Goal: Task Accomplishment & Management: Manage account settings

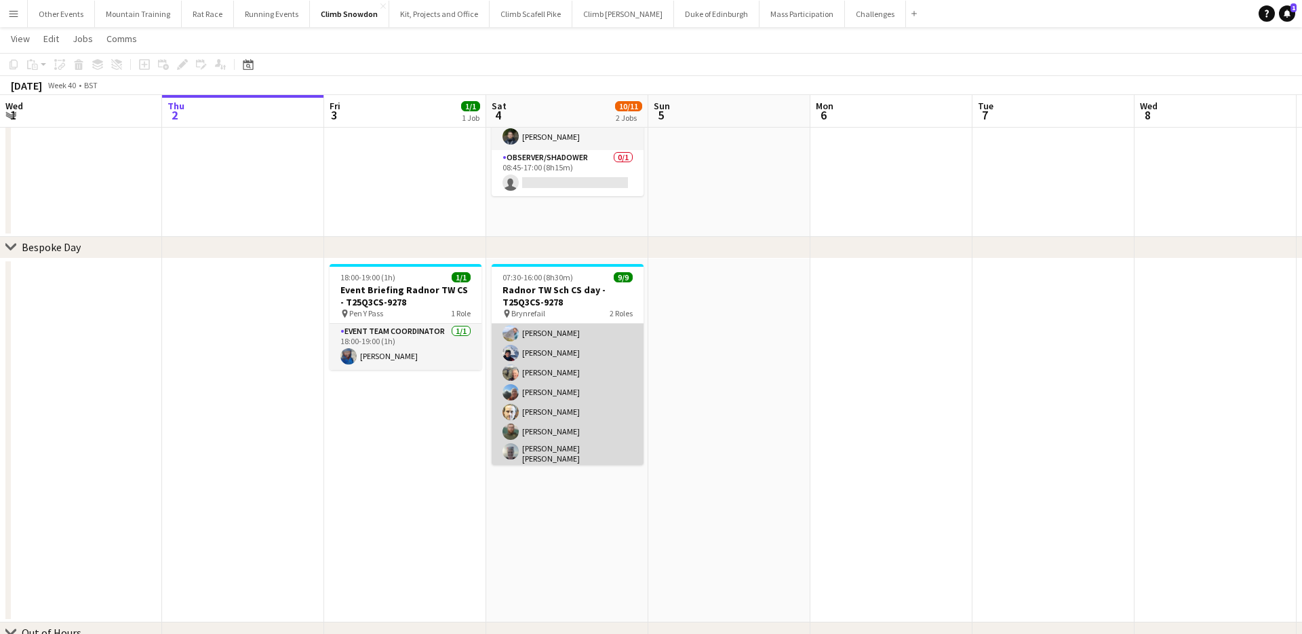
scroll to position [152, 0]
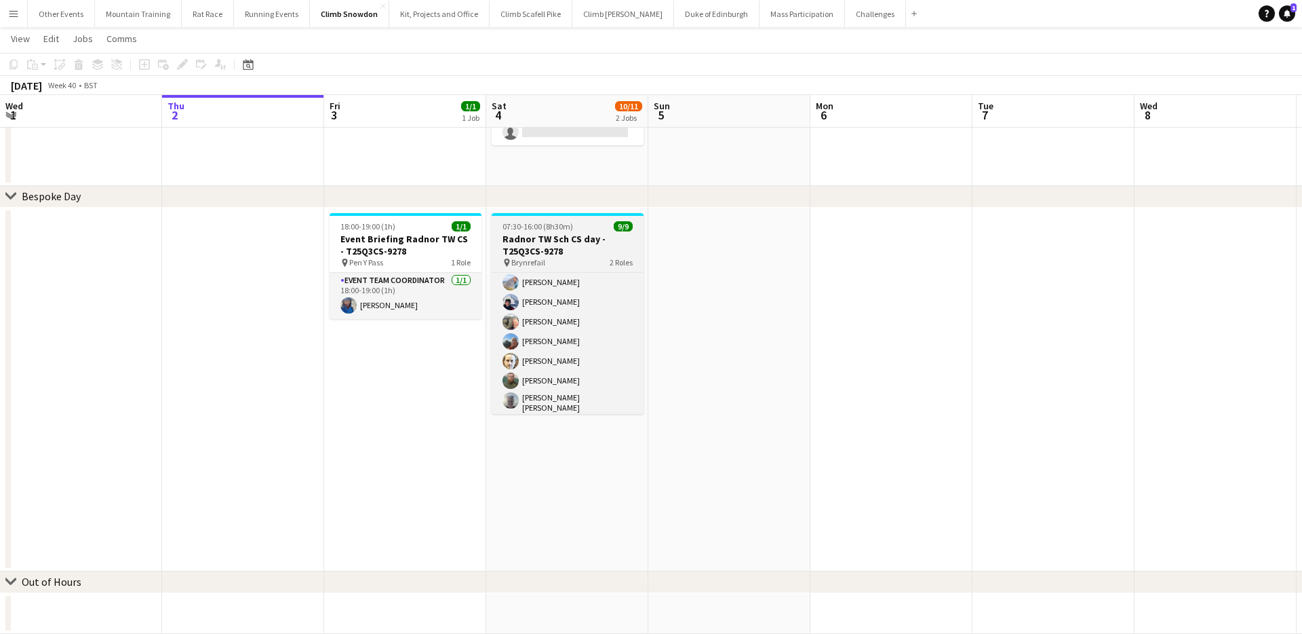
click at [579, 258] on div "pin Brynrefail 2 Roles" at bounding box center [568, 262] width 152 height 11
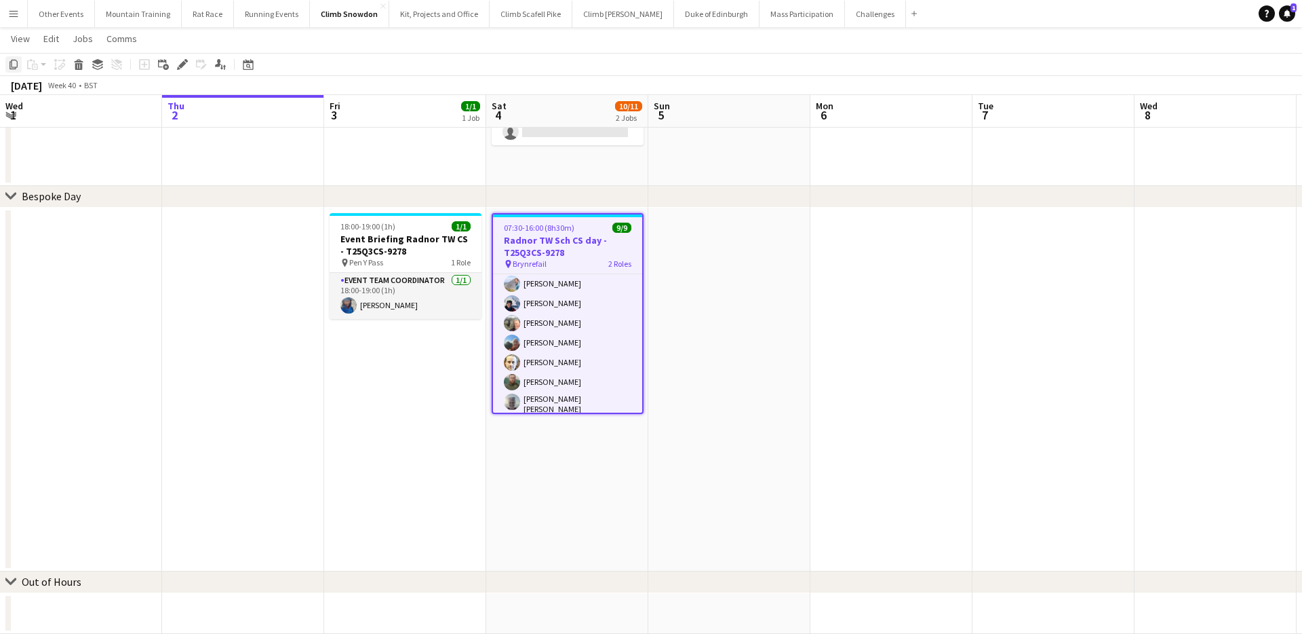
click at [16, 64] on icon "Copy" at bounding box center [13, 64] width 11 height 11
click at [729, 235] on app-date-cell at bounding box center [730, 390] width 162 height 364
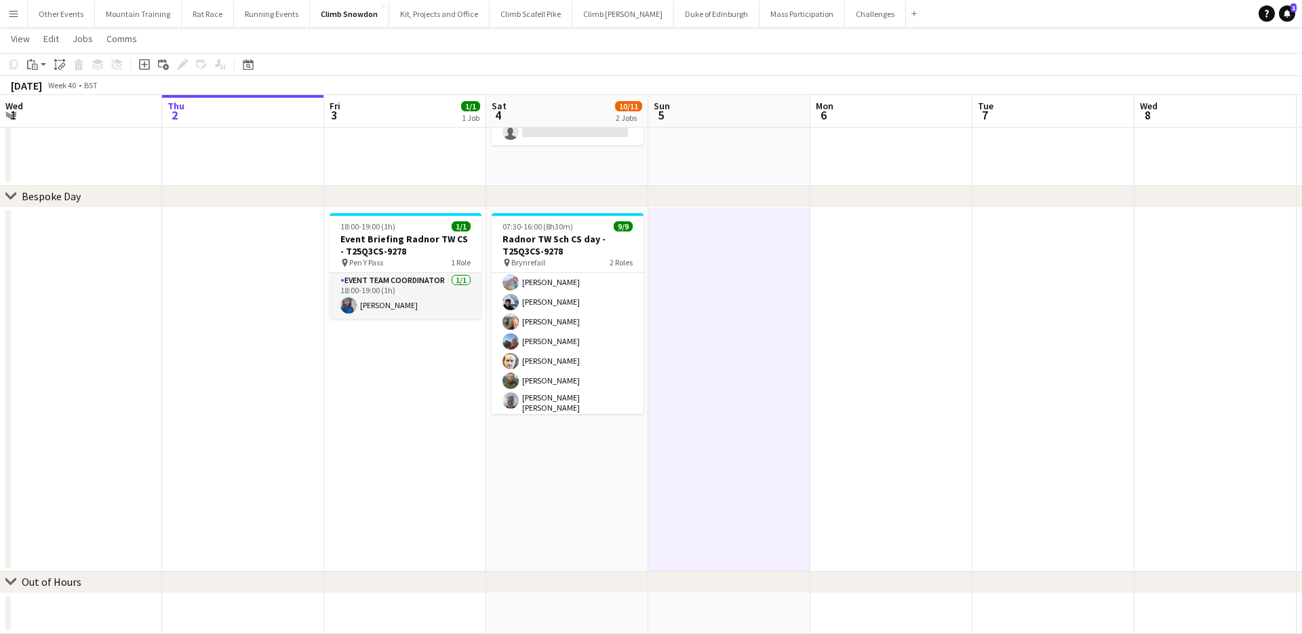
click at [699, 238] on app-date-cell at bounding box center [730, 390] width 162 height 364
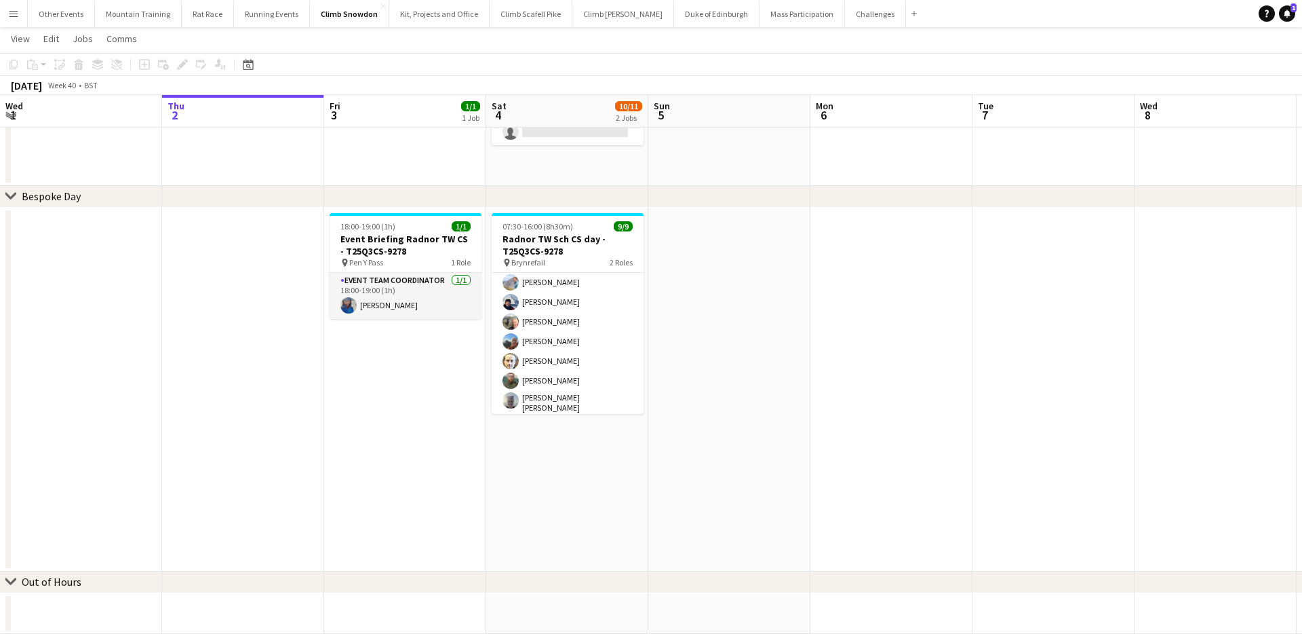
click at [706, 215] on app-date-cell at bounding box center [730, 390] width 162 height 364
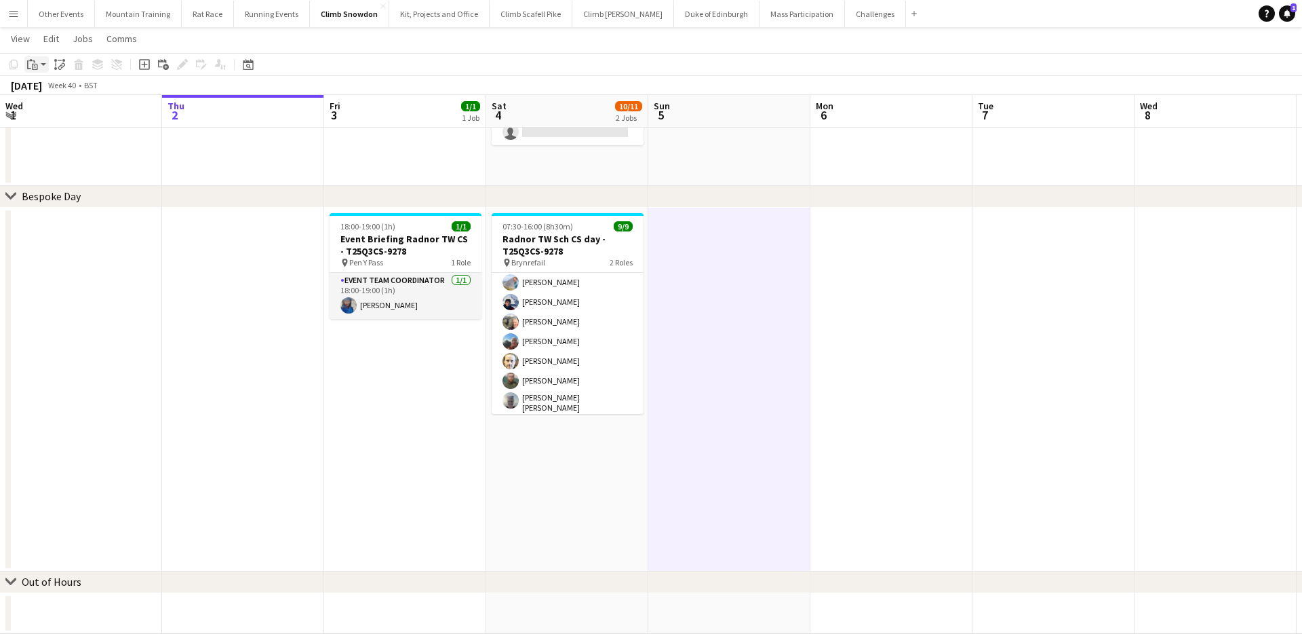
click at [33, 65] on icon "Paste" at bounding box center [32, 64] width 11 height 11
click at [54, 109] on link "Paste with crew Command Shift V" at bounding box center [89, 113] width 107 height 12
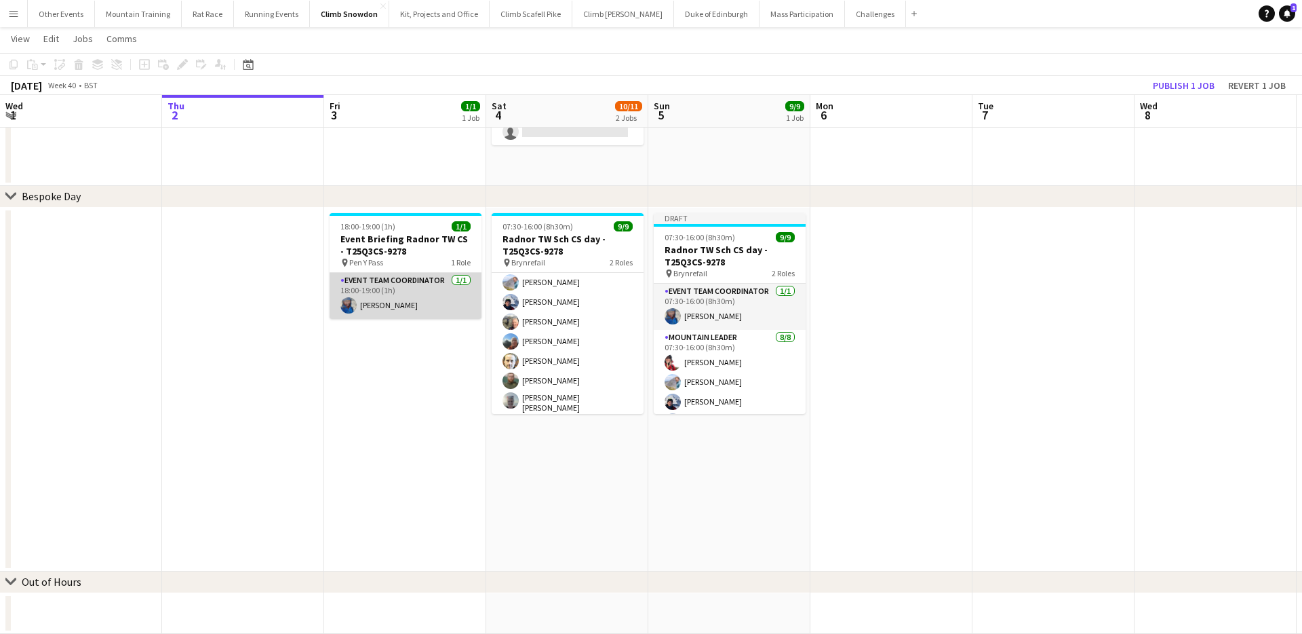
click at [436, 296] on app-card-role "Event Team Coordinator 1/1 18:00-19:00 (1h) Rebecca Watts" at bounding box center [406, 296] width 152 height 46
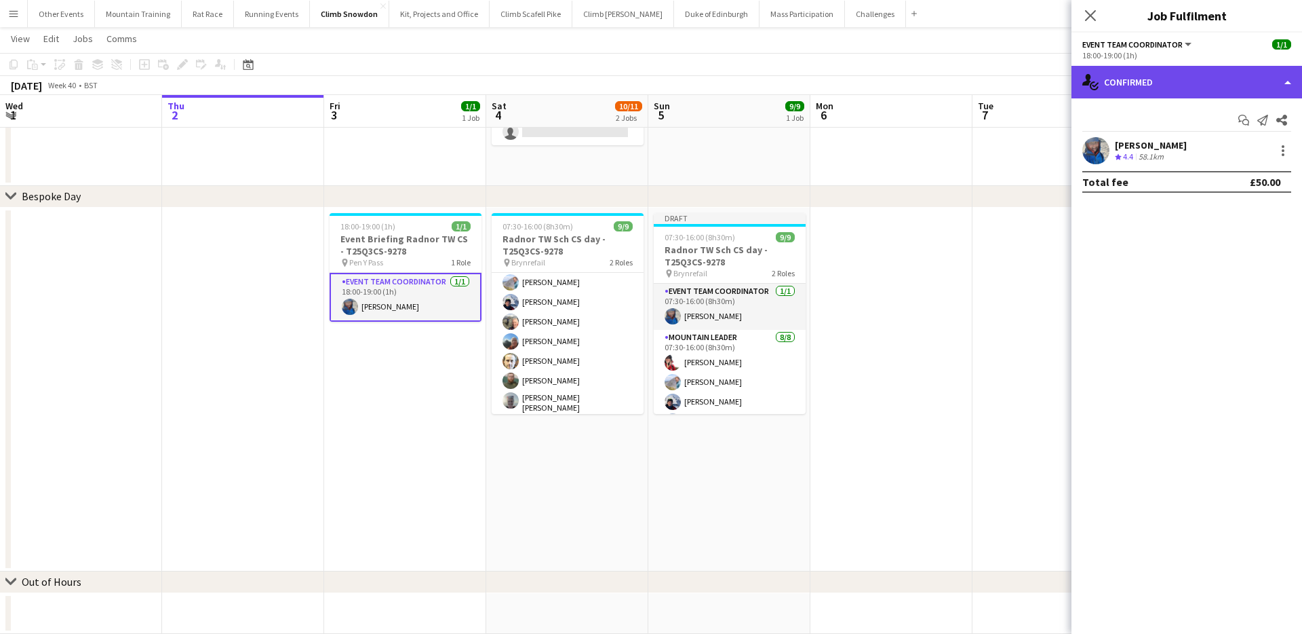
click at [1217, 85] on div "single-neutral-actions-check-2 Confirmed" at bounding box center [1187, 82] width 231 height 33
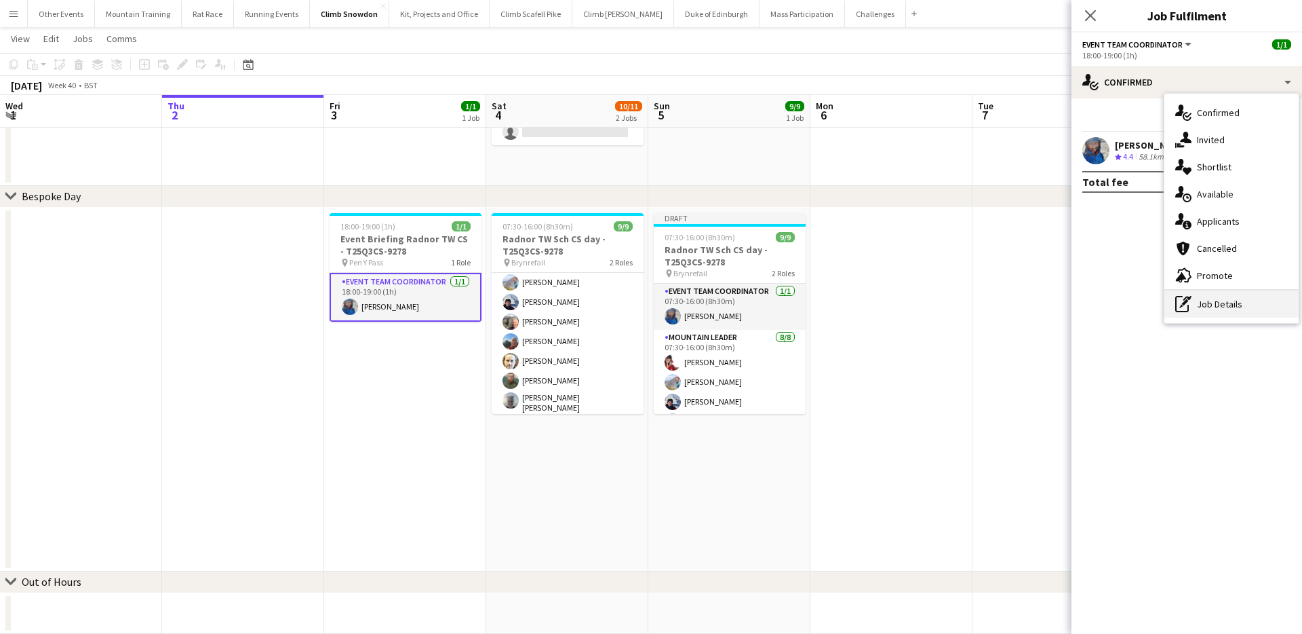
click at [1229, 300] on div "pen-write Job Details" at bounding box center [1232, 303] width 134 height 27
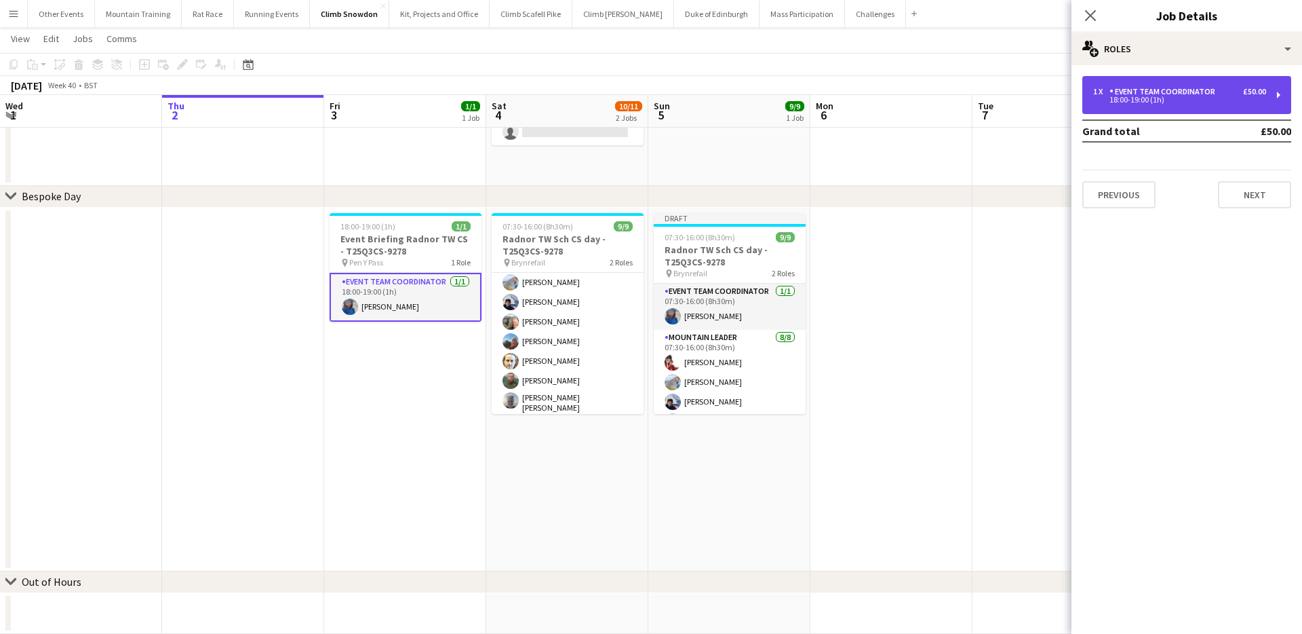
click at [1210, 98] on div "18:00-19:00 (1h)" at bounding box center [1180, 99] width 173 height 7
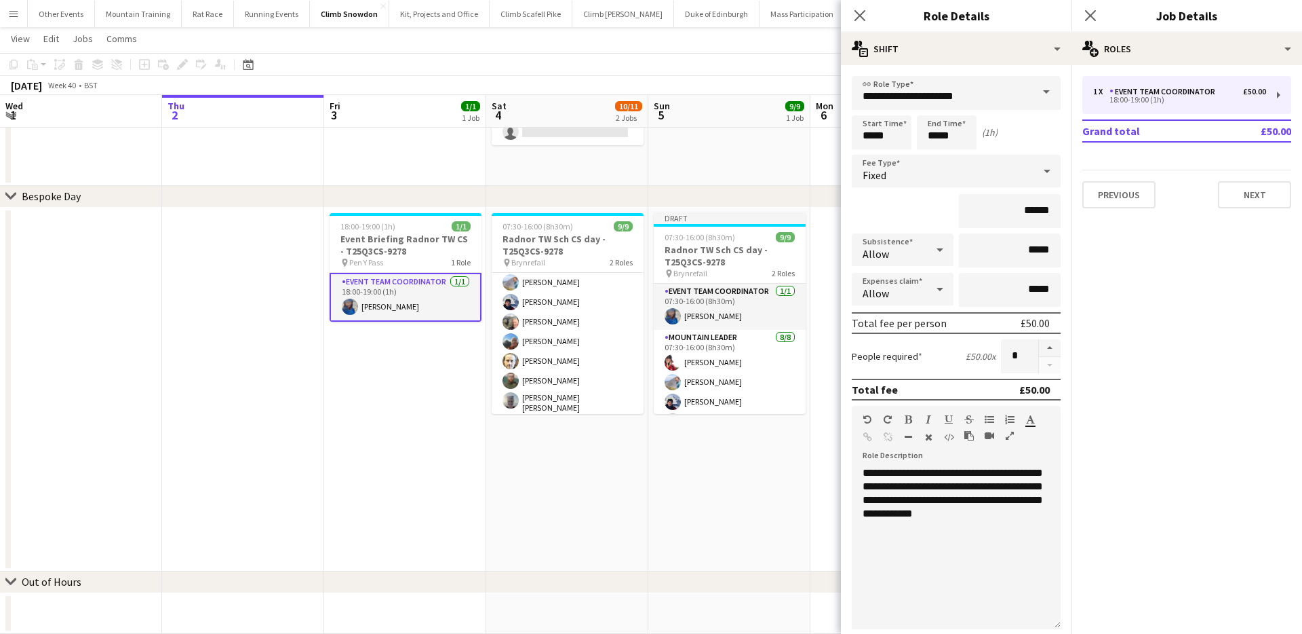
click at [1055, 90] on span at bounding box center [1046, 92] width 28 height 33
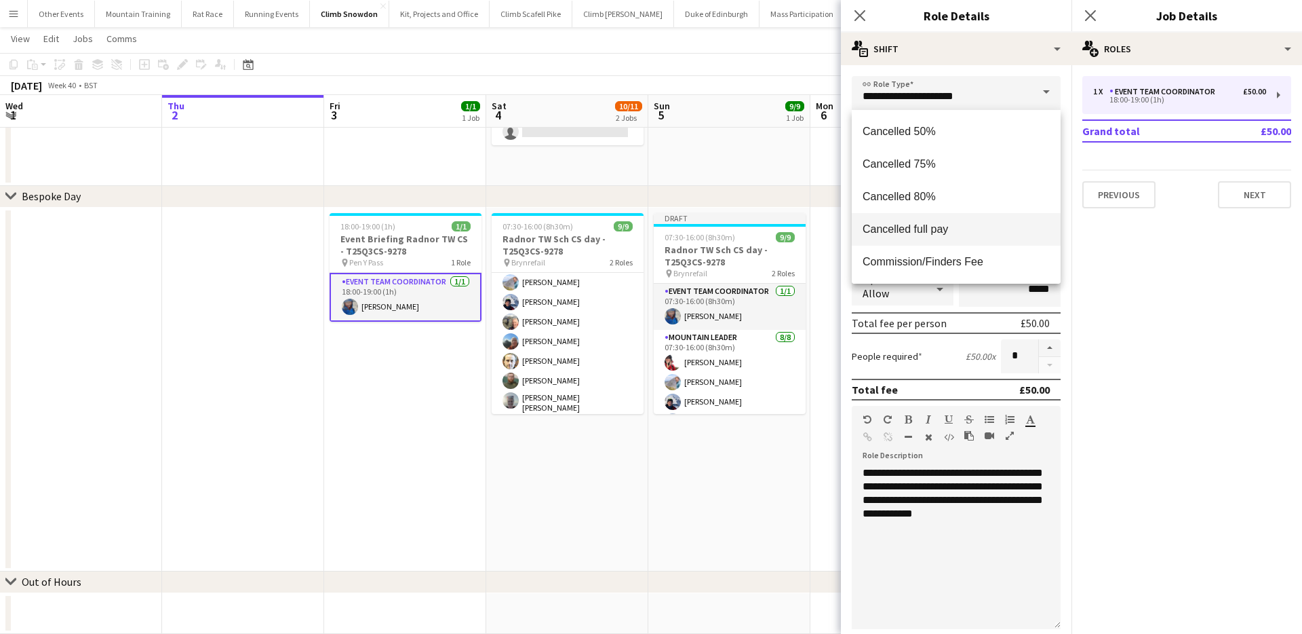
click at [936, 225] on span "Cancelled full pay" at bounding box center [956, 229] width 187 height 13
type input "**********"
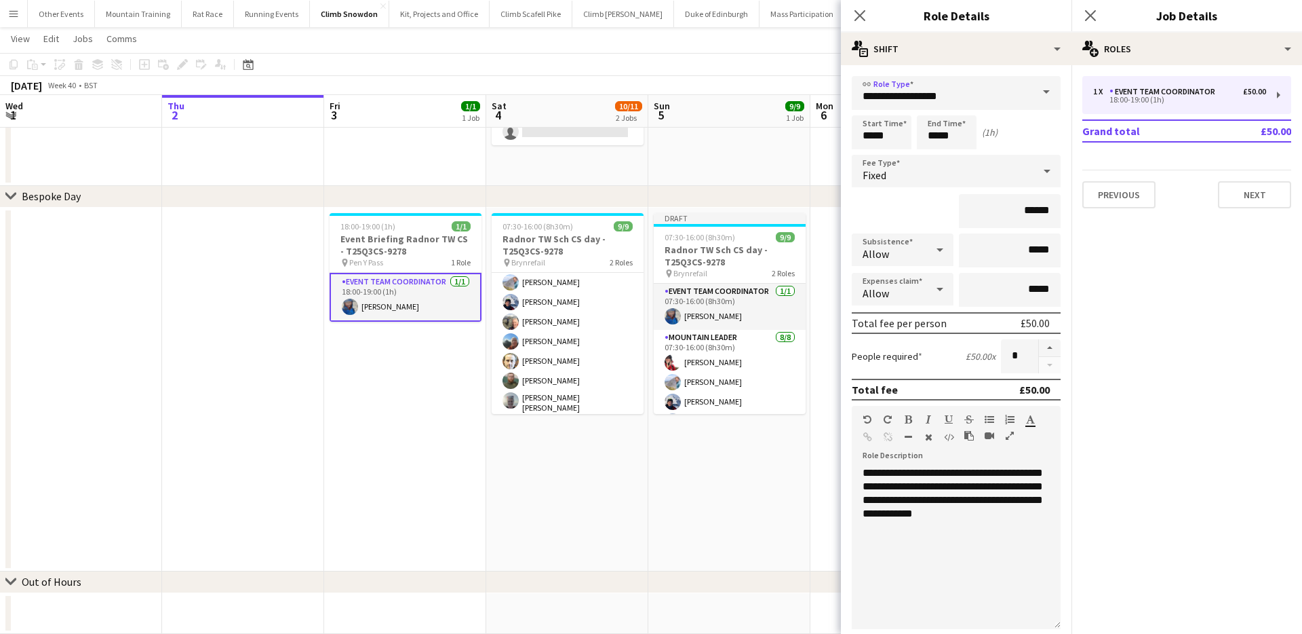
click at [746, 54] on app-toolbar "Copy Paste Paste Command V Paste with crew Command Shift V Paste linked Job Del…" at bounding box center [651, 64] width 1302 height 23
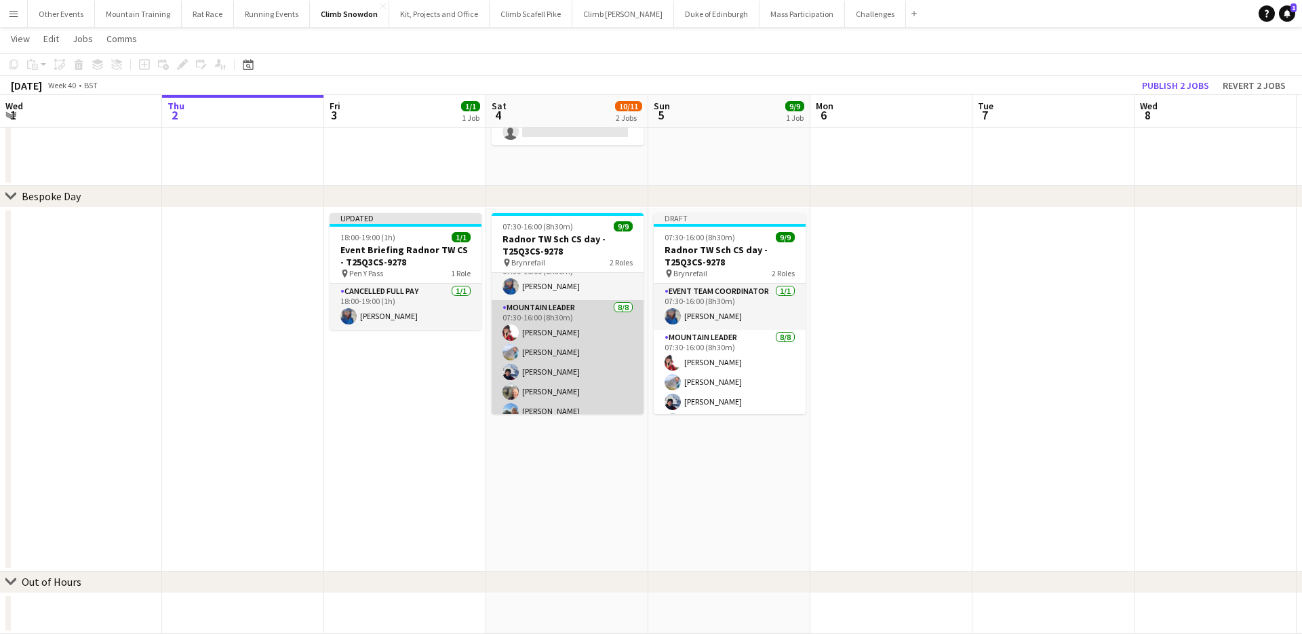
scroll to position [0, 0]
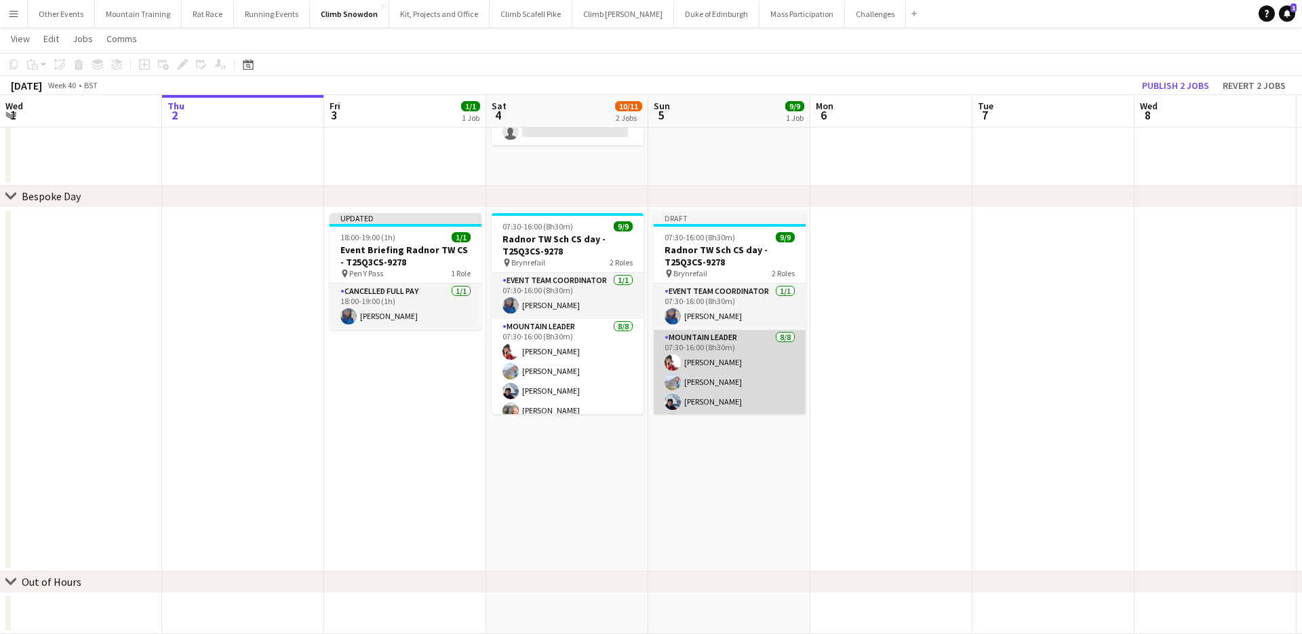
click at [719, 375] on app-card-role "Mountain Leader 8/8 07:30-16:00 (8h30m) Sonia Williams Tom Cart Oliver Ray Cliv…" at bounding box center [730, 424] width 152 height 188
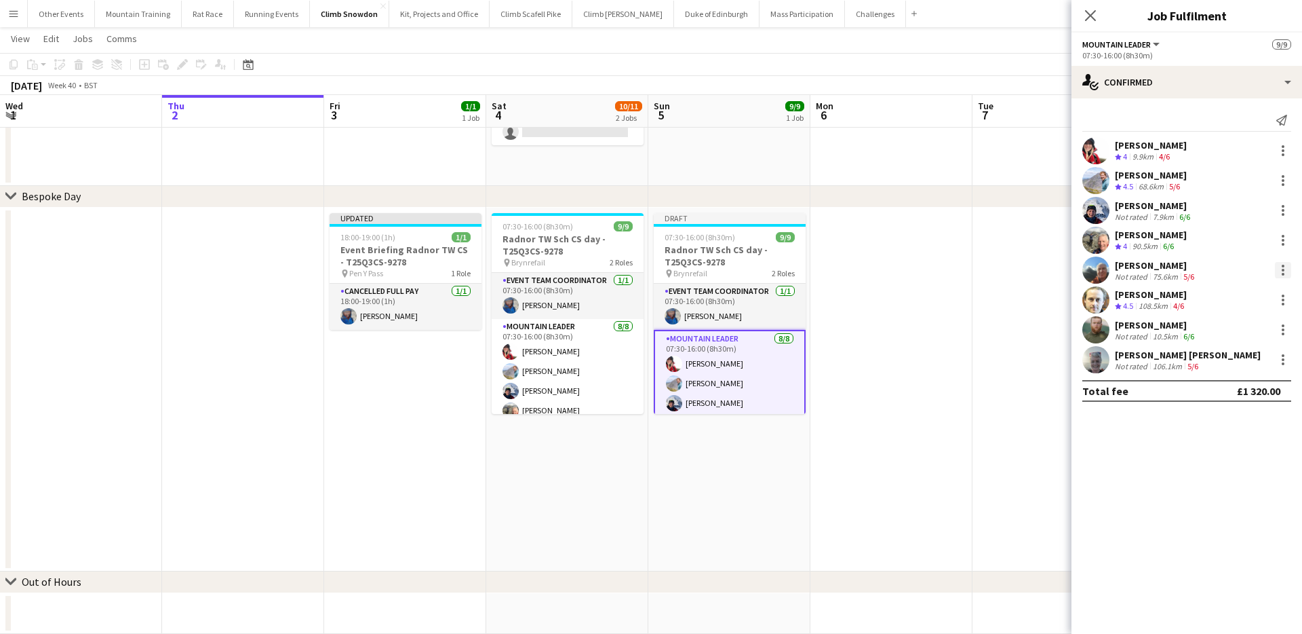
click at [1283, 271] on div at bounding box center [1283, 270] width 3 height 3
click at [1247, 434] on button "Remove" at bounding box center [1239, 425] width 106 height 33
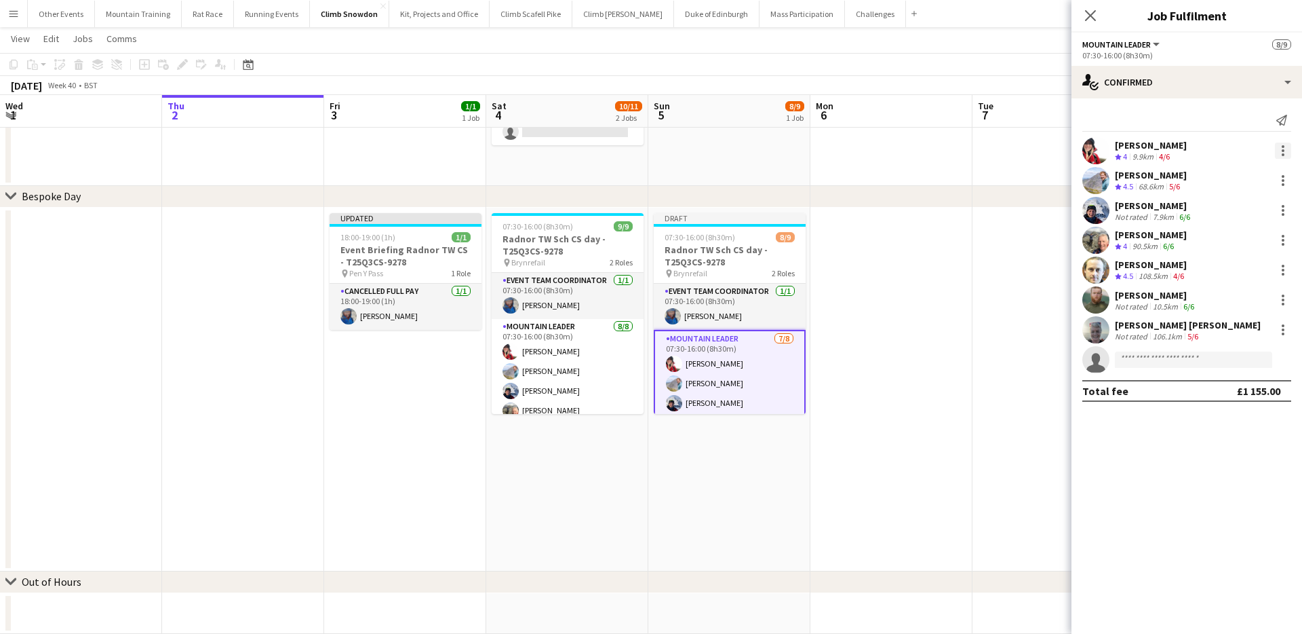
click at [1285, 154] on div at bounding box center [1283, 150] width 16 height 16
click at [1233, 296] on button "Remove" at bounding box center [1239, 306] width 106 height 33
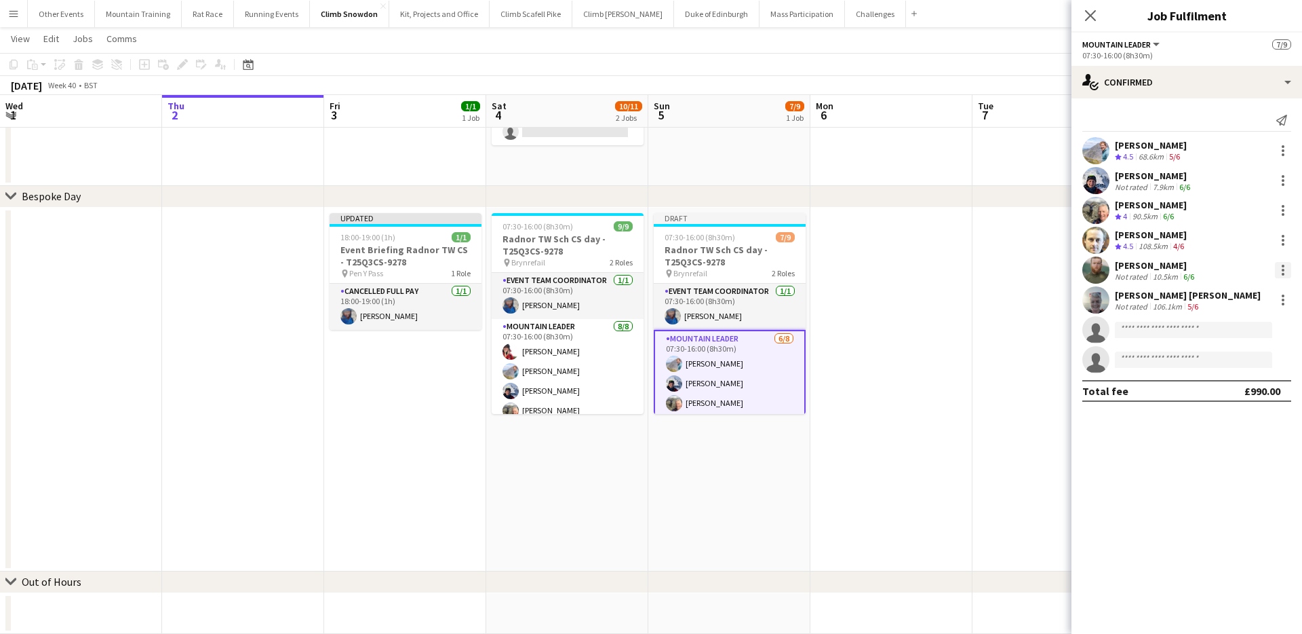
click at [1284, 271] on div at bounding box center [1283, 270] width 16 height 16
click at [1238, 416] on button "Remove" at bounding box center [1239, 425] width 106 height 33
click at [1283, 183] on div at bounding box center [1283, 184] width 3 height 3
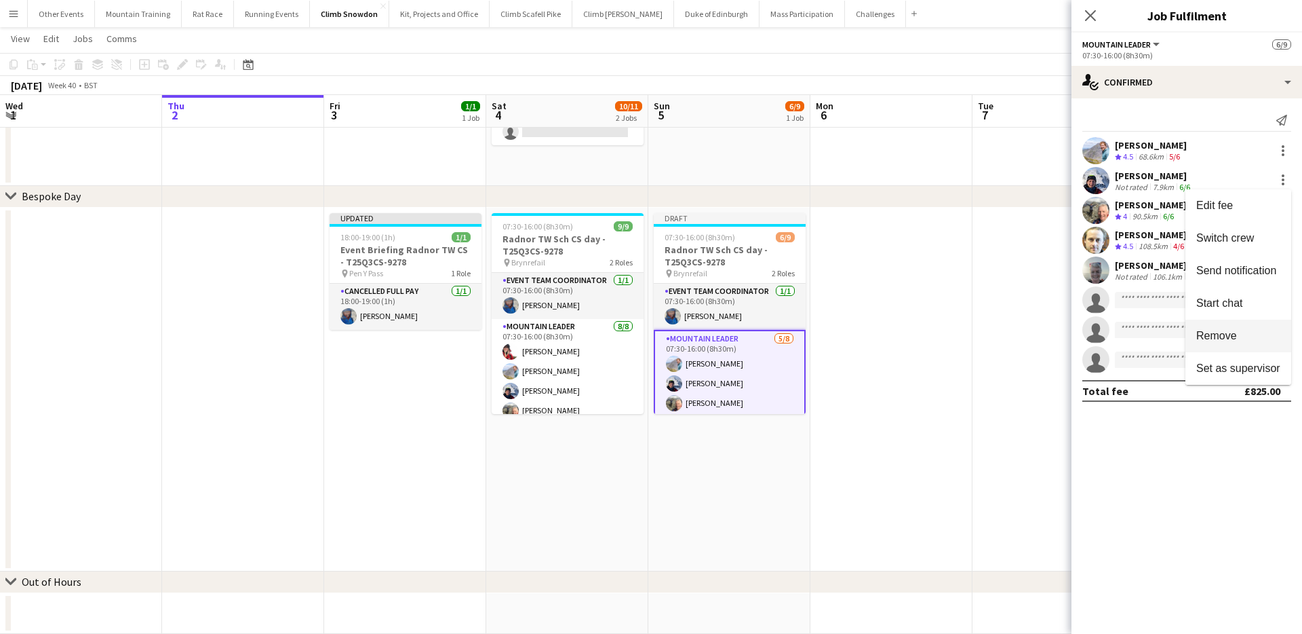
click at [1229, 326] on button "Remove" at bounding box center [1239, 336] width 106 height 33
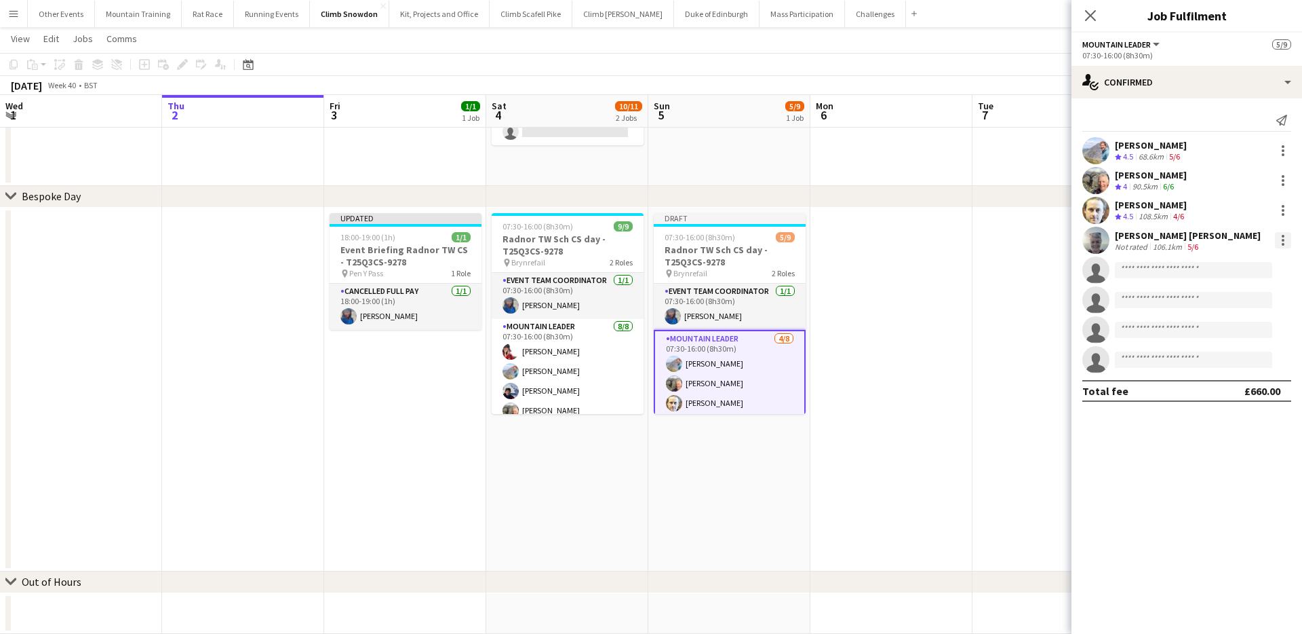
click at [1290, 240] on div at bounding box center [1283, 240] width 16 height 16
click at [1245, 389] on span "Remove" at bounding box center [1239, 395] width 84 height 12
click at [966, 52] on app-page-menu "View Day view expanded Day view collapsed Month view Date picker Jump to today …" at bounding box center [651, 40] width 1302 height 26
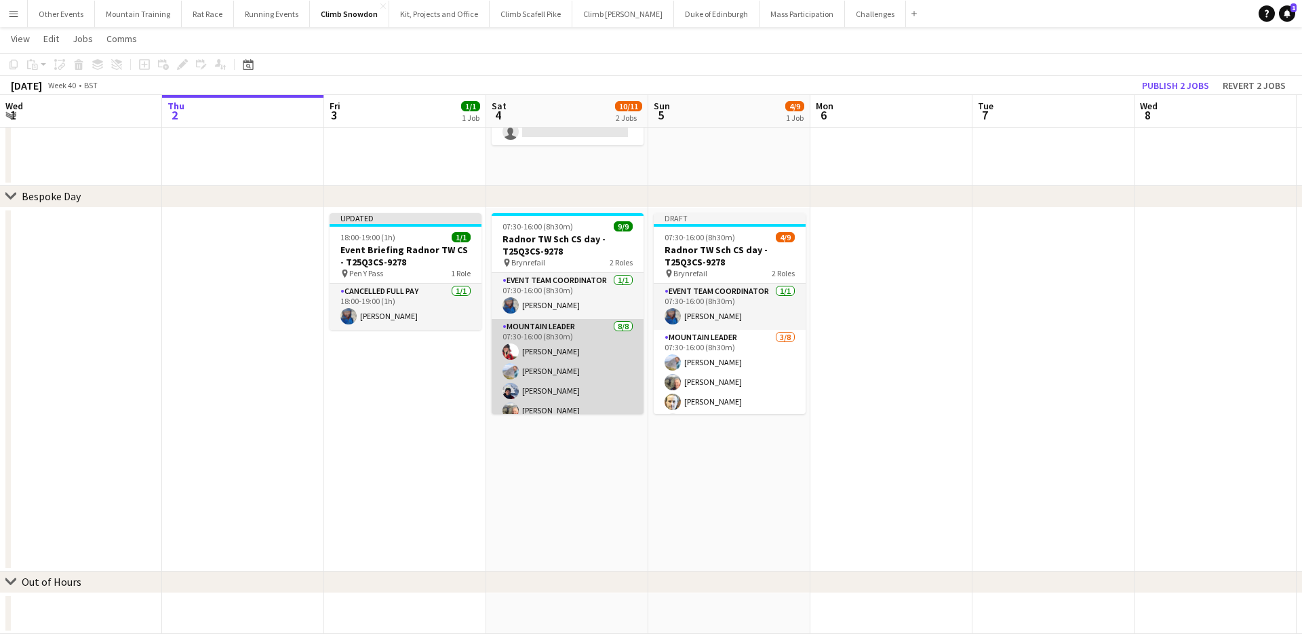
click at [592, 351] on app-card-role "Mountain Leader 8/8 07:30-16:00 (8h30m) Sonia Williams Tom Cart Oliver Ray Cliv…" at bounding box center [568, 413] width 152 height 188
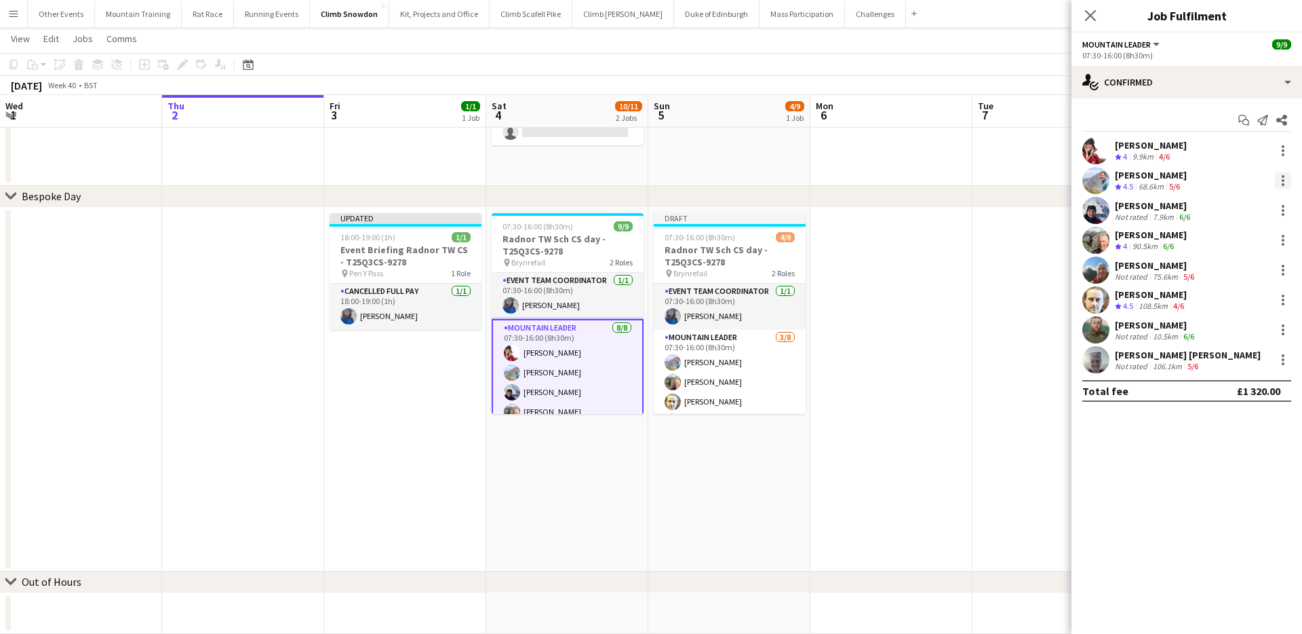
click at [1289, 180] on div at bounding box center [1283, 180] width 16 height 16
click at [1228, 332] on span "Remove" at bounding box center [1217, 336] width 41 height 12
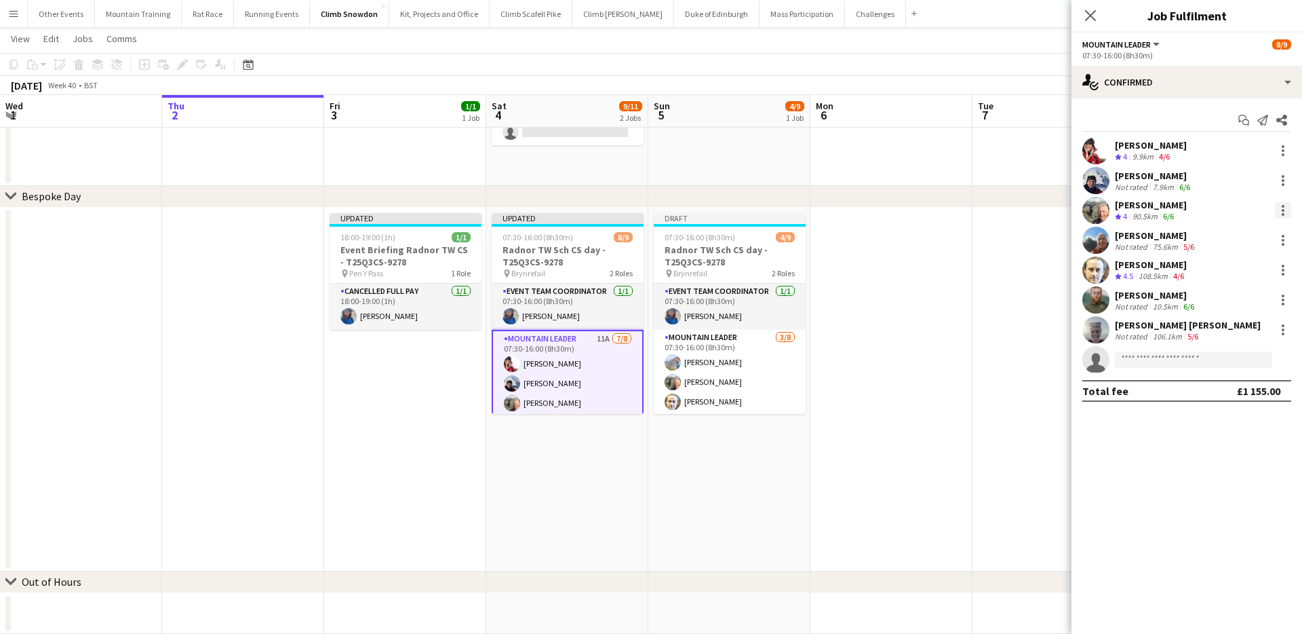
click at [1285, 210] on div at bounding box center [1283, 210] width 16 height 16
click at [1215, 360] on span "Remove" at bounding box center [1217, 366] width 41 height 12
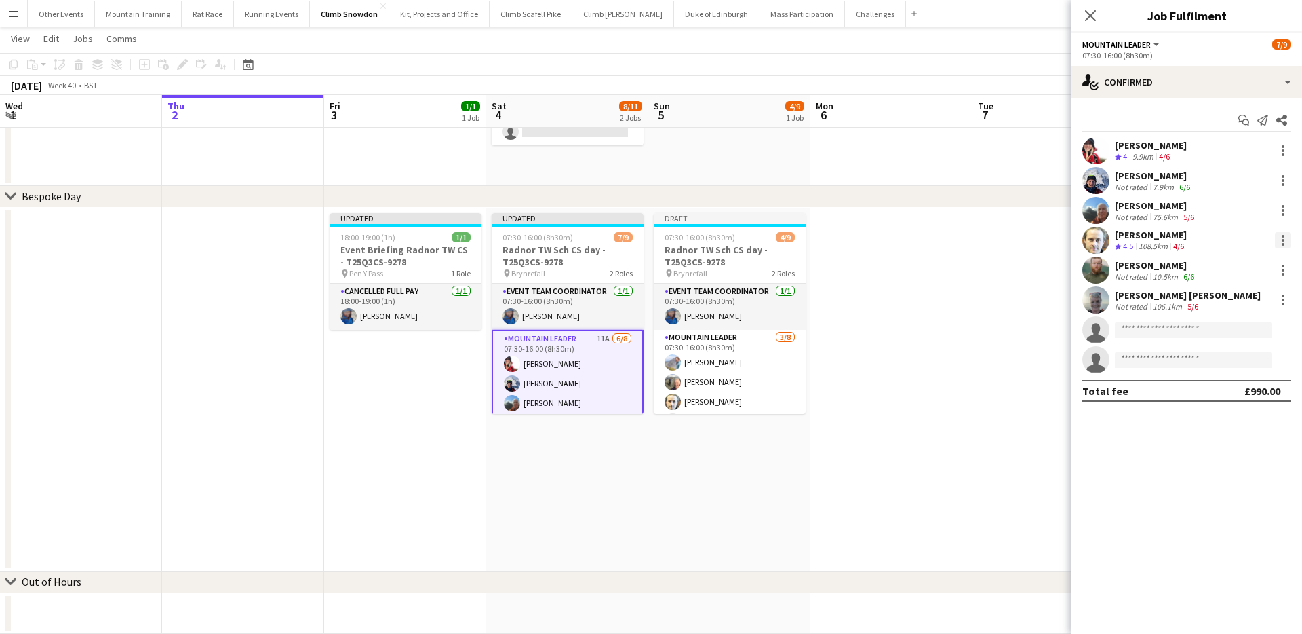
click at [1283, 241] on div at bounding box center [1283, 240] width 3 height 3
click at [1226, 392] on span "Remove" at bounding box center [1217, 395] width 41 height 12
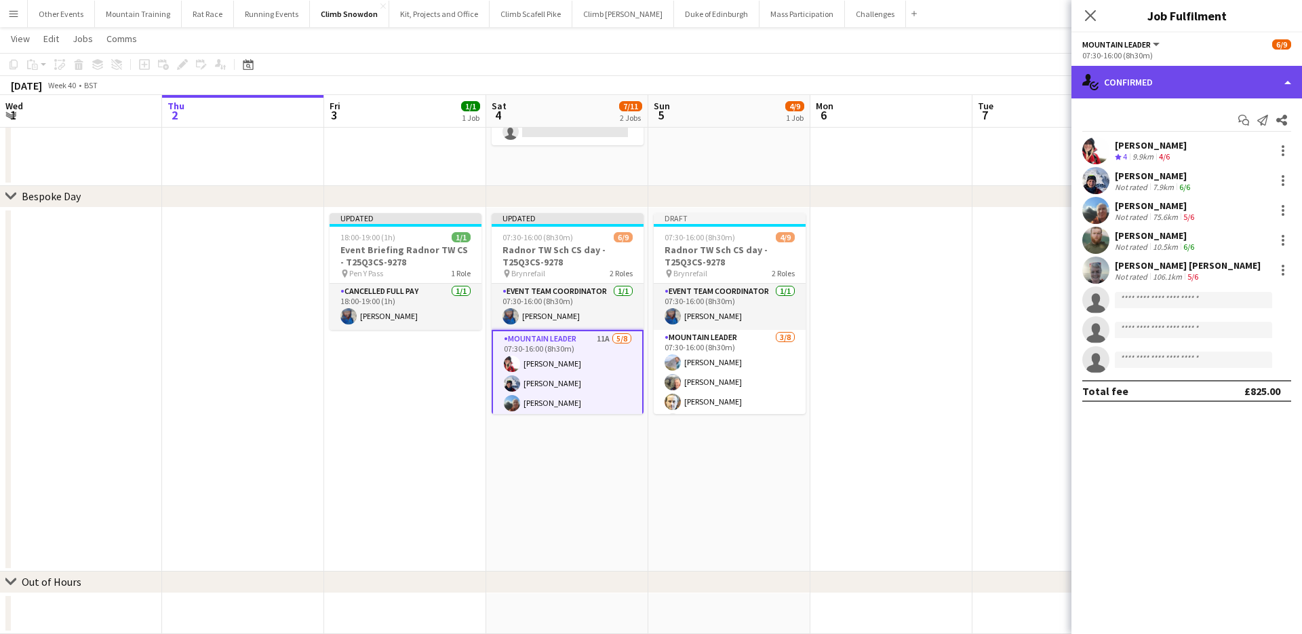
click at [1167, 77] on div "single-neutral-actions-check-2 Confirmed" at bounding box center [1187, 82] width 231 height 33
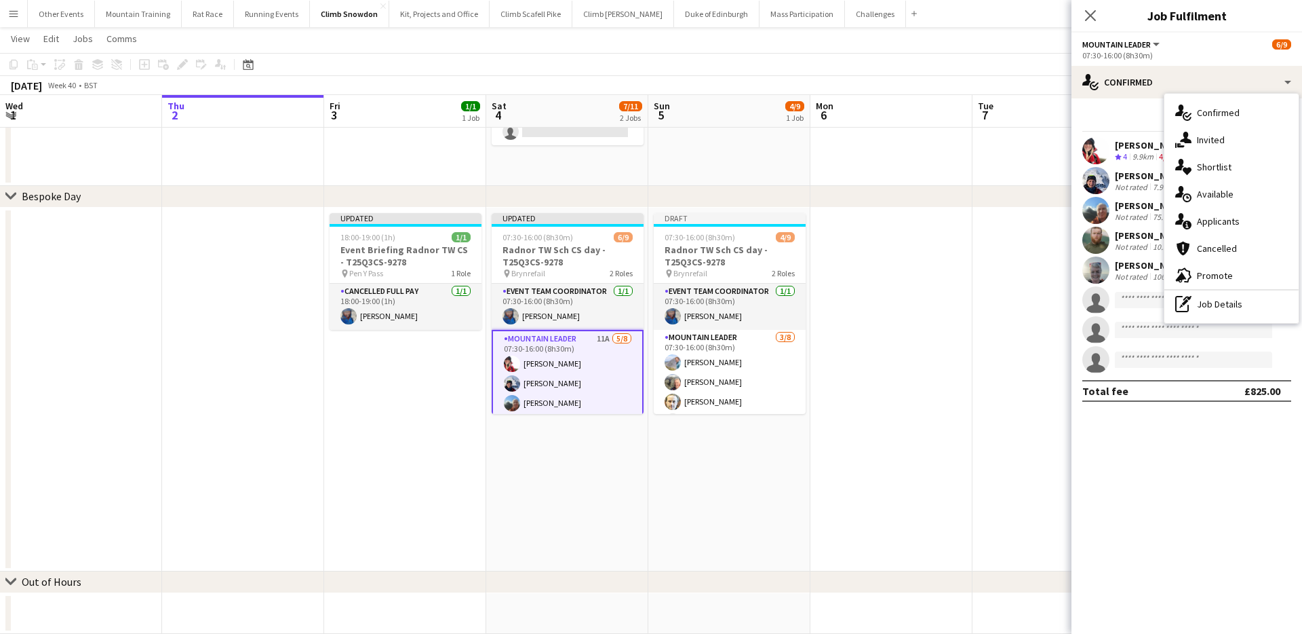
click at [1221, 289] on hr at bounding box center [1232, 289] width 134 height 1
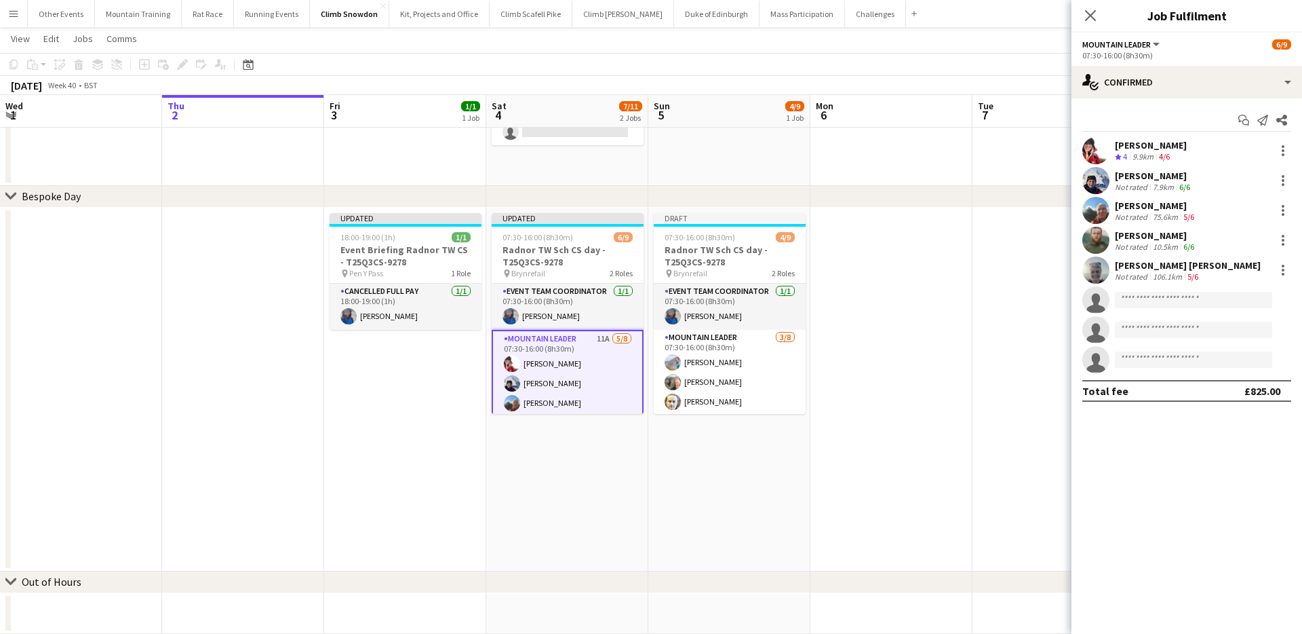
click at [988, 18] on app-navbar "Menu Boards Boards Boards All jobs Status Workforce Workforce My Workforce Recr…" at bounding box center [651, 13] width 1302 height 27
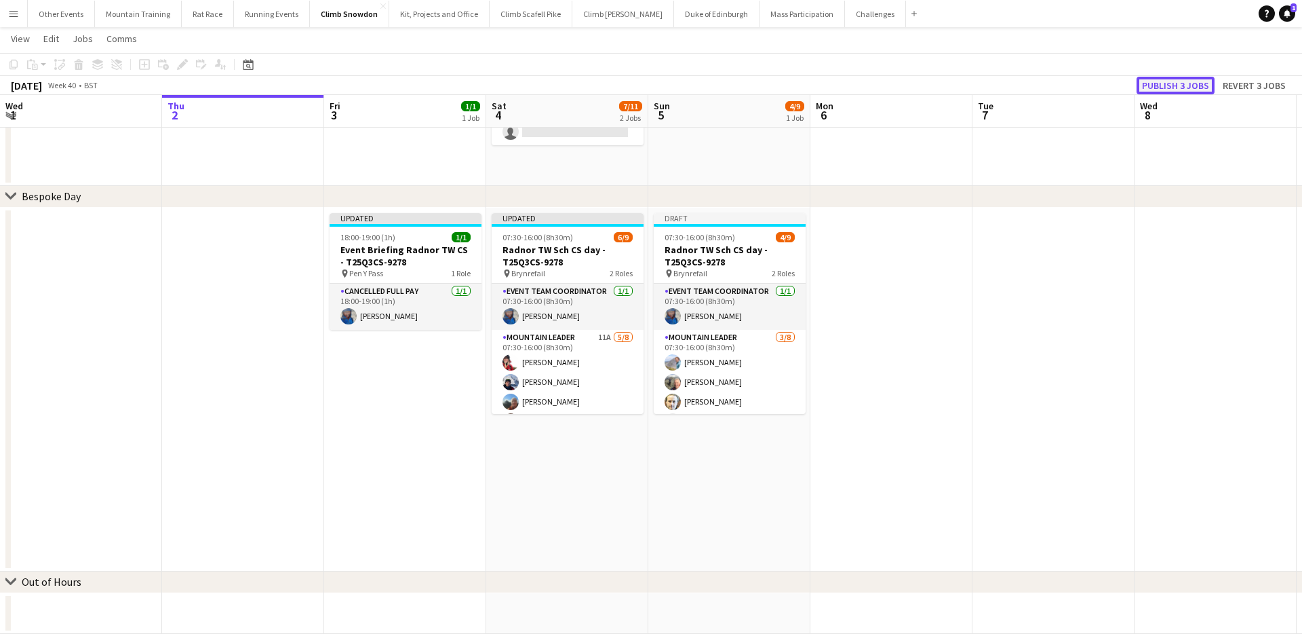
click at [1166, 86] on button "Publish 3 jobs" at bounding box center [1176, 86] width 78 height 18
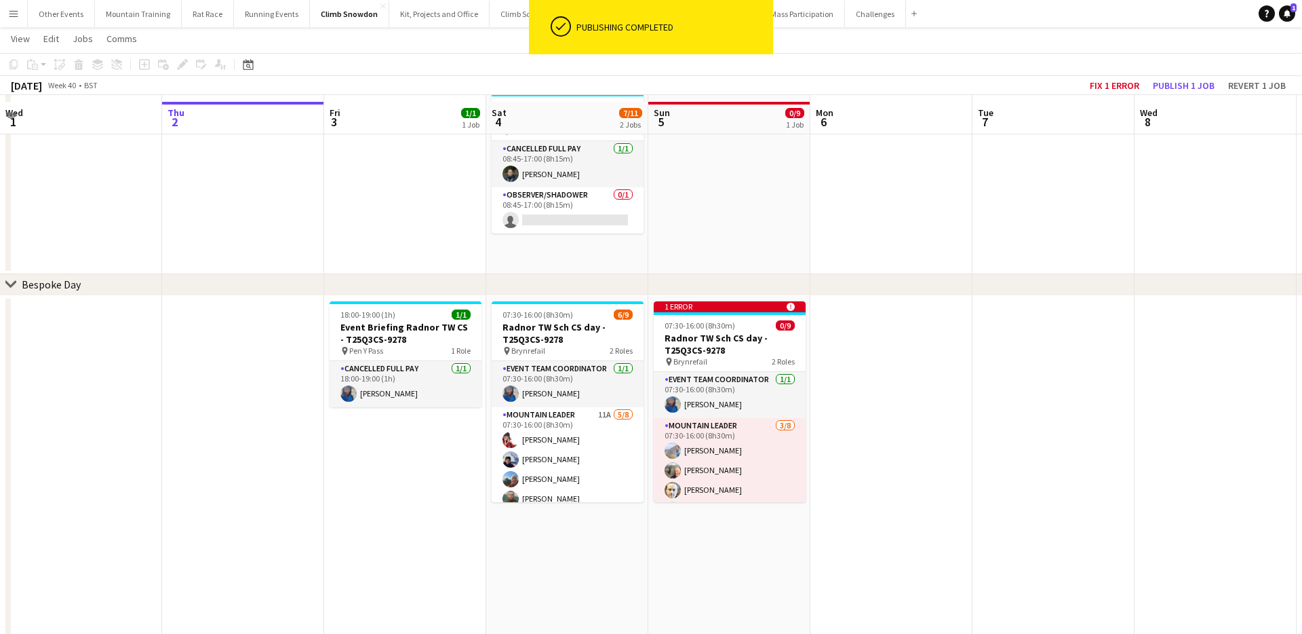
scroll to position [81, 0]
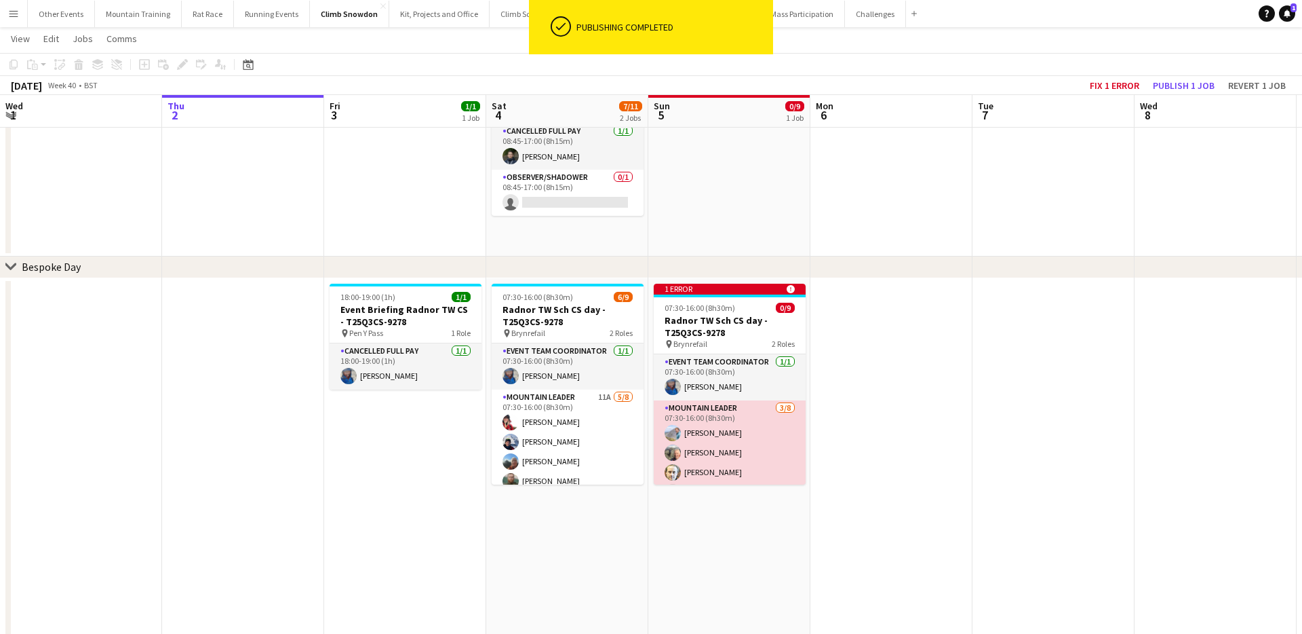
click at [749, 440] on app-card-role "Mountain Leader 3/8 07:30-16:00 (8h30m) Tom Cart Clive Woosnam Simon Thorley si…" at bounding box center [730, 492] width 152 height 184
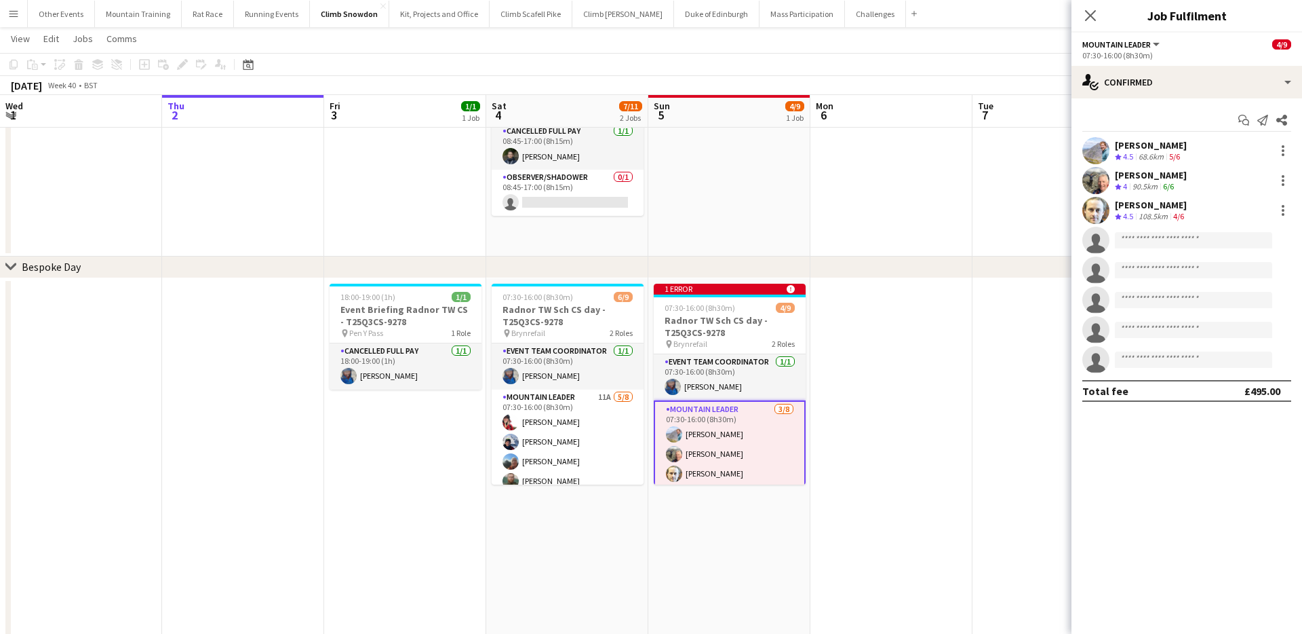
click at [982, 70] on app-toolbar "Copy Paste Paste Command V Paste with crew Command Shift V Paste linked Job Del…" at bounding box center [651, 64] width 1302 height 23
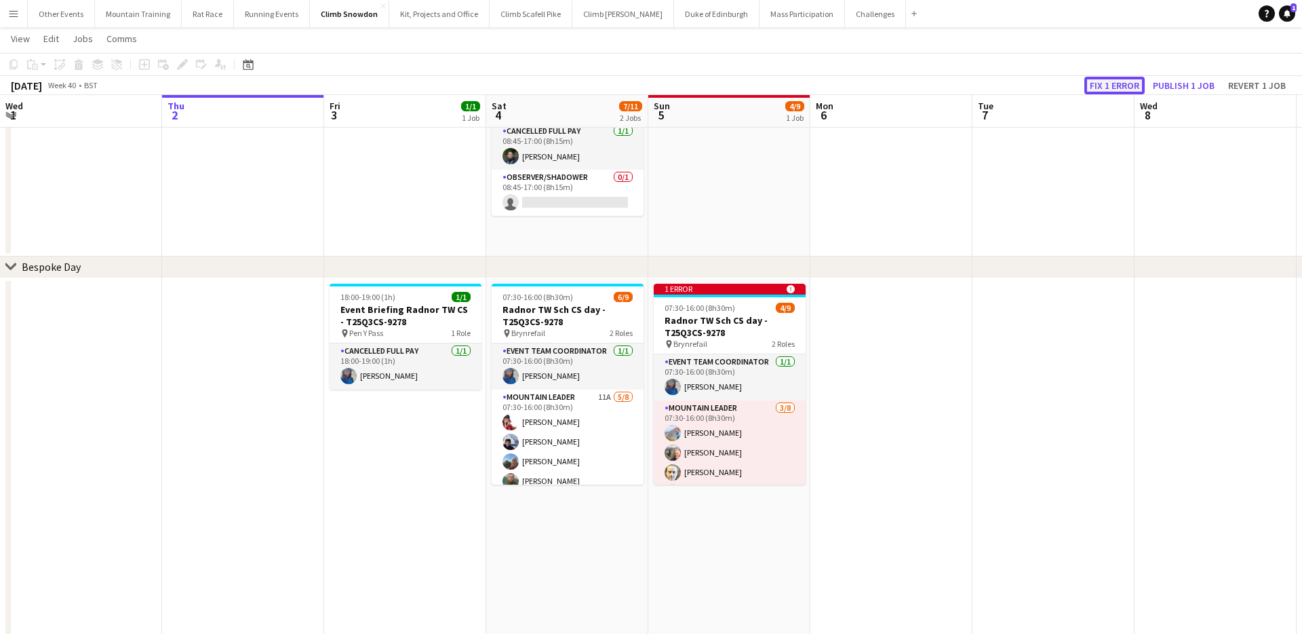
click at [1131, 85] on button "Fix 1 error" at bounding box center [1115, 86] width 60 height 18
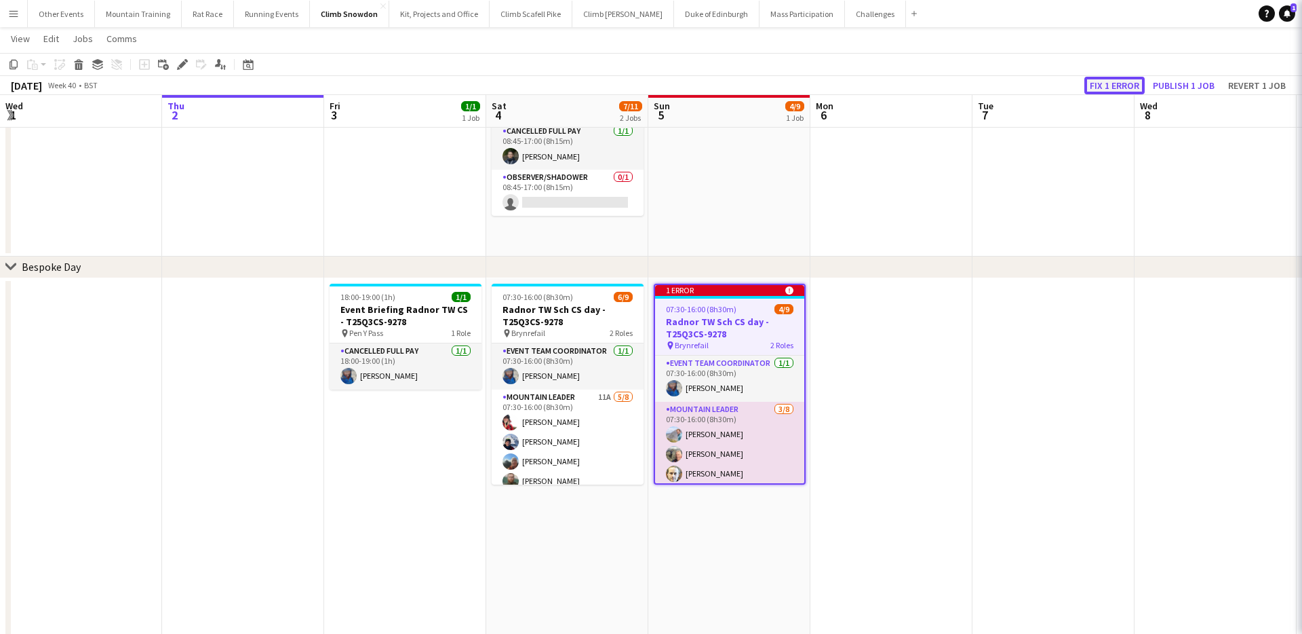
scroll to position [0, 467]
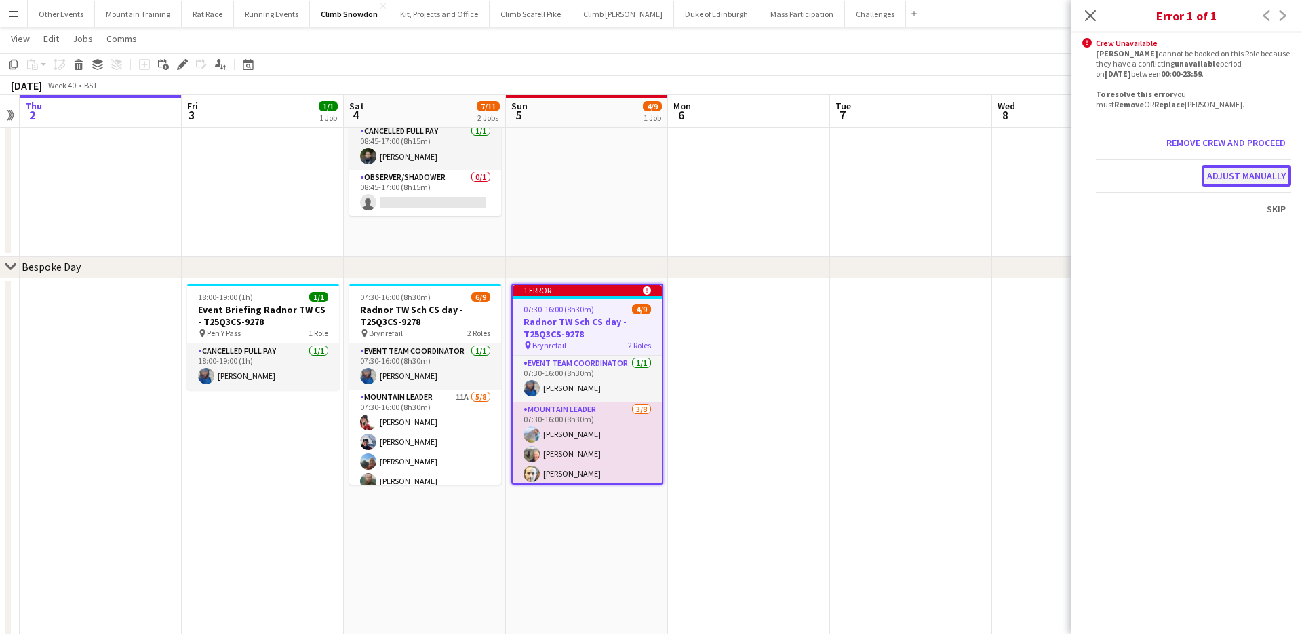
click at [1257, 174] on button "Adjust manually" at bounding box center [1247, 176] width 90 height 22
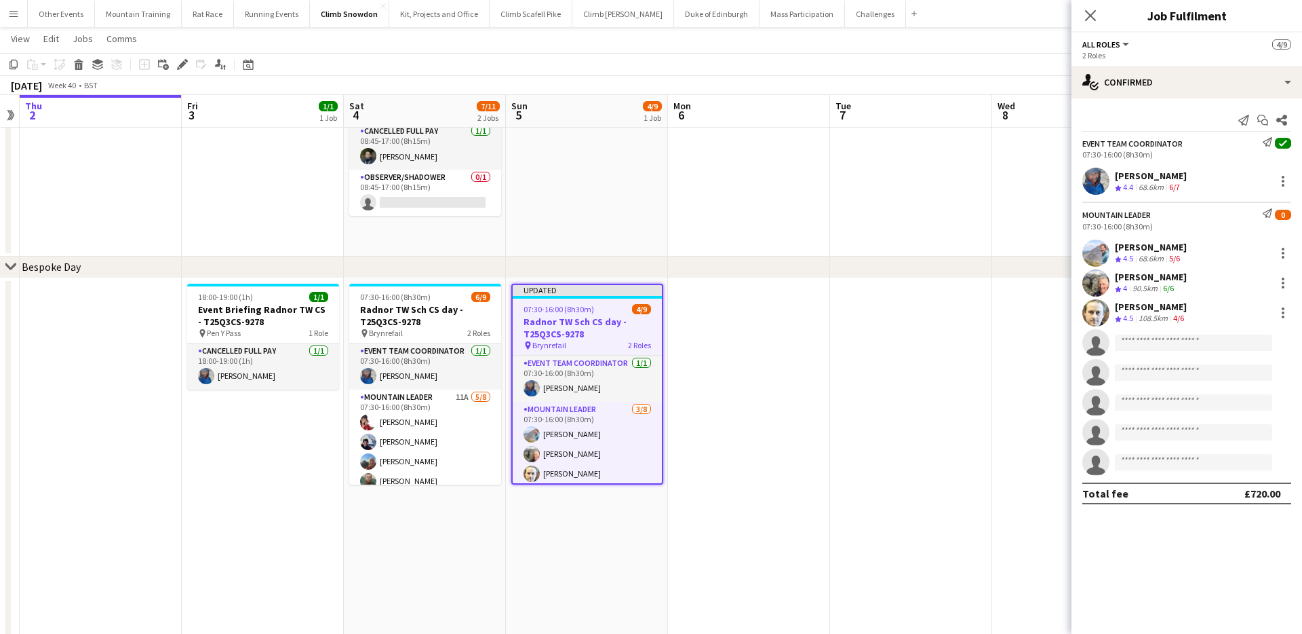
click at [939, 50] on app-page-menu "View Day view expanded Day view collapsed Month view Date picker Jump to today …" at bounding box center [651, 40] width 1302 height 26
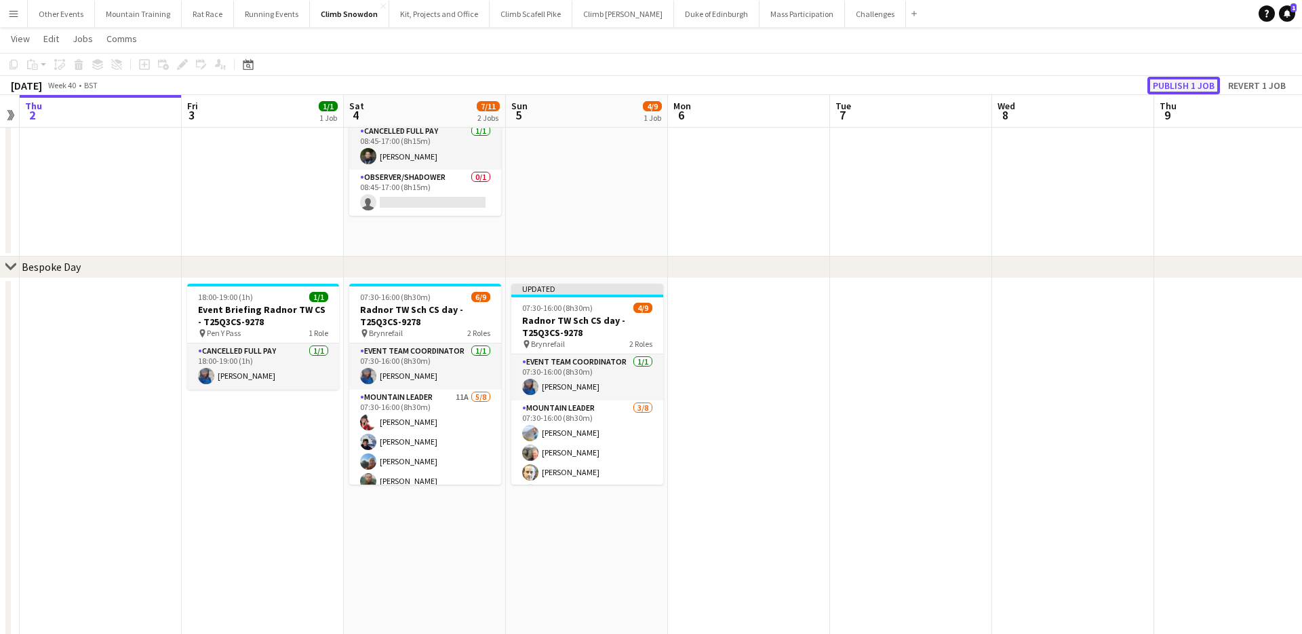
click at [1167, 83] on button "Publish 1 job" at bounding box center [1184, 86] width 73 height 18
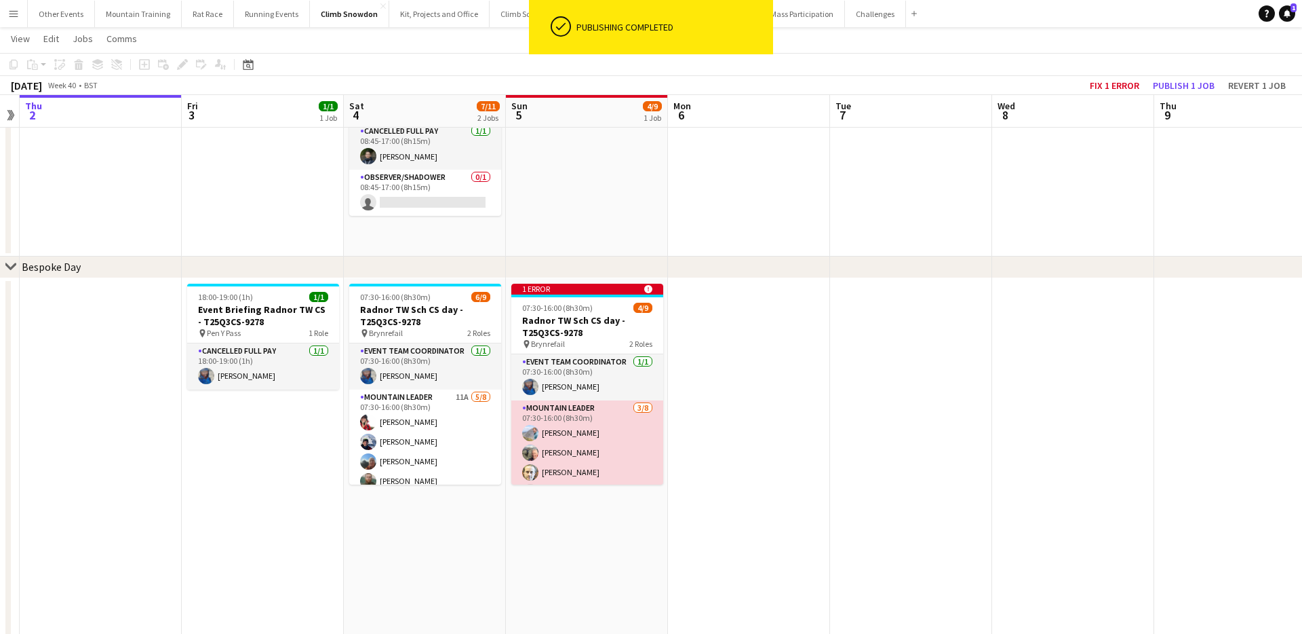
click at [625, 439] on app-card-role "Mountain Leader 3/8 07:30-16:00 (8h30m) Tom Cart Clive Woosnam Simon Thorley si…" at bounding box center [587, 492] width 152 height 184
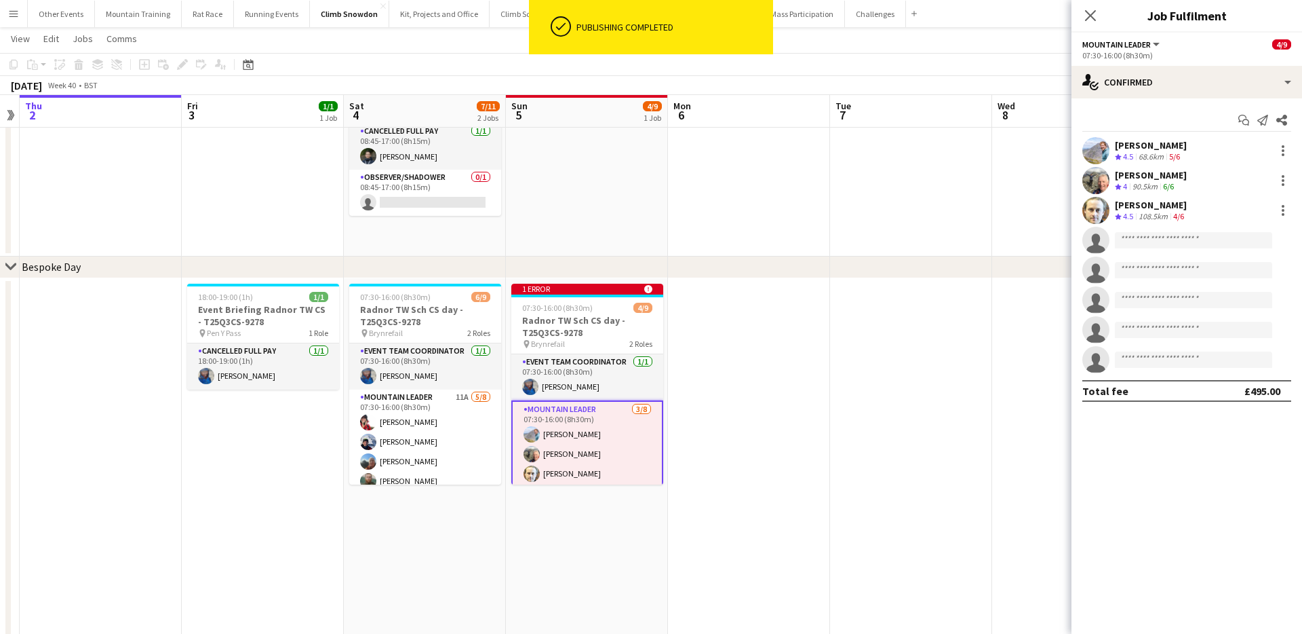
drag, startPoint x: 975, startPoint y: 43, endPoint x: 1056, endPoint y: 56, distance: 81.2
click at [976, 43] on app-page-menu "View Day view expanded Day view collapsed Month view Date picker Jump to today …" at bounding box center [651, 40] width 1302 height 26
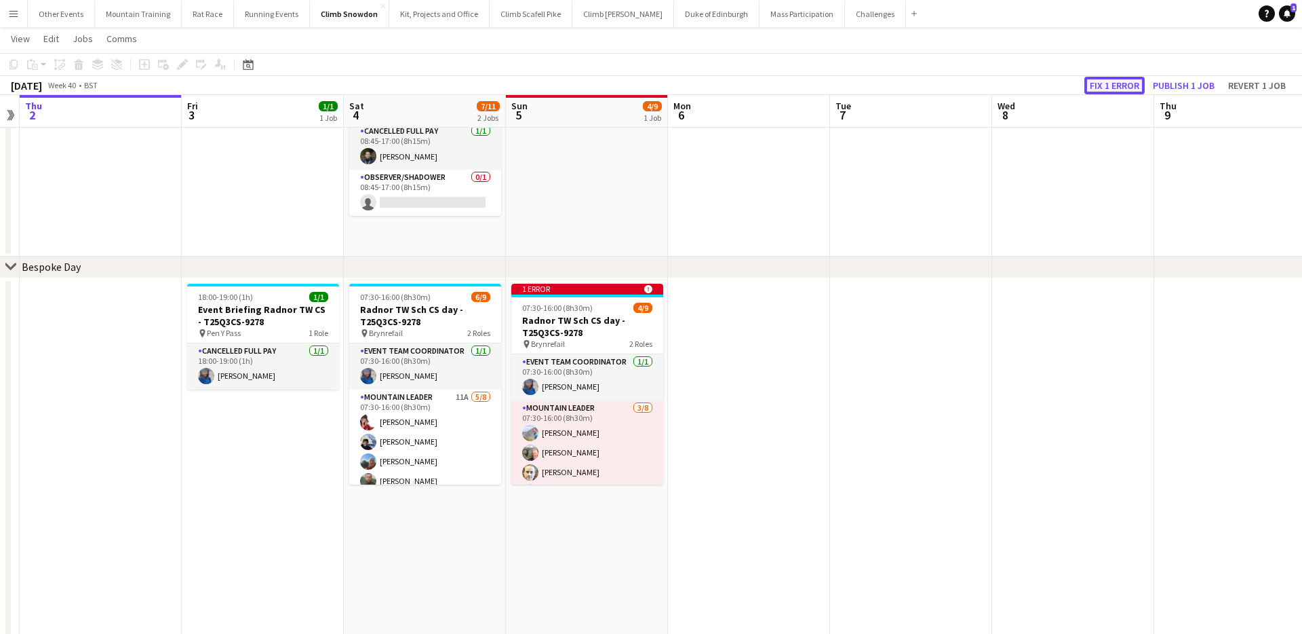
click at [1127, 79] on button "Fix 1 error" at bounding box center [1115, 86] width 60 height 18
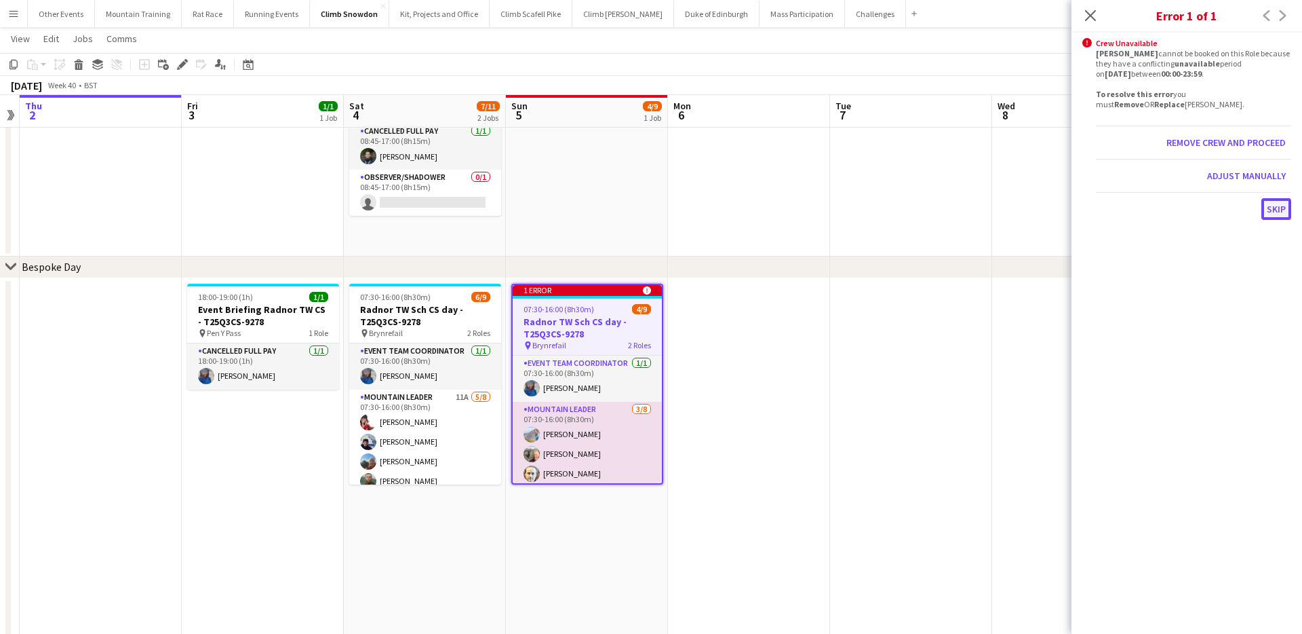
click at [1280, 205] on button "Skip" at bounding box center [1277, 209] width 30 height 22
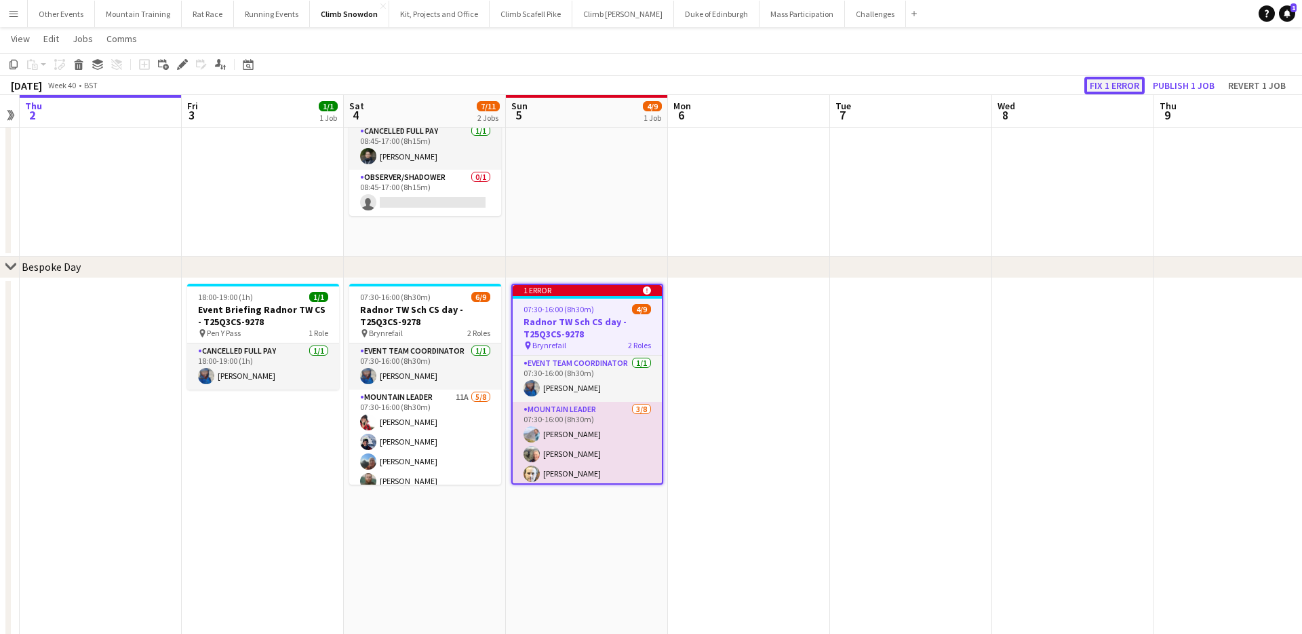
click at [1106, 87] on button "Fix 1 error" at bounding box center [1115, 86] width 60 height 18
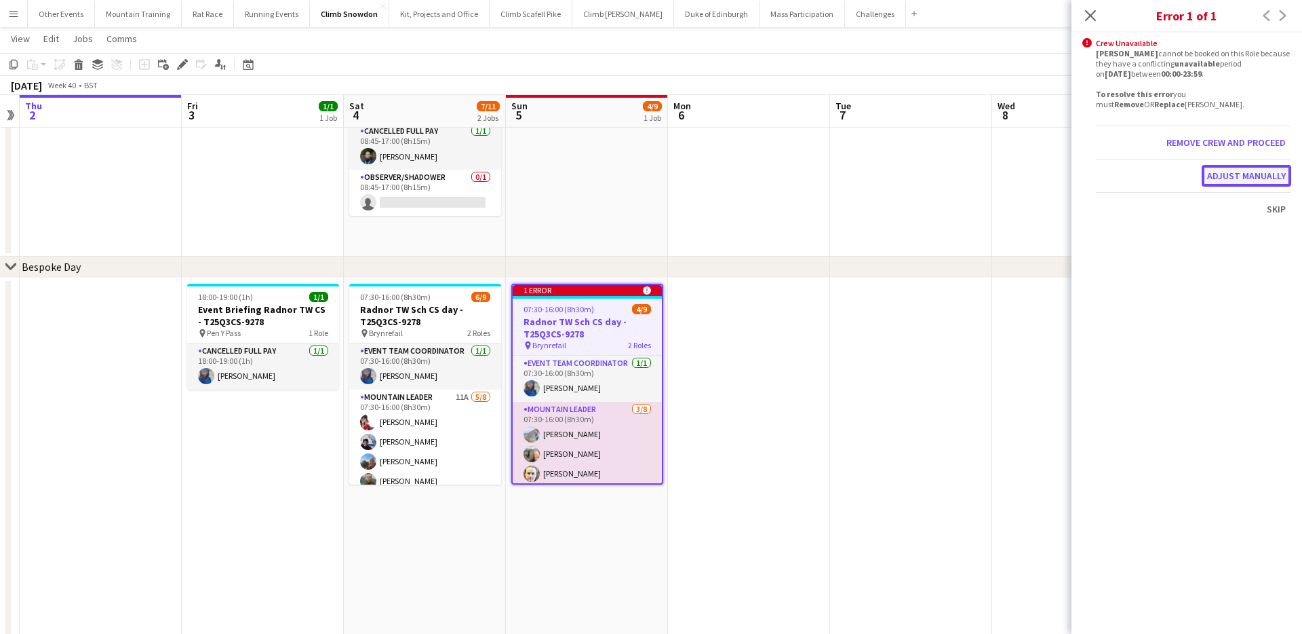
click at [1217, 172] on button "Adjust manually" at bounding box center [1247, 176] width 90 height 22
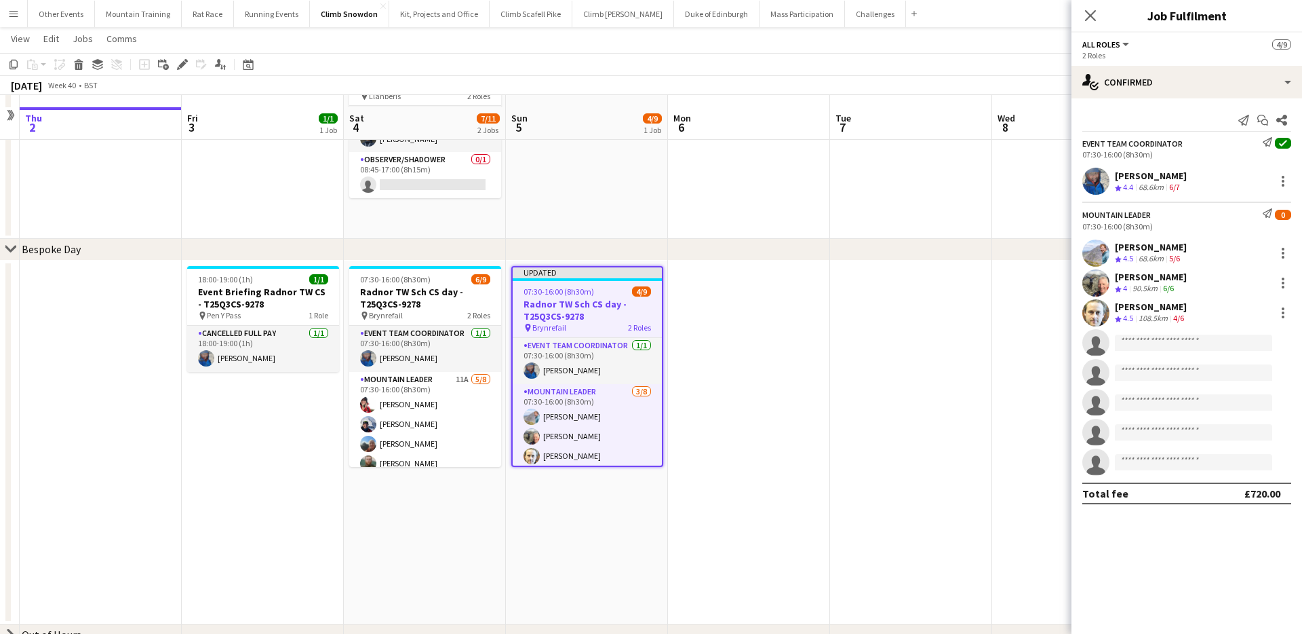
scroll to position [111, 0]
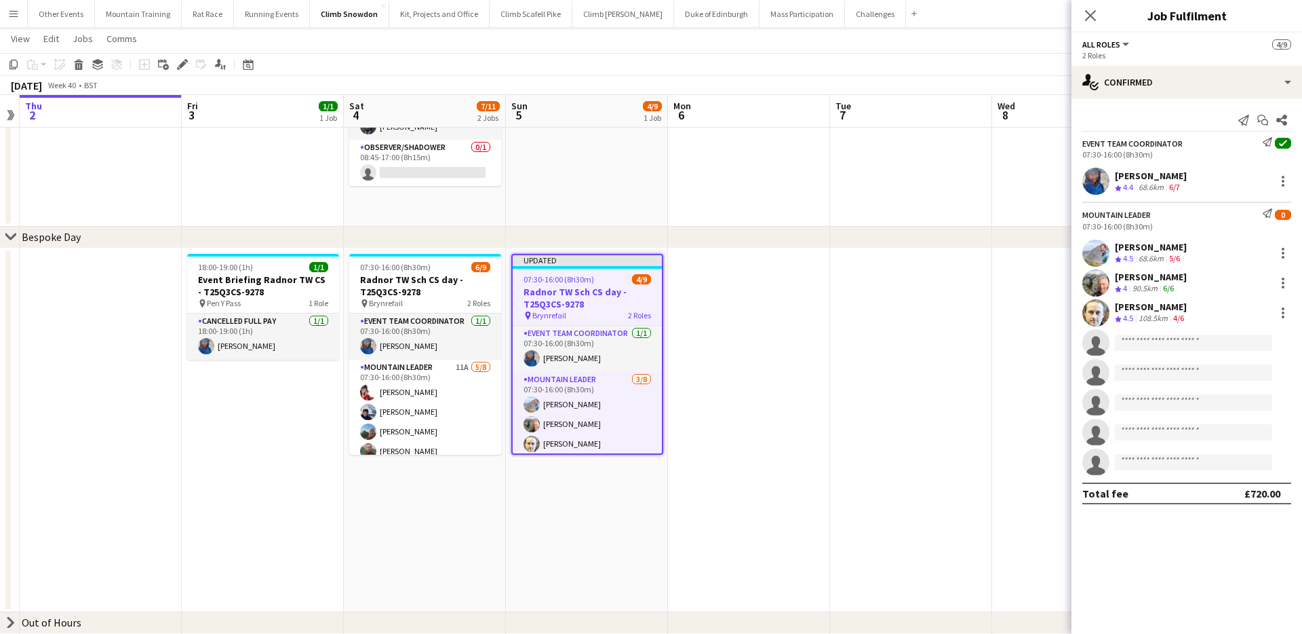
click at [1180, 309] on div "[PERSON_NAME]" at bounding box center [1151, 307] width 72 height 12
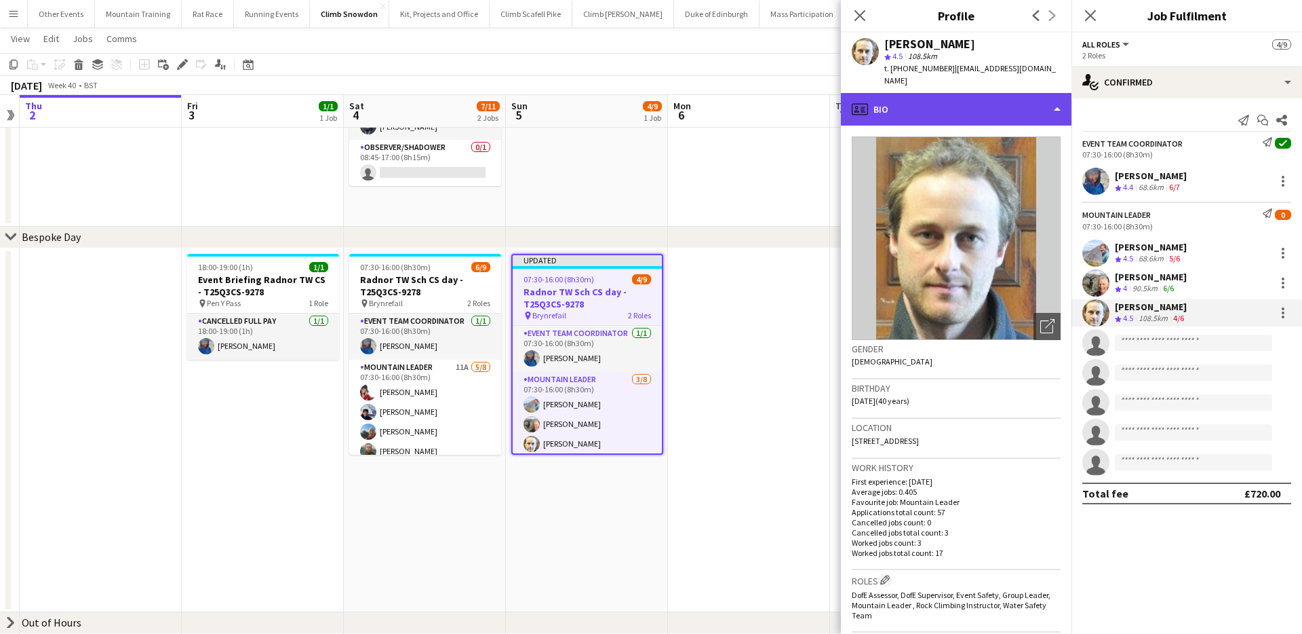
drag, startPoint x: 1001, startPoint y: 93, endPoint x: 1010, endPoint y: 90, distance: 10.1
click at [1004, 93] on div "profile Bio" at bounding box center [956, 109] width 231 height 33
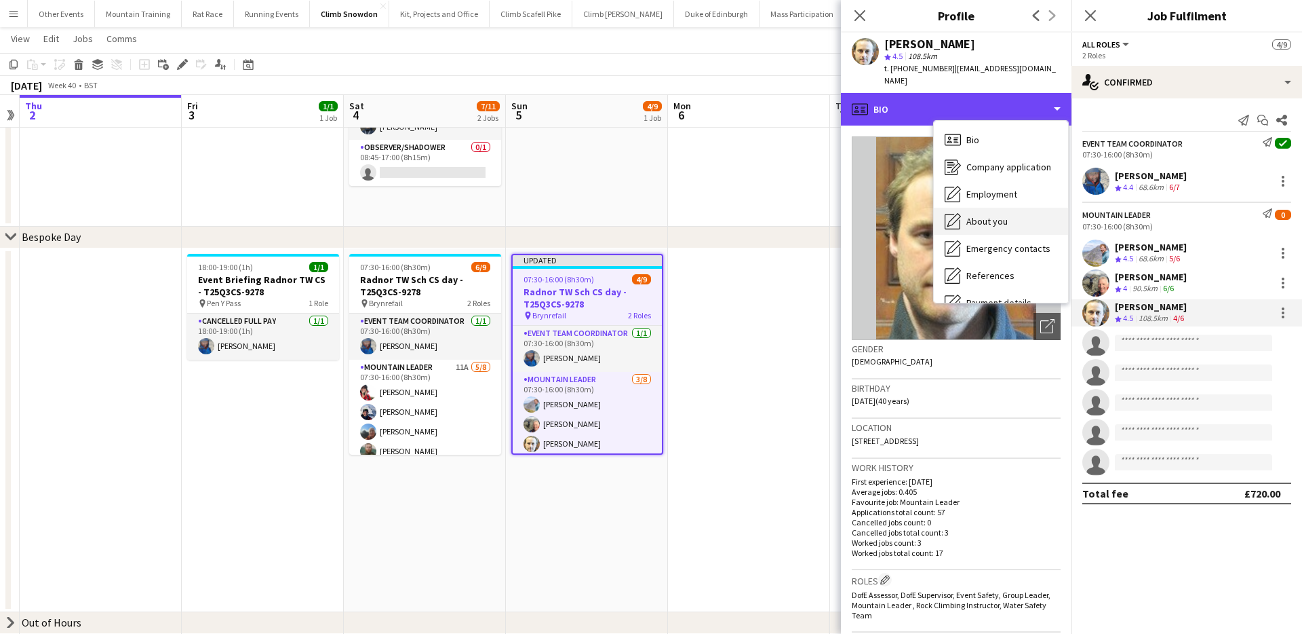
scroll to position [155, 0]
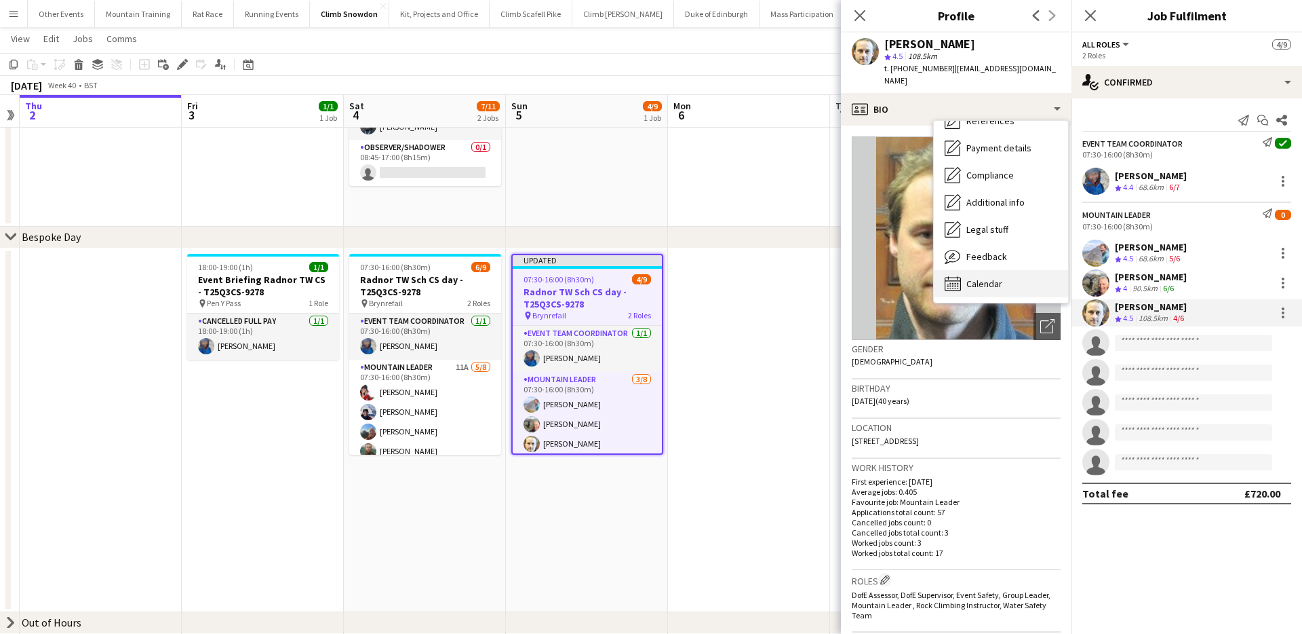
click at [990, 277] on span "Calendar" at bounding box center [985, 283] width 36 height 12
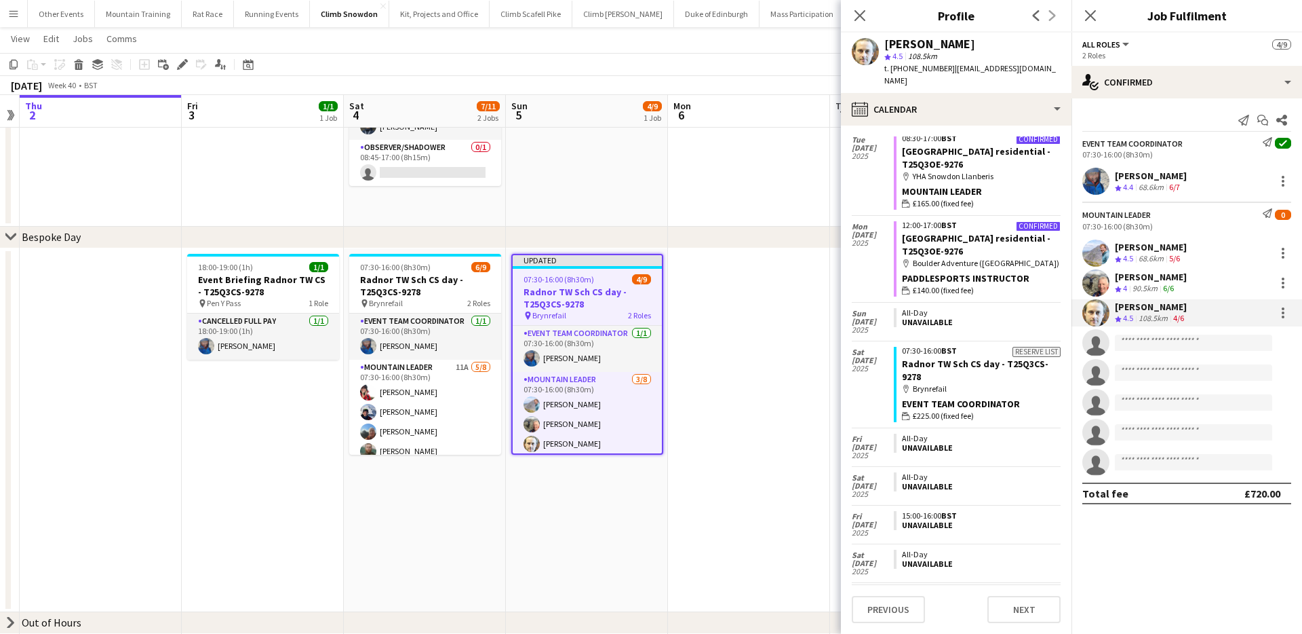
scroll to position [609, 0]
click at [950, 320] on div "Unavailable" at bounding box center [978, 324] width 153 height 9
click at [928, 320] on div "Unavailable" at bounding box center [978, 324] width 153 height 9
click at [952, 320] on div "Unavailable" at bounding box center [978, 324] width 153 height 9
click at [754, 58] on app-toolbar "Copy Paste Paste Command V Paste with crew Command Shift V Paste linked Job Del…" at bounding box center [651, 64] width 1302 height 23
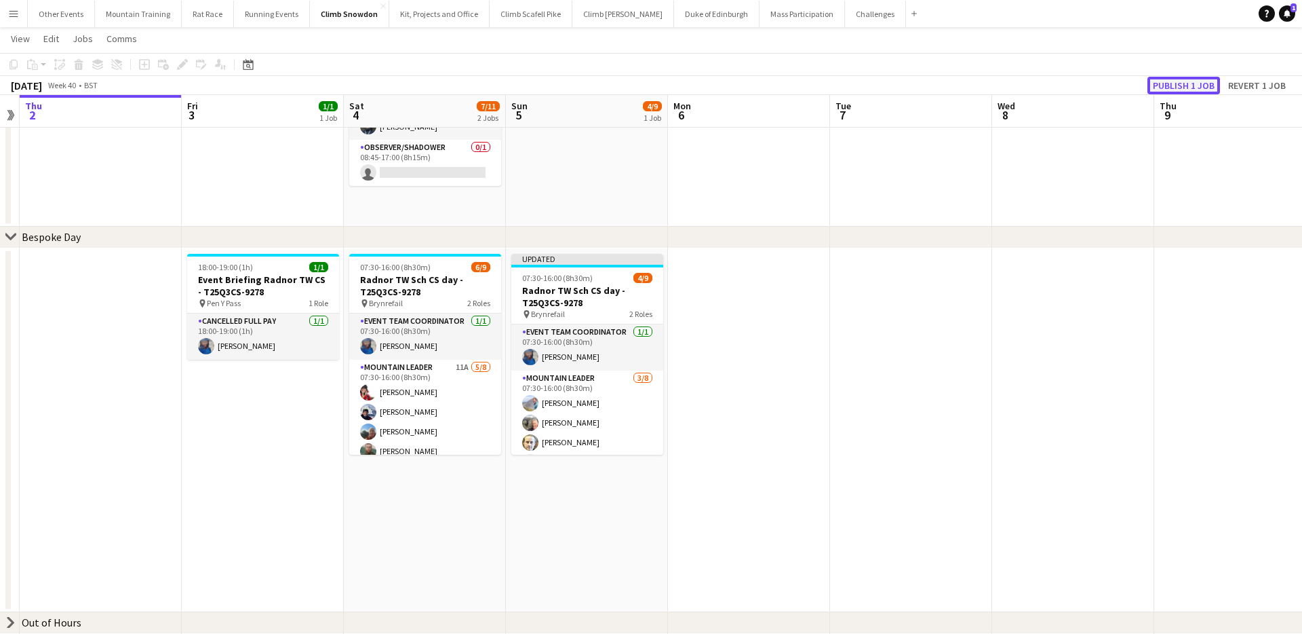
click at [1186, 83] on button "Publish 1 job" at bounding box center [1184, 86] width 73 height 18
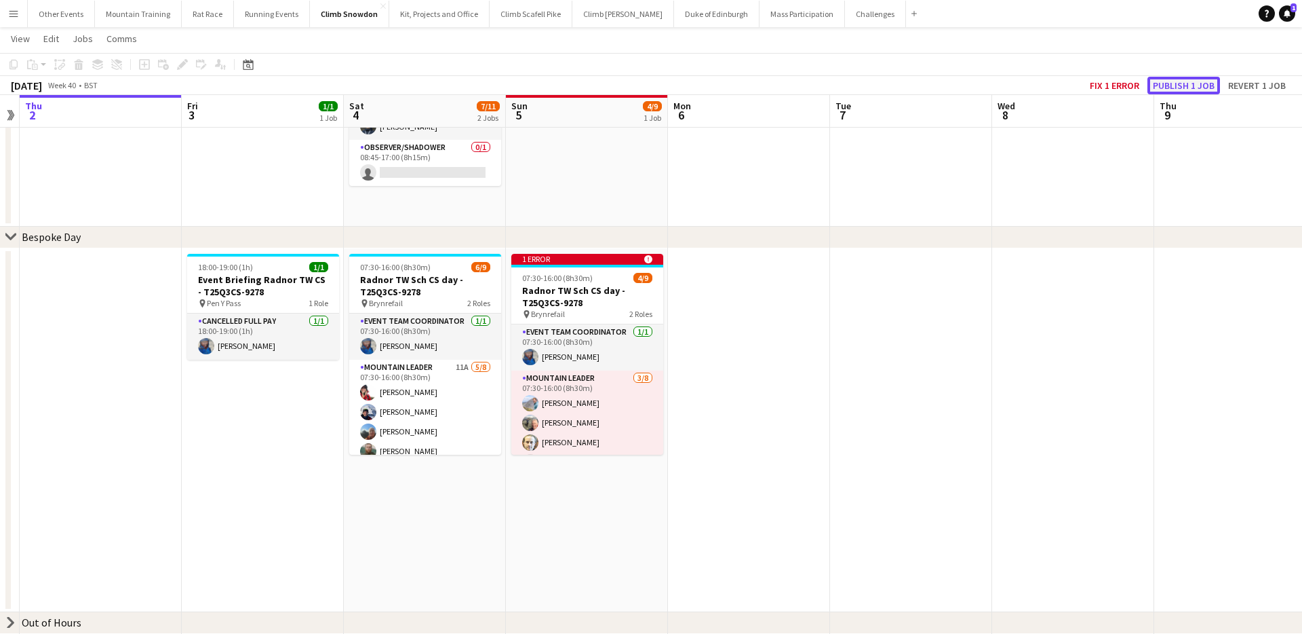
click at [1196, 88] on button "Publish 1 job" at bounding box center [1184, 86] width 73 height 18
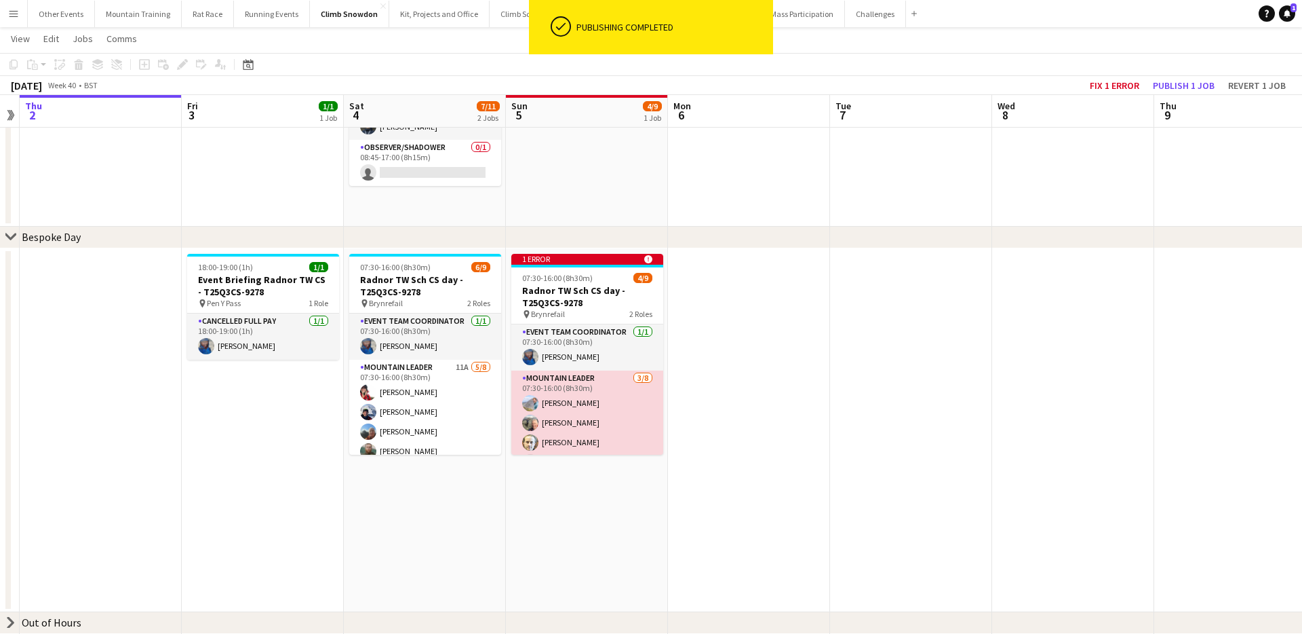
click at [581, 402] on app-card-role "Mountain Leader 3/8 07:30-16:00 (8h30m) Tom Cart Clive Woosnam Simon Thorley si…" at bounding box center [587, 462] width 152 height 184
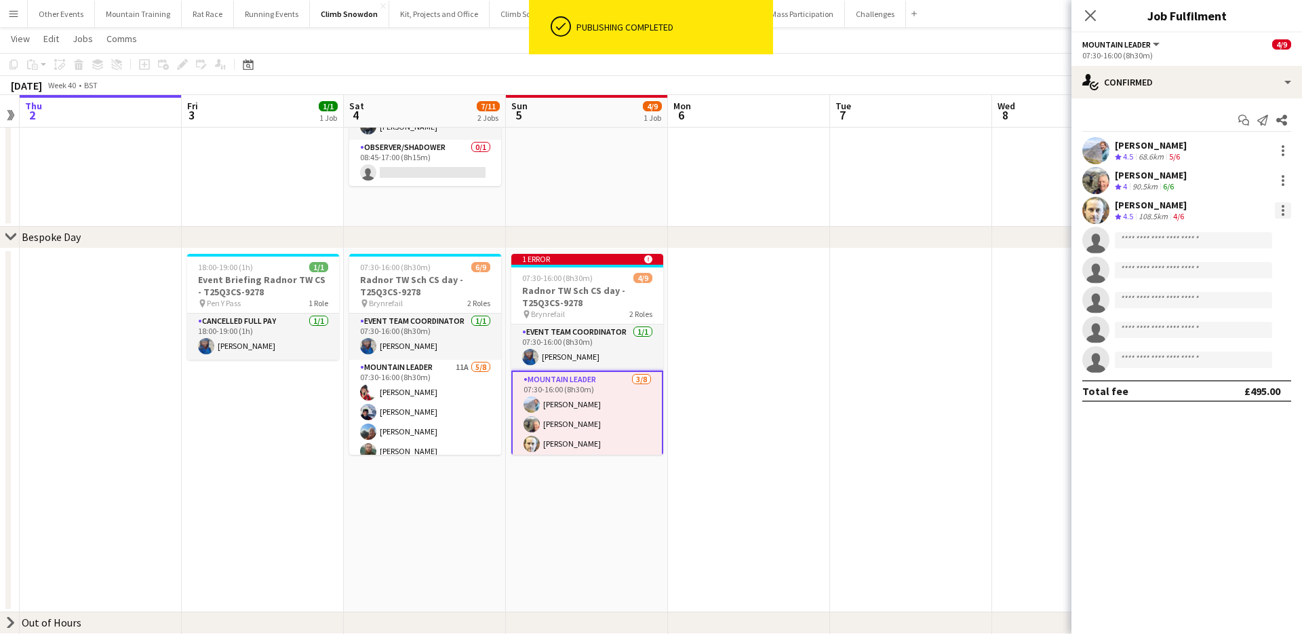
click at [1283, 210] on div at bounding box center [1283, 210] width 3 height 3
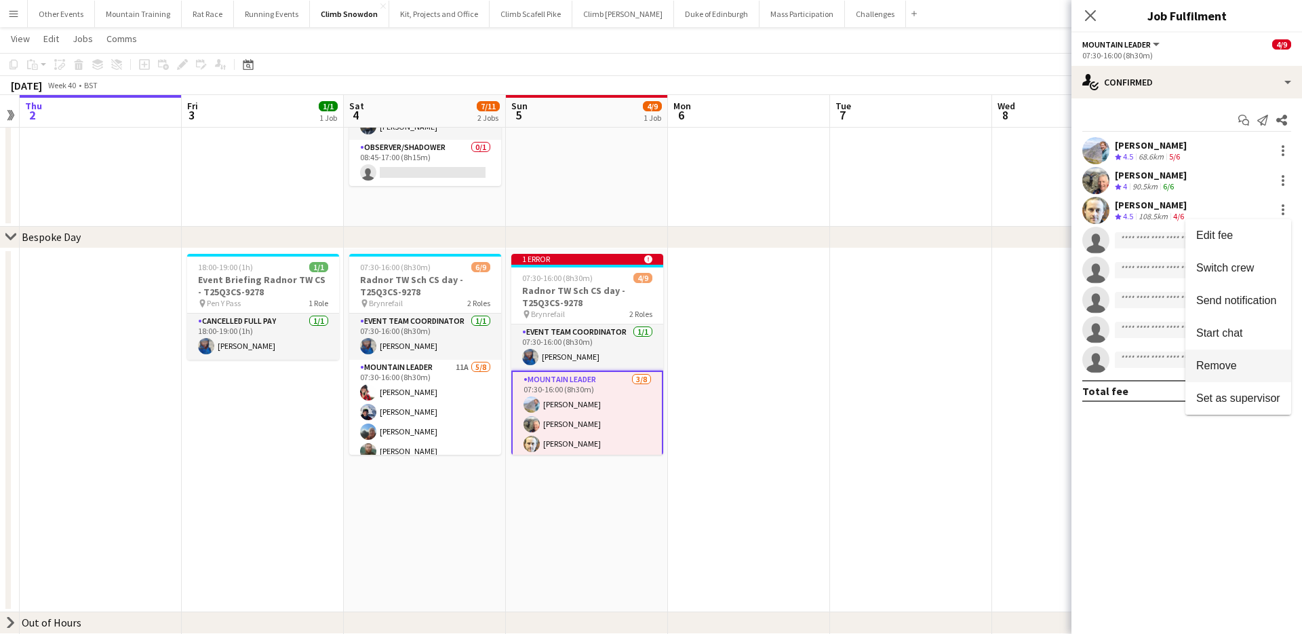
click at [1229, 360] on span "Remove" at bounding box center [1217, 366] width 41 height 12
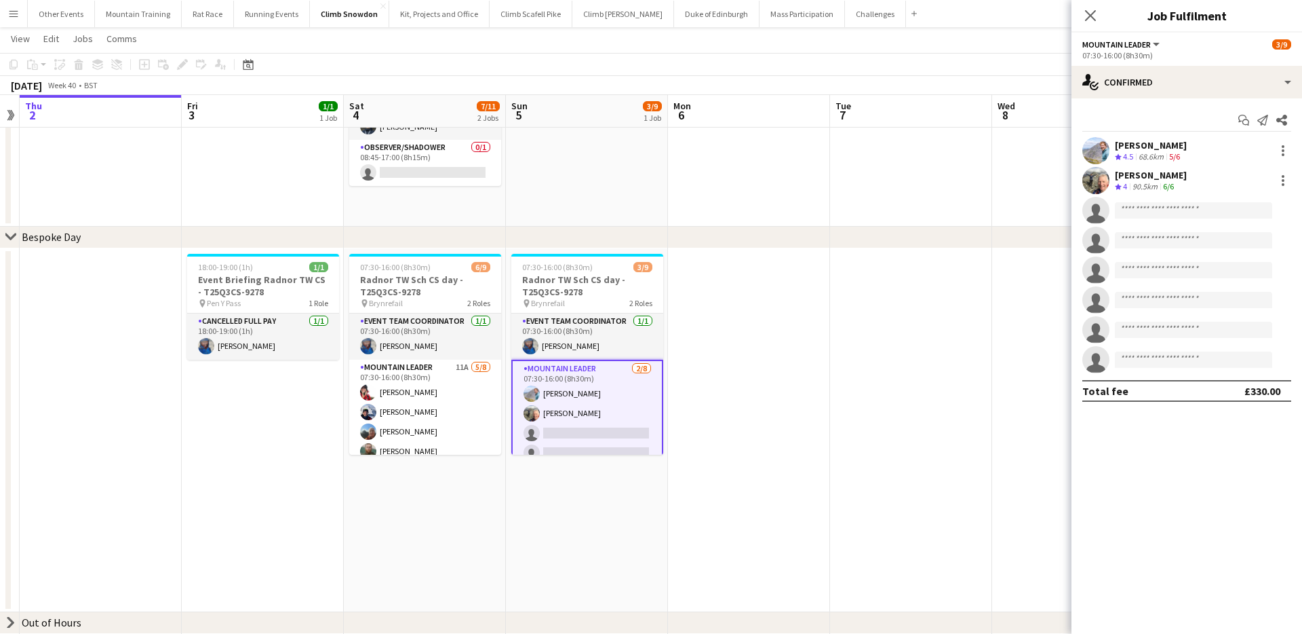
click at [1034, 61] on app-toolbar "Copy Paste Paste Command V Paste with crew Command Shift V Paste linked Job Del…" at bounding box center [651, 64] width 1302 height 23
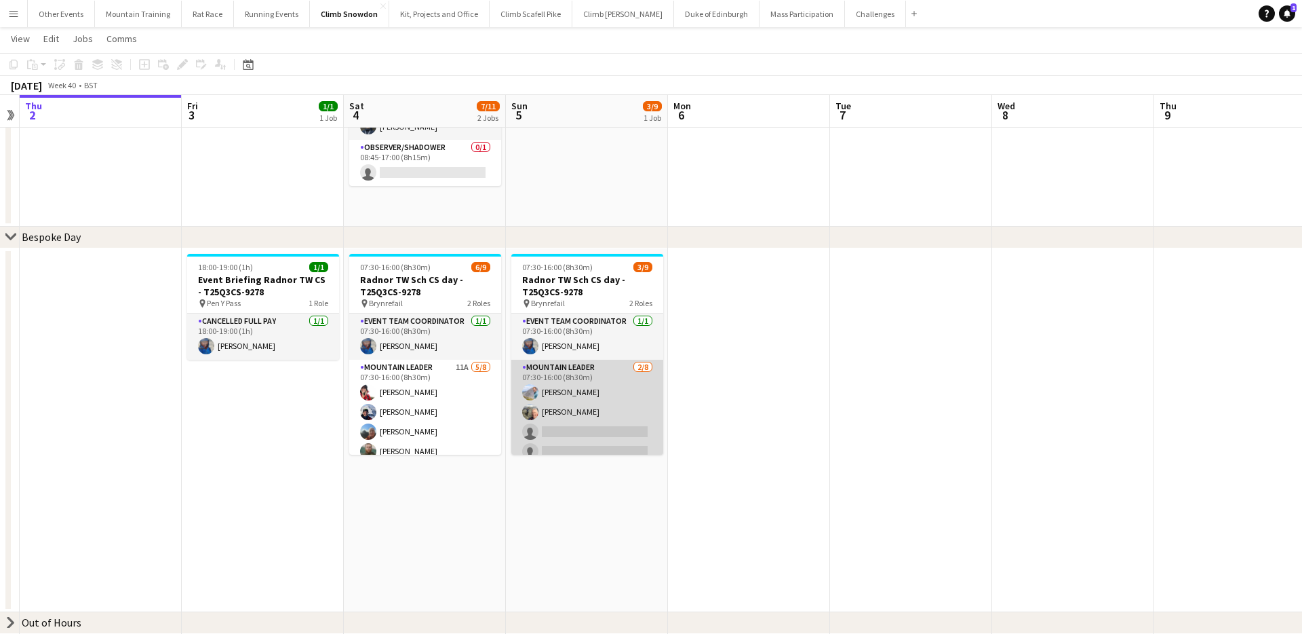
click at [594, 406] on app-card-role "Mountain Leader 2/8 07:30-16:00 (8h30m) Tom Cart Clive Woosnam single-neutral-a…" at bounding box center [587, 452] width 152 height 184
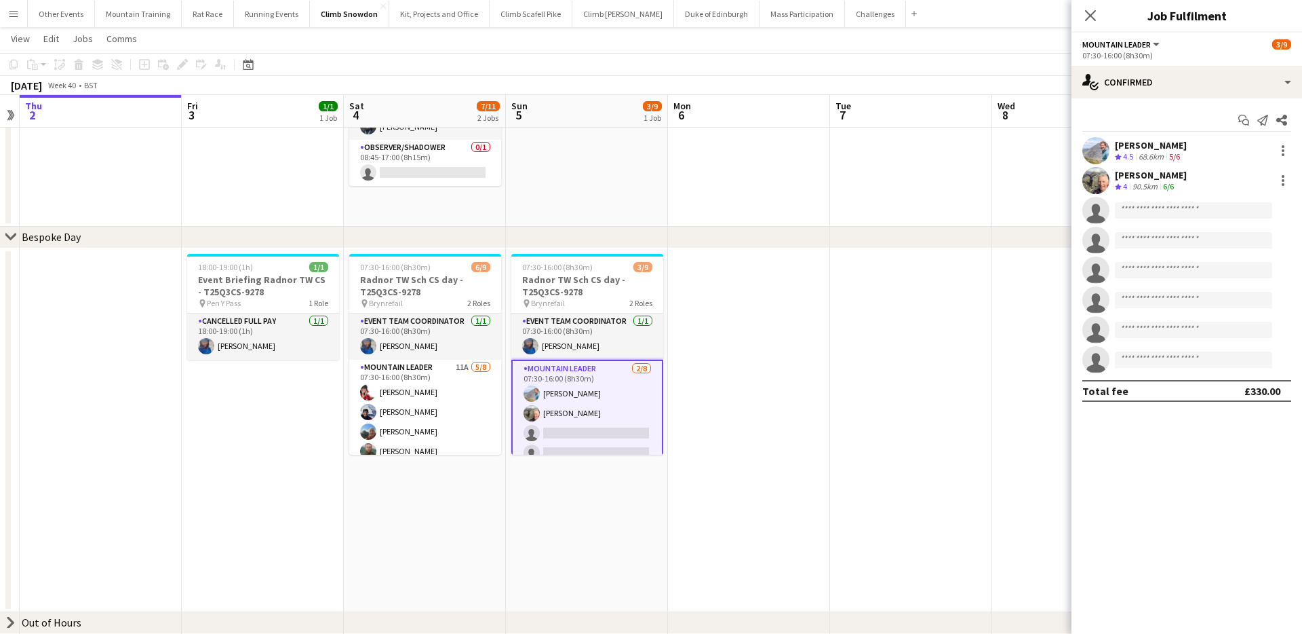
click at [1005, 66] on app-toolbar "Copy Paste Paste Command V Paste with crew Command Shift V Paste linked Job Del…" at bounding box center [651, 64] width 1302 height 23
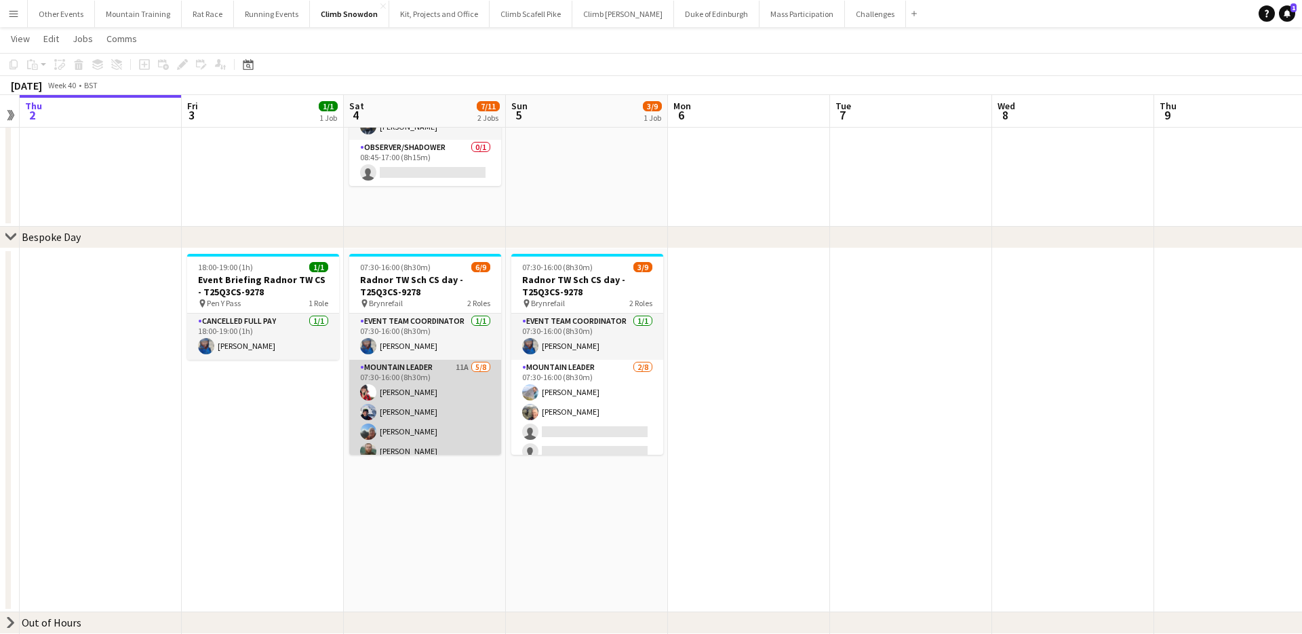
click at [440, 400] on app-card-role "Mountain Leader 11A 5/8 07:30-16:00 (8h30m) Sonia Williams Oliver Ray craig hol…" at bounding box center [425, 454] width 152 height 188
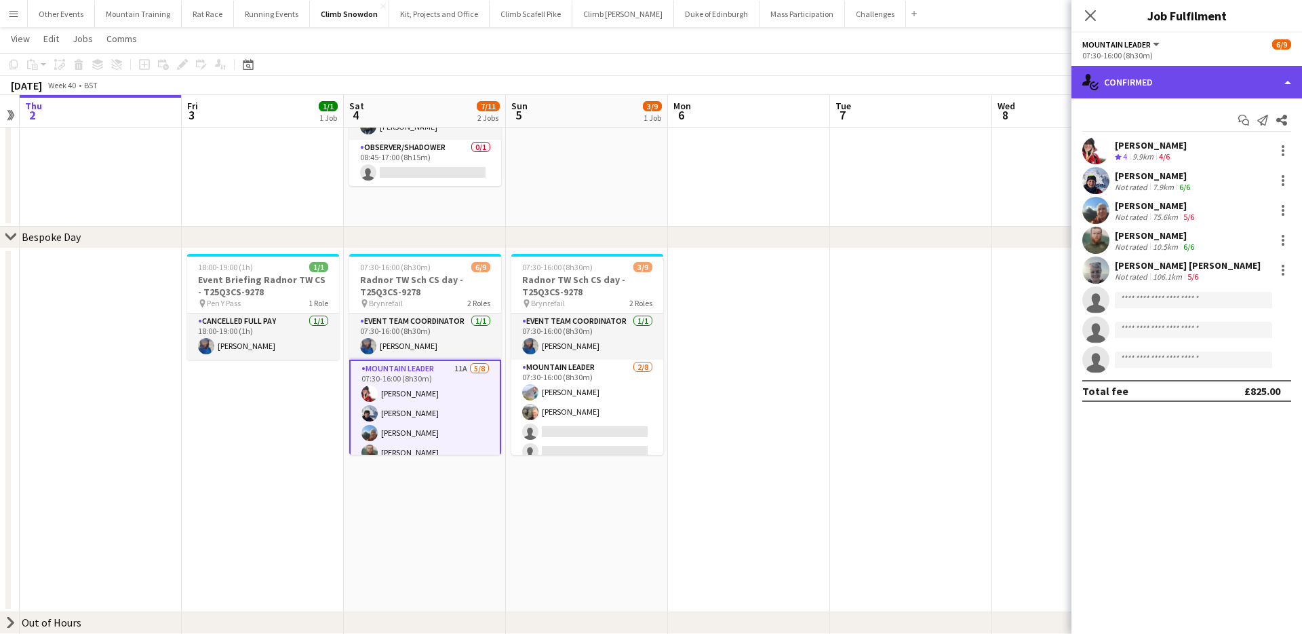
click at [1226, 88] on div "single-neutral-actions-check-2 Confirmed" at bounding box center [1187, 82] width 231 height 33
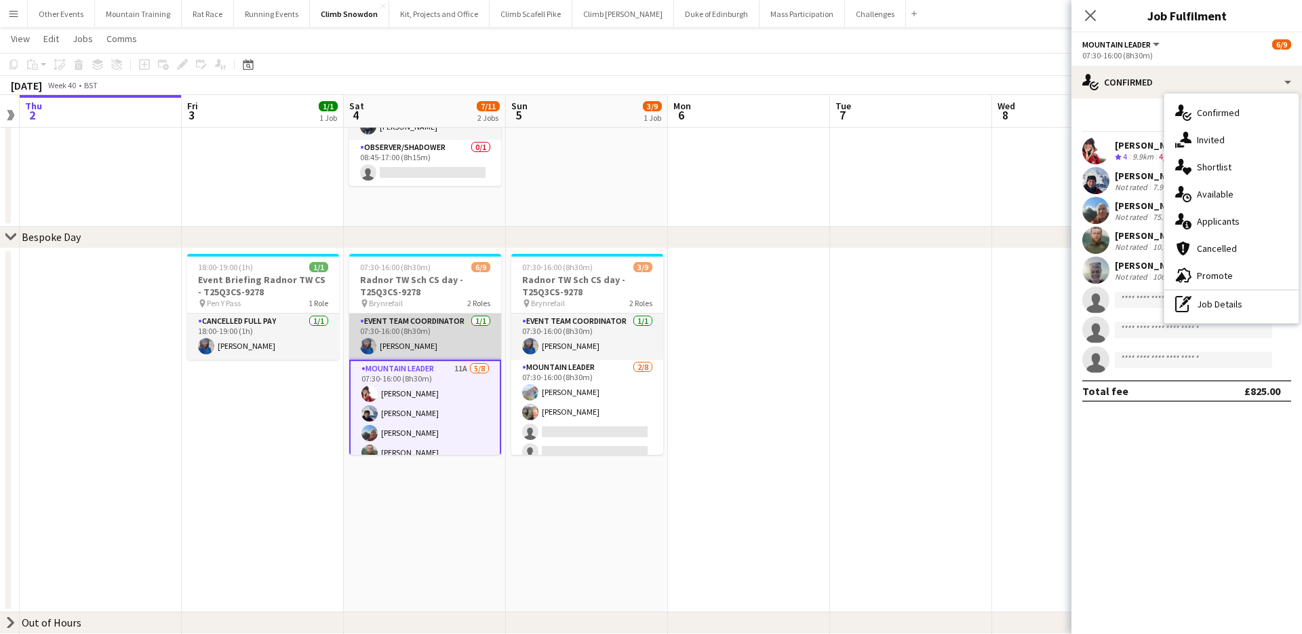
click at [450, 345] on app-card-role "Event Team Coordinator 1/1 07:30-16:00 (8h30m) Rebecca Watts" at bounding box center [425, 336] width 152 height 46
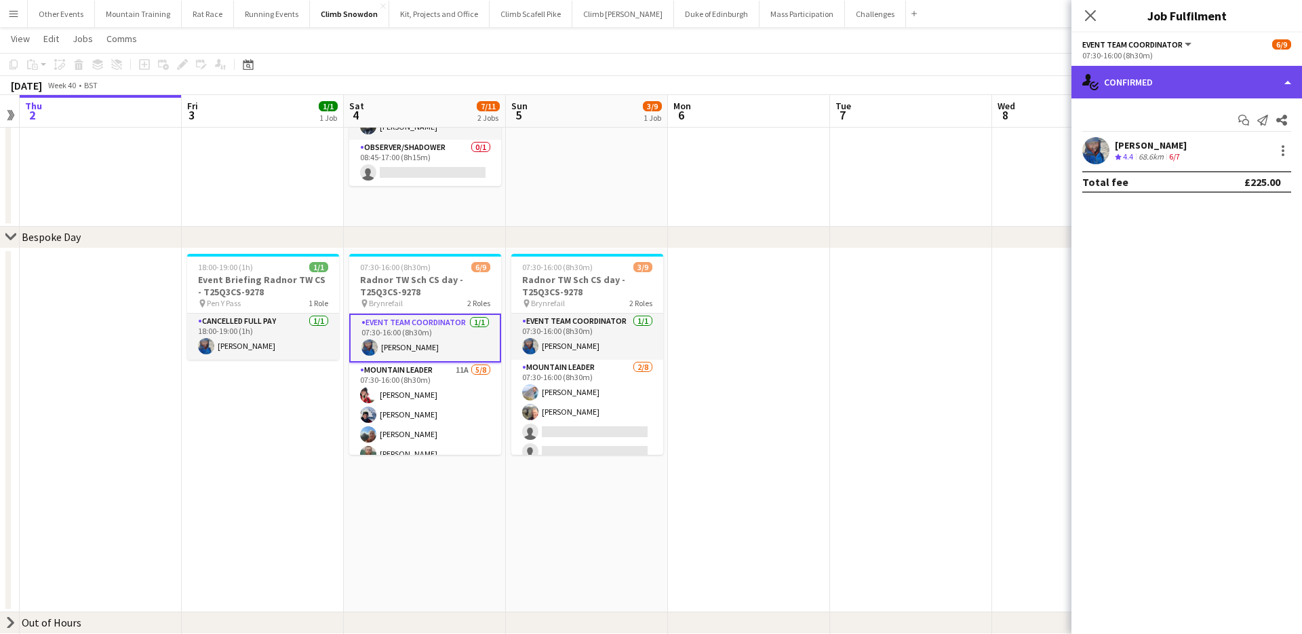
click at [1219, 71] on div "single-neutral-actions-check-2 Confirmed" at bounding box center [1187, 82] width 231 height 33
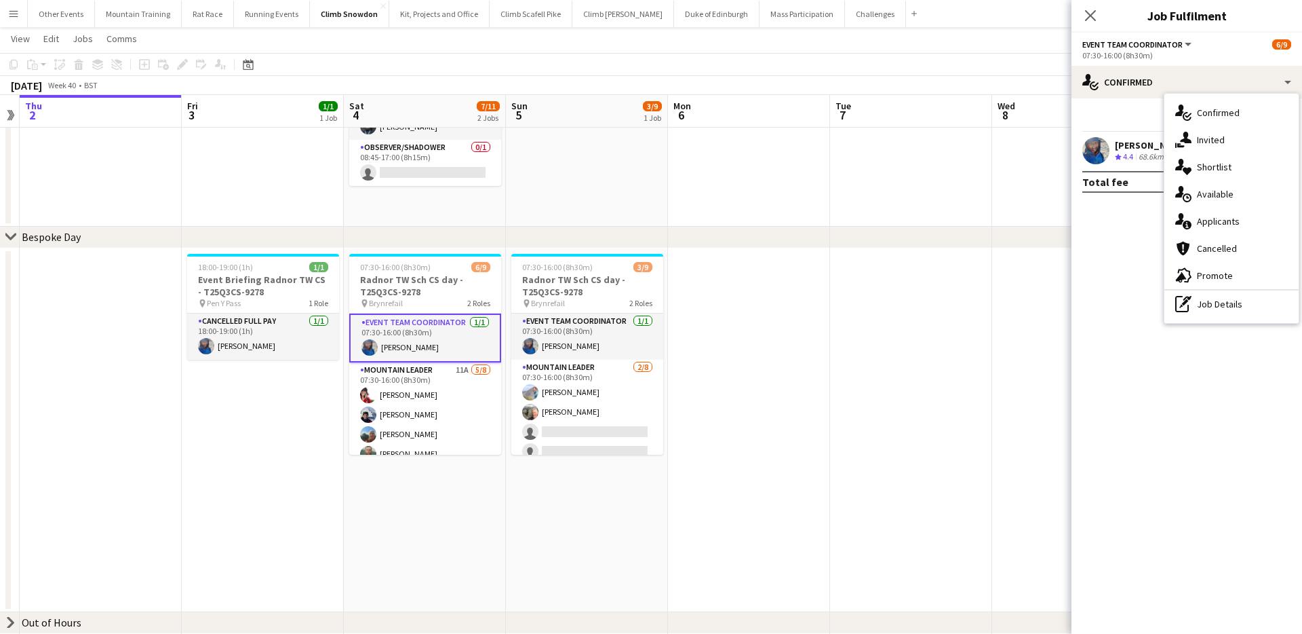
click at [1236, 302] on div "pen-write Job Details" at bounding box center [1232, 303] width 134 height 27
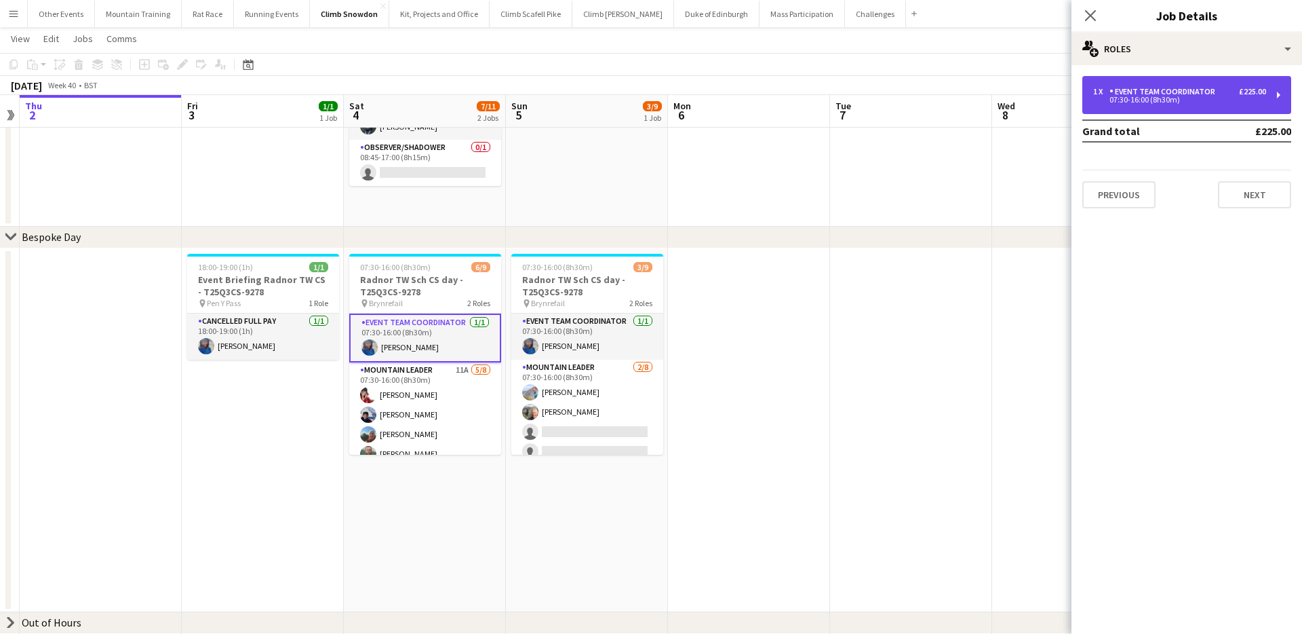
click at [1164, 94] on div "Event Team Coordinator" at bounding box center [1165, 91] width 111 height 9
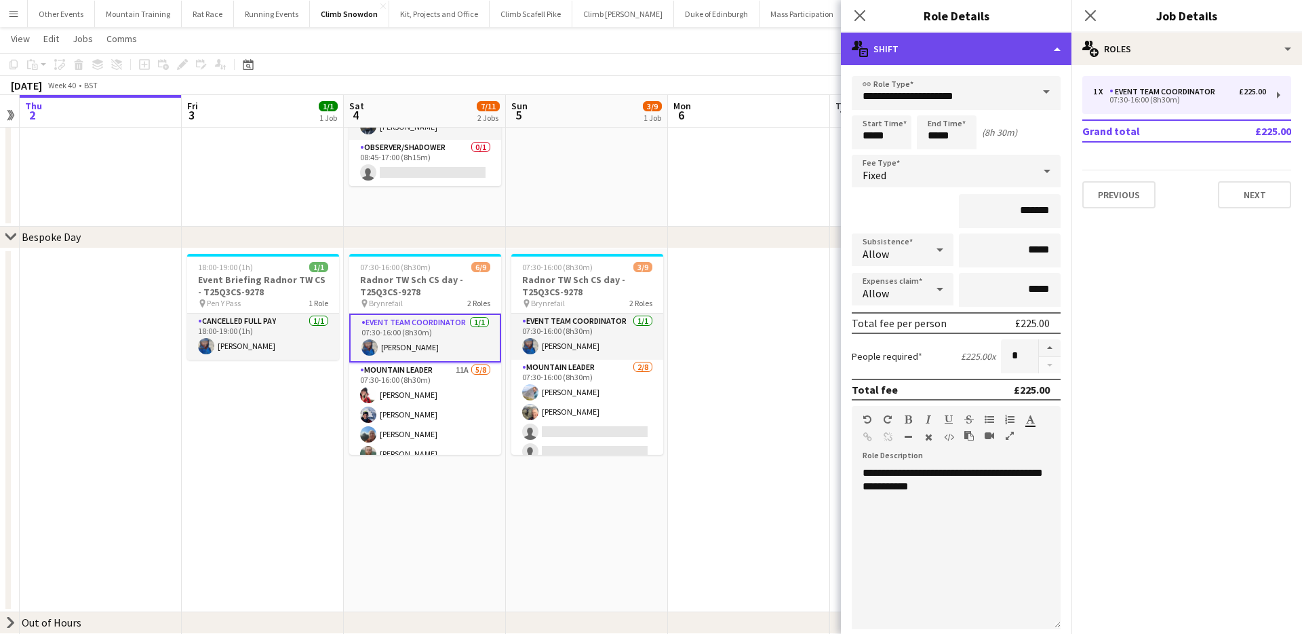
click at [1013, 47] on div "multiple-actions-text Shift" at bounding box center [956, 49] width 231 height 33
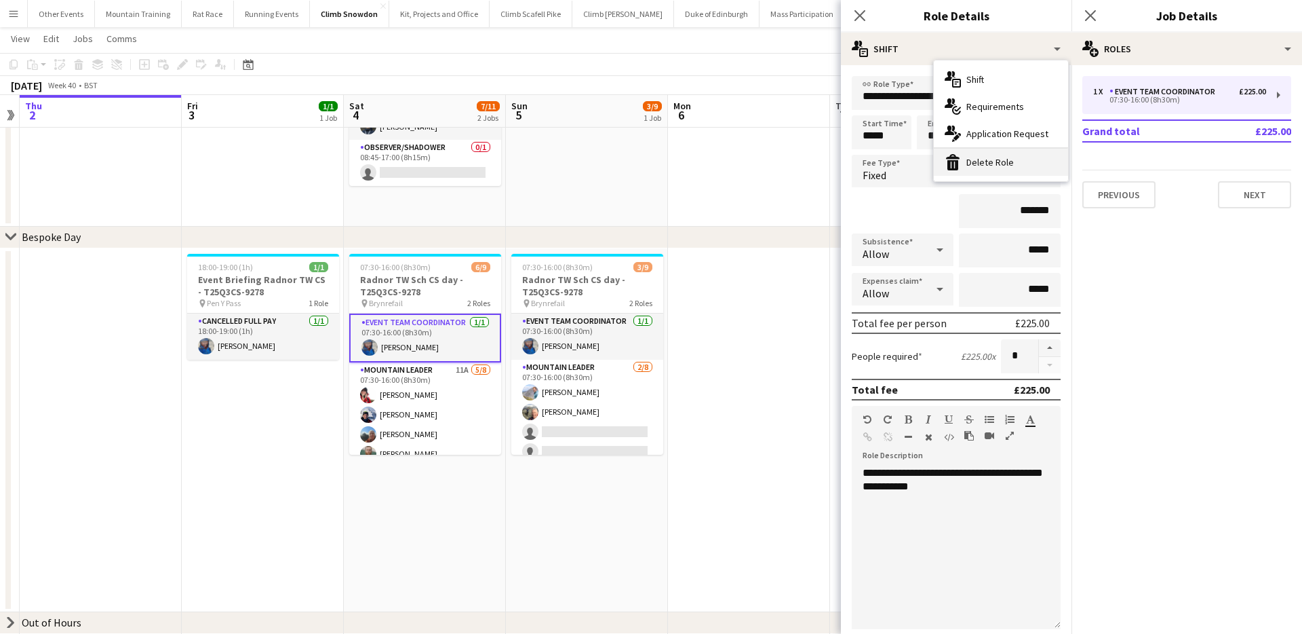
click at [997, 163] on div "bin-2 Delete Role" at bounding box center [1001, 162] width 134 height 27
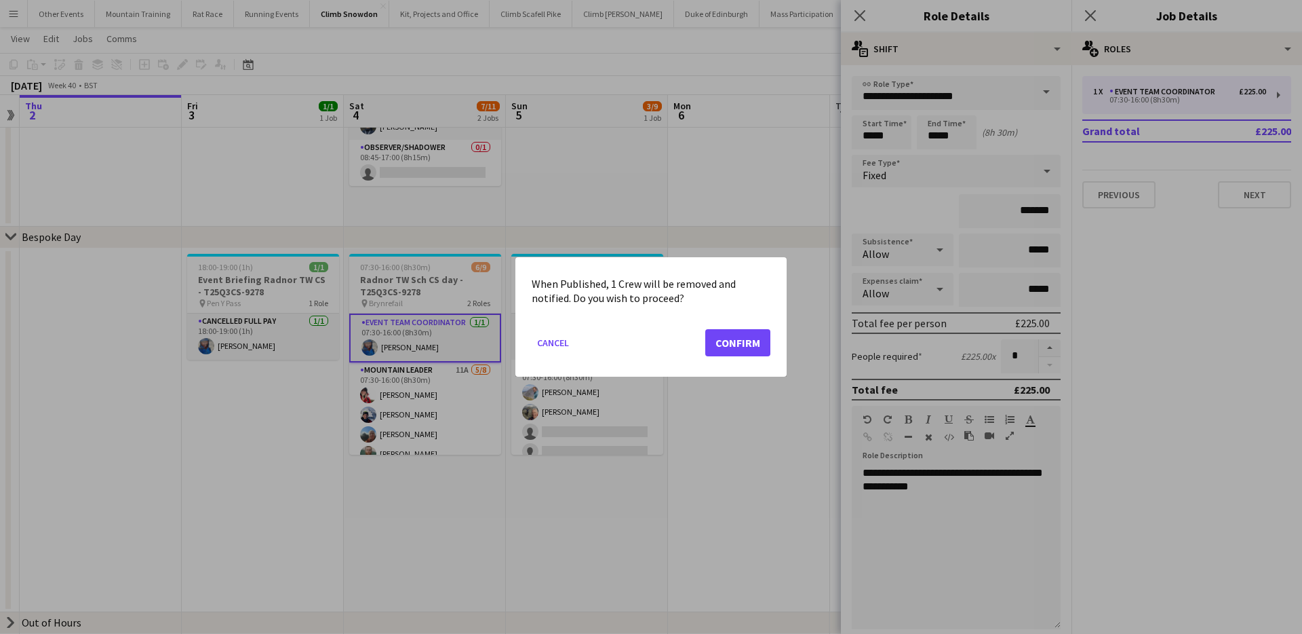
scroll to position [0, 0]
click at [755, 345] on button "Confirm" at bounding box center [737, 342] width 65 height 27
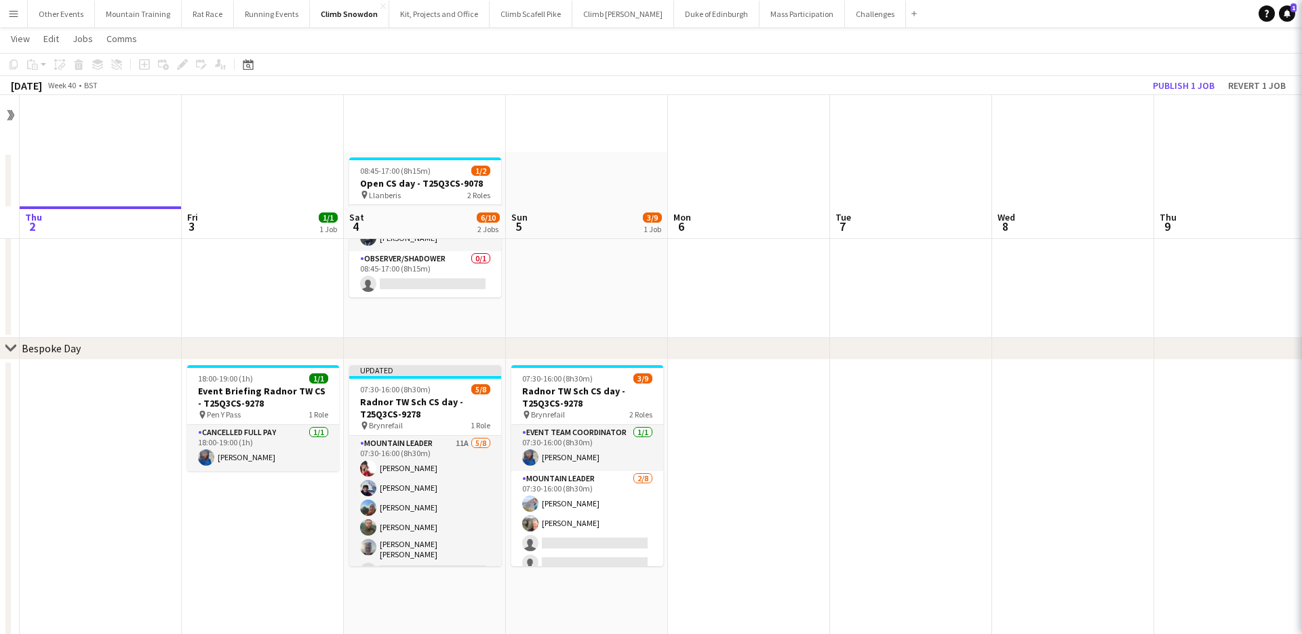
scroll to position [111, 0]
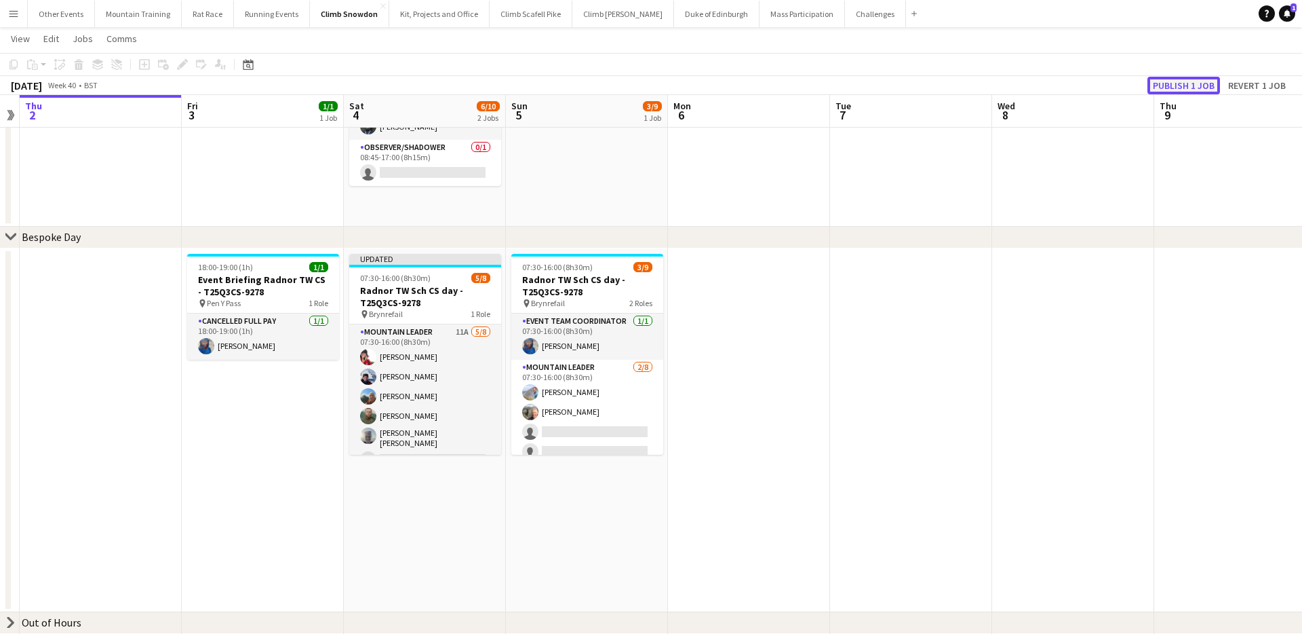
click at [1175, 86] on button "Publish 1 job" at bounding box center [1184, 86] width 73 height 18
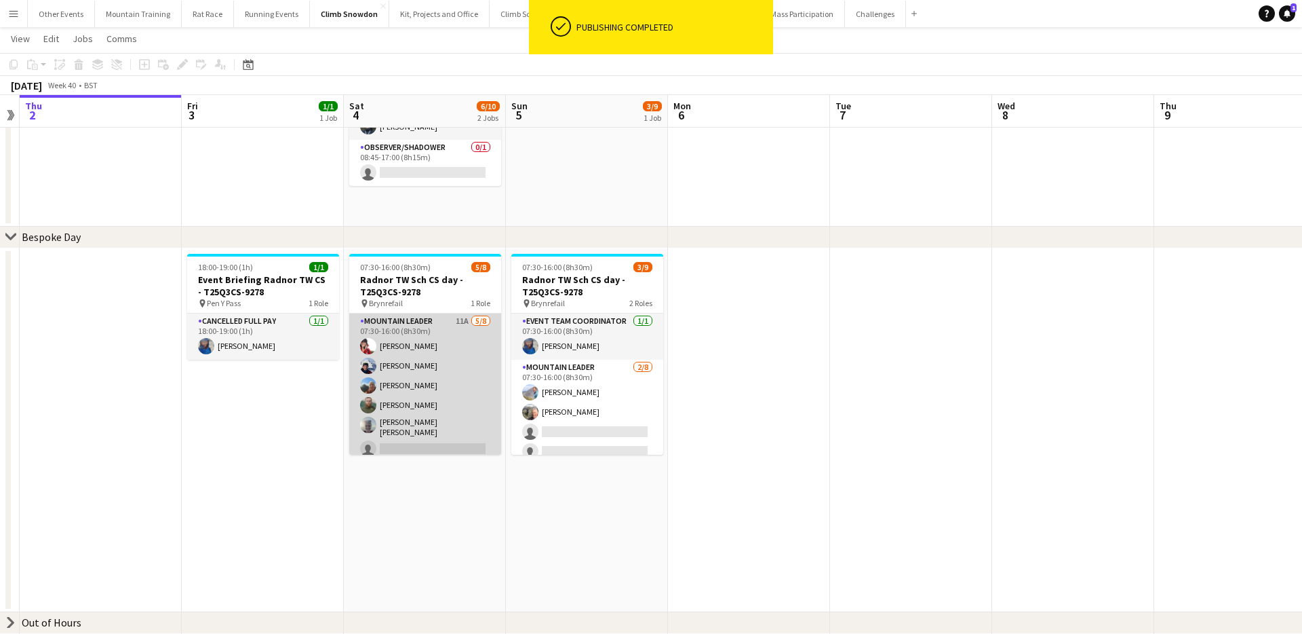
click at [469, 386] on app-card-role "Mountain Leader 11A 5/8 07:30-16:00 (8h30m) Sonia Williams Oliver Ray craig hol…" at bounding box center [425, 407] width 152 height 188
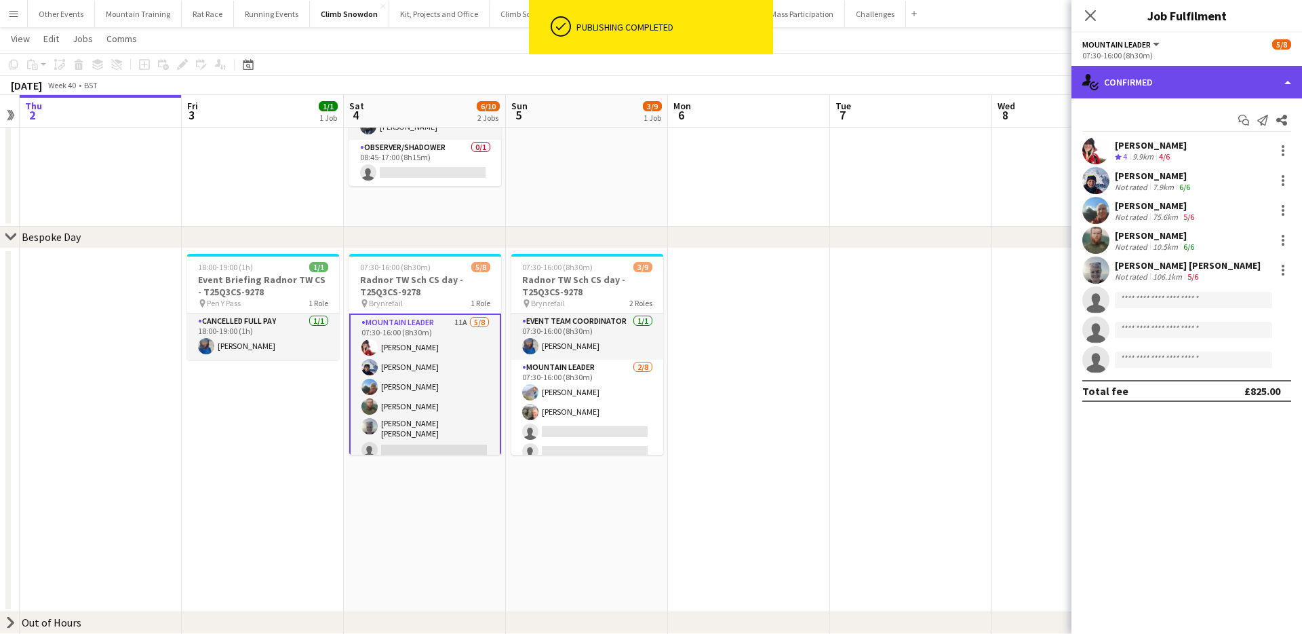
drag, startPoint x: 1244, startPoint y: 75, endPoint x: 1260, endPoint y: 84, distance: 18.3
click at [1244, 75] on div "single-neutral-actions-check-2 Confirmed" at bounding box center [1187, 82] width 231 height 33
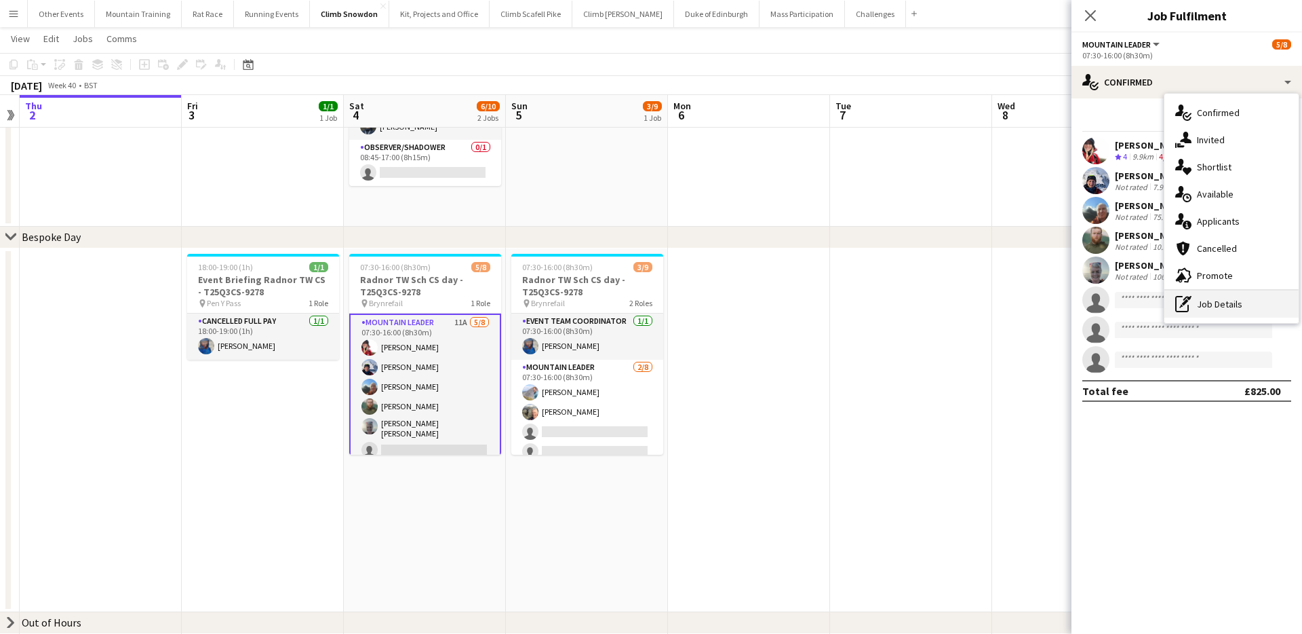
click at [1227, 308] on div "pen-write Job Details" at bounding box center [1232, 303] width 134 height 27
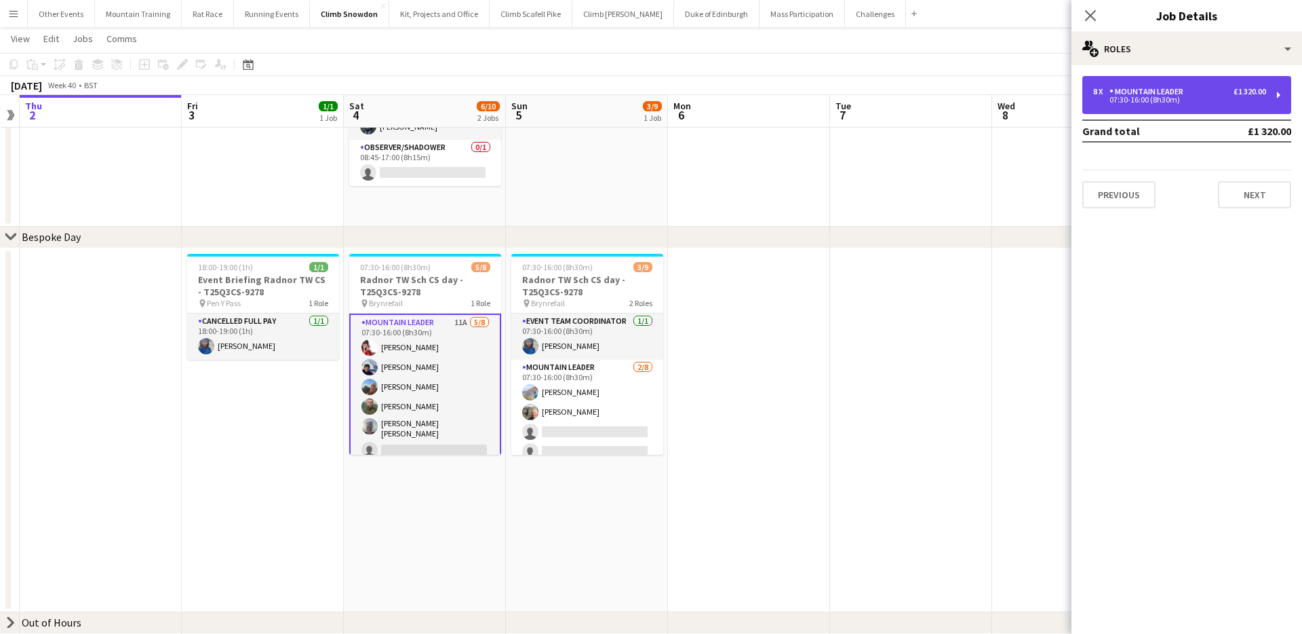
click at [1217, 90] on div "8 x Mountain Leader £1 320.00" at bounding box center [1180, 91] width 173 height 9
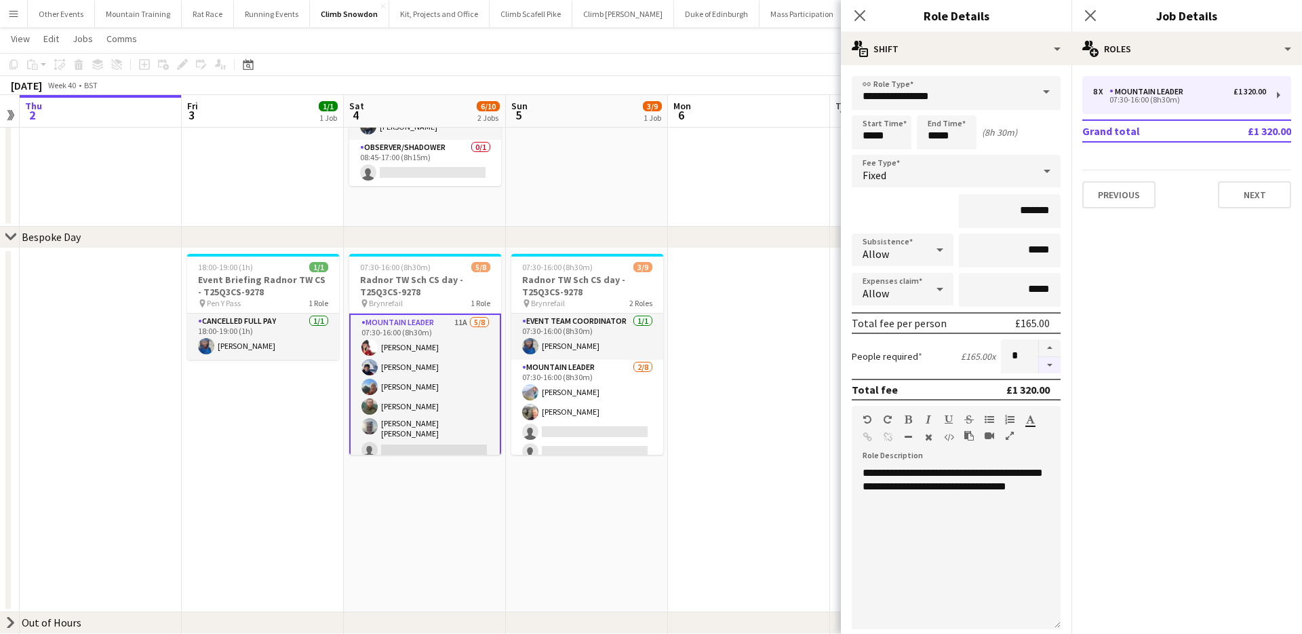
click at [1049, 364] on button "button" at bounding box center [1050, 365] width 22 height 17
type input "*"
click at [1043, 83] on span at bounding box center [1046, 92] width 28 height 33
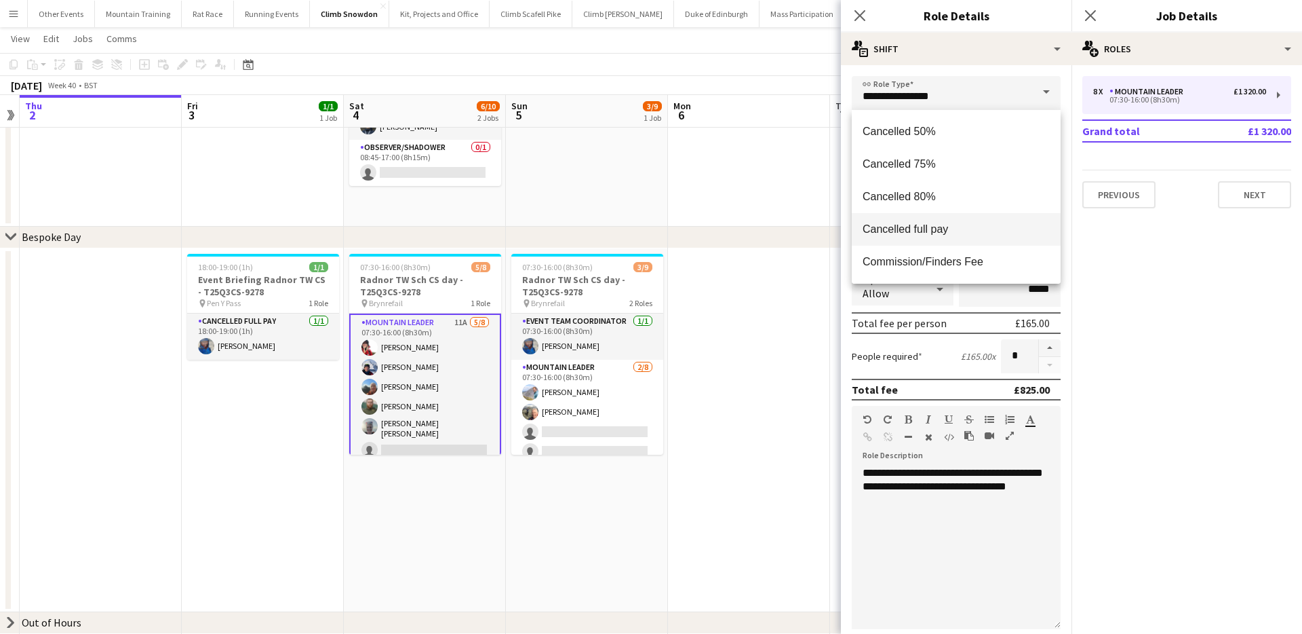
click at [930, 223] on span "Cancelled full pay" at bounding box center [956, 229] width 187 height 13
type input "**********"
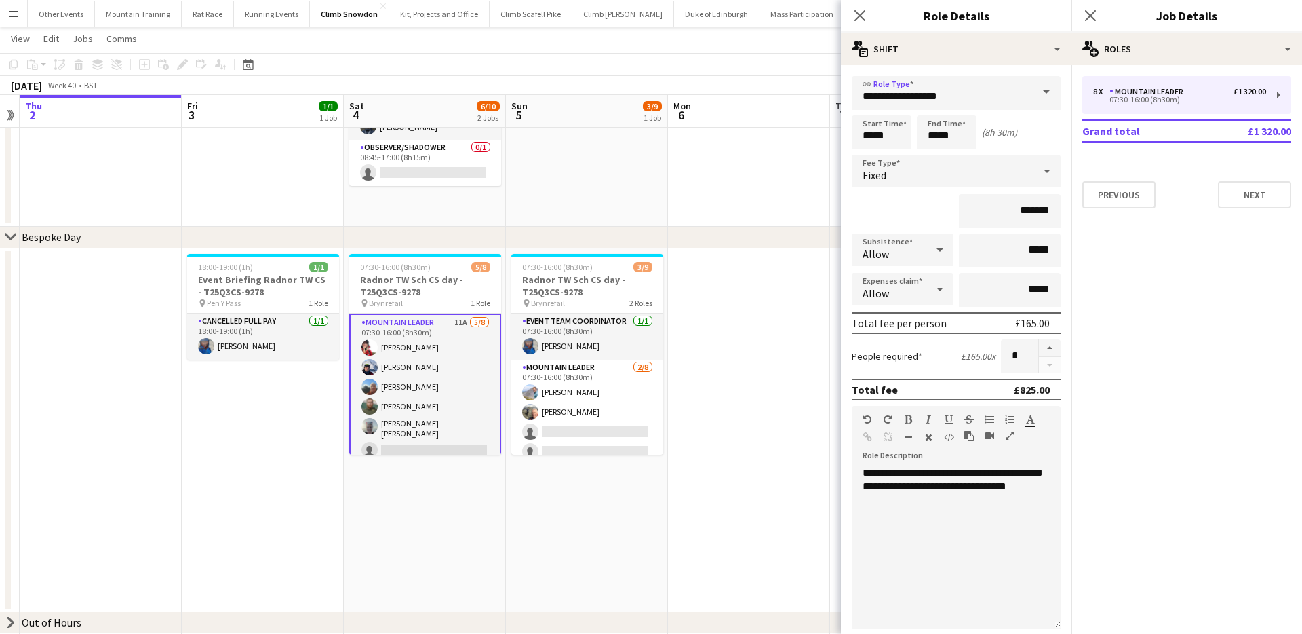
click at [808, 61] on app-toolbar "Copy Paste Paste Command V Paste with crew Command Shift V Paste linked Job Del…" at bounding box center [651, 64] width 1302 height 23
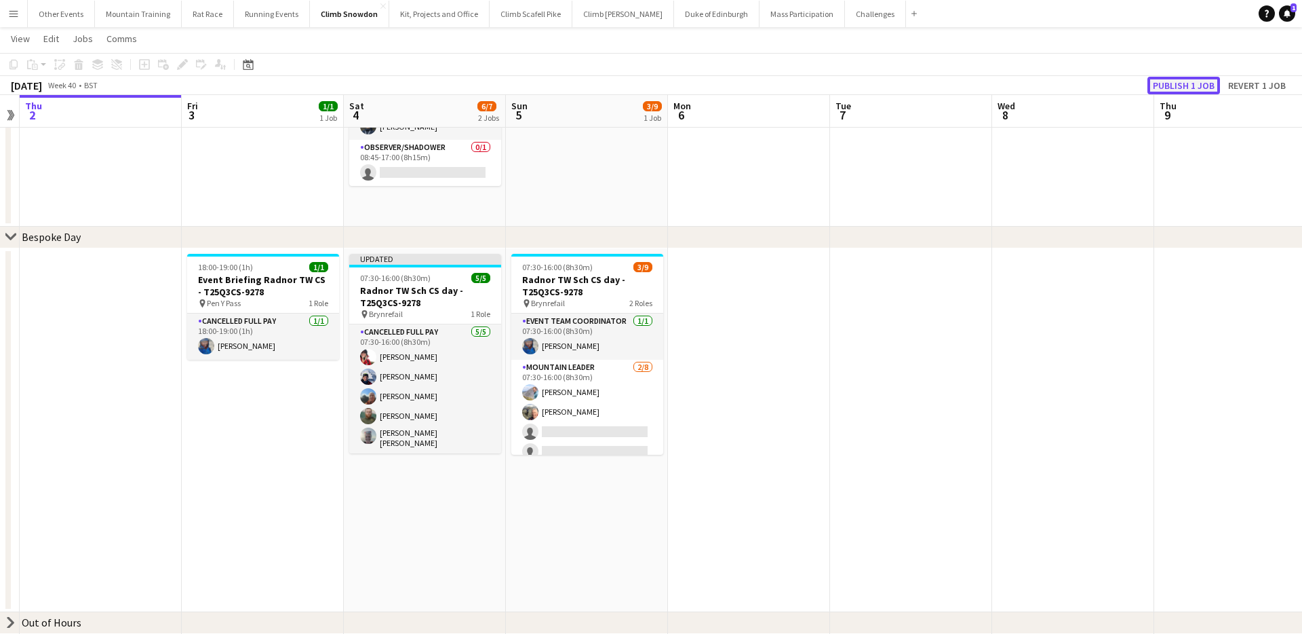
click at [1182, 84] on button "Publish 1 job" at bounding box center [1184, 86] width 73 height 18
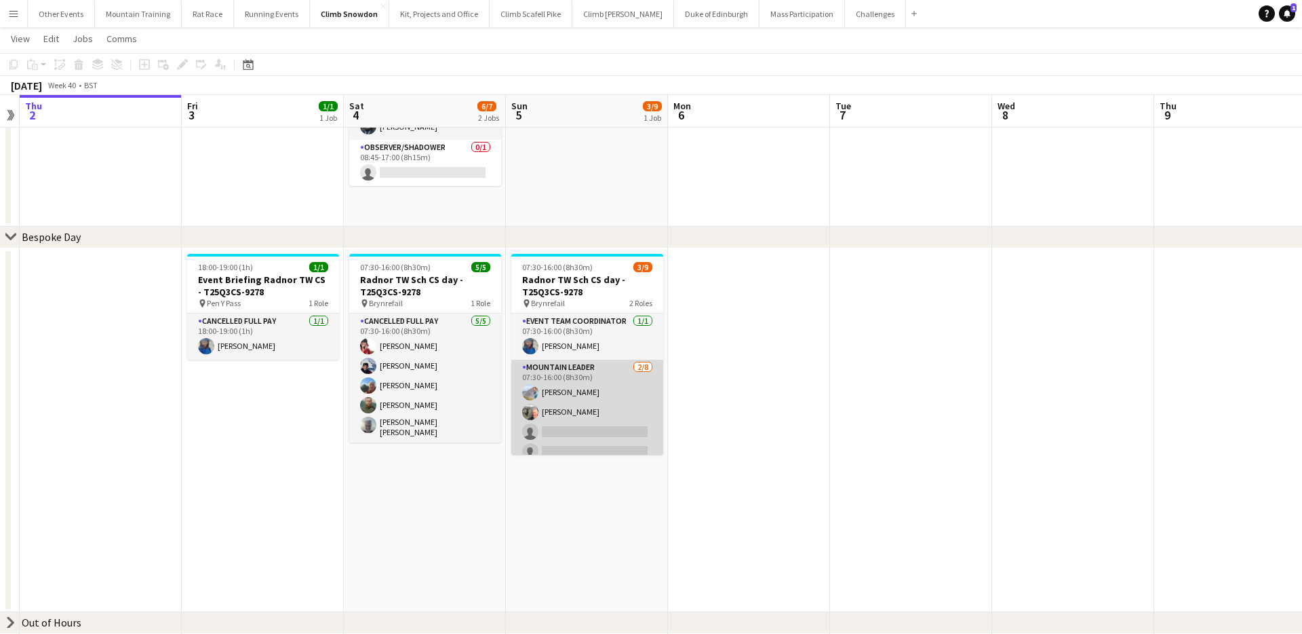
click at [587, 408] on app-card-role "Mountain Leader 2/8 07:30-16:00 (8h30m) Tom Cart Clive Woosnam single-neutral-a…" at bounding box center [587, 452] width 152 height 184
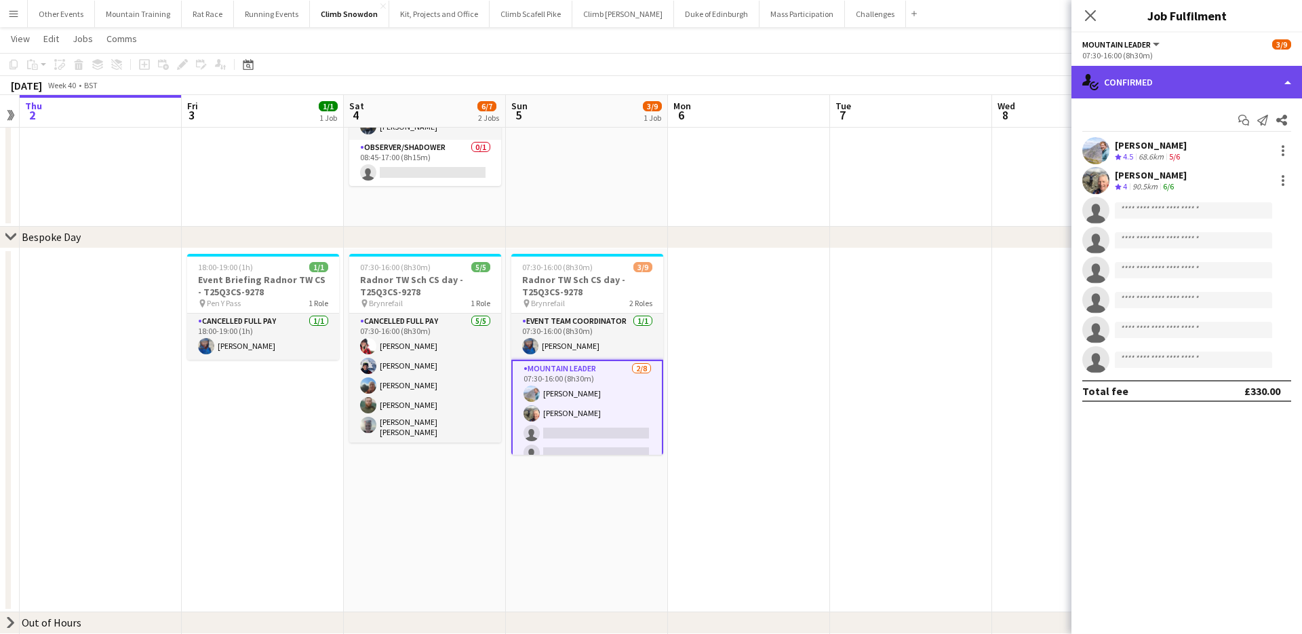
click at [1164, 86] on div "single-neutral-actions-check-2 Confirmed" at bounding box center [1187, 82] width 231 height 33
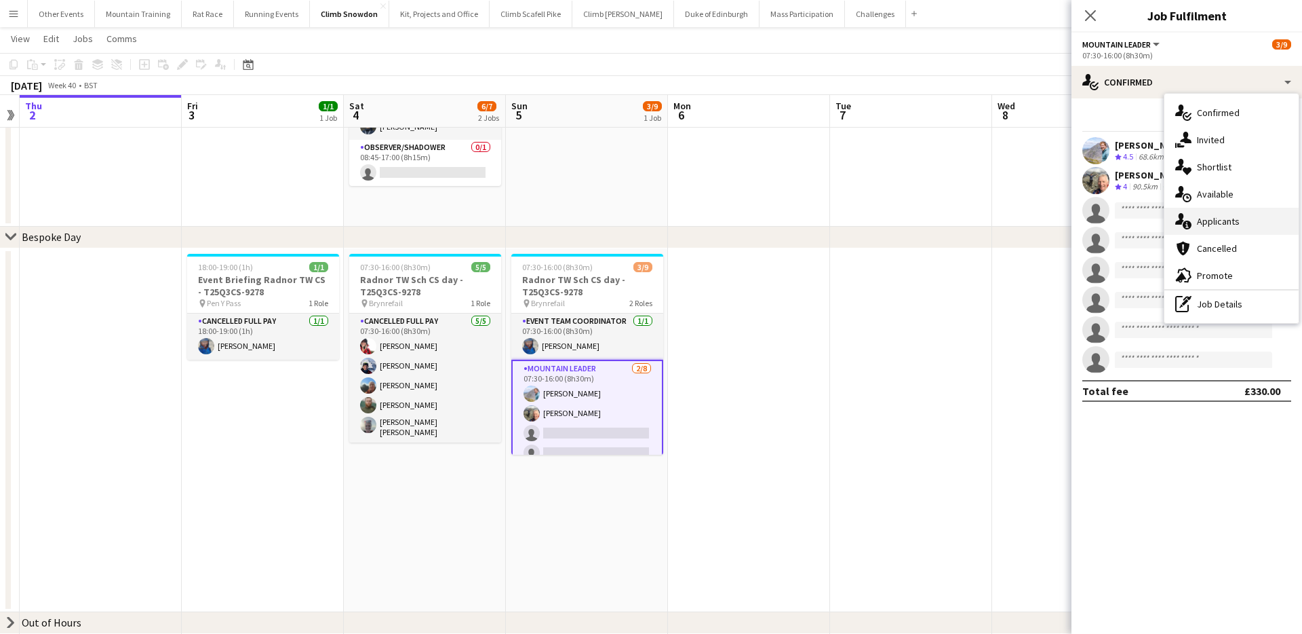
click at [1241, 223] on div "single-neutral-actions-information Applicants" at bounding box center [1232, 221] width 134 height 27
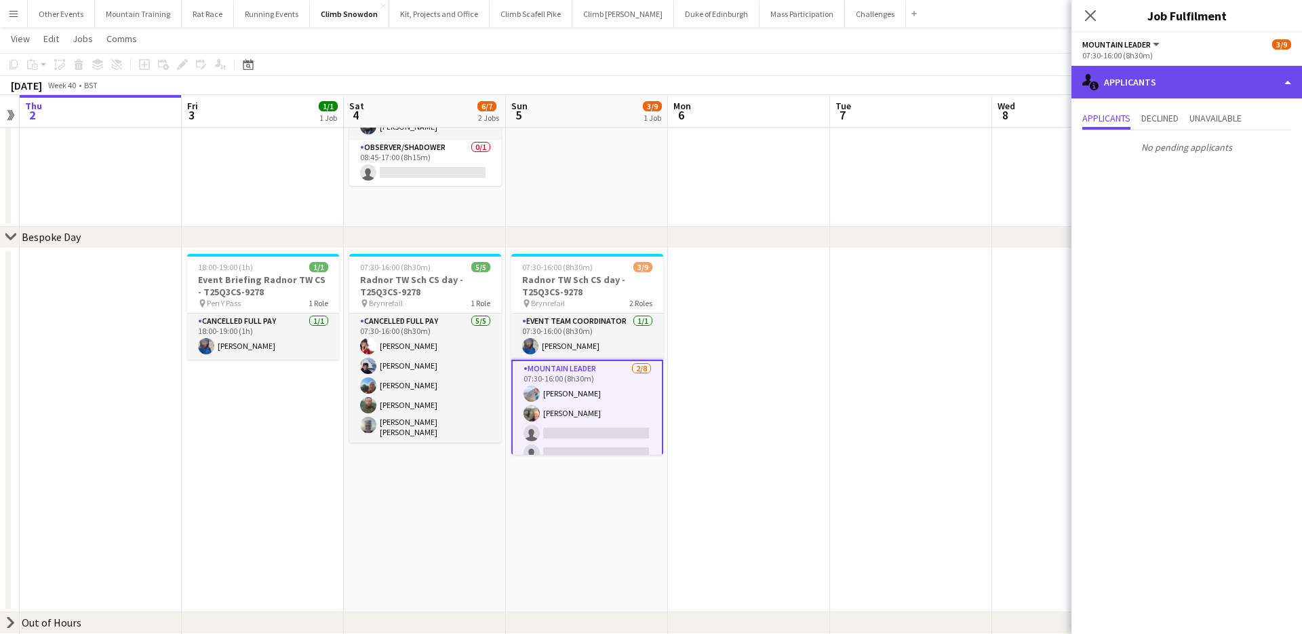
click at [1200, 73] on div "single-neutral-actions-information Applicants" at bounding box center [1187, 82] width 231 height 33
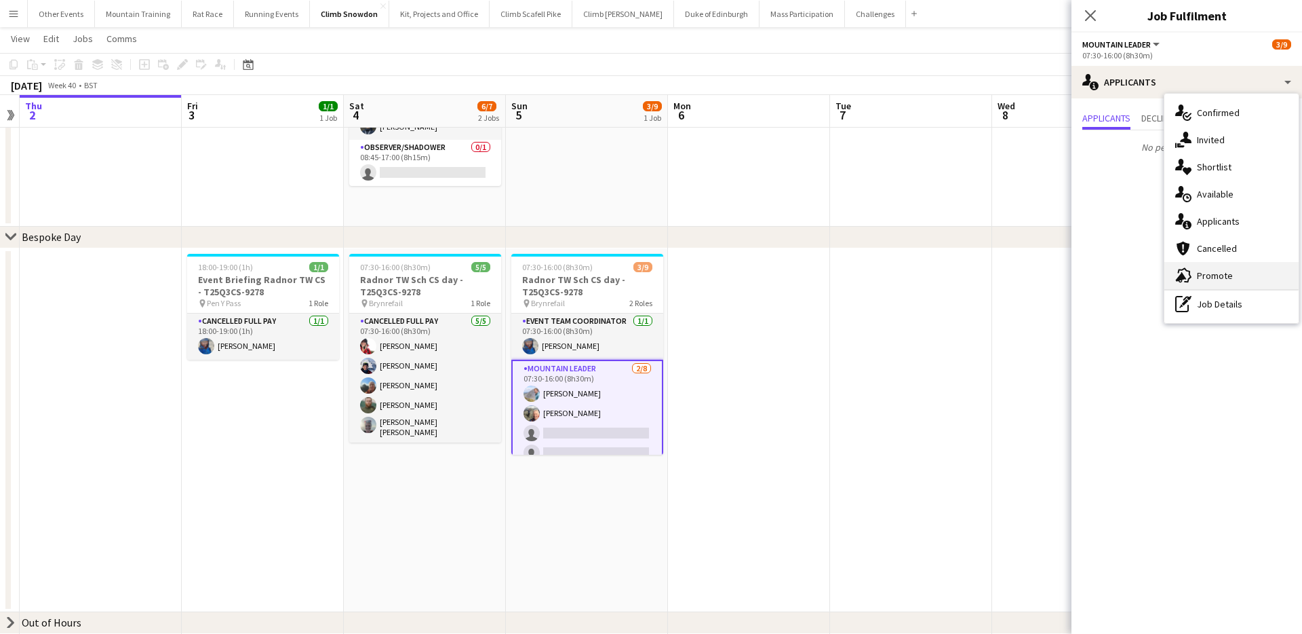
click at [1204, 279] on span "Promote" at bounding box center [1215, 275] width 36 height 12
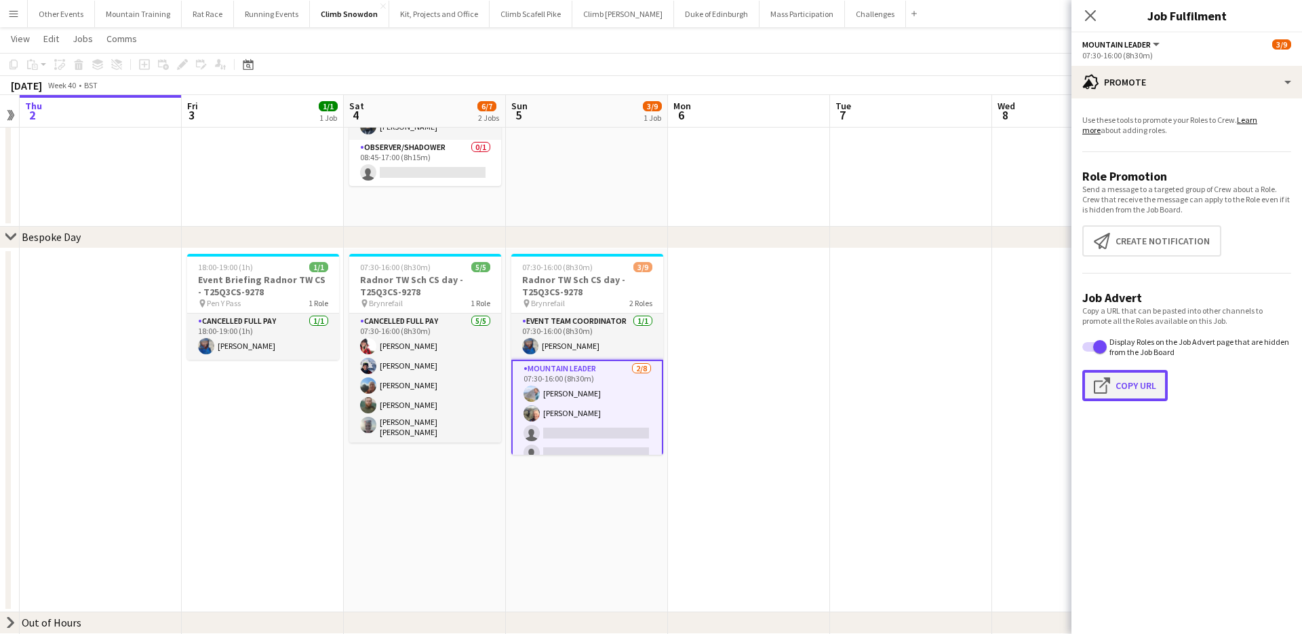
click at [1128, 377] on button "Click to copy URL Copy Url" at bounding box center [1125, 385] width 85 height 31
click at [17, 6] on button "Menu" at bounding box center [13, 13] width 27 height 27
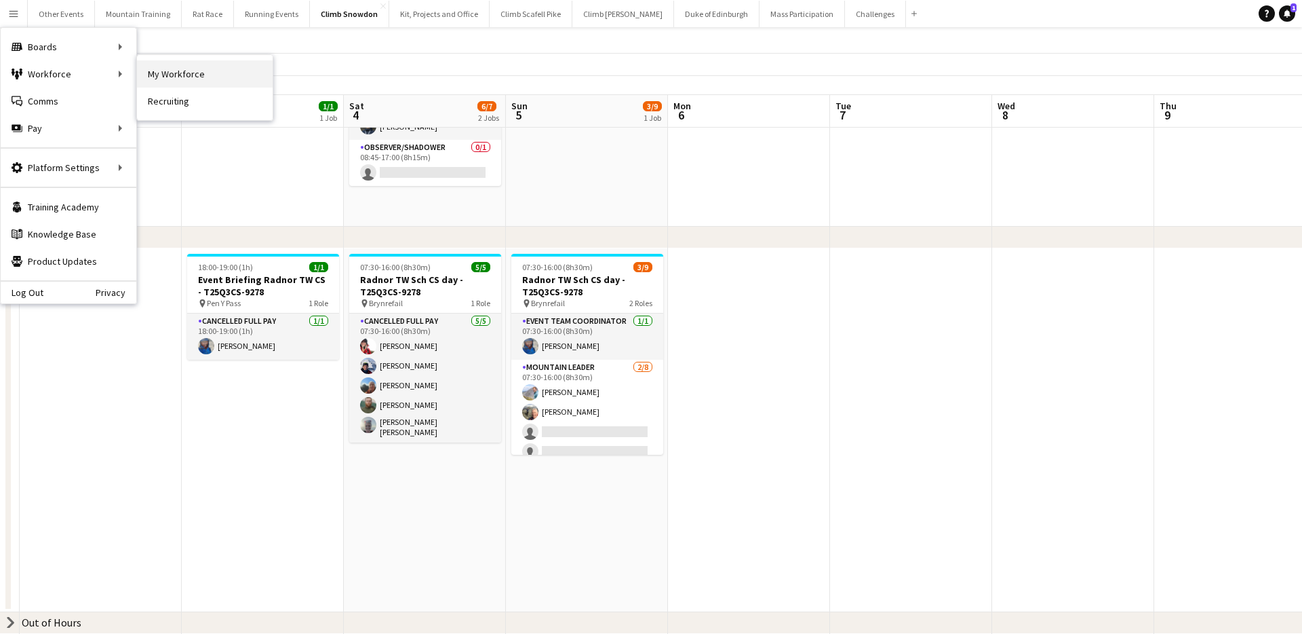
click at [185, 74] on link "My Workforce" at bounding box center [205, 73] width 136 height 27
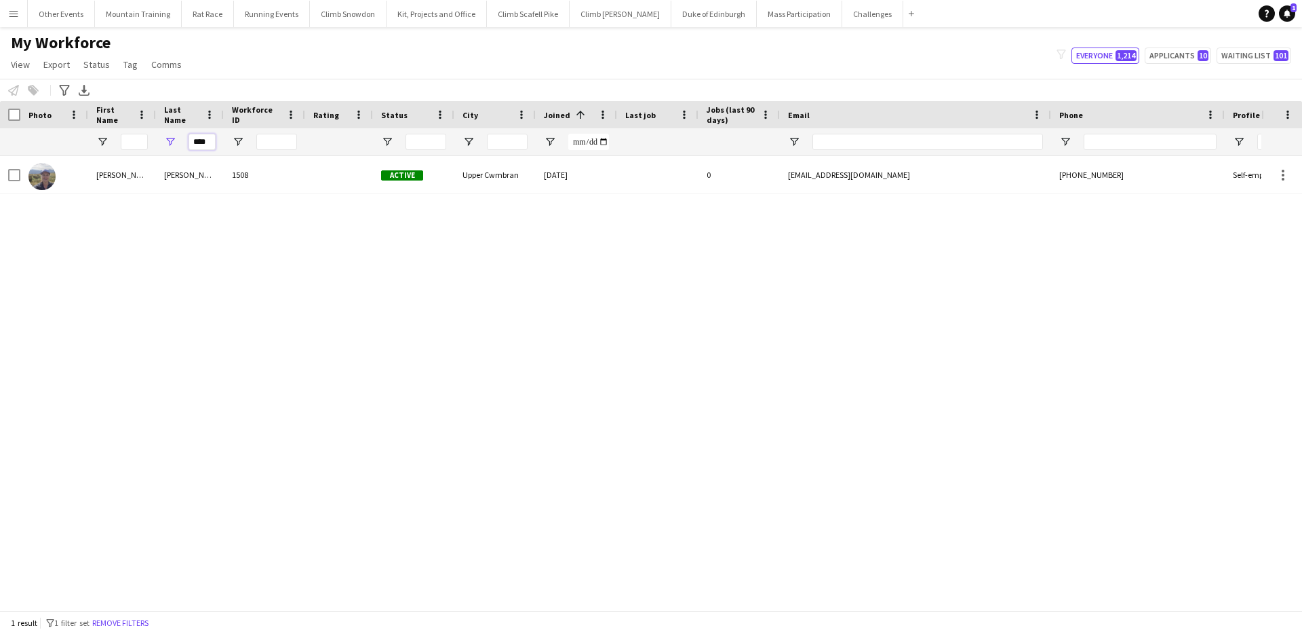
click at [204, 139] on input "****" at bounding box center [202, 142] width 27 height 16
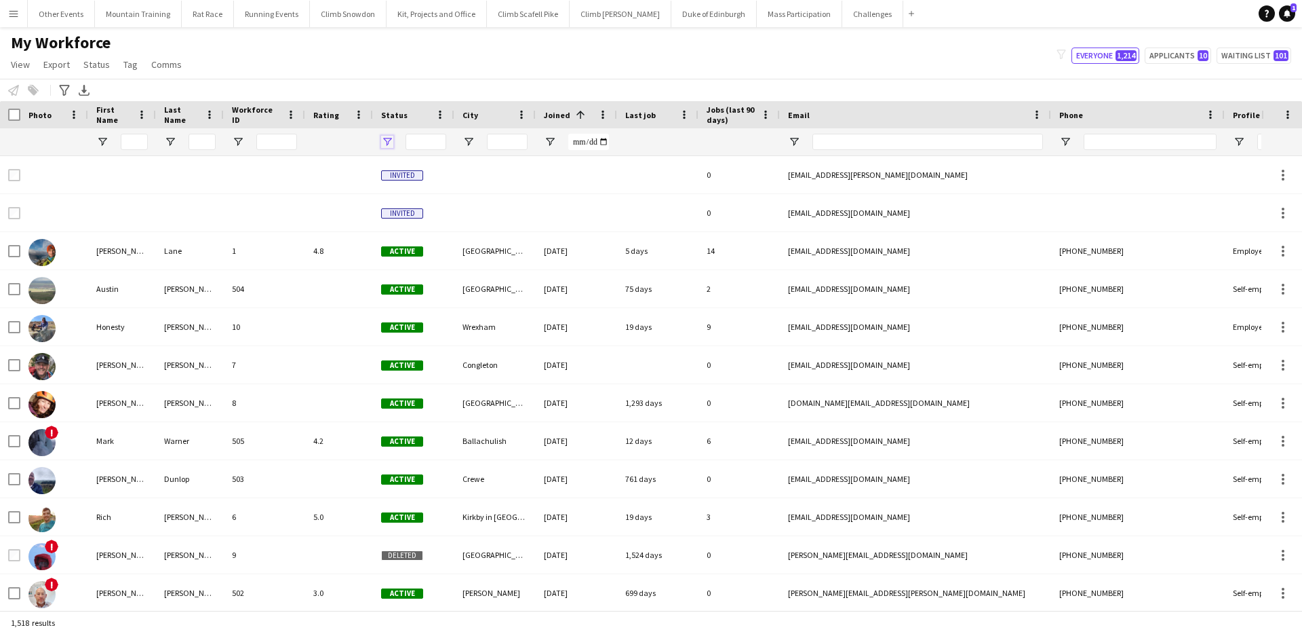
click at [388, 138] on span "Open Filter Menu" at bounding box center [387, 142] width 12 height 12
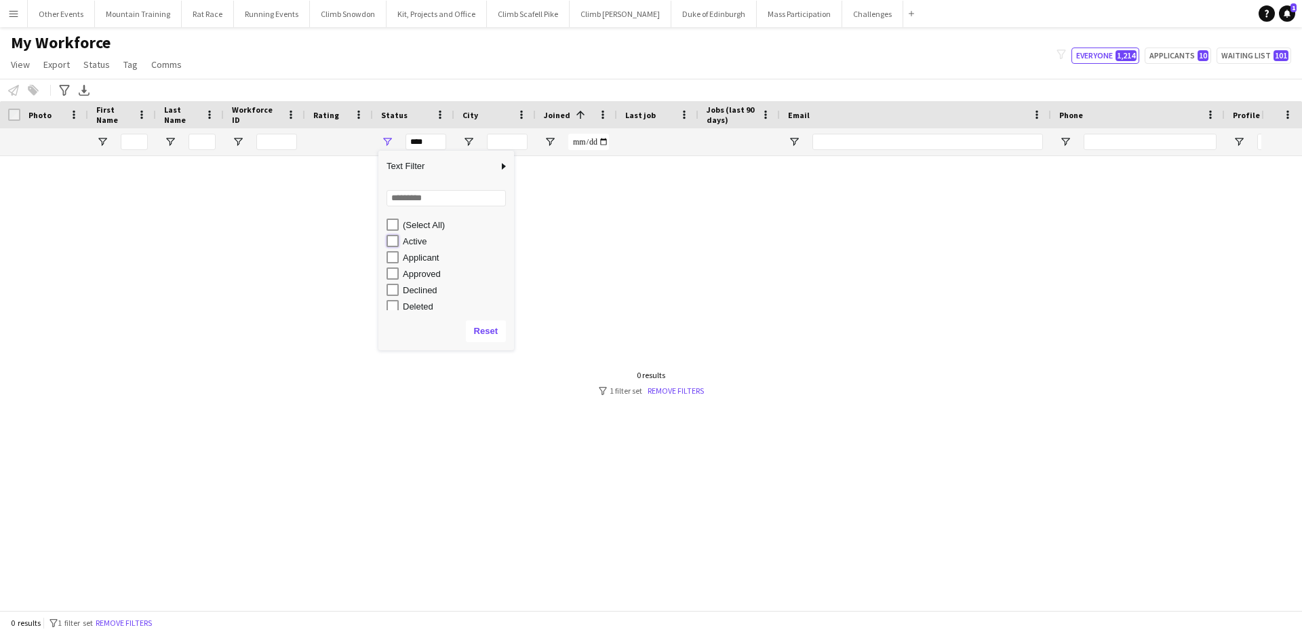
type input "**********"
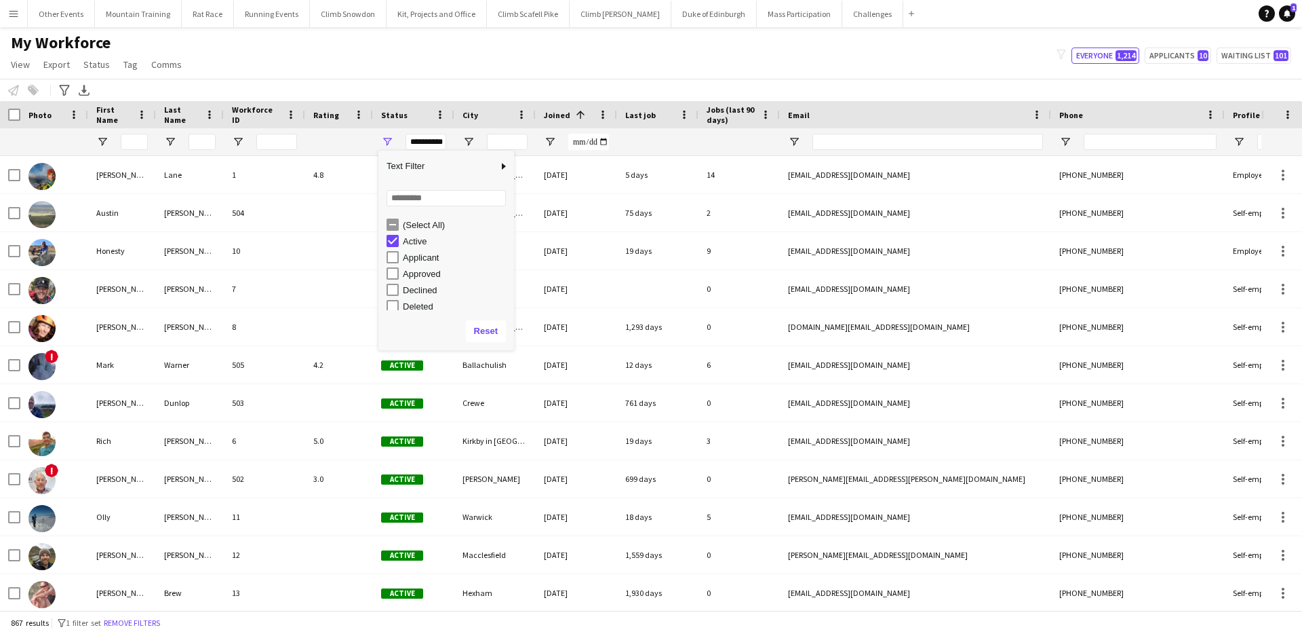
click at [566, 56] on div "My Workforce View Views Default view New view Update view Delete view Edit name…" at bounding box center [651, 56] width 1302 height 46
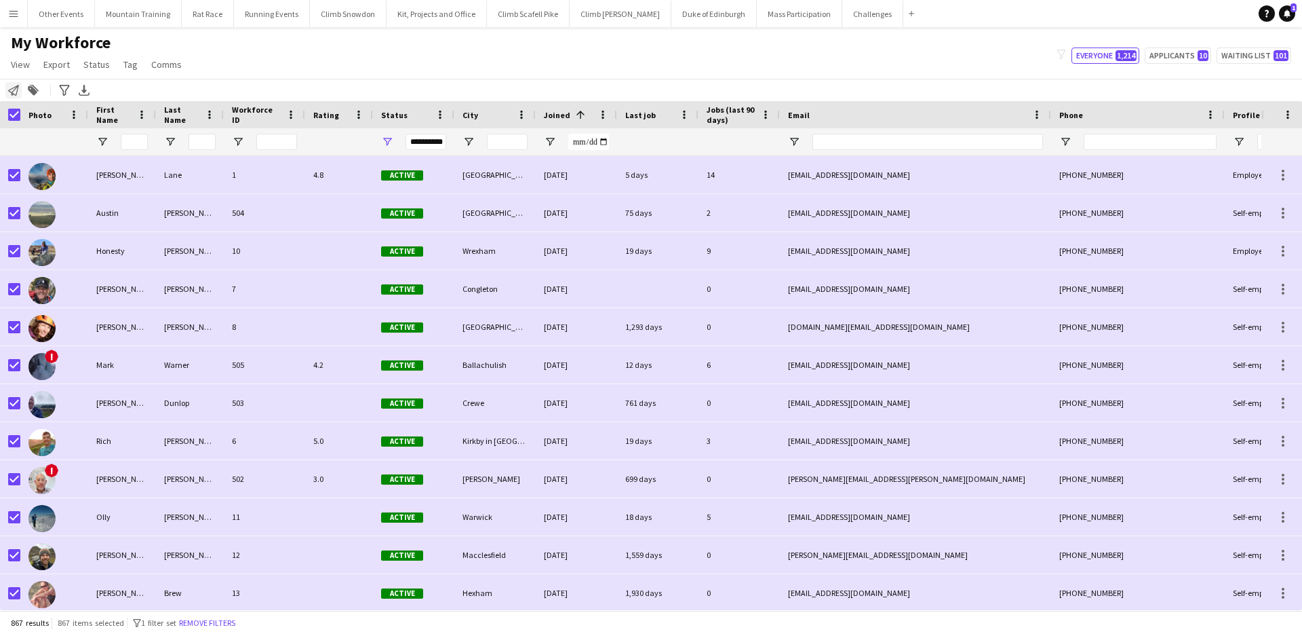
click at [16, 96] on div "Notify workforce" at bounding box center [13, 90] width 16 height 16
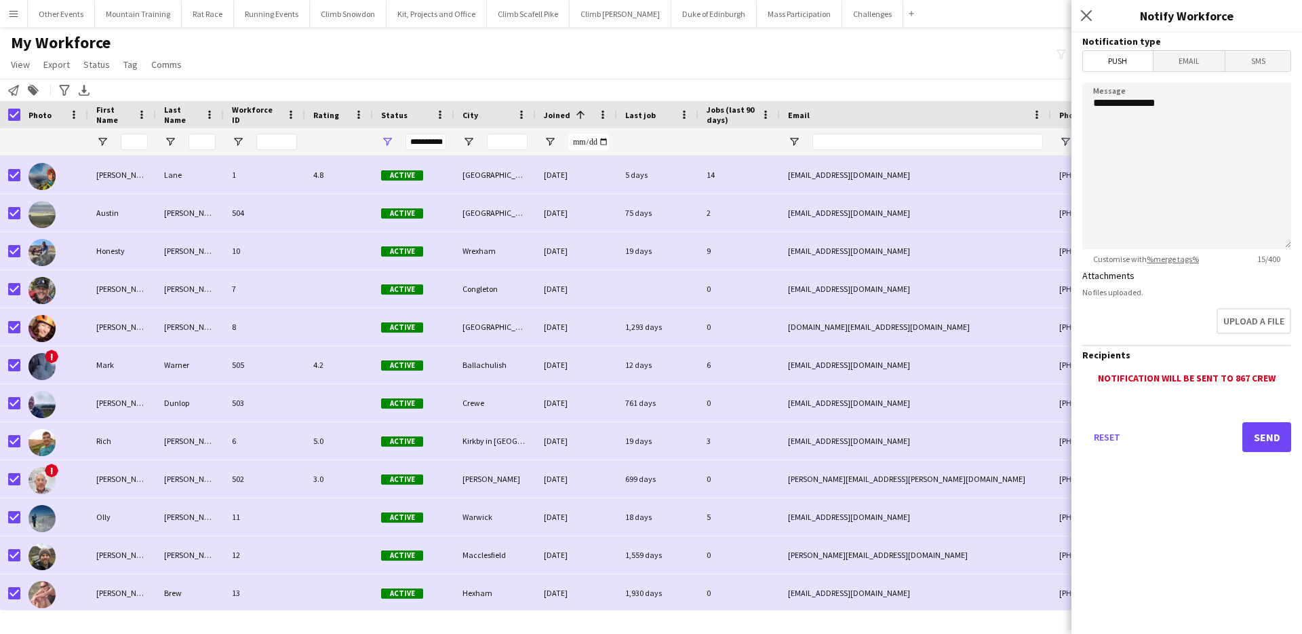
click at [1169, 62] on span "Email" at bounding box center [1190, 61] width 72 height 20
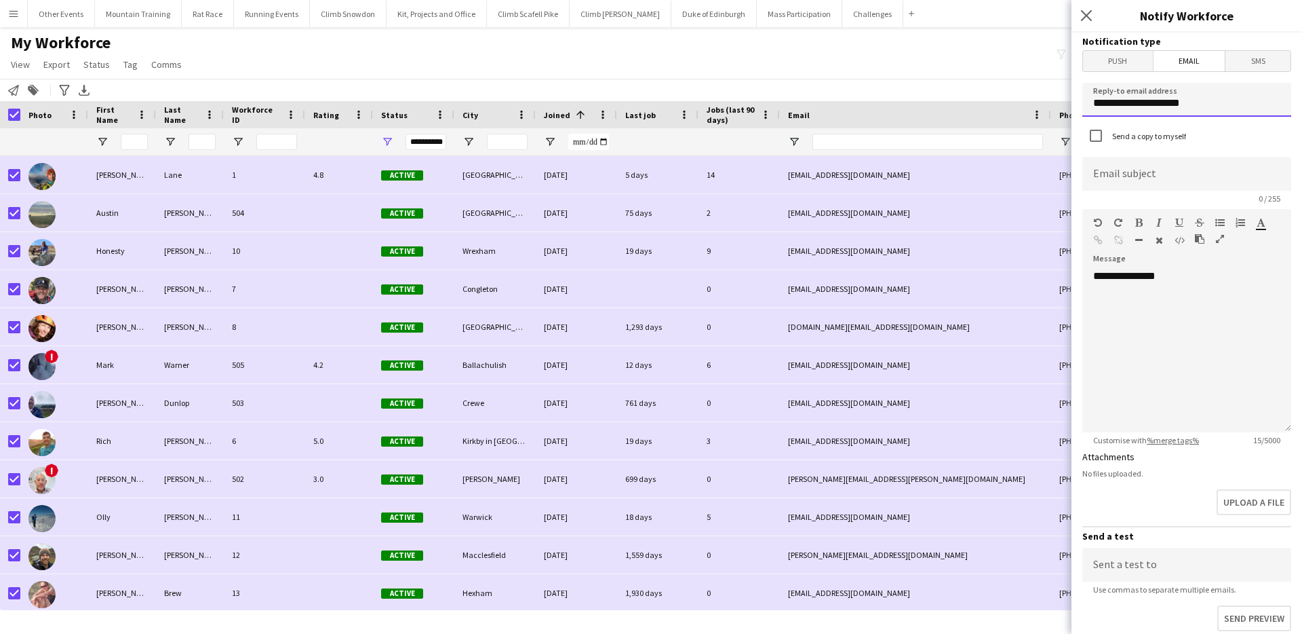
click at [1166, 108] on input "**********" at bounding box center [1187, 100] width 209 height 34
type input "**********"
click at [1174, 167] on input at bounding box center [1187, 174] width 209 height 34
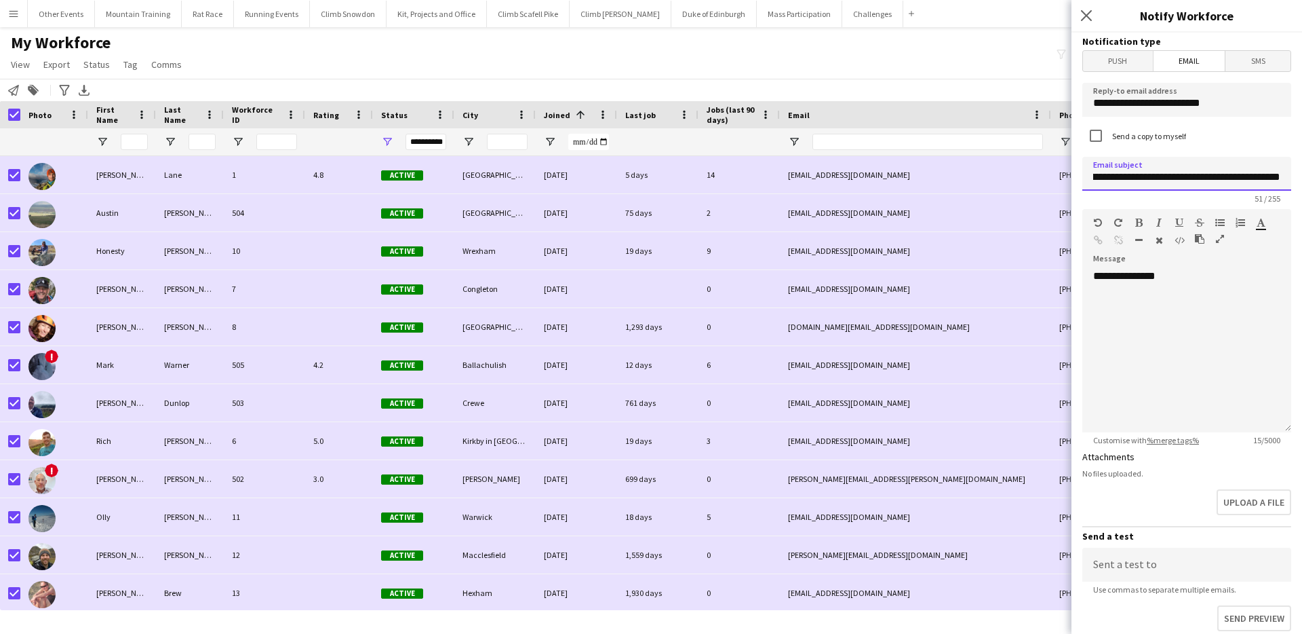
scroll to position [0, 74]
type input "**********"
click at [1190, 292] on div "**********" at bounding box center [1187, 350] width 209 height 163
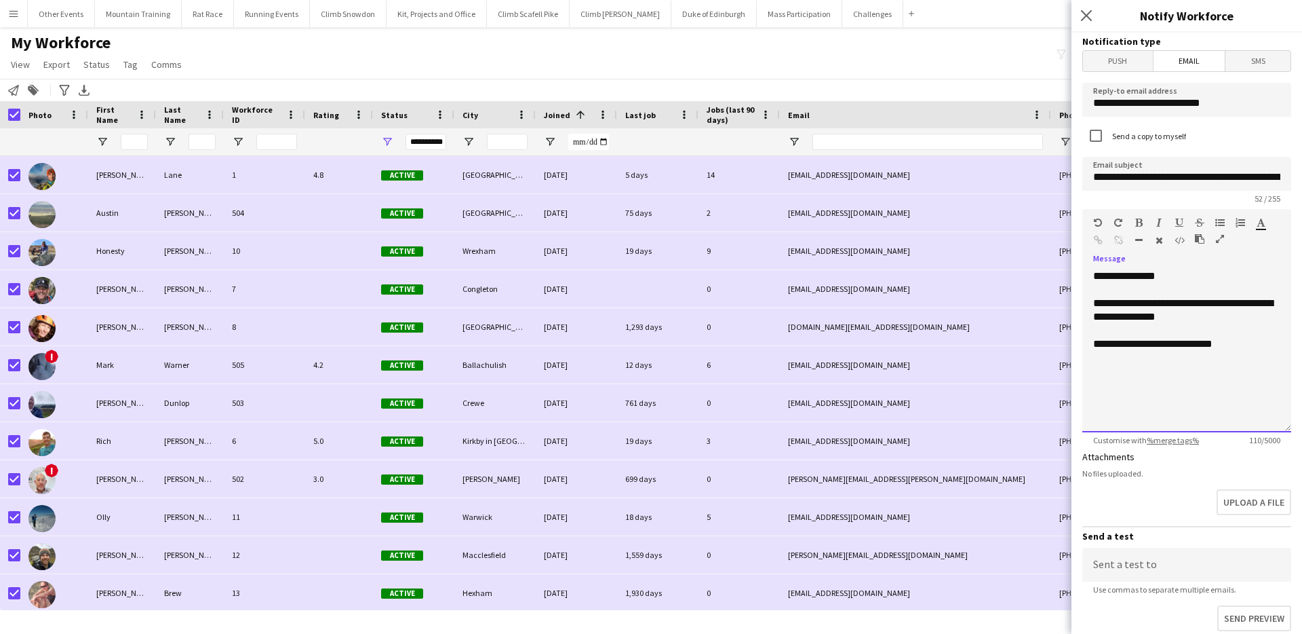
click at [1235, 349] on div "**********" at bounding box center [1187, 344] width 187 height 14
click at [1265, 359] on div "**********" at bounding box center [1187, 371] width 187 height 68
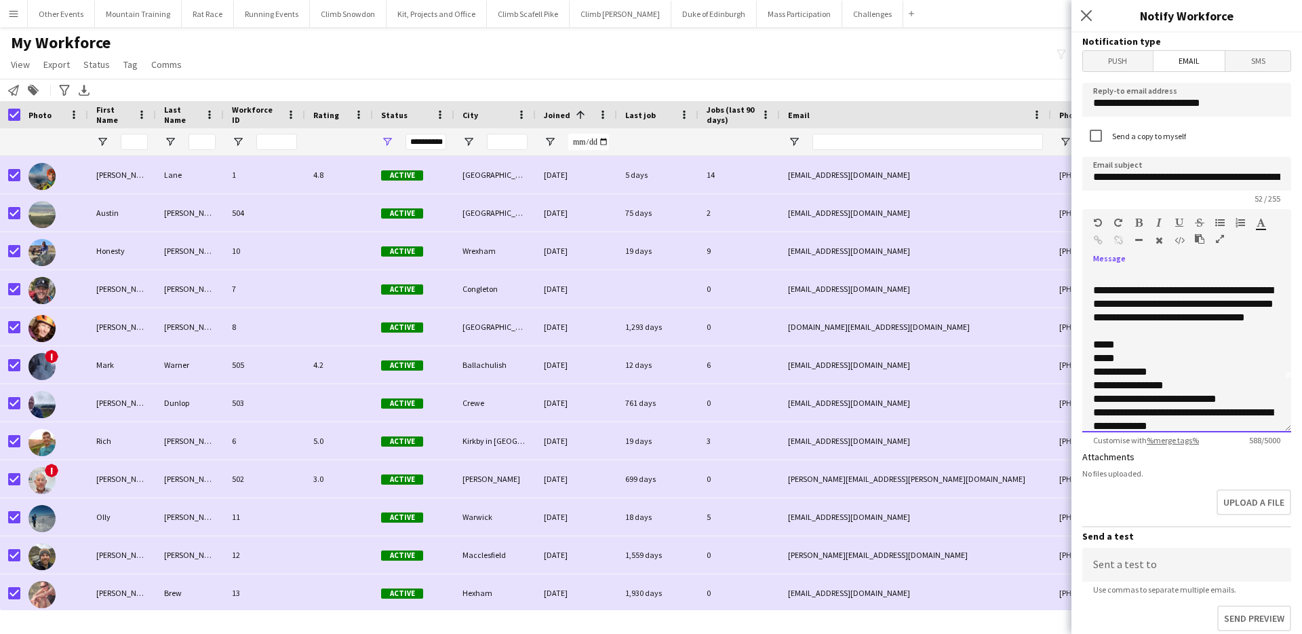
scroll to position [64, 0]
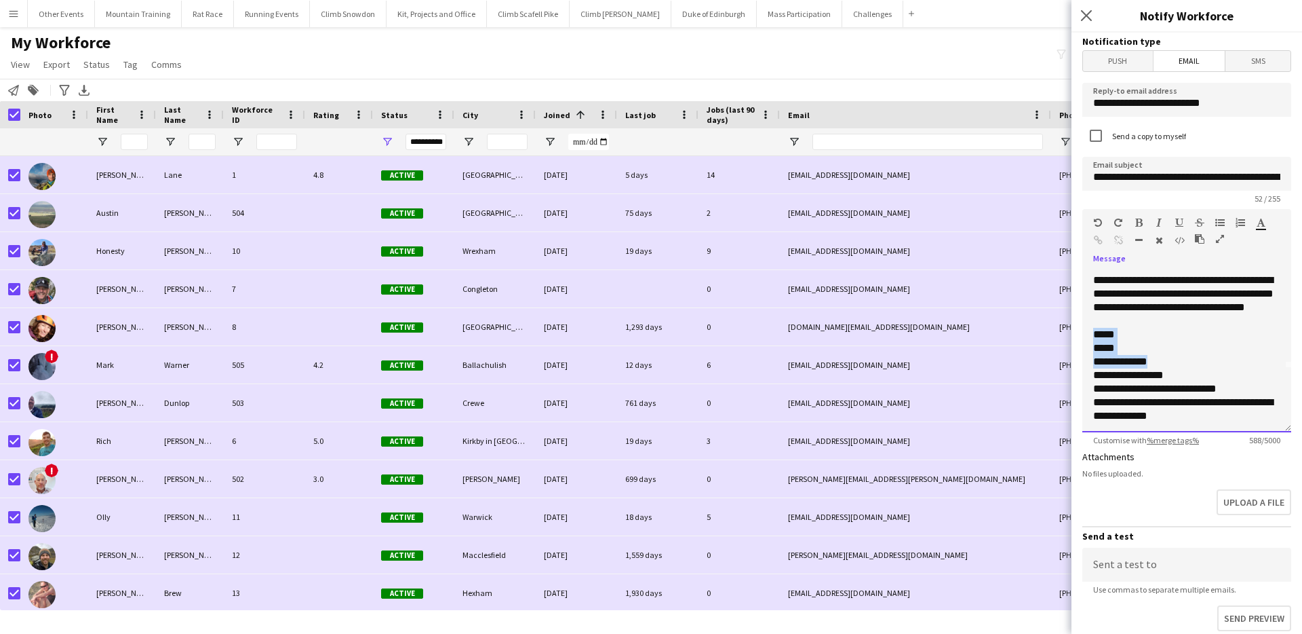
drag, startPoint x: 1096, startPoint y: 346, endPoint x: 1166, endPoint y: 378, distance: 77.4
click at [1166, 378] on div "**********" at bounding box center [1187, 402] width 187 height 258
click at [1156, 345] on div "**********" at bounding box center [1187, 402] width 187 height 258
click at [1214, 363] on div "**********" at bounding box center [1187, 402] width 187 height 258
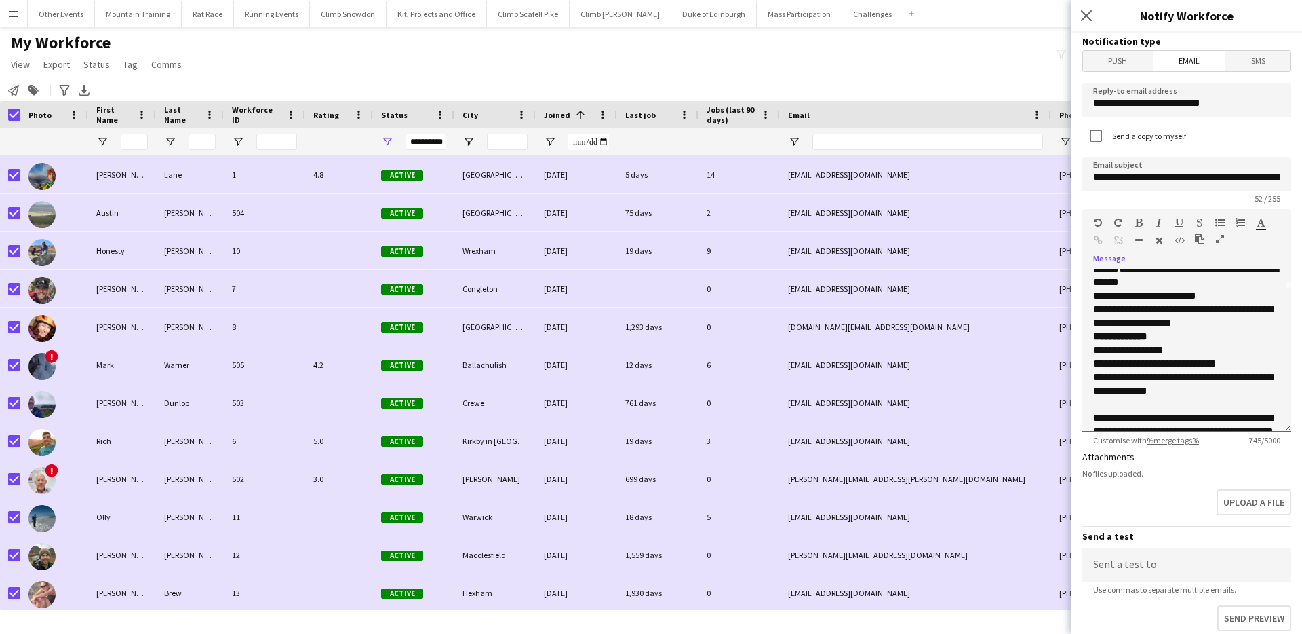
scroll to position [144, 0]
click at [1118, 273] on b "*****" at bounding box center [1107, 268] width 26 height 10
click at [1127, 282] on div "**********" at bounding box center [1187, 349] width 187 height 312
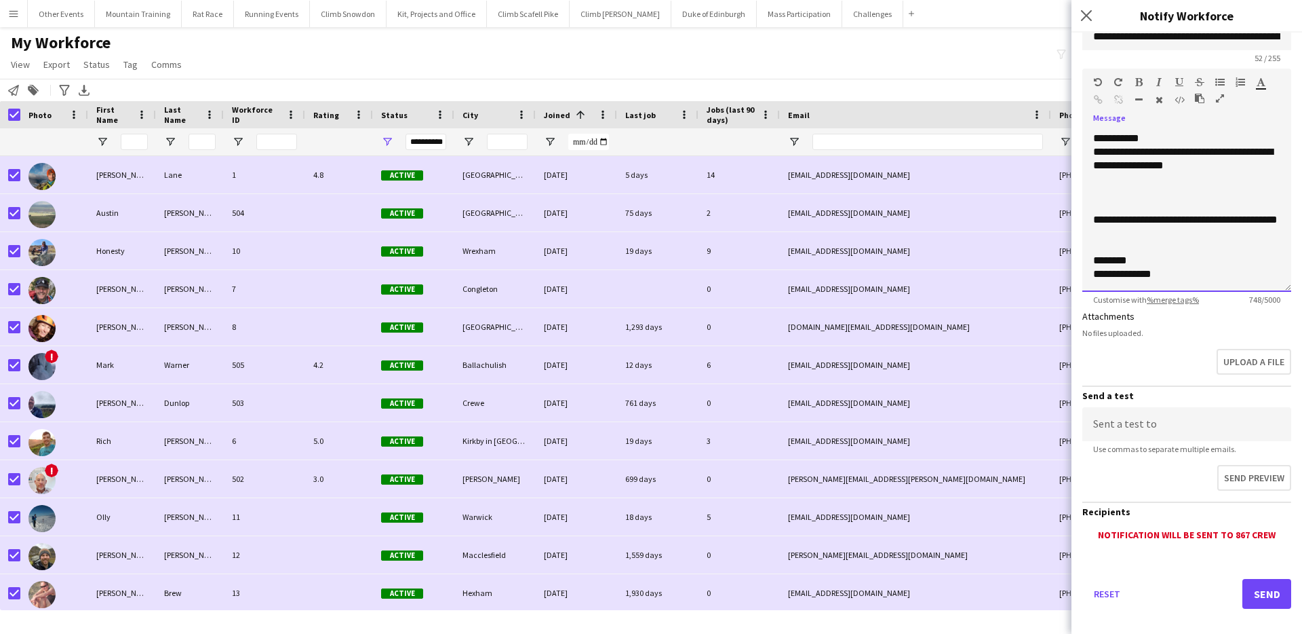
scroll to position [153, 0]
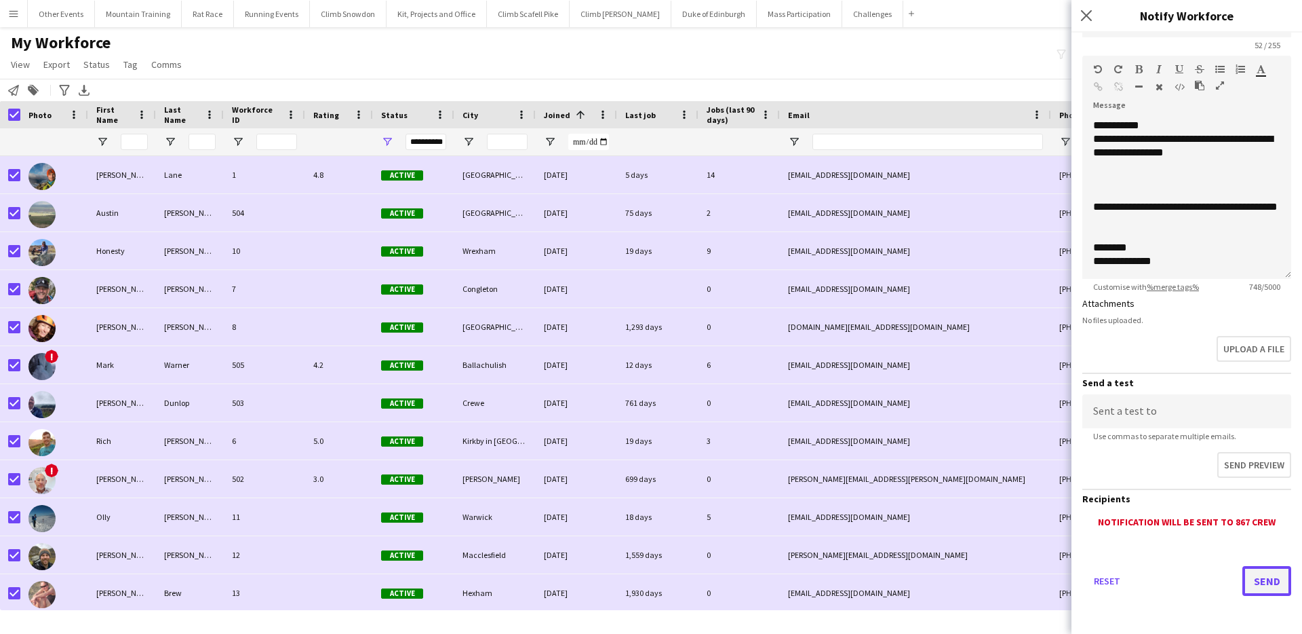
click at [1273, 580] on button "Send" at bounding box center [1267, 581] width 49 height 30
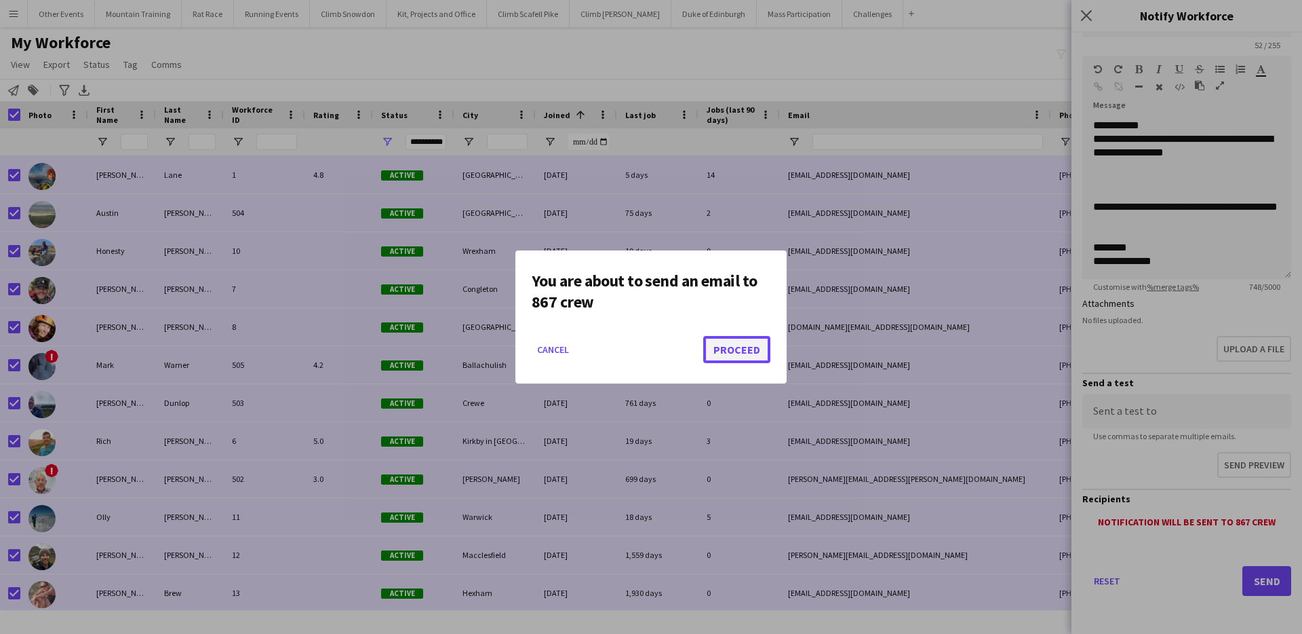
click at [754, 354] on button "Proceed" at bounding box center [736, 349] width 67 height 27
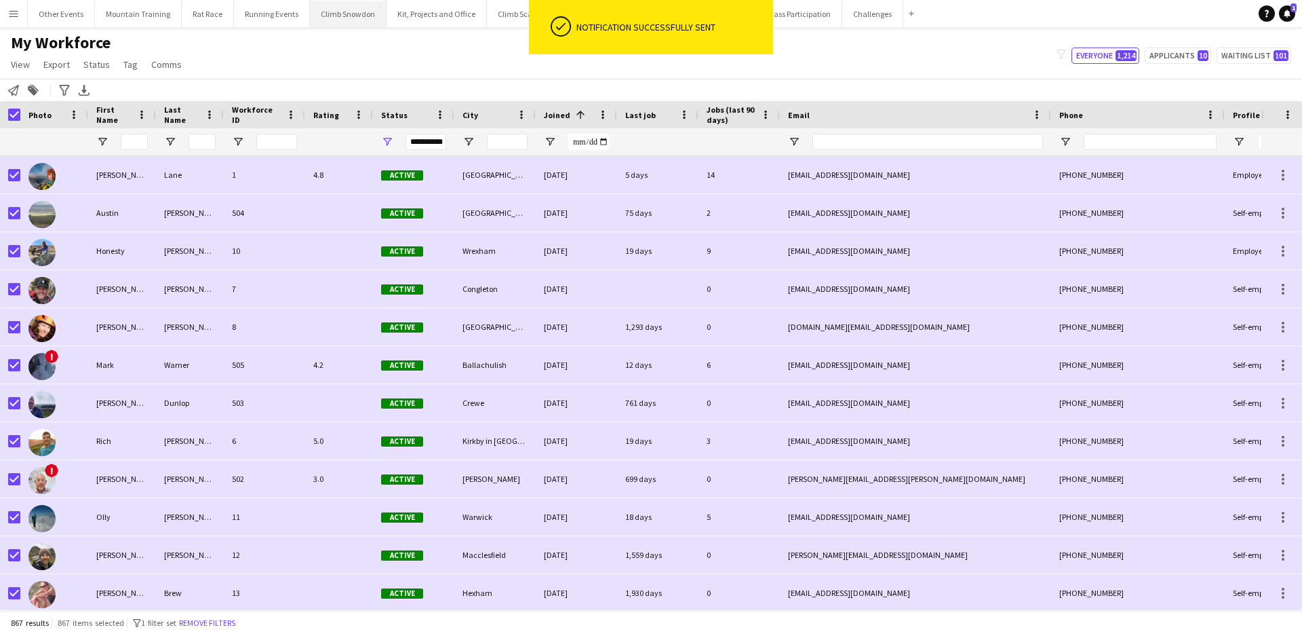
click at [327, 14] on button "Climb Snowdon Close" at bounding box center [348, 14] width 77 height 26
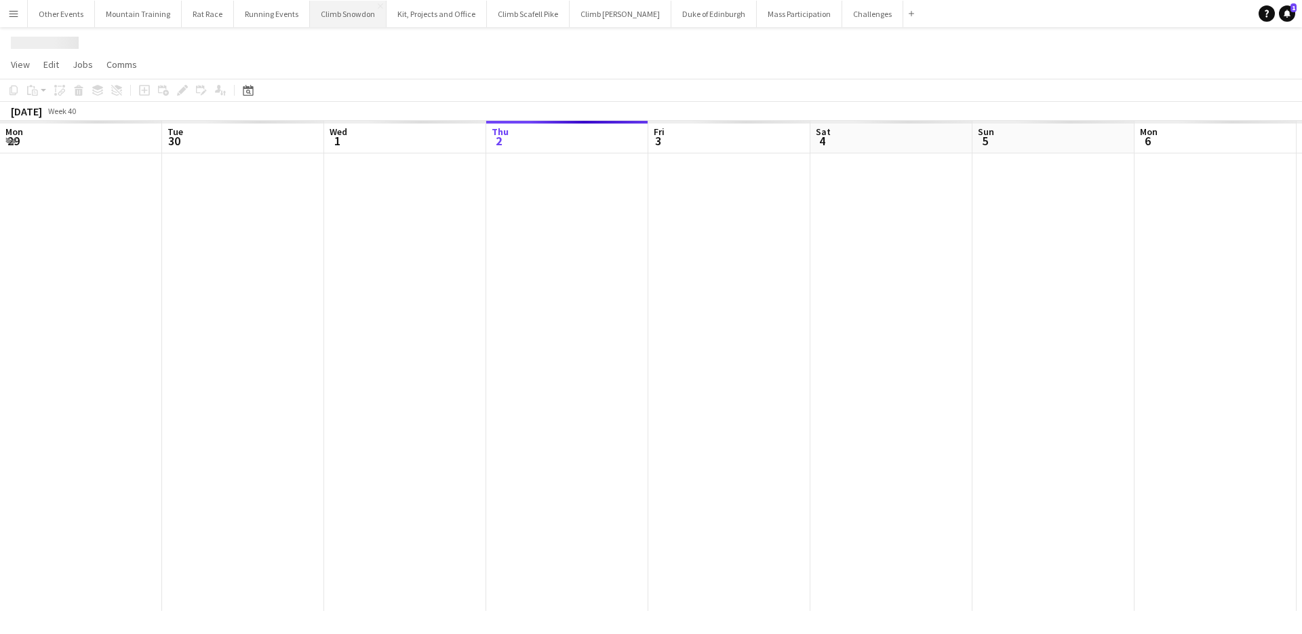
scroll to position [0, 324]
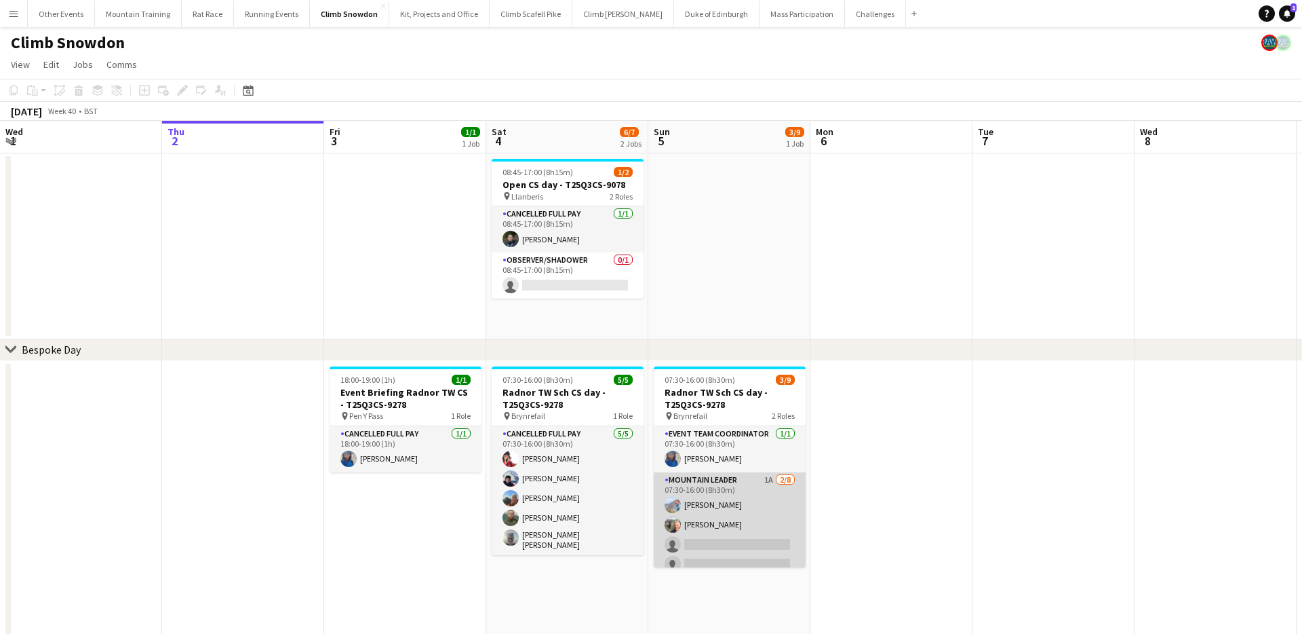
click at [705, 521] on app-card-role "Mountain Leader 1A 2/8 07:30-16:00 (8h30m) Tom Cart Clive Woosnam single-neutra…" at bounding box center [730, 564] width 152 height 184
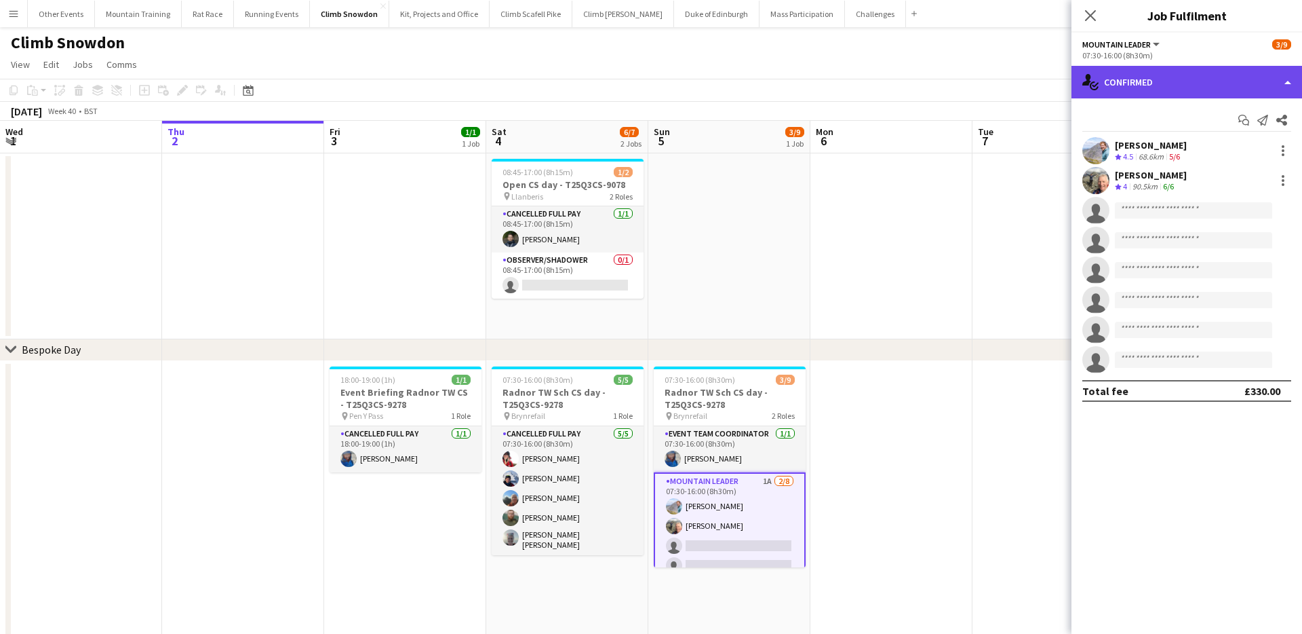
click at [1192, 71] on div "single-neutral-actions-check-2 Confirmed" at bounding box center [1187, 82] width 231 height 33
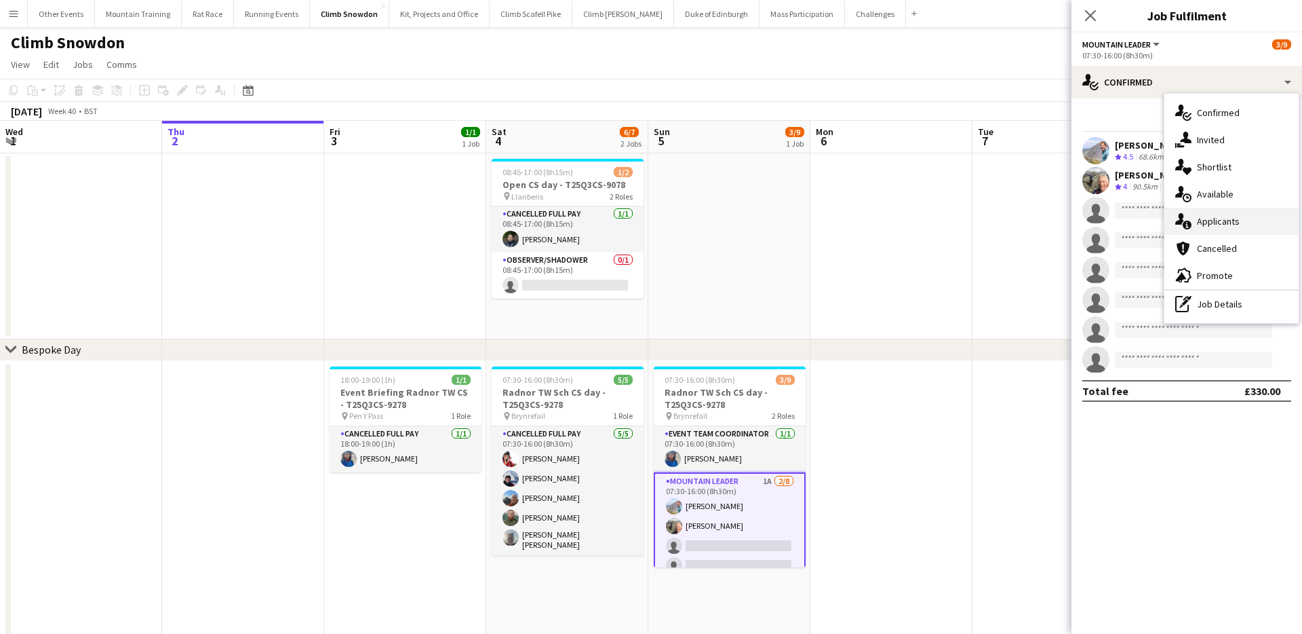
click at [1247, 210] on div "single-neutral-actions-information Applicants" at bounding box center [1232, 221] width 134 height 27
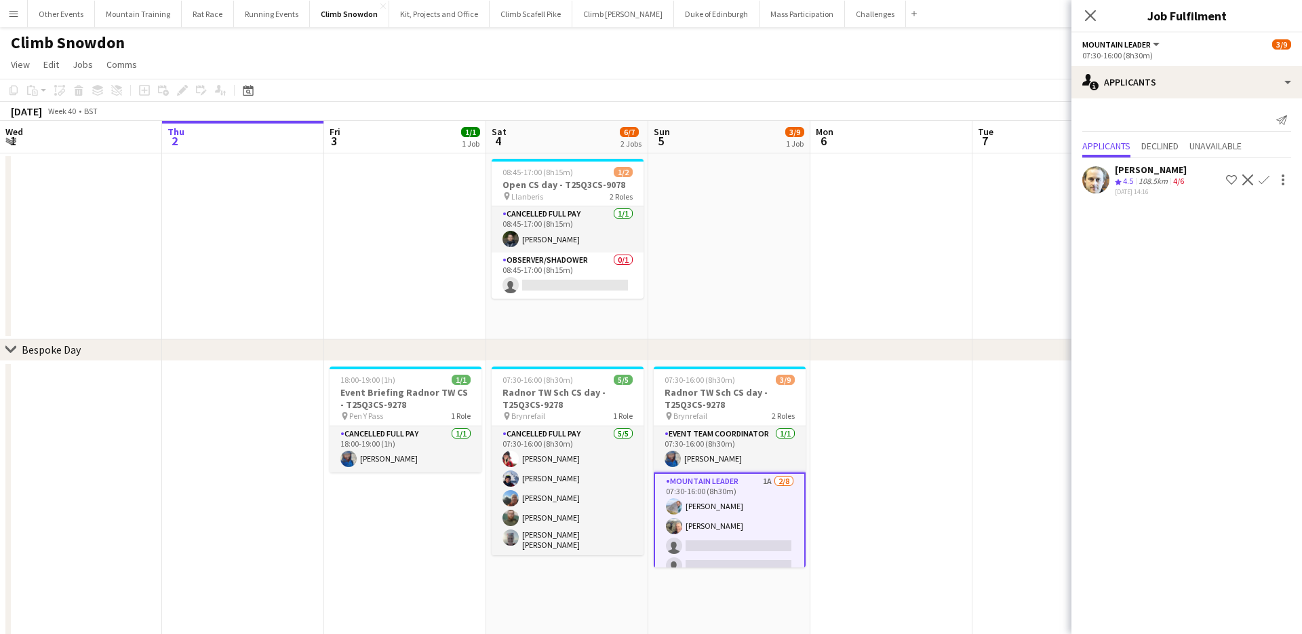
click at [1267, 174] on app-icon "Confirm" at bounding box center [1264, 179] width 11 height 11
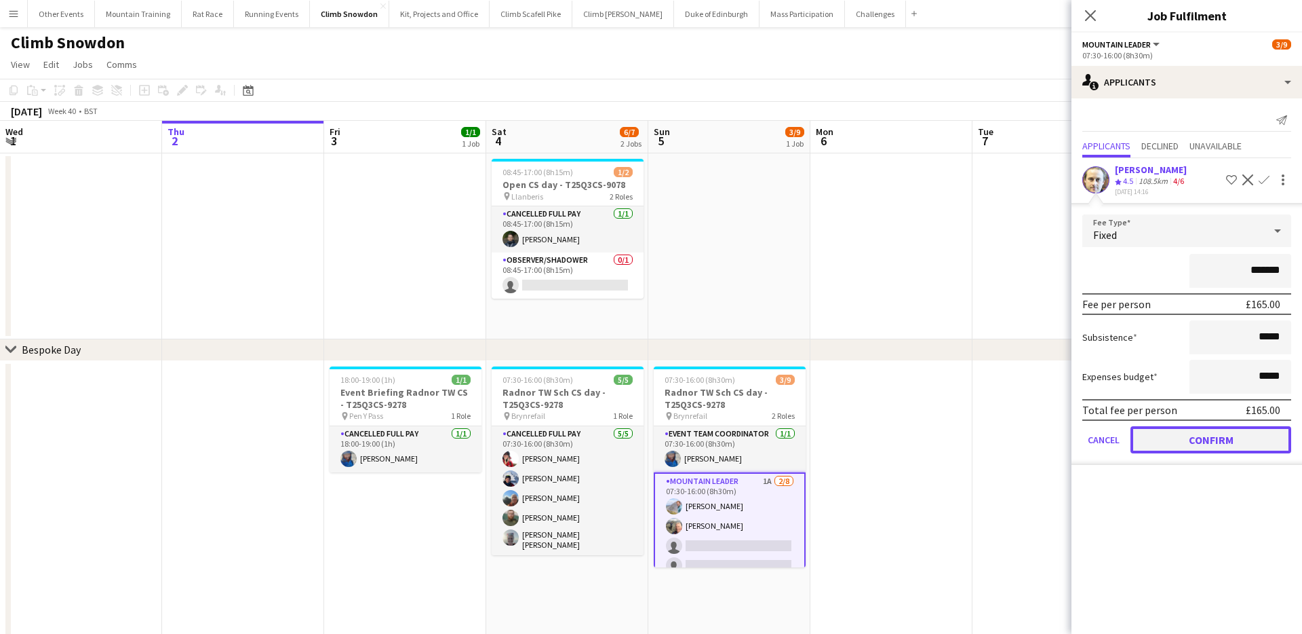
click at [1205, 426] on button "Confirm" at bounding box center [1211, 439] width 161 height 27
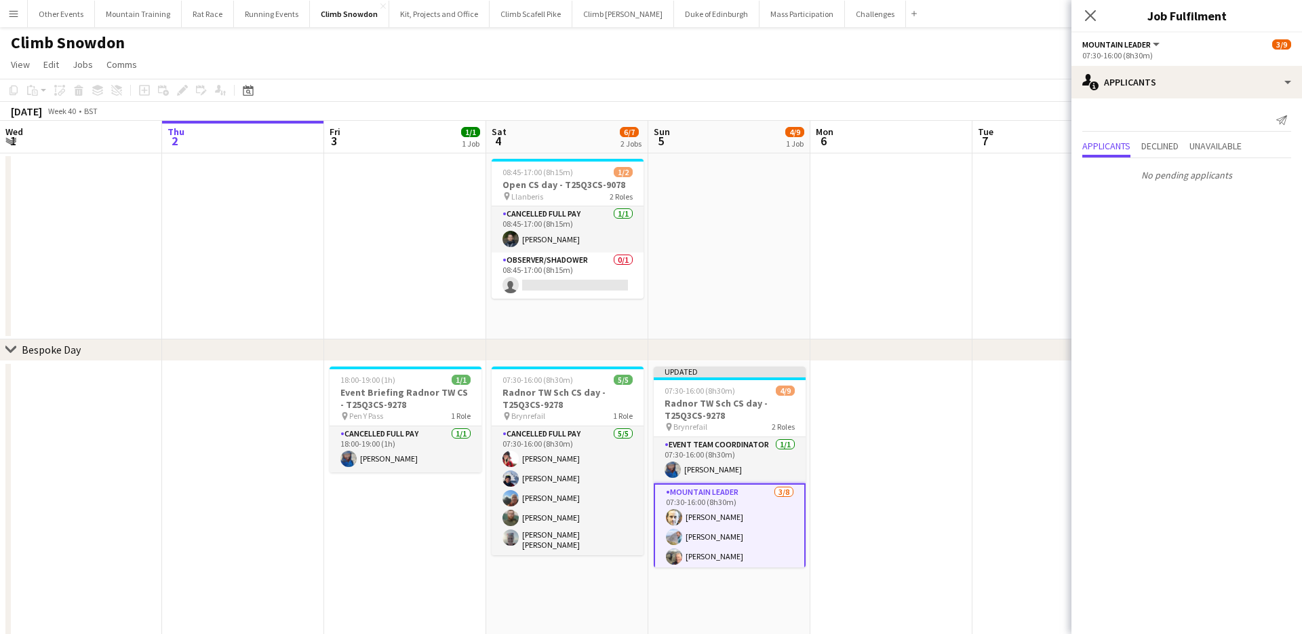
click at [959, 92] on app-toolbar "Copy Paste Paste Command V Paste with crew Command Shift V Paste linked Job Del…" at bounding box center [651, 90] width 1302 height 23
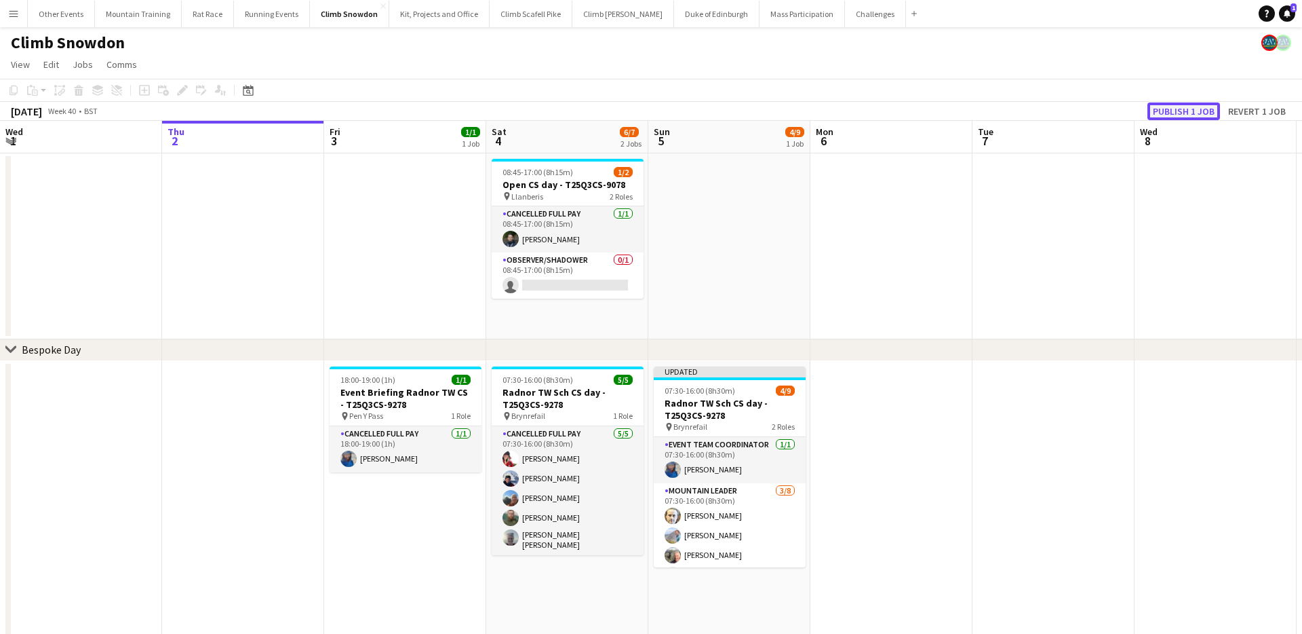
click at [1191, 111] on button "Publish 1 job" at bounding box center [1184, 111] width 73 height 18
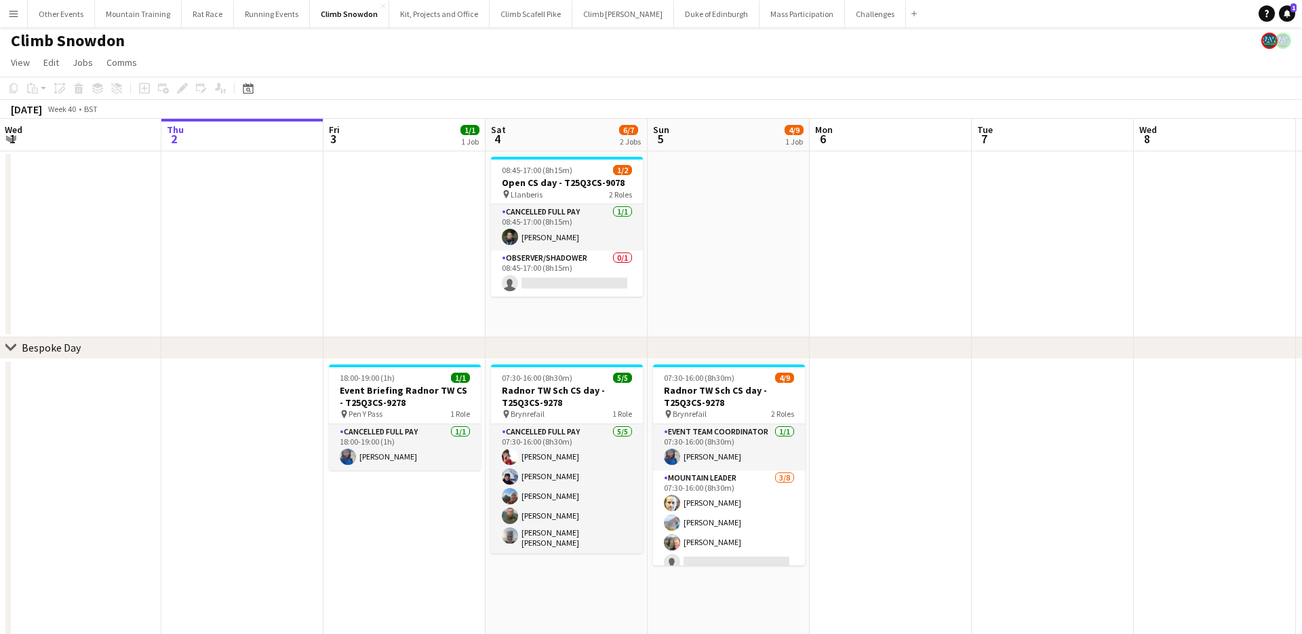
scroll to position [0, 324]
click at [13, 18] on app-icon "Menu" at bounding box center [13, 13] width 11 height 11
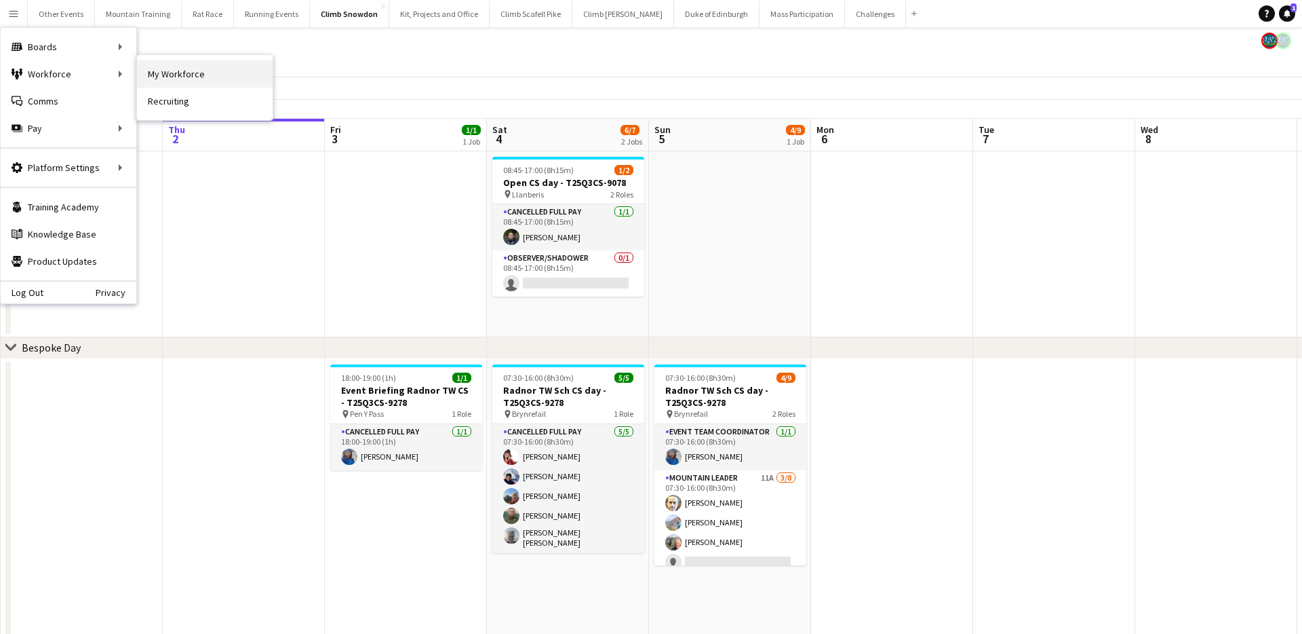
click at [204, 65] on link "My Workforce" at bounding box center [205, 73] width 136 height 27
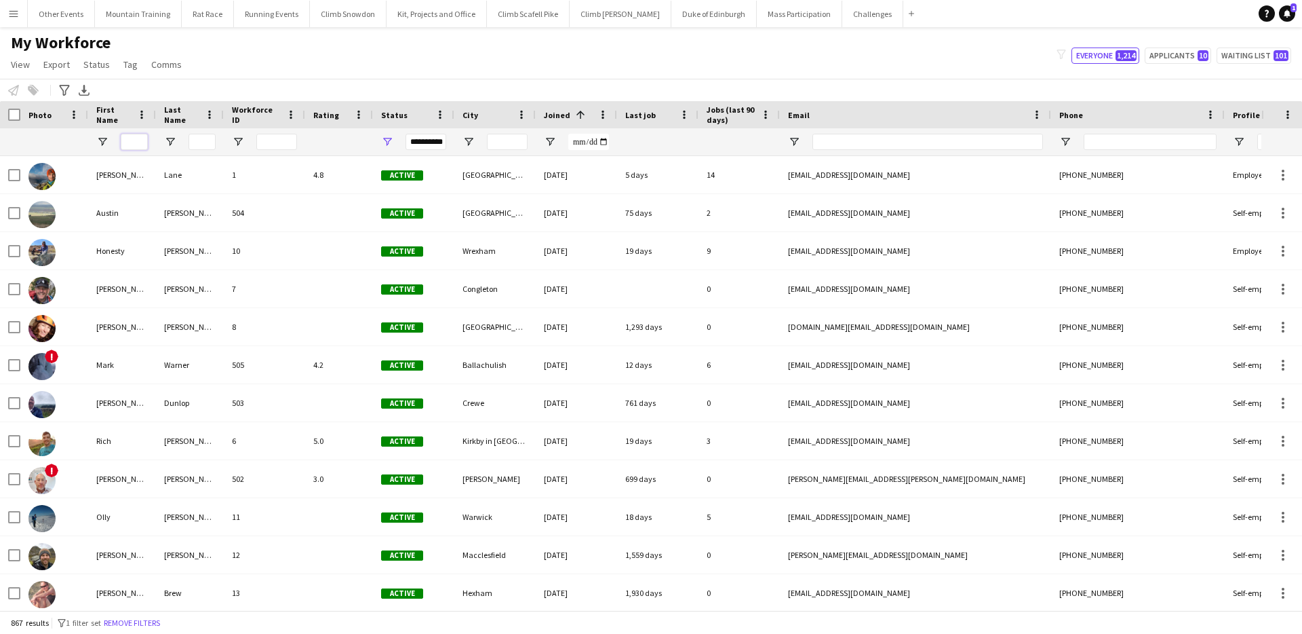
click at [132, 140] on input "First Name Filter Input" at bounding box center [134, 142] width 27 height 16
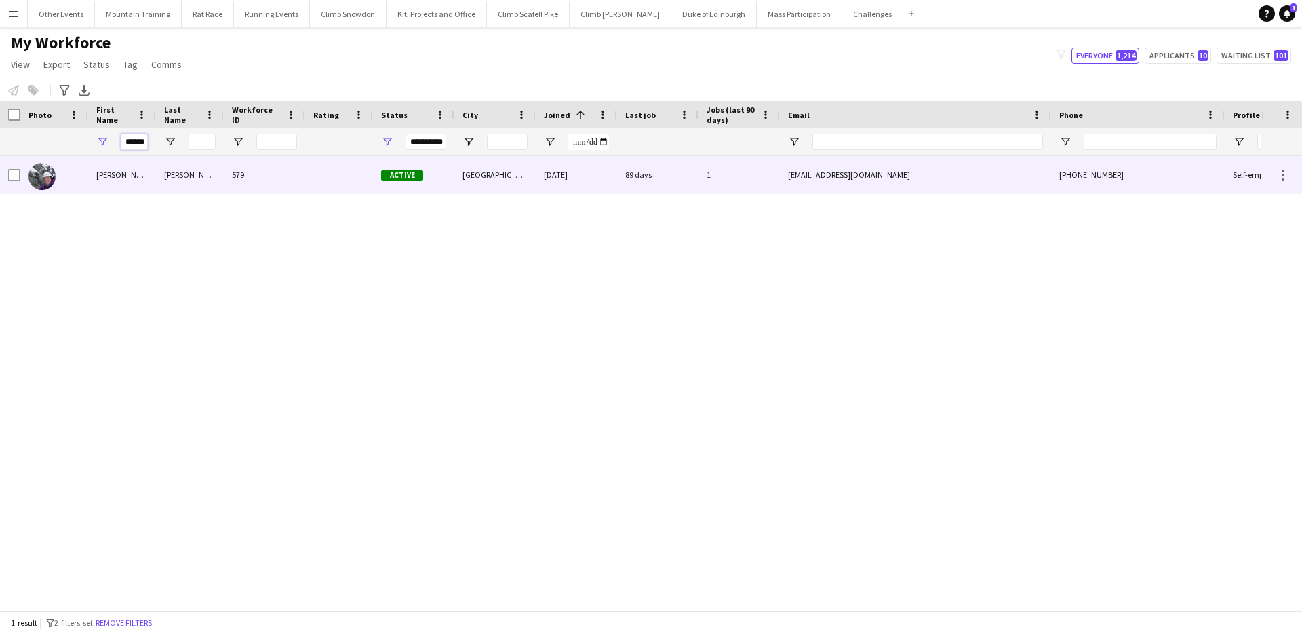
type input "******"
click at [151, 173] on div "Joanne" at bounding box center [122, 174] width 68 height 37
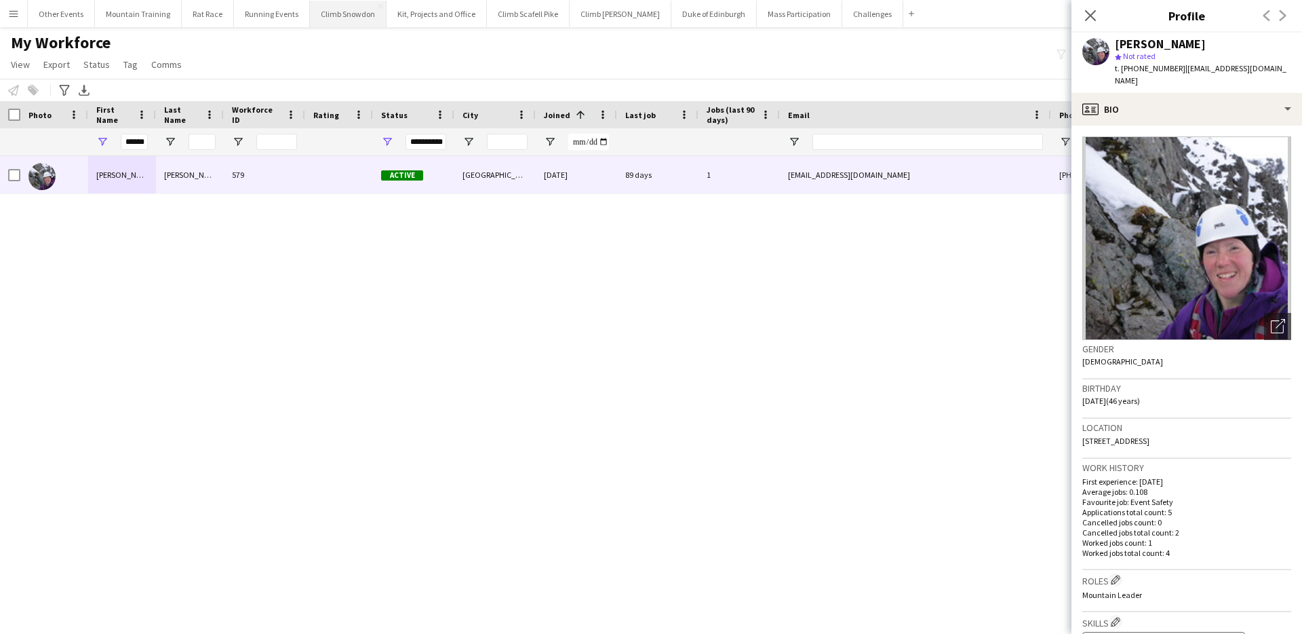
click at [347, 20] on button "Climb Snowdon Close" at bounding box center [348, 14] width 77 height 26
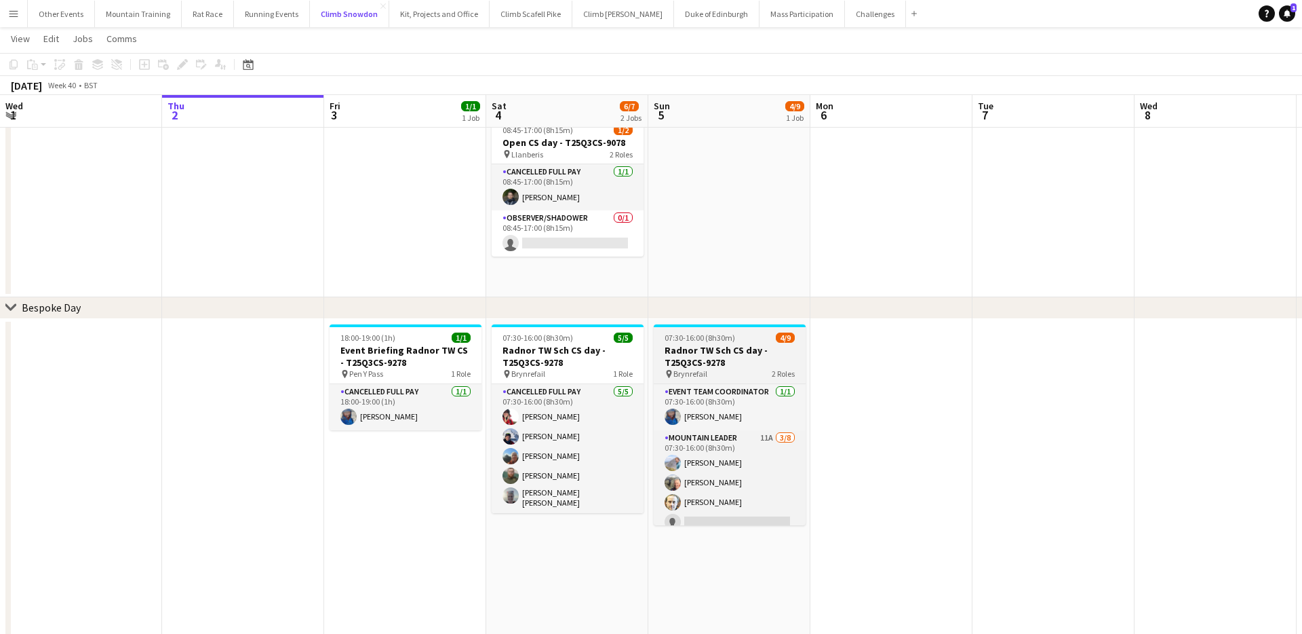
scroll to position [67, 0]
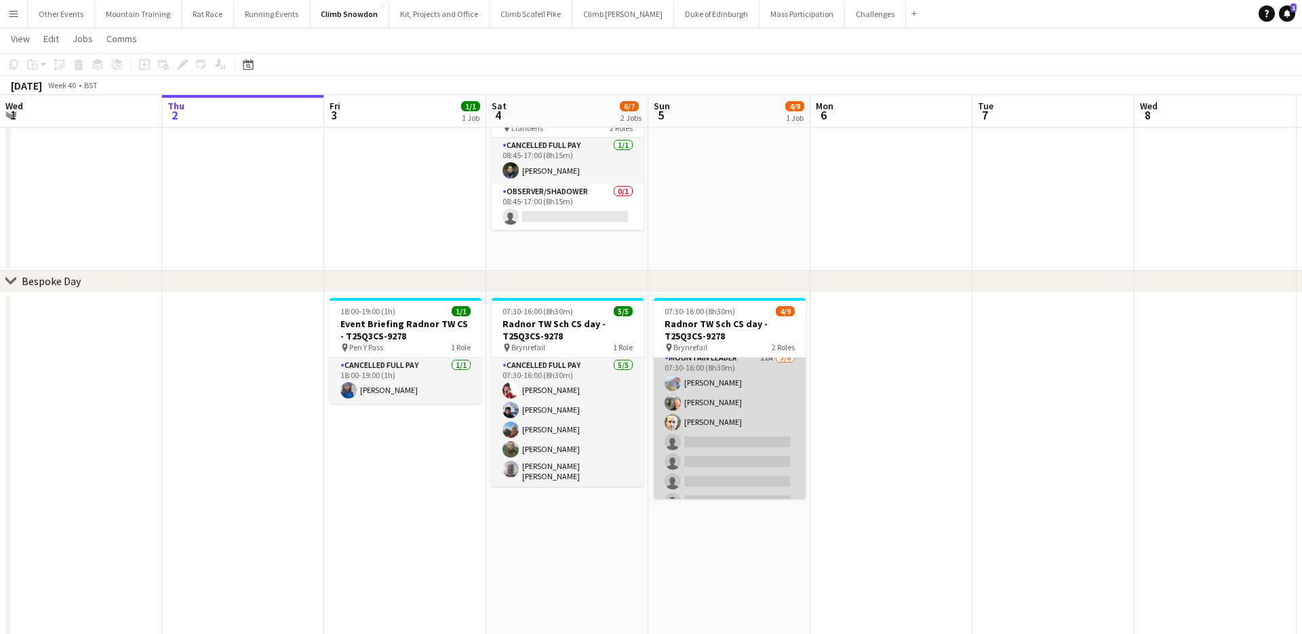
click at [711, 402] on app-card-role "Mountain Leader 11A [DATE] 07:30-16:00 (8h30m) [PERSON_NAME] [PERSON_NAME] [PER…" at bounding box center [730, 442] width 152 height 184
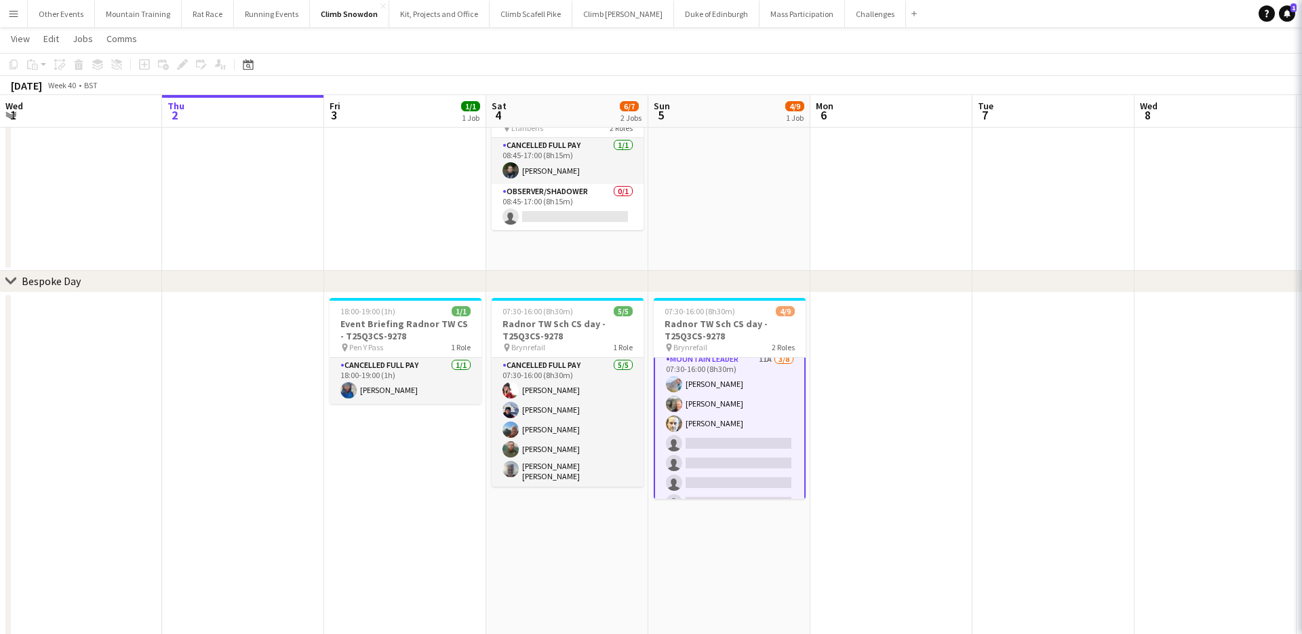
scroll to position [55, 0]
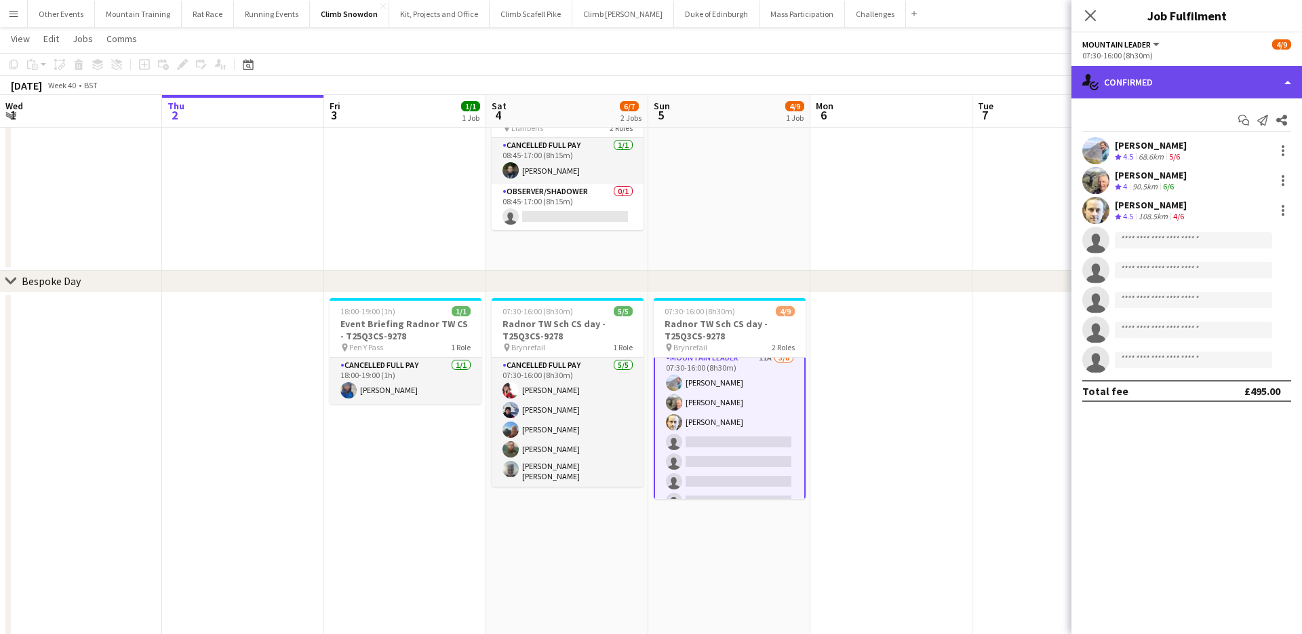
click at [1176, 85] on div "single-neutral-actions-check-2 Confirmed" at bounding box center [1187, 82] width 231 height 33
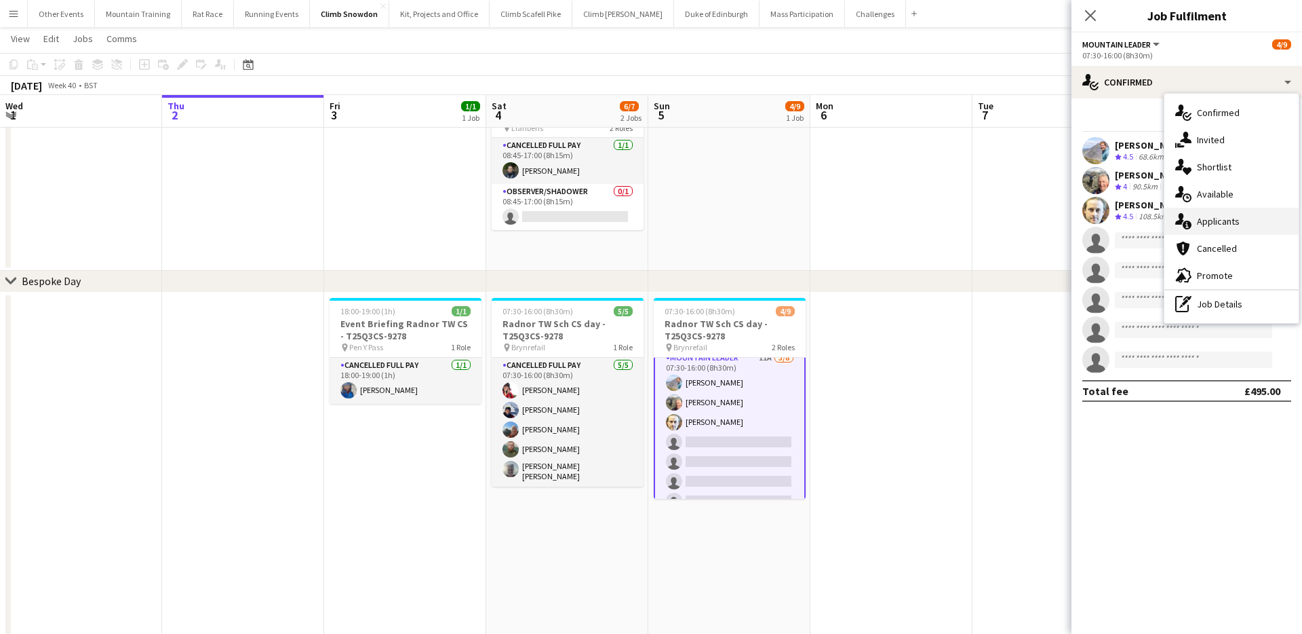
click at [1232, 218] on span "Applicants" at bounding box center [1218, 221] width 43 height 12
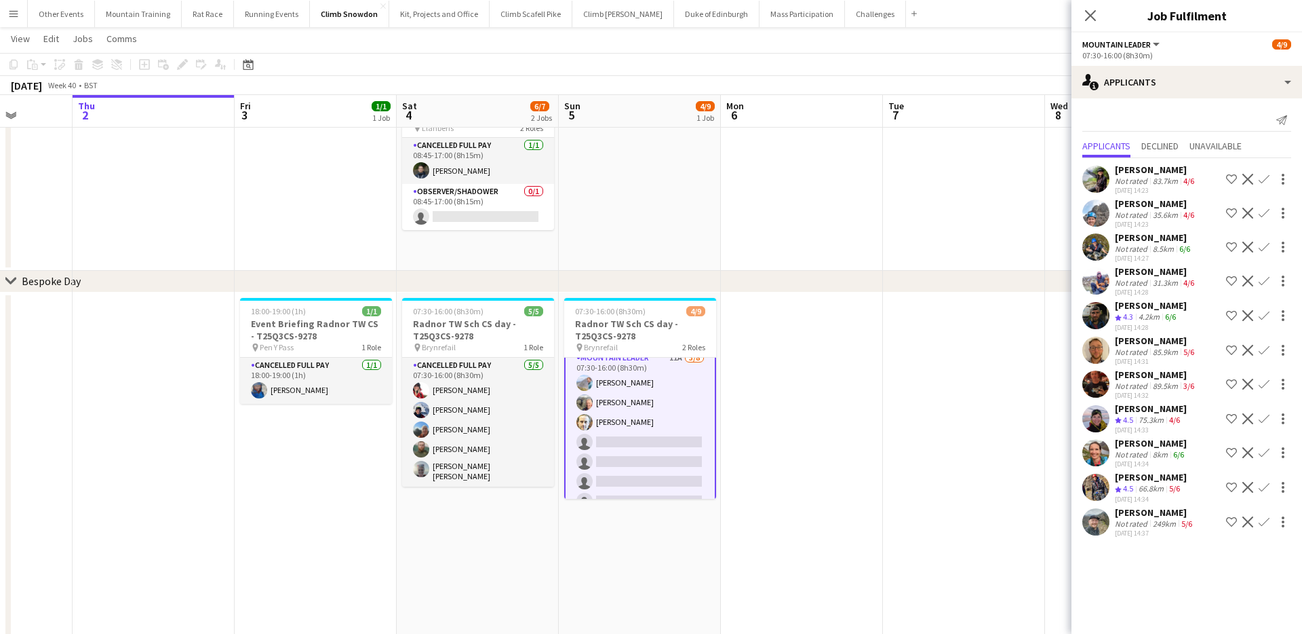
scroll to position [0, 425]
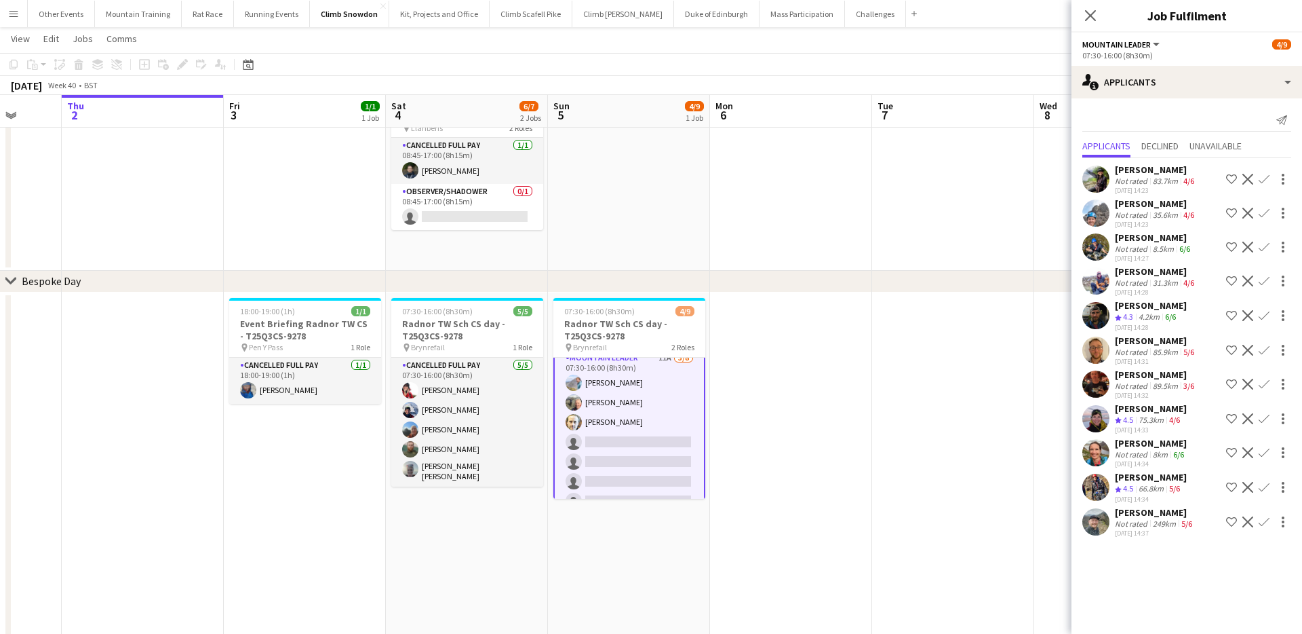
click at [1176, 173] on div "[PERSON_NAME]" at bounding box center [1156, 169] width 82 height 12
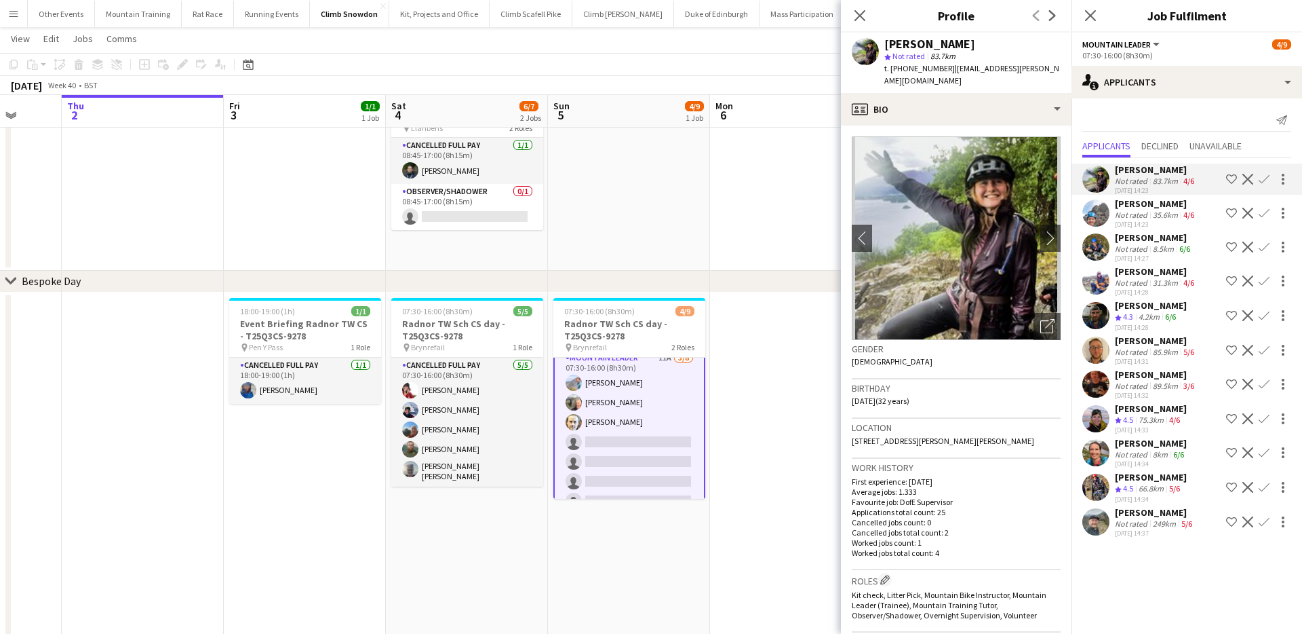
click at [1136, 523] on div "Not rated" at bounding box center [1132, 523] width 35 height 10
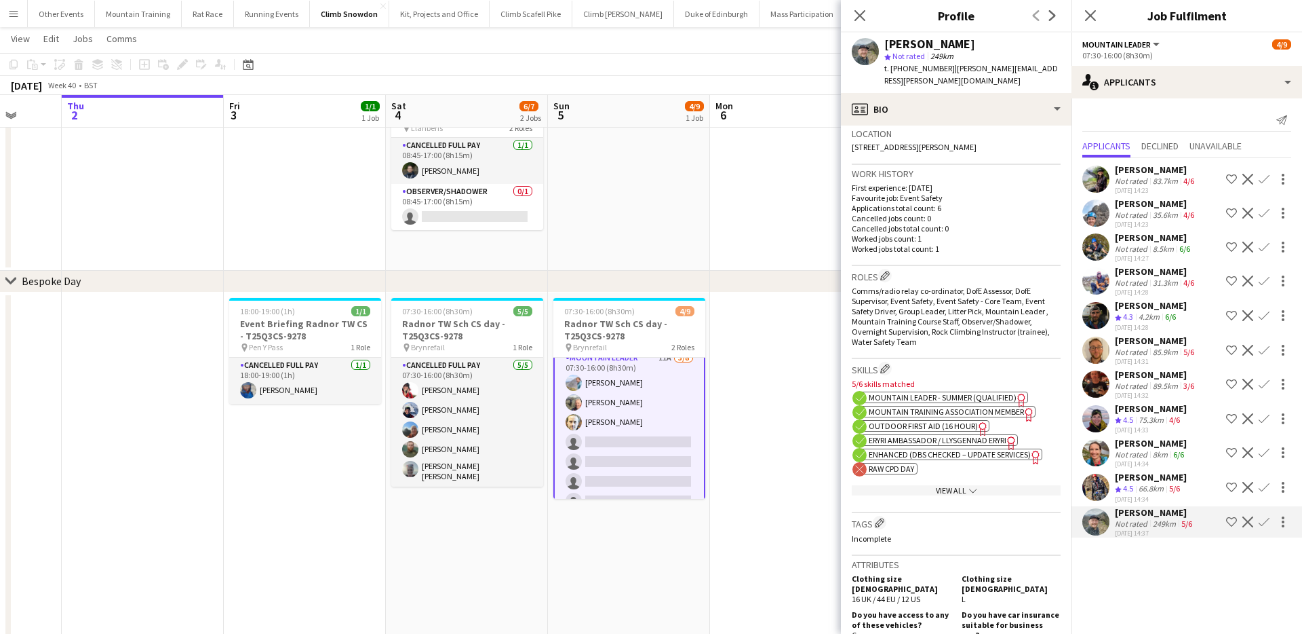
scroll to position [295, 0]
click at [906, 448] on span "Enhanced (DBS Checked – Update Services)" at bounding box center [950, 453] width 162 height 10
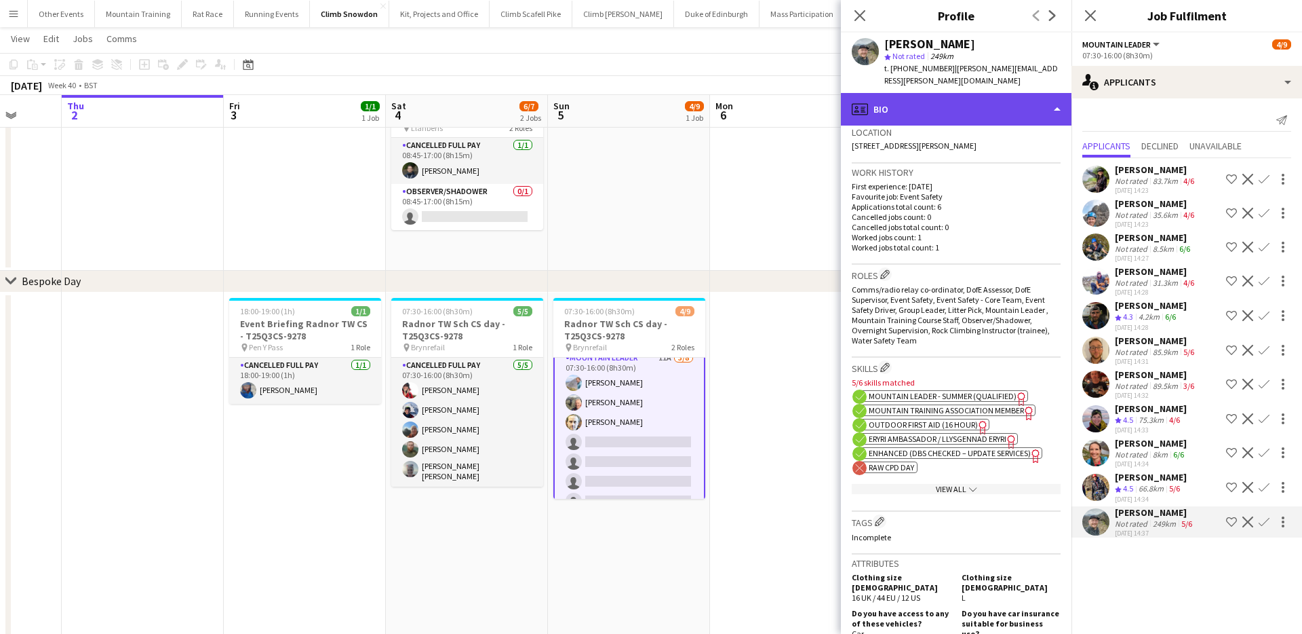
click at [1036, 93] on div "profile Bio" at bounding box center [956, 109] width 231 height 33
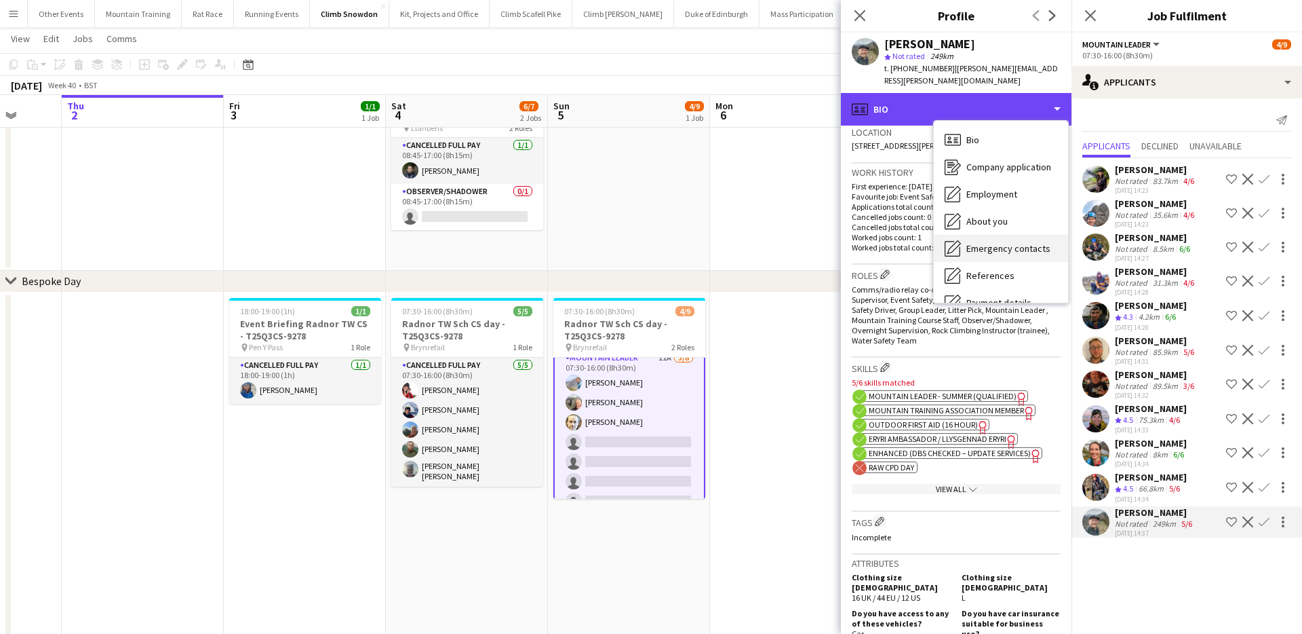
scroll to position [155, 0]
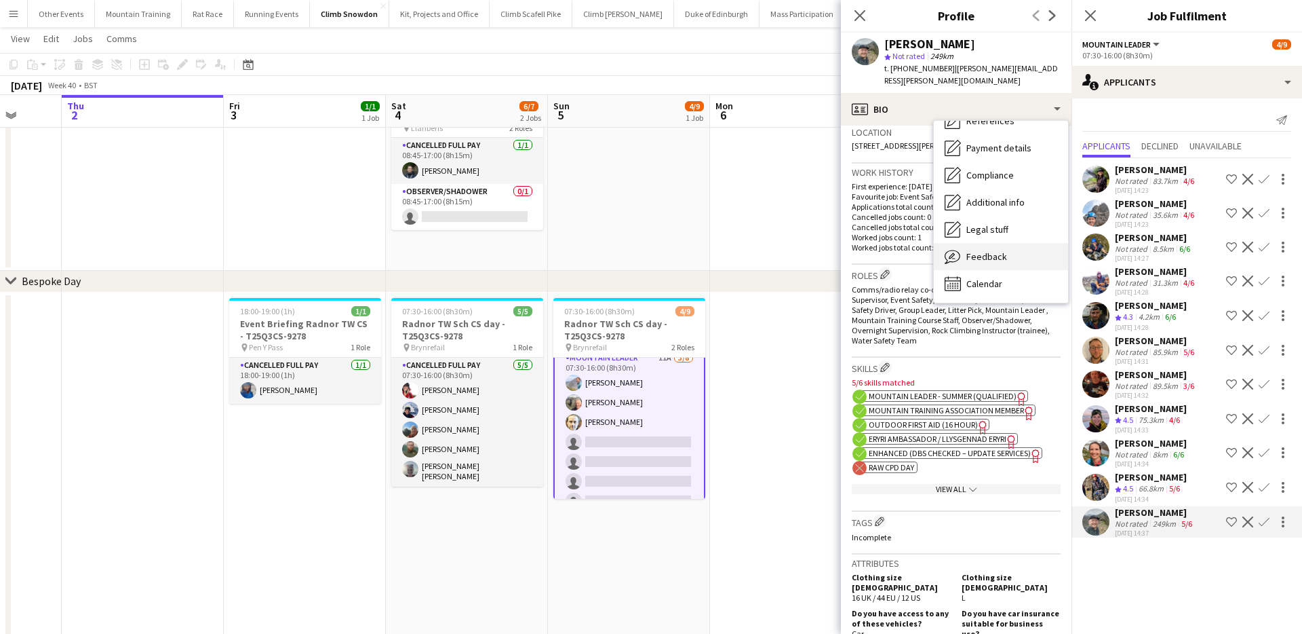
click at [988, 250] on span "Feedback" at bounding box center [987, 256] width 41 height 12
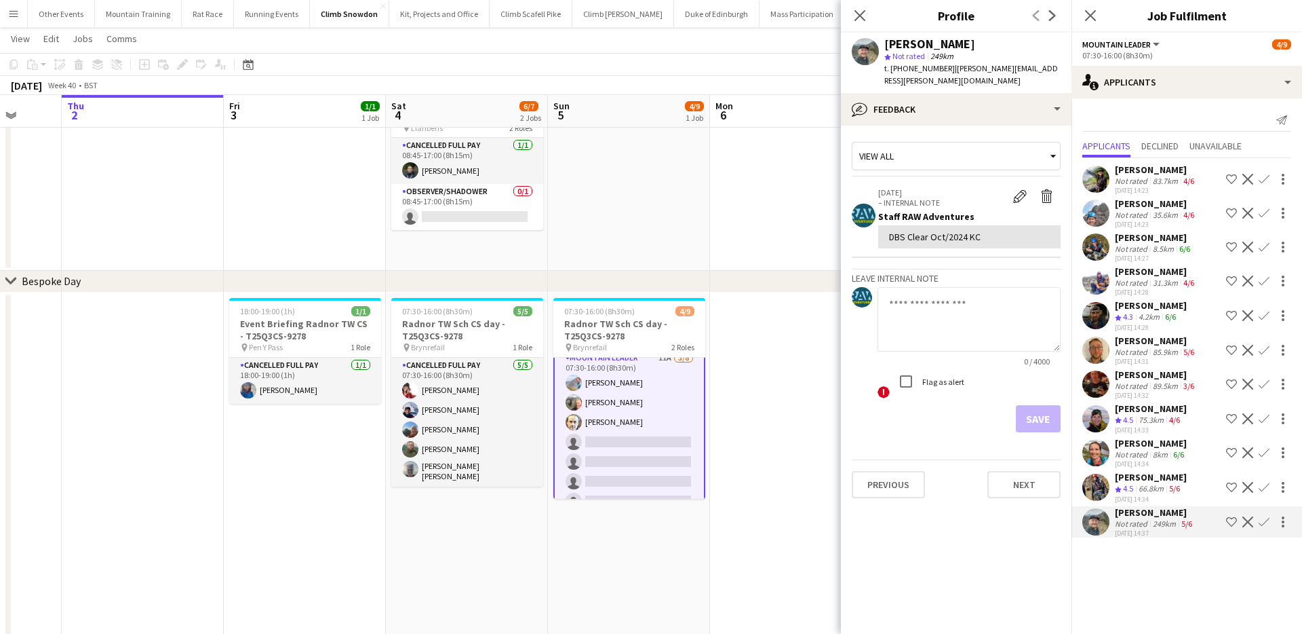
click at [953, 298] on textarea at bounding box center [969, 319] width 183 height 64
drag, startPoint x: 1012, startPoint y: 292, endPoint x: 853, endPoint y: 286, distance: 158.9
click at [853, 287] on div "**********" at bounding box center [956, 343] width 209 height 113
type textarea "**********"
click at [1032, 405] on button "Save" at bounding box center [1038, 418] width 45 height 27
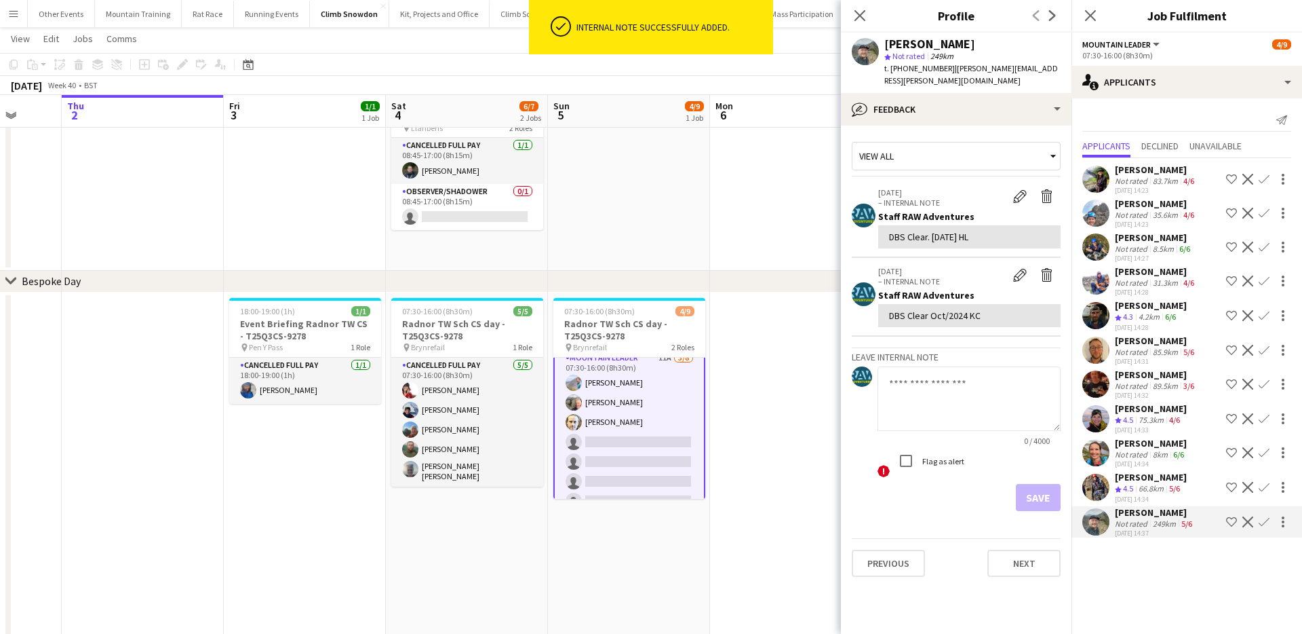
click at [1165, 486] on div "66.8km" at bounding box center [1151, 489] width 31 height 12
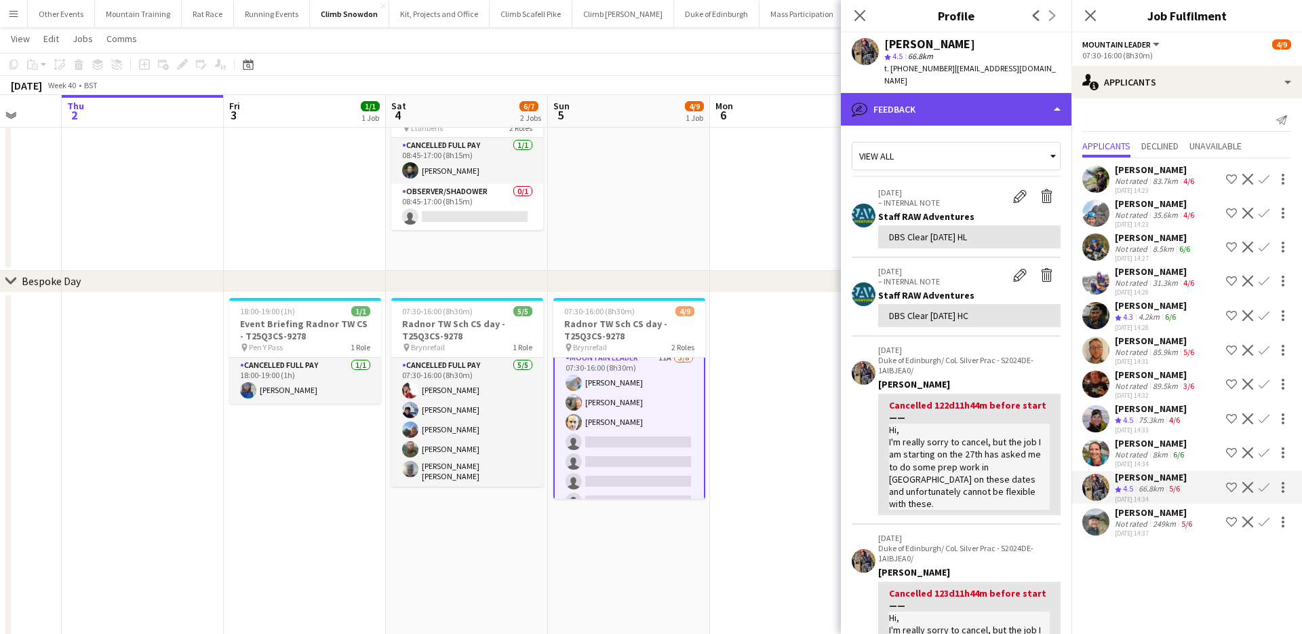
click at [956, 93] on div "bubble-pencil Feedback" at bounding box center [956, 109] width 231 height 33
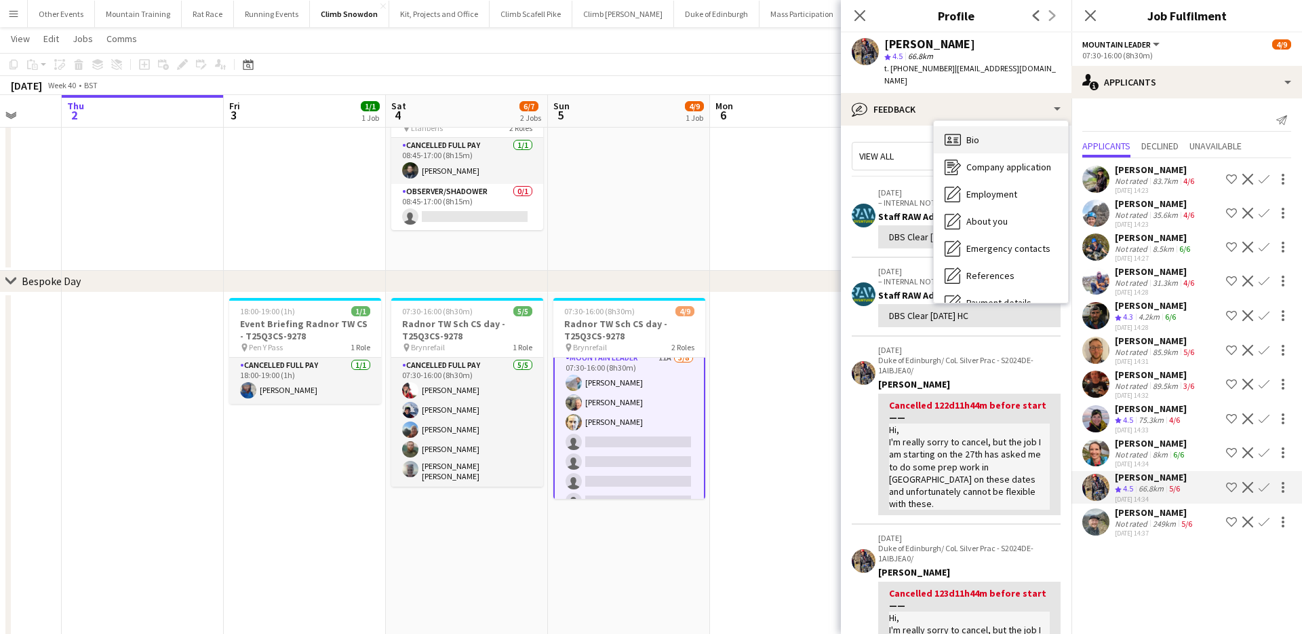
click at [977, 126] on div "Bio Bio" at bounding box center [1001, 139] width 134 height 27
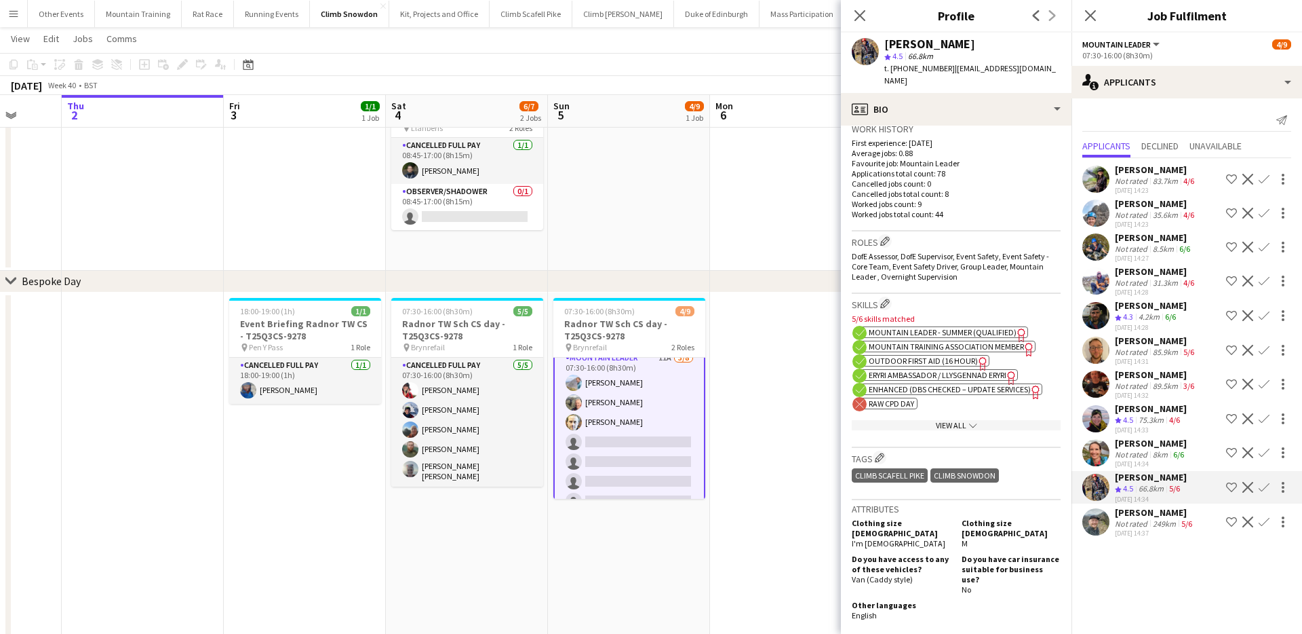
scroll to position [412, 0]
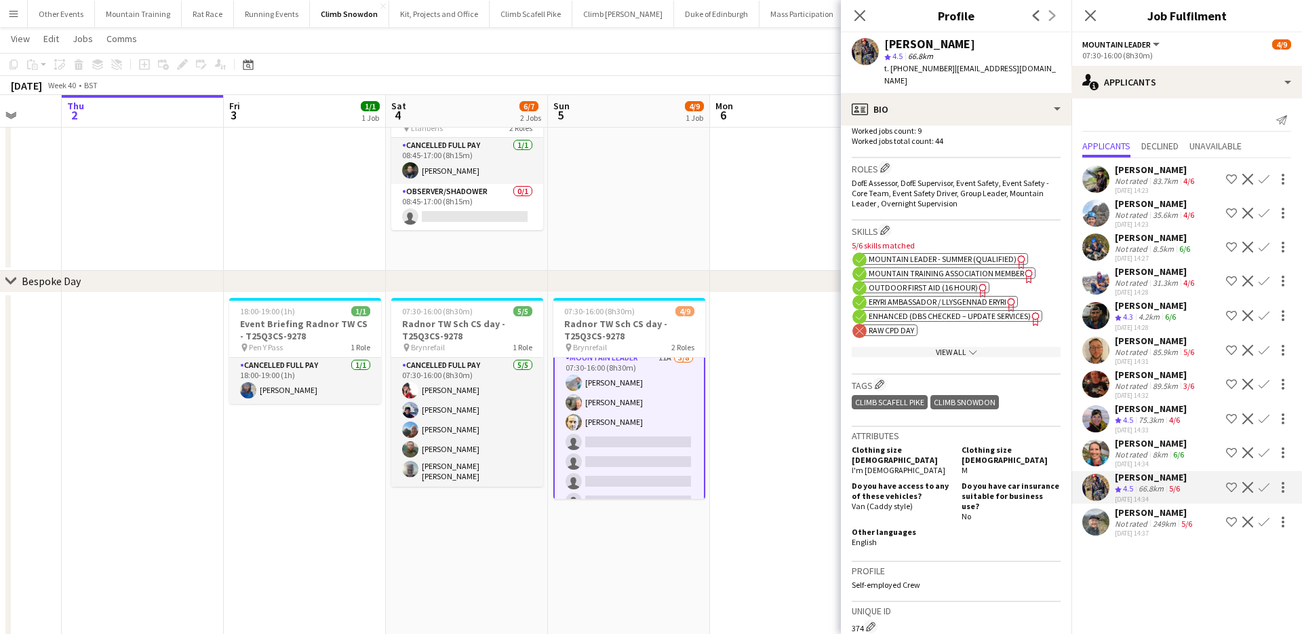
click at [910, 311] on span "Enhanced (DBS Checked – Update Services)" at bounding box center [950, 316] width 162 height 10
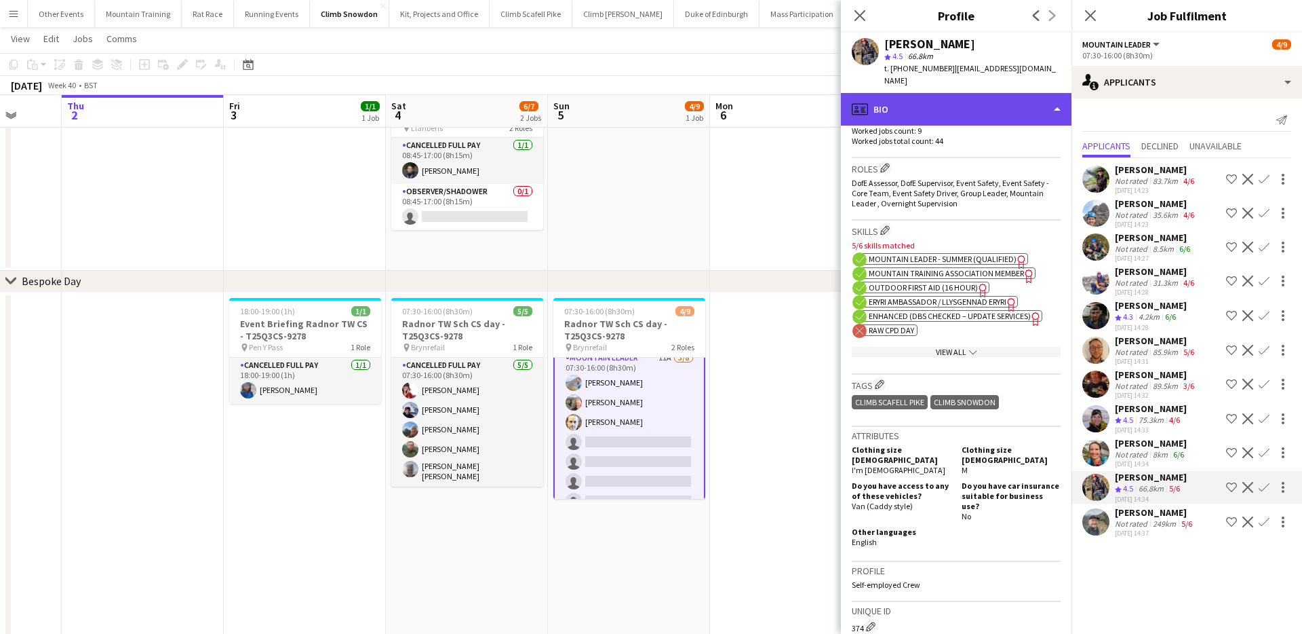
click at [980, 94] on div "profile Bio" at bounding box center [956, 109] width 231 height 33
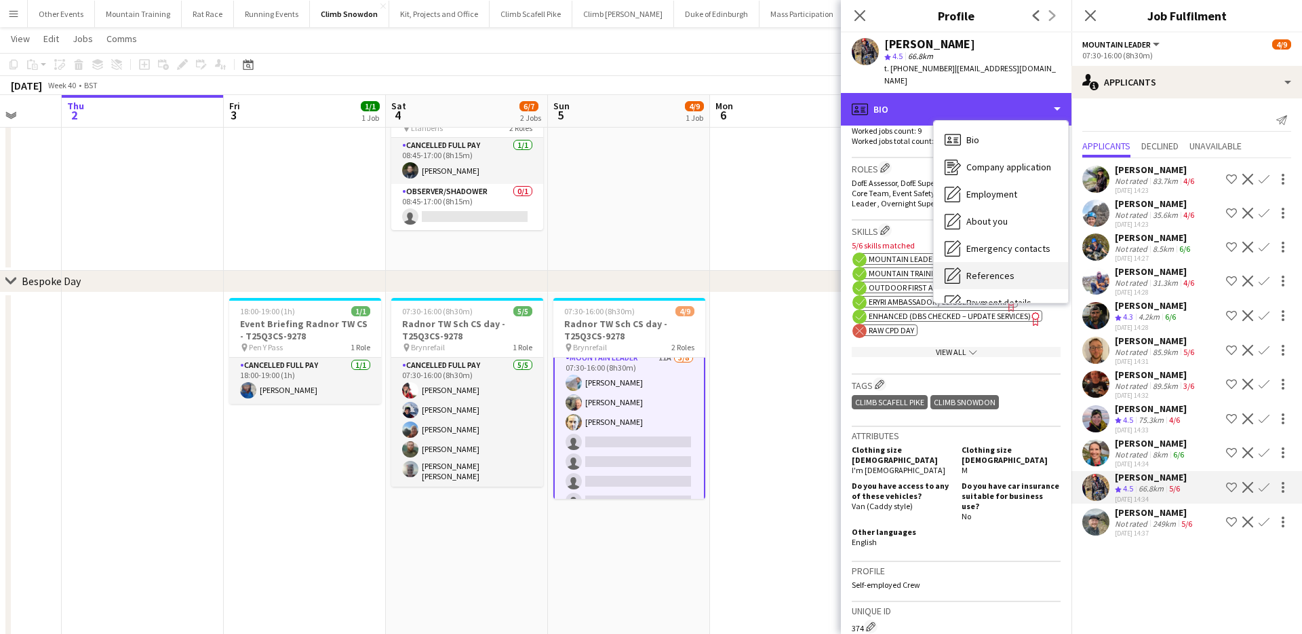
scroll to position [155, 0]
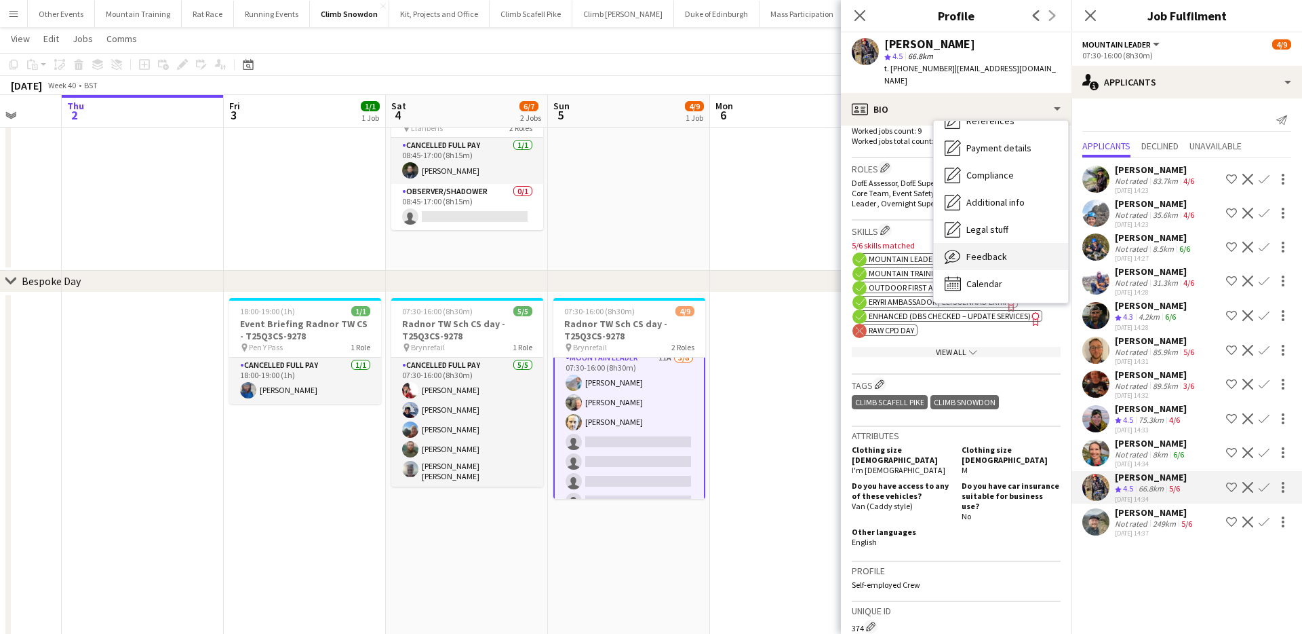
click at [993, 250] on span "Feedback" at bounding box center [987, 256] width 41 height 12
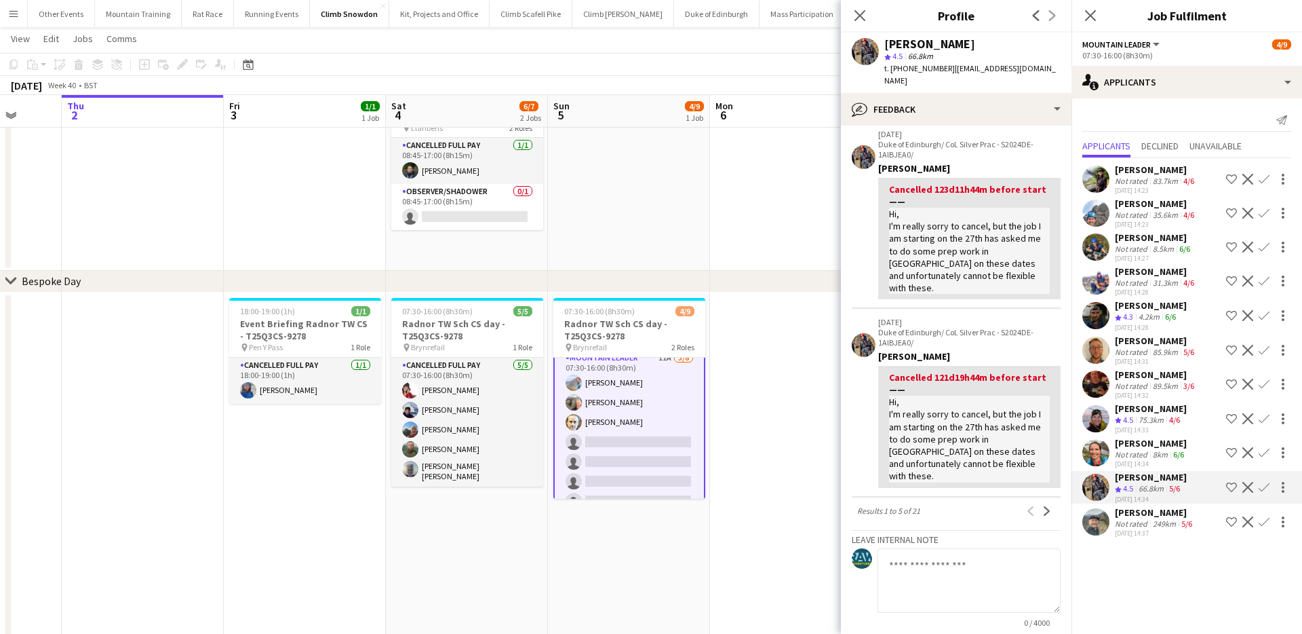
scroll to position [490, 0]
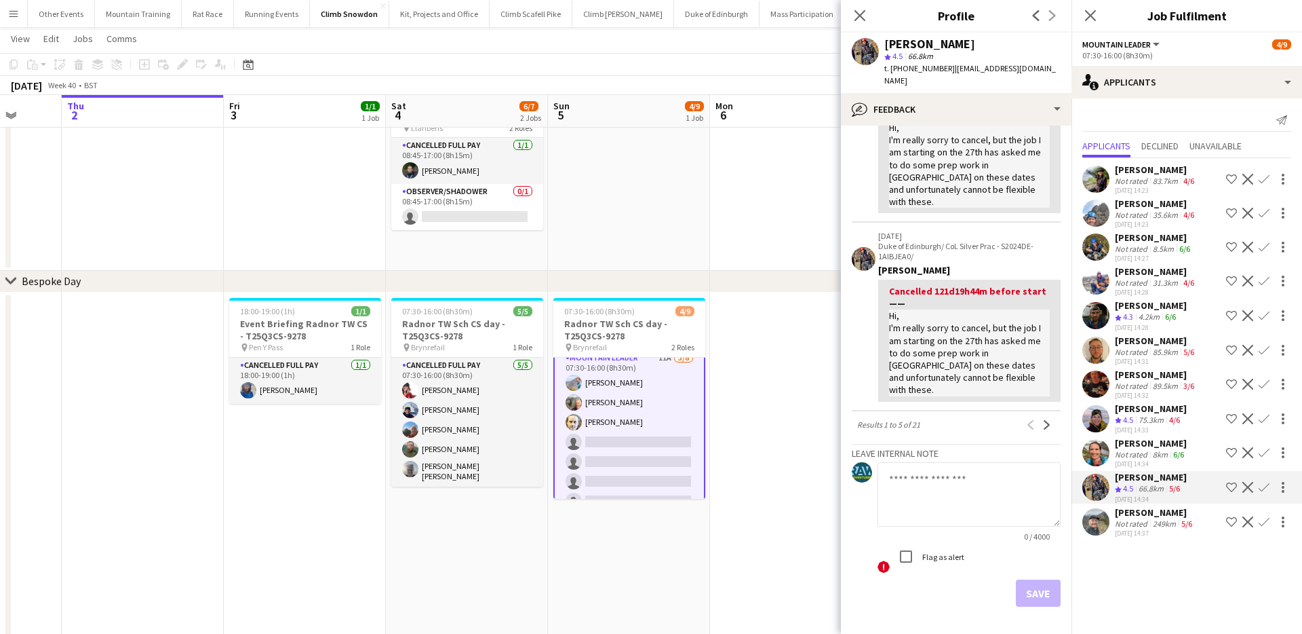
click at [972, 462] on textarea at bounding box center [969, 494] width 183 height 64
paste textarea "**********"
type textarea "**********"
click at [1041, 579] on button "Save" at bounding box center [1038, 592] width 45 height 27
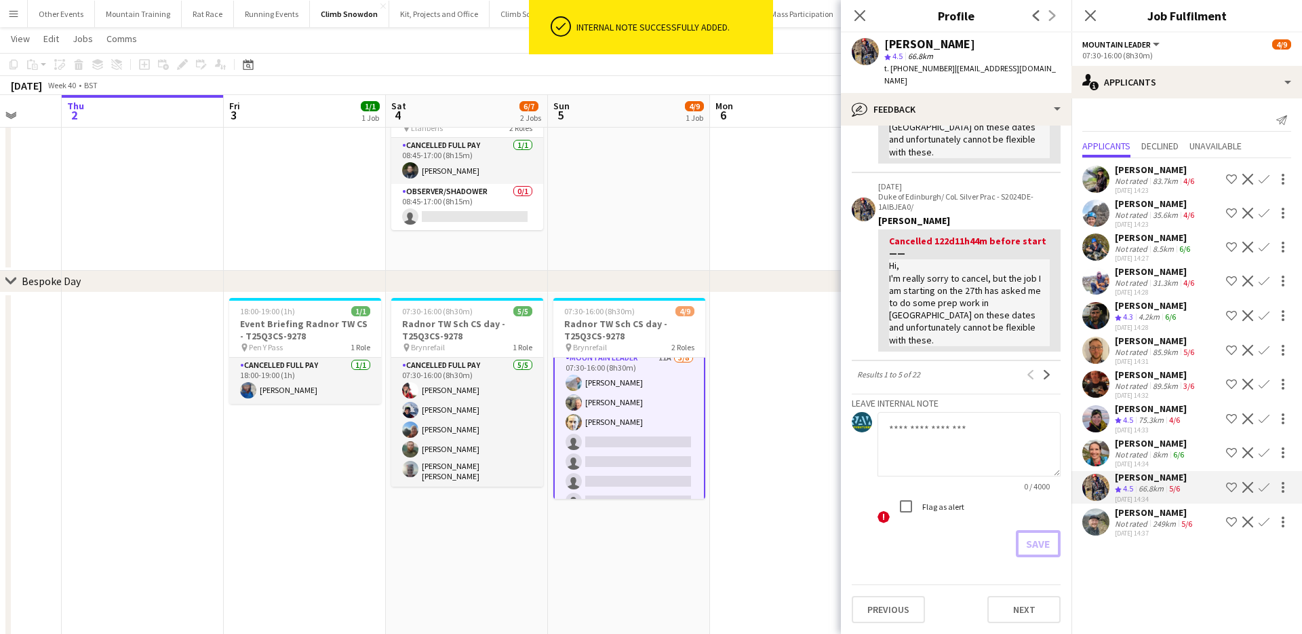
scroll to position [0, 0]
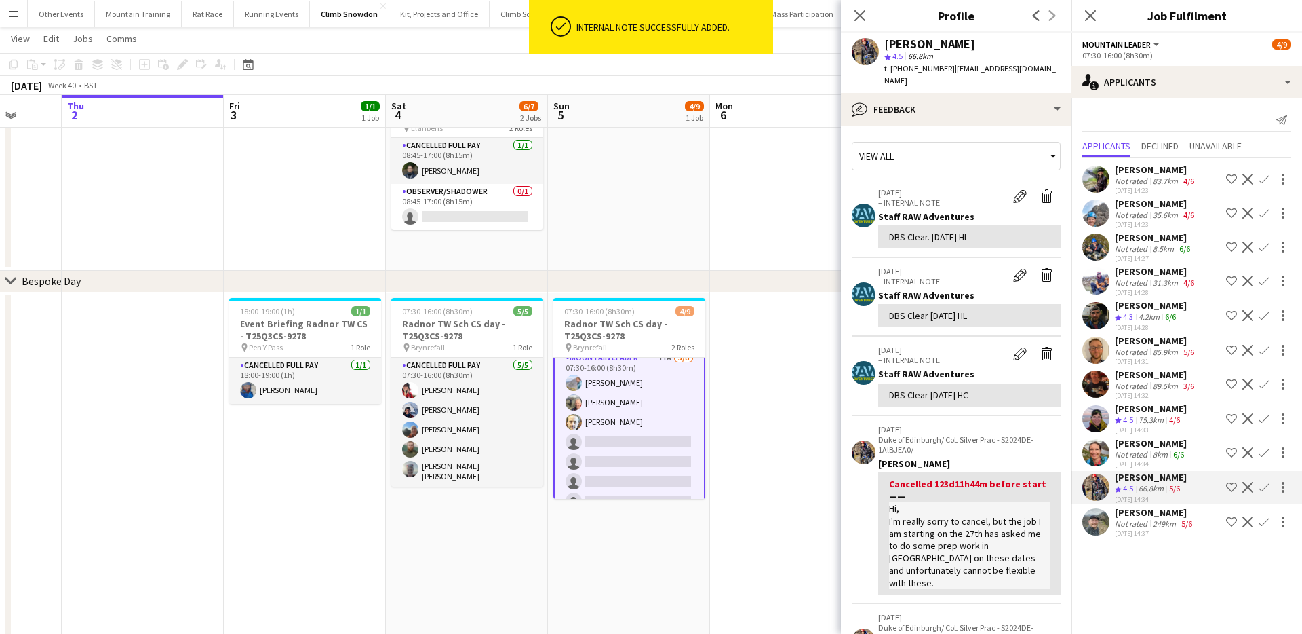
click at [1127, 446] on div "[PERSON_NAME]" at bounding box center [1151, 443] width 72 height 12
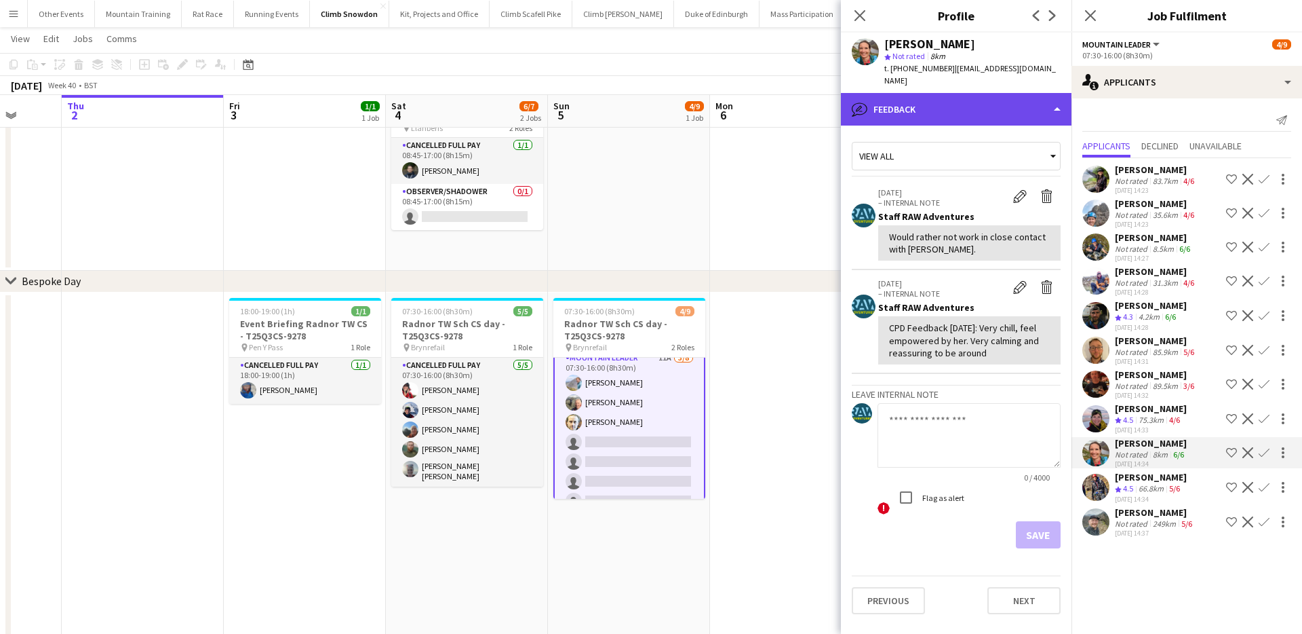
click at [975, 96] on div "bubble-pencil Feedback" at bounding box center [956, 109] width 231 height 33
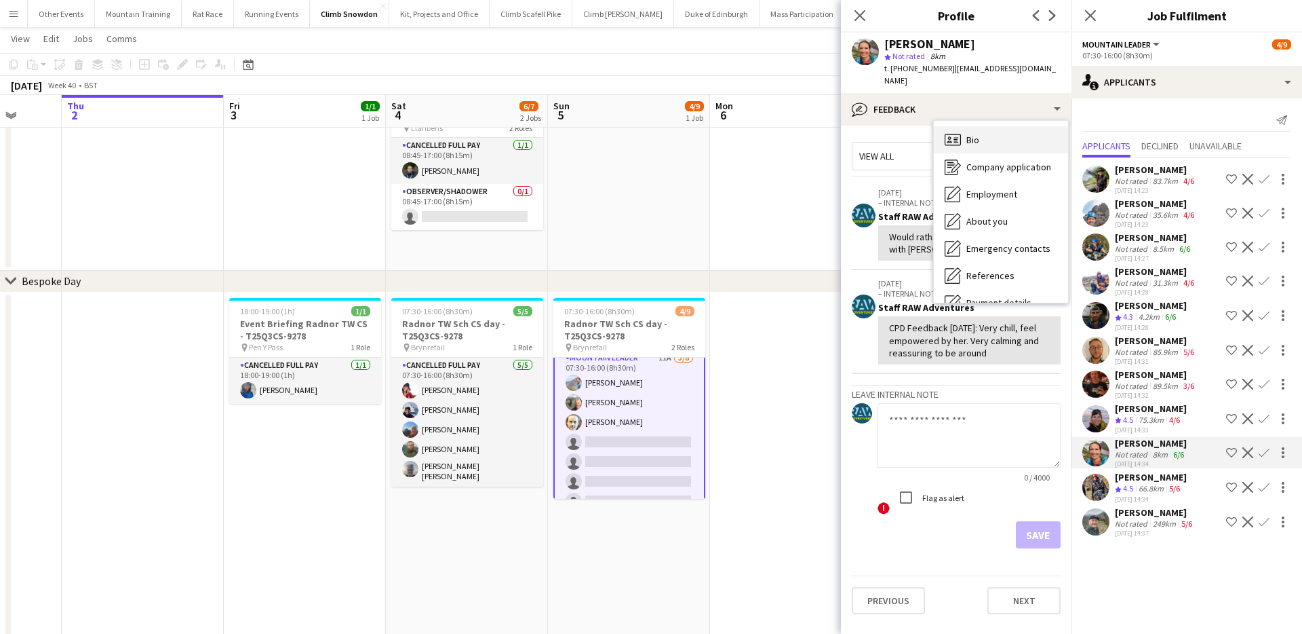
click at [1006, 127] on div "Bio Bio" at bounding box center [1001, 139] width 134 height 27
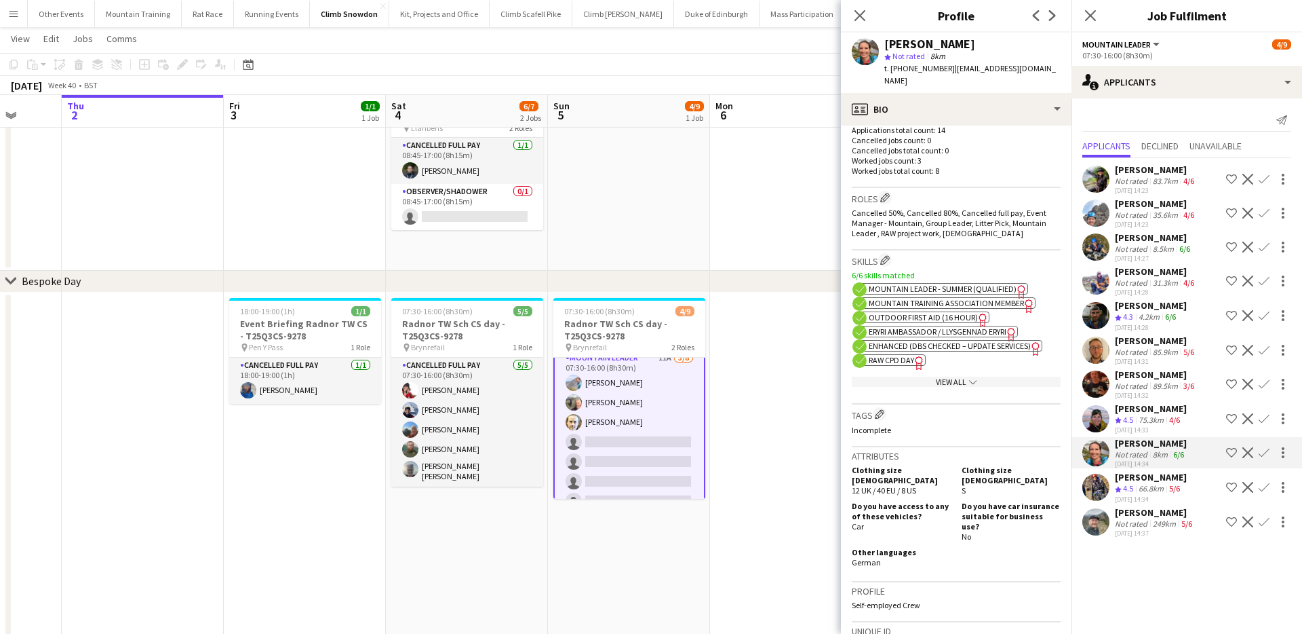
scroll to position [385, 0]
click at [930, 337] on span "Enhanced (DBS Checked – Update Services)" at bounding box center [950, 342] width 162 height 10
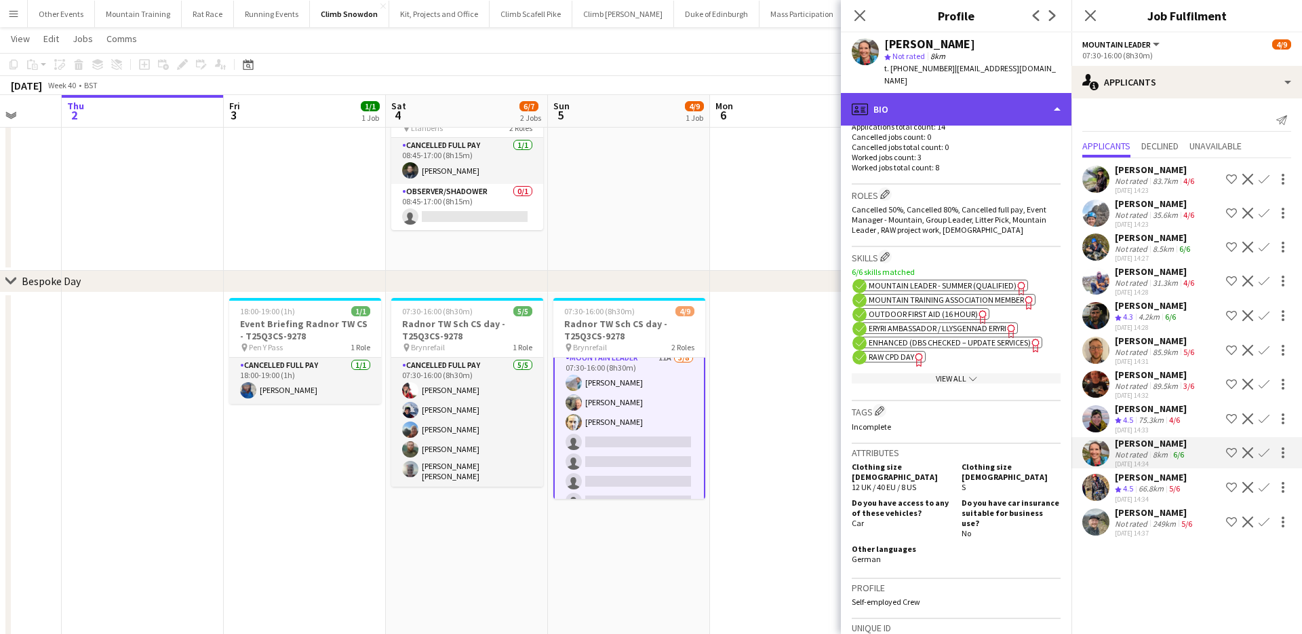
click at [977, 93] on div "profile Bio" at bounding box center [956, 109] width 231 height 33
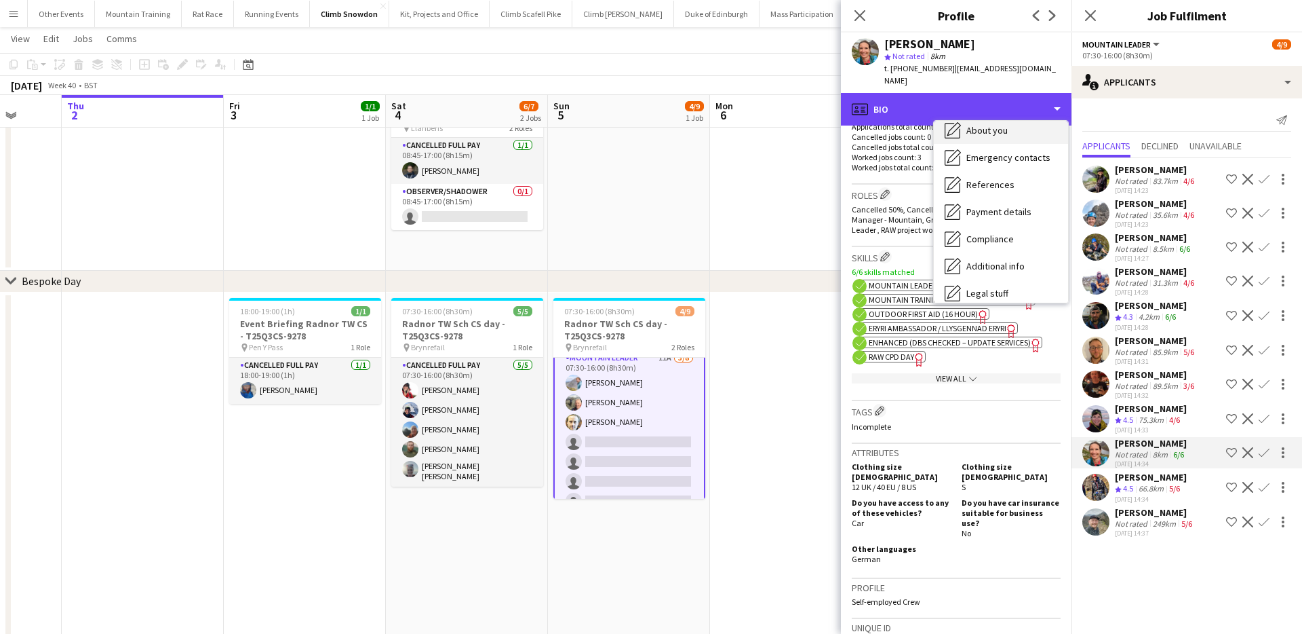
scroll to position [155, 0]
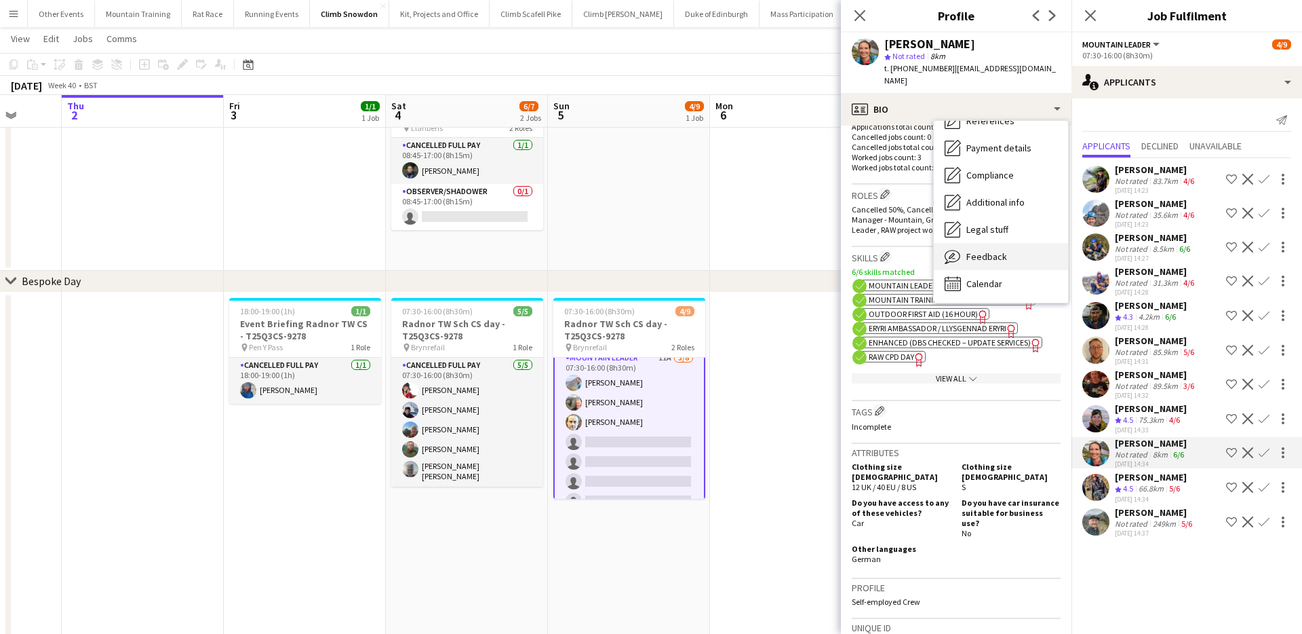
click at [992, 252] on div "Feedback Feedback" at bounding box center [1001, 256] width 134 height 27
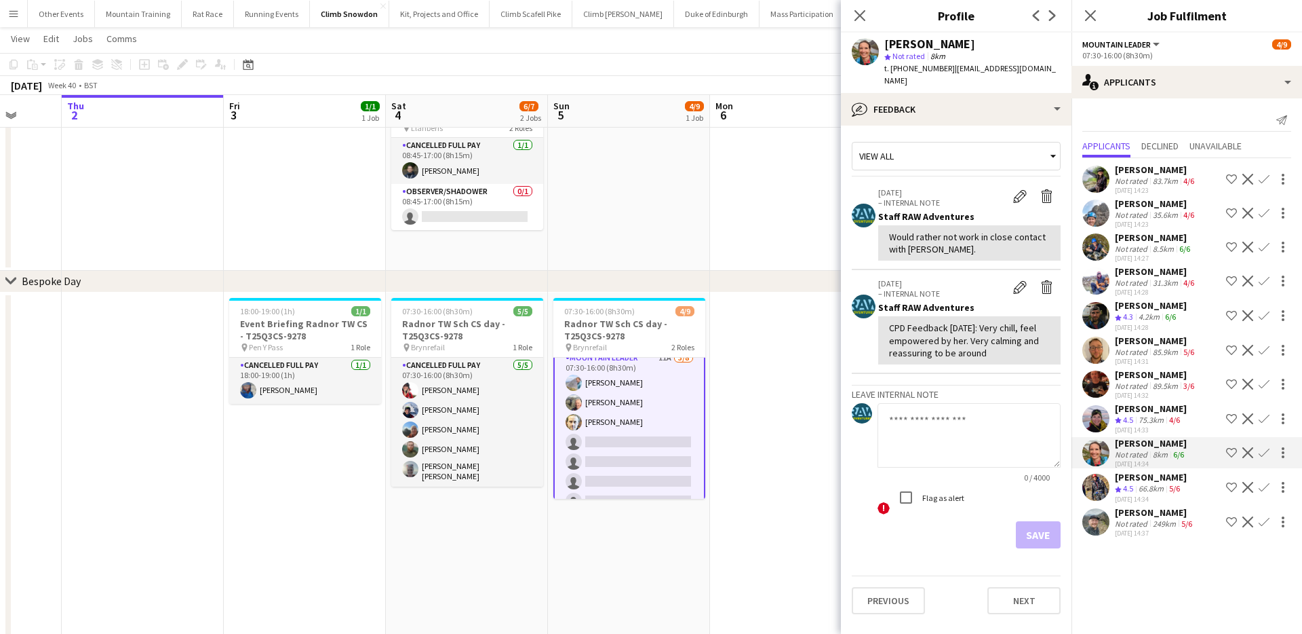
click at [927, 433] on textarea at bounding box center [969, 435] width 183 height 64
paste textarea "**********"
type textarea "**********"
click at [1039, 524] on button "Save" at bounding box center [1038, 534] width 45 height 27
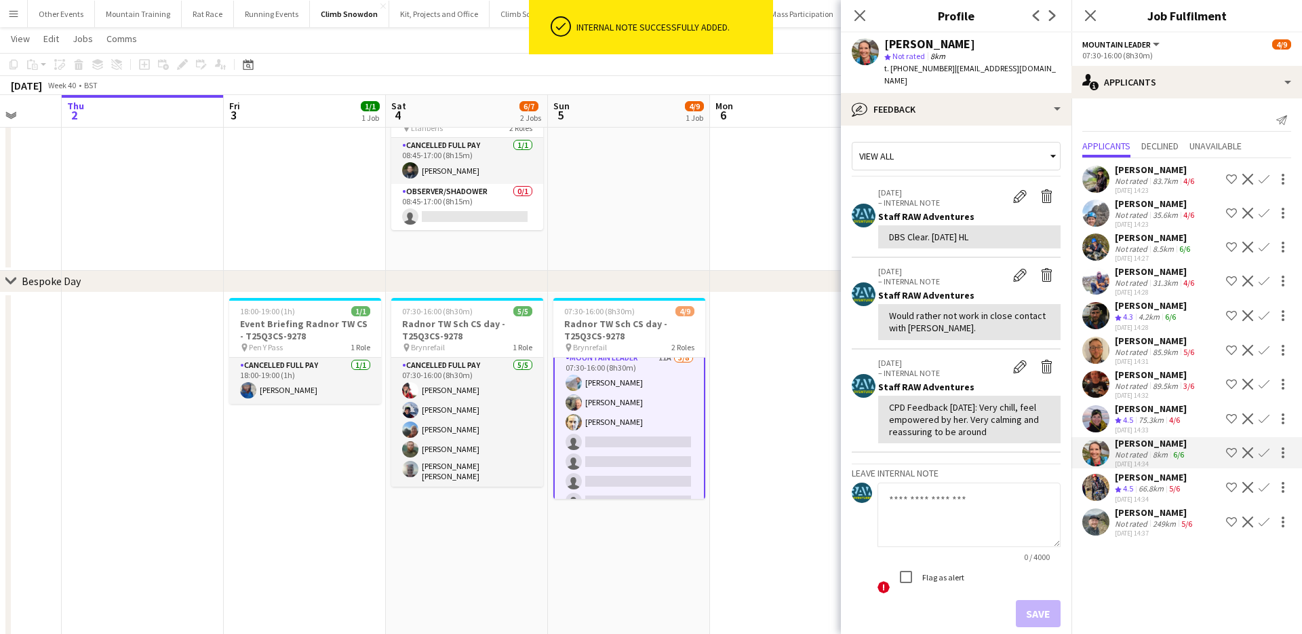
click at [1139, 408] on div "[PERSON_NAME]" at bounding box center [1151, 408] width 72 height 12
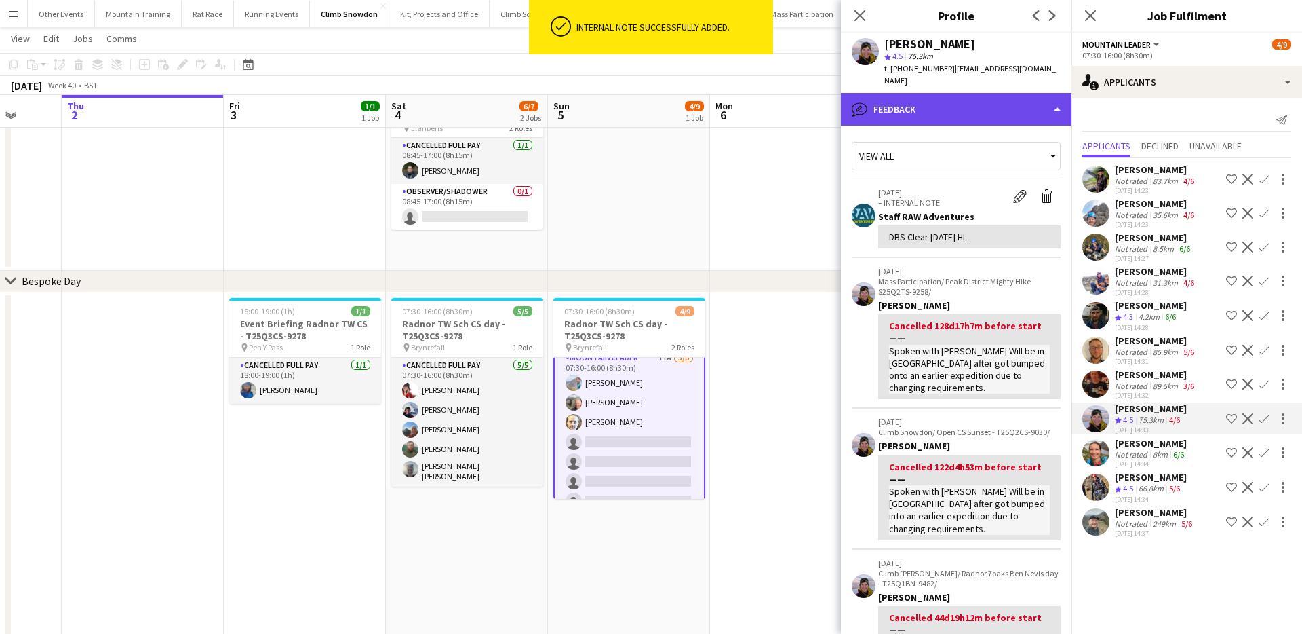
click at [990, 103] on div "bubble-pencil Feedback" at bounding box center [956, 109] width 231 height 33
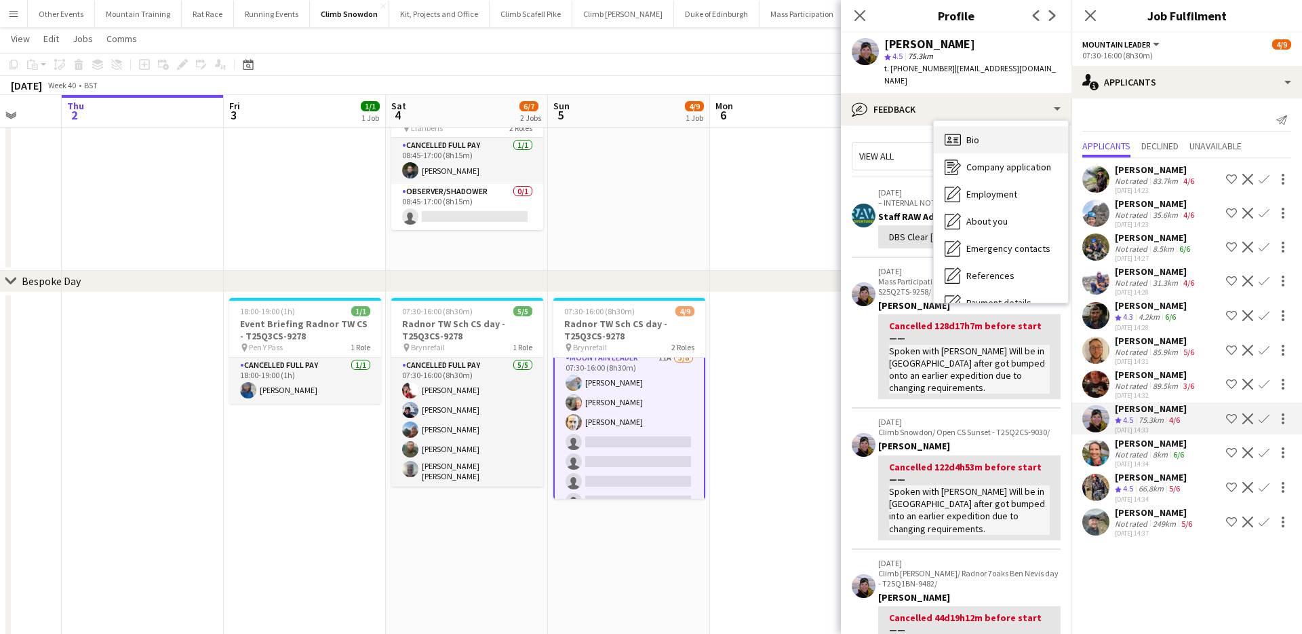
click at [992, 141] on div "Bio Bio" at bounding box center [1001, 139] width 134 height 27
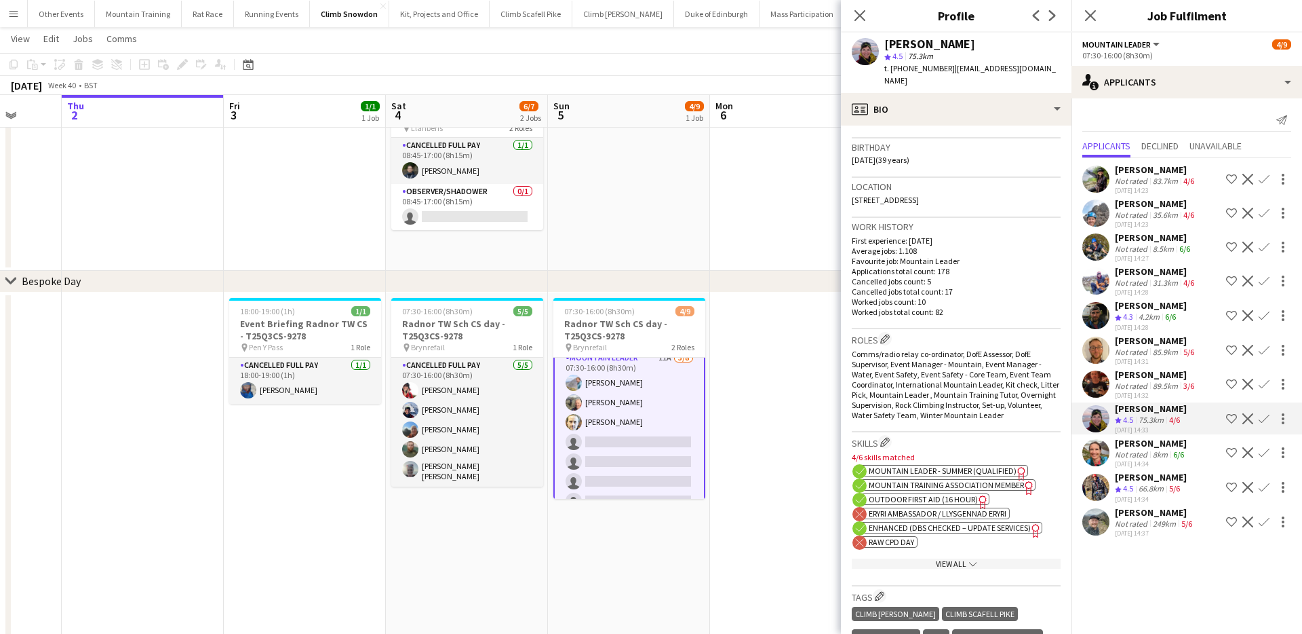
scroll to position [267, 0]
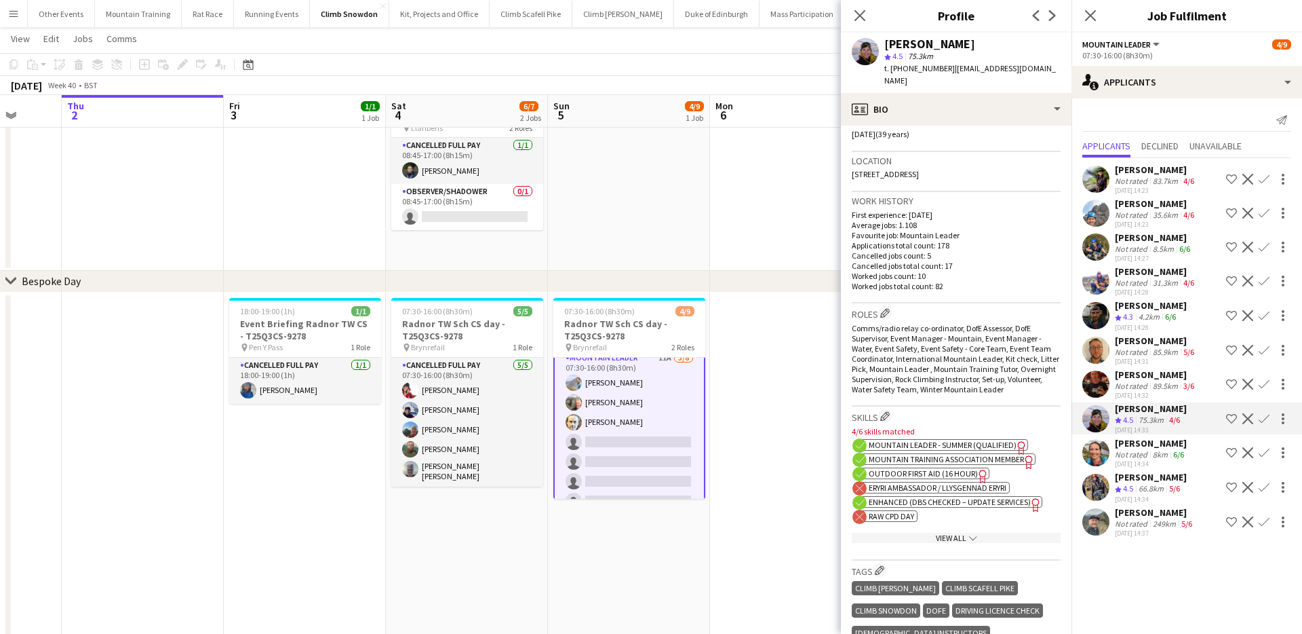
click at [904, 501] on span "Enhanced (DBS Checked – Update Services)" at bounding box center [950, 502] width 162 height 10
click at [938, 533] on div "View All chevron-down" at bounding box center [956, 538] width 209 height 10
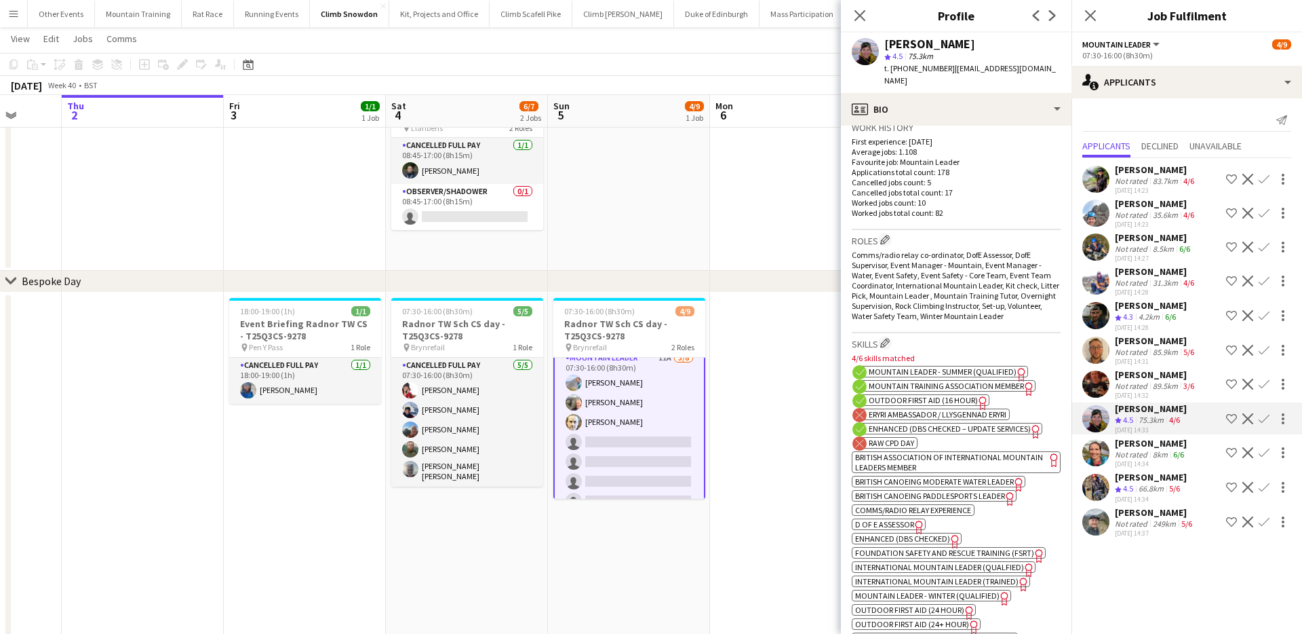
scroll to position [342, 0]
click at [914, 535] on span "Enhanced (DBS Checked)" at bounding box center [902, 536] width 95 height 10
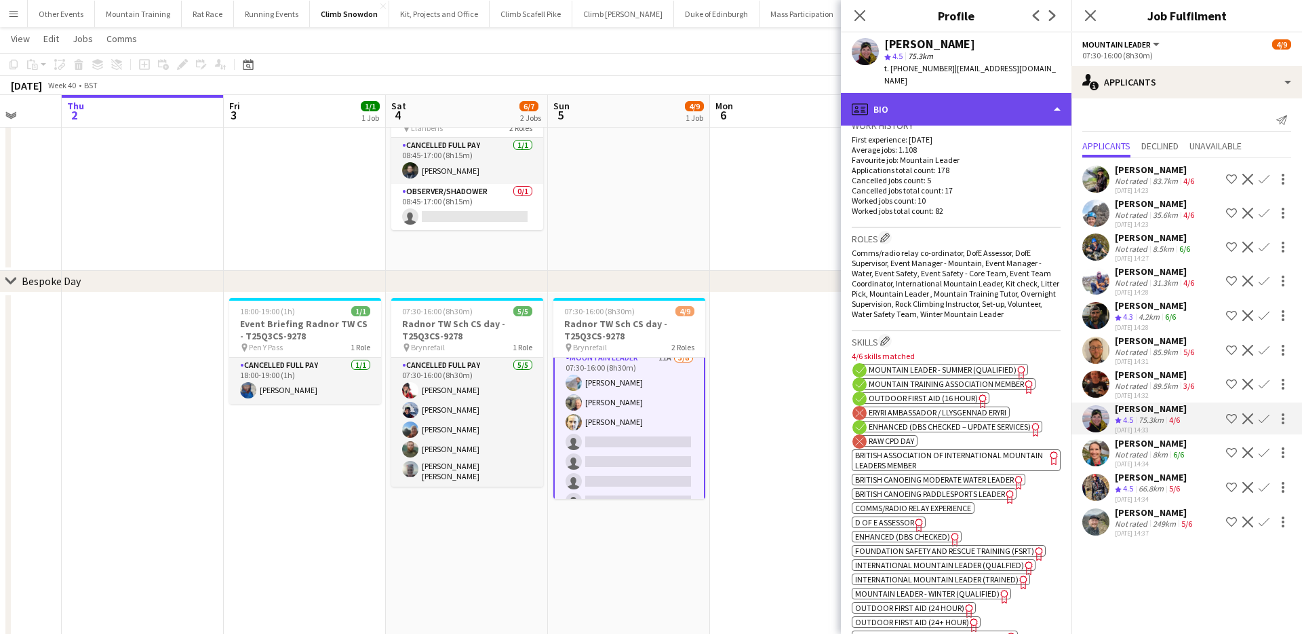
click at [989, 101] on div "profile Bio" at bounding box center [956, 109] width 231 height 33
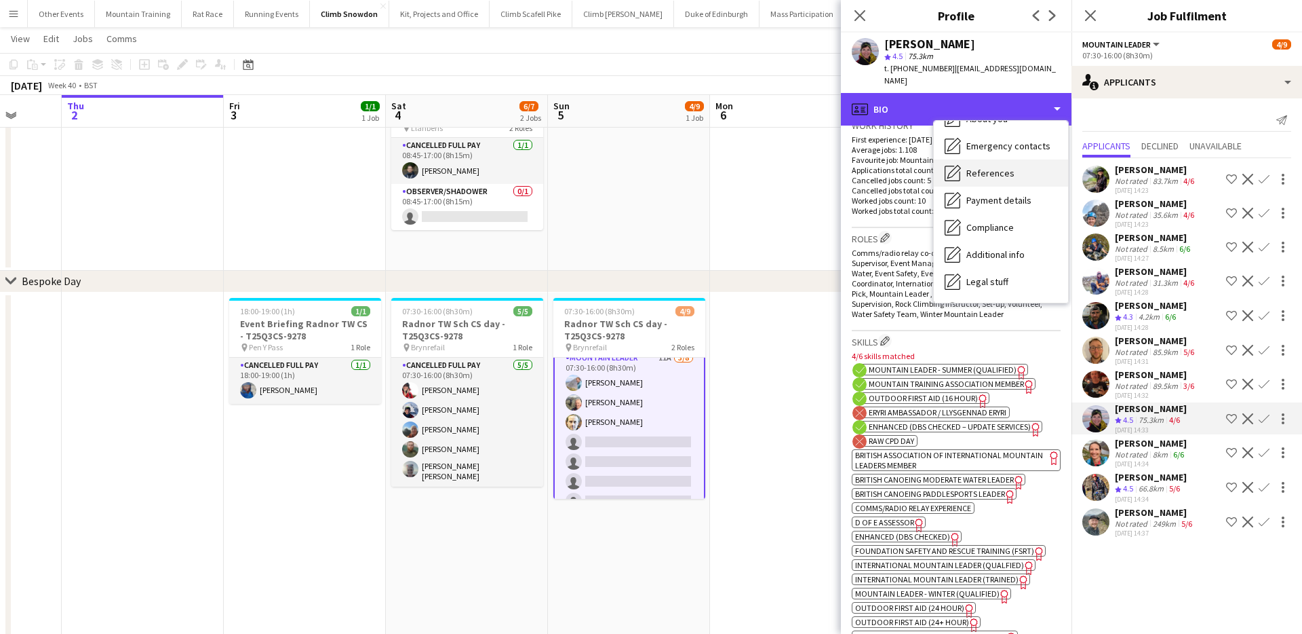
scroll to position [155, 0]
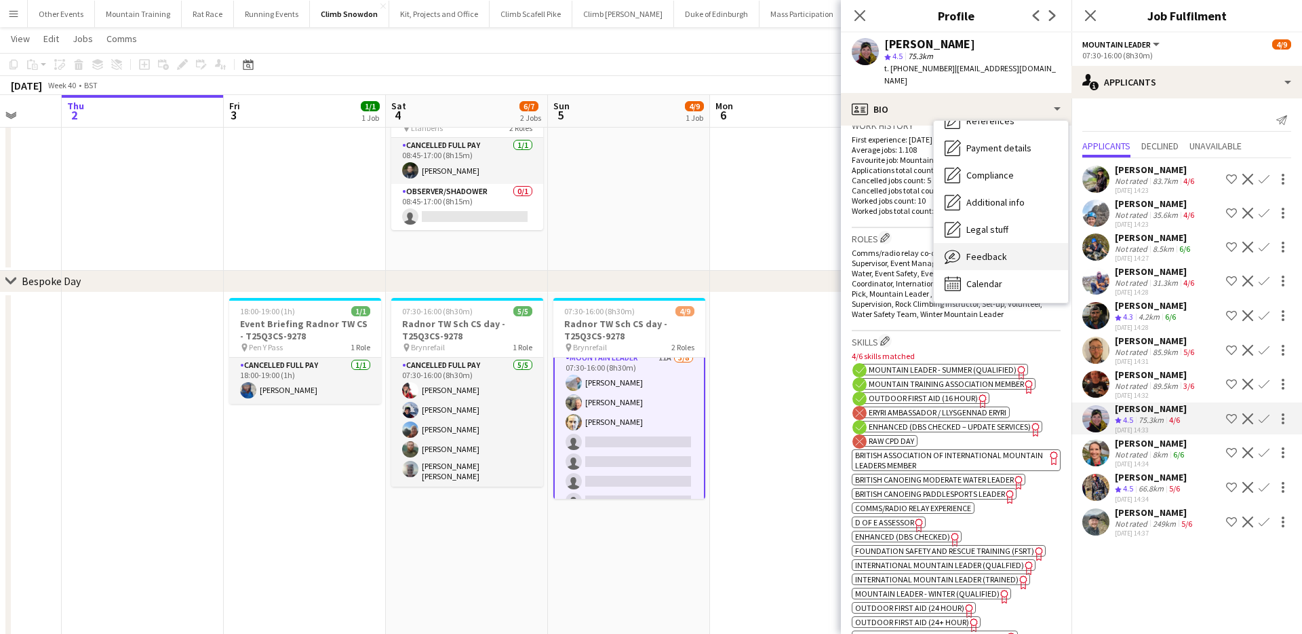
click at [1006, 254] on div "Feedback Feedback" at bounding box center [1001, 256] width 134 height 27
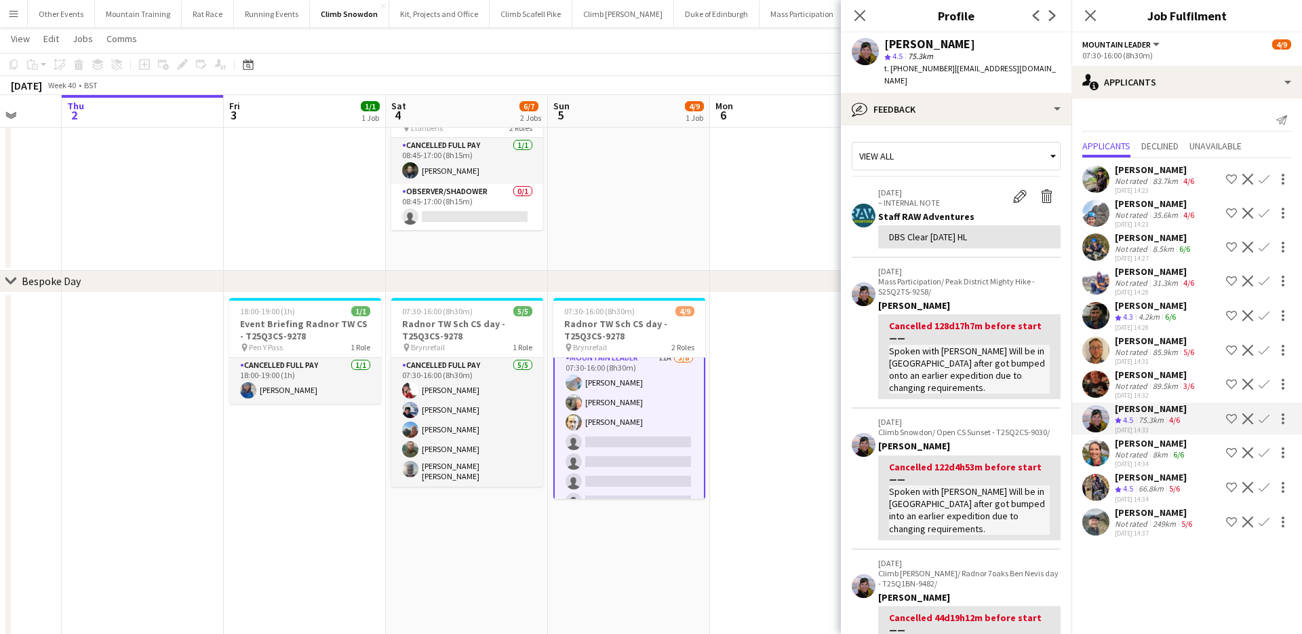
scroll to position [338, 0]
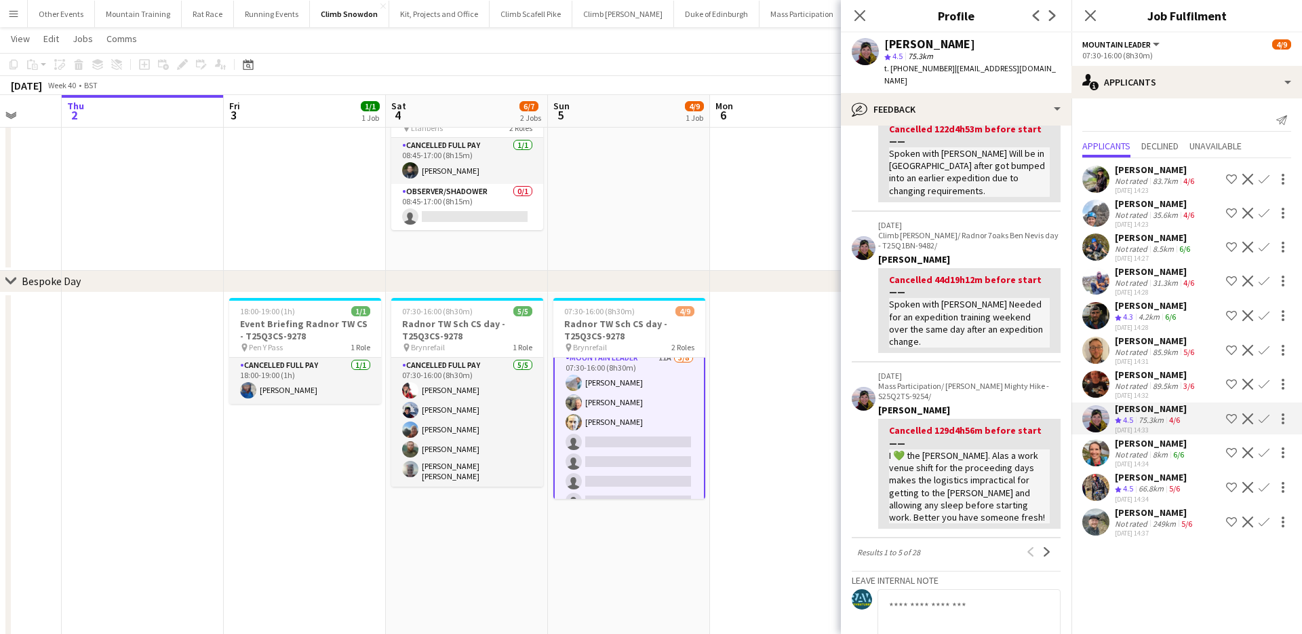
click at [946, 589] on textarea at bounding box center [969, 621] width 183 height 64
paste textarea "**********"
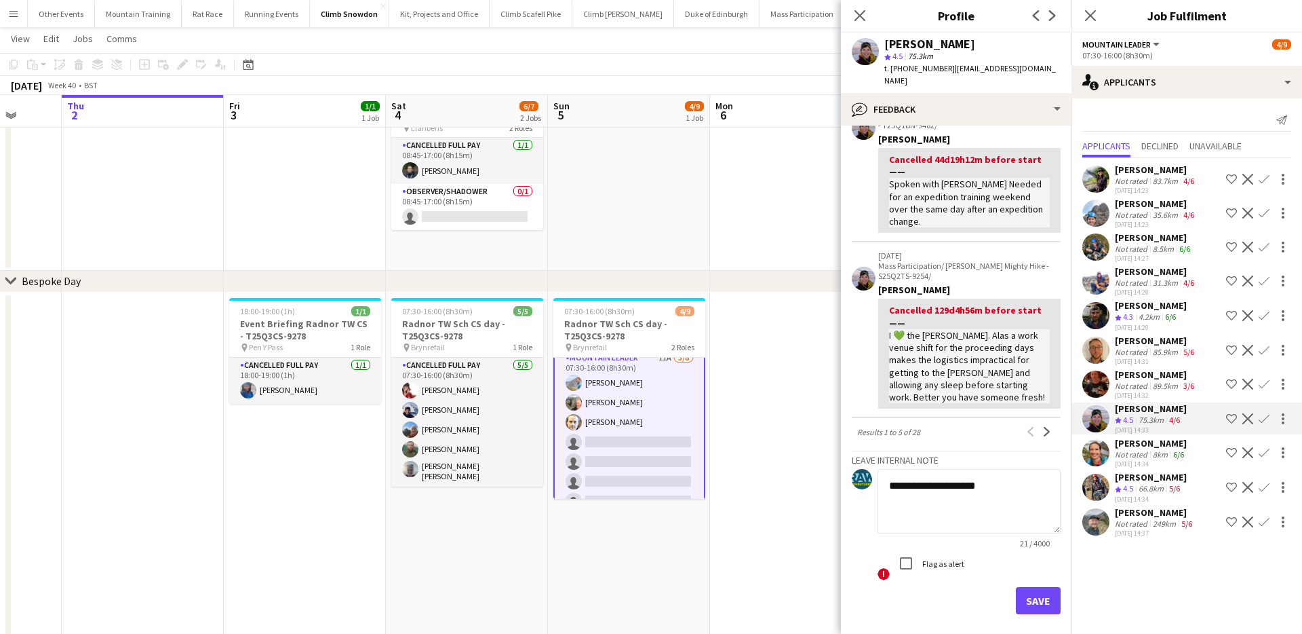
type textarea "**********"
drag, startPoint x: 1043, startPoint y: 587, endPoint x: 1035, endPoint y: 587, distance: 8.1
click at [1041, 589] on button "Save" at bounding box center [1038, 600] width 45 height 27
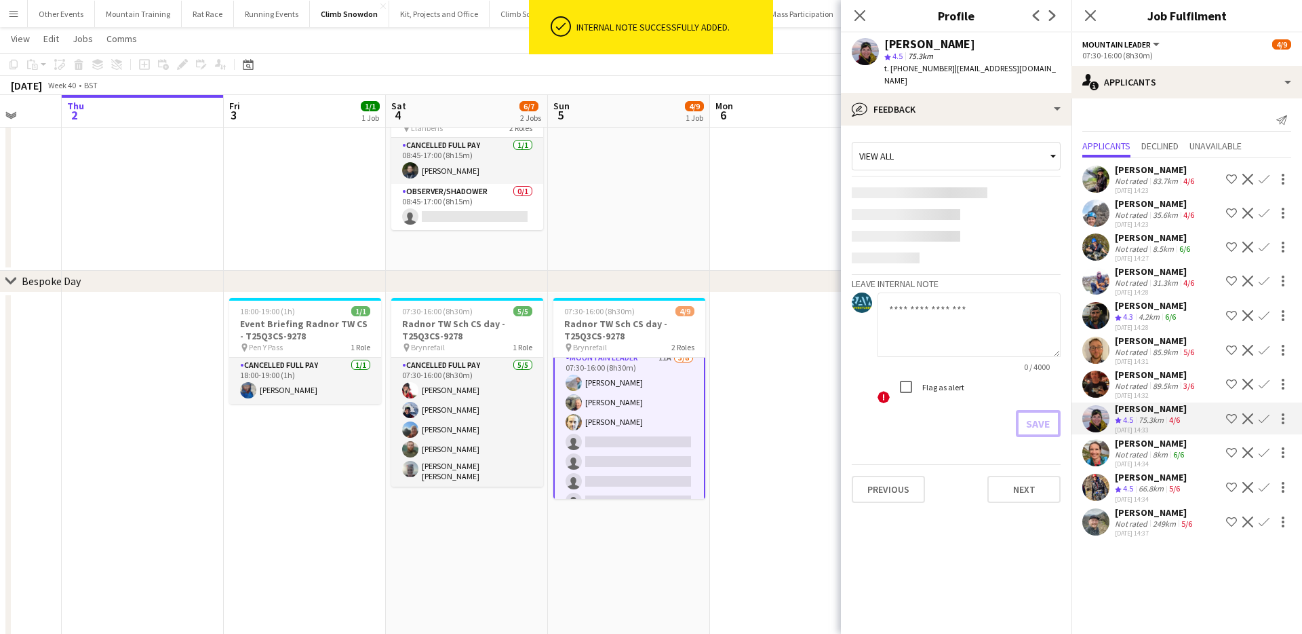
scroll to position [0, 0]
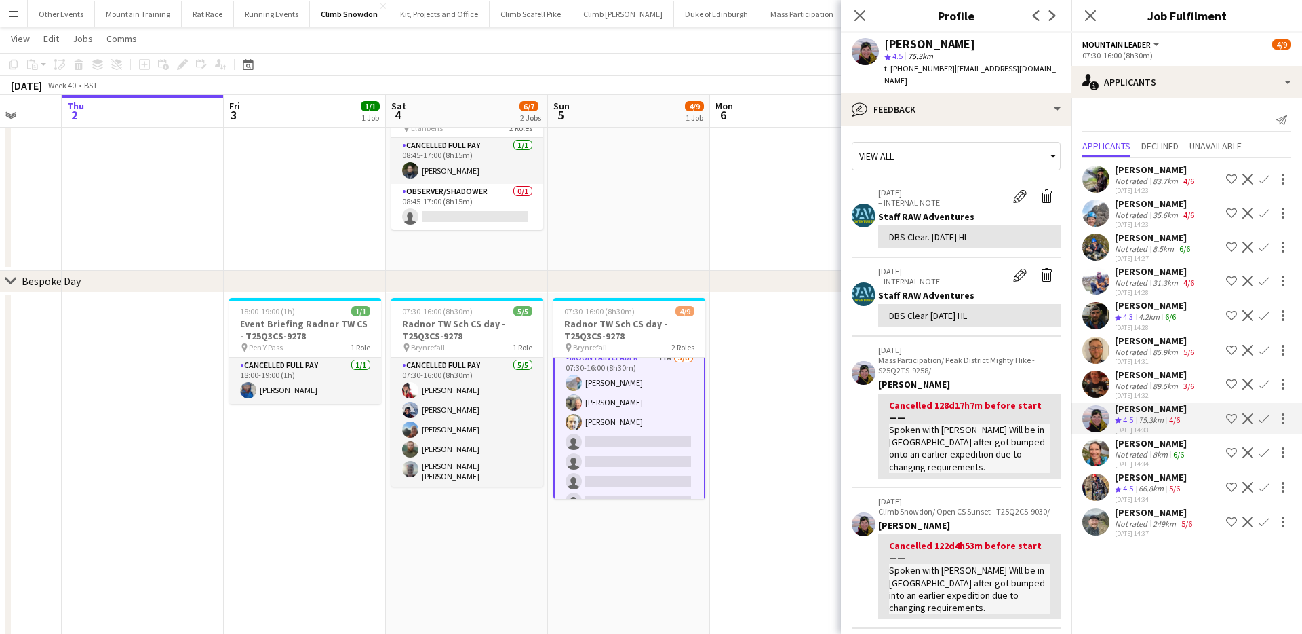
click at [1134, 383] on div "Not rated" at bounding box center [1132, 386] width 35 height 10
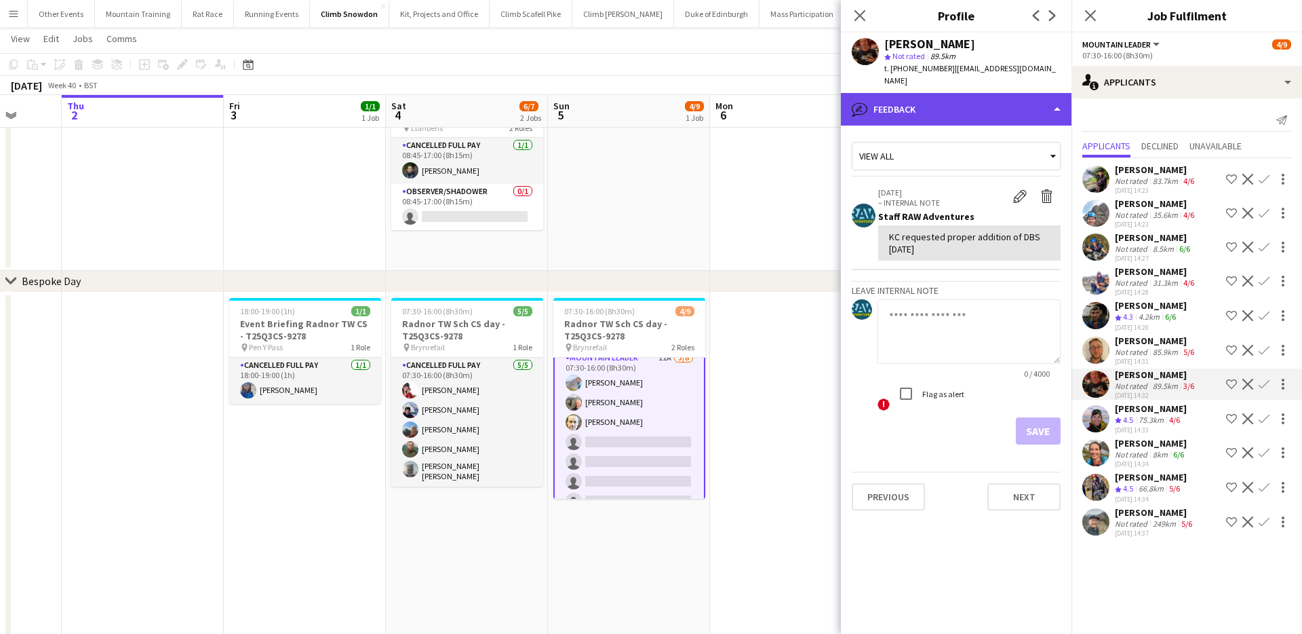
click at [971, 114] on div "bubble-pencil Feedback" at bounding box center [956, 109] width 231 height 33
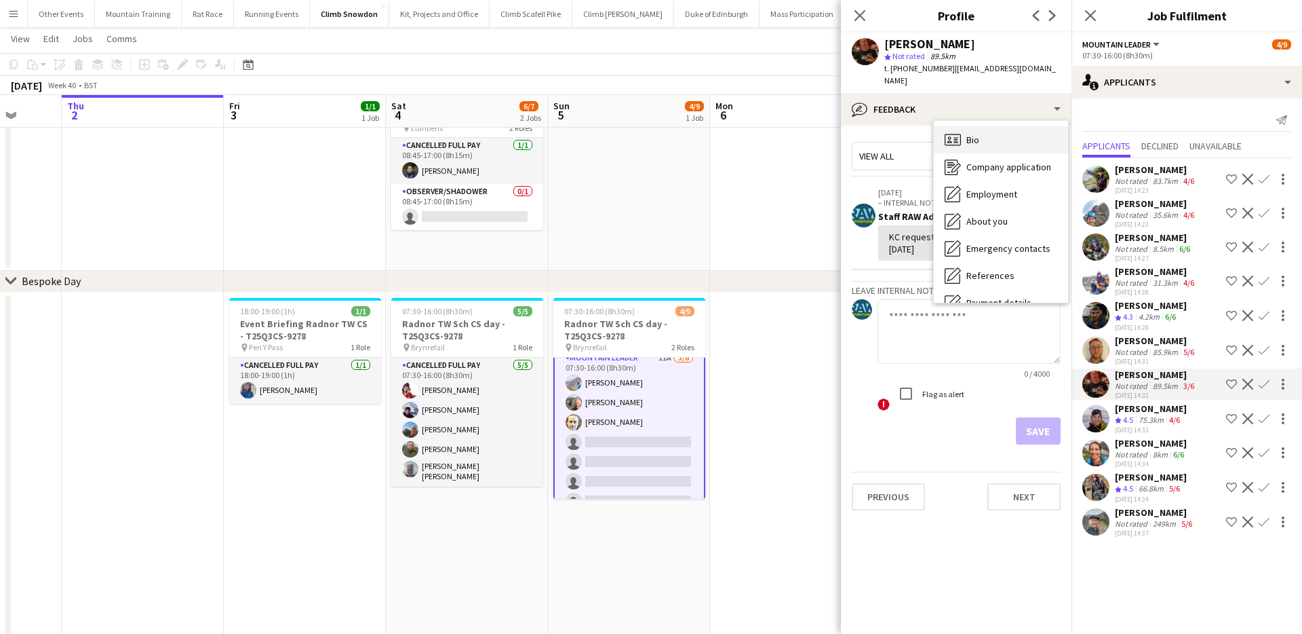
click at [969, 134] on span "Bio" at bounding box center [973, 140] width 13 height 12
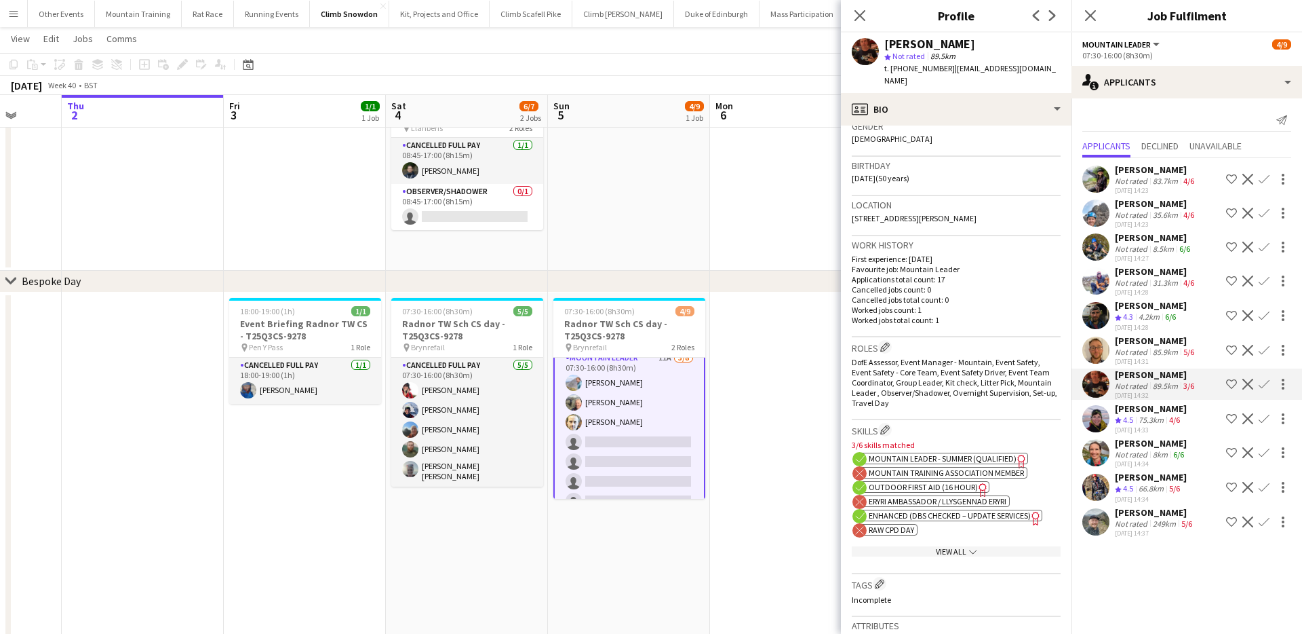
scroll to position [255, 0]
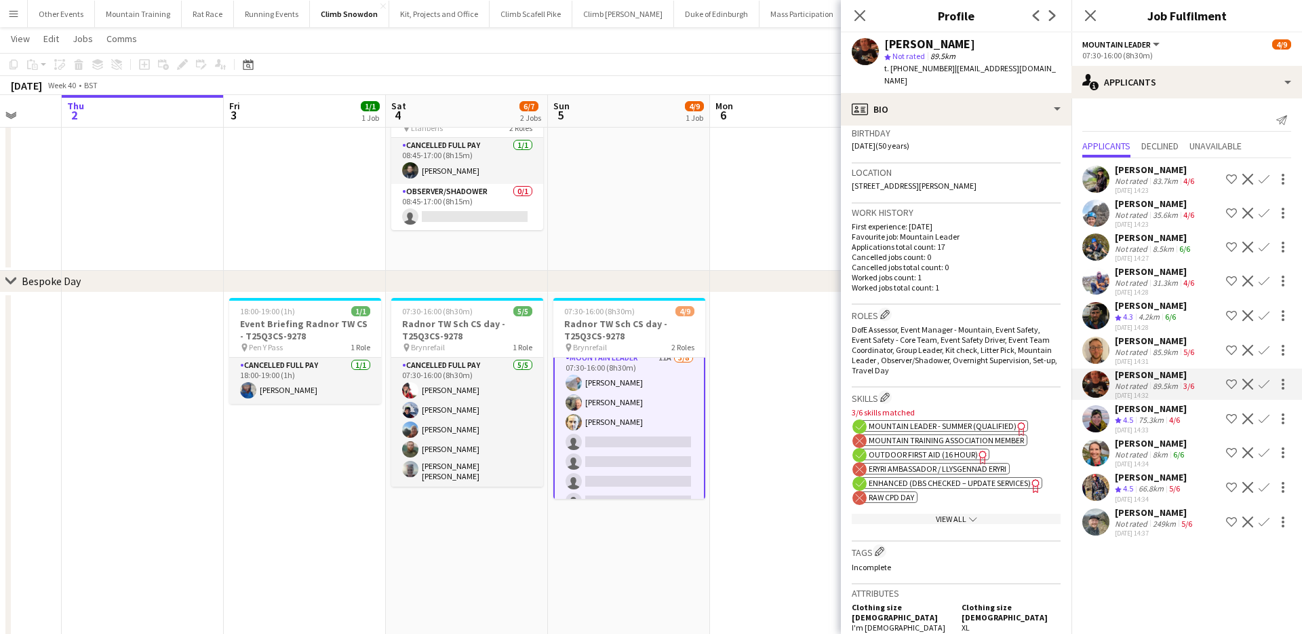
click at [891, 484] on span "Enhanced (DBS Checked – Update Services)" at bounding box center [950, 483] width 162 height 10
click at [933, 511] on app-show-more-section "View All chevron-down" at bounding box center [956, 516] width 209 height 26
click at [929, 518] on div "View All chevron-down" at bounding box center [956, 519] width 209 height 10
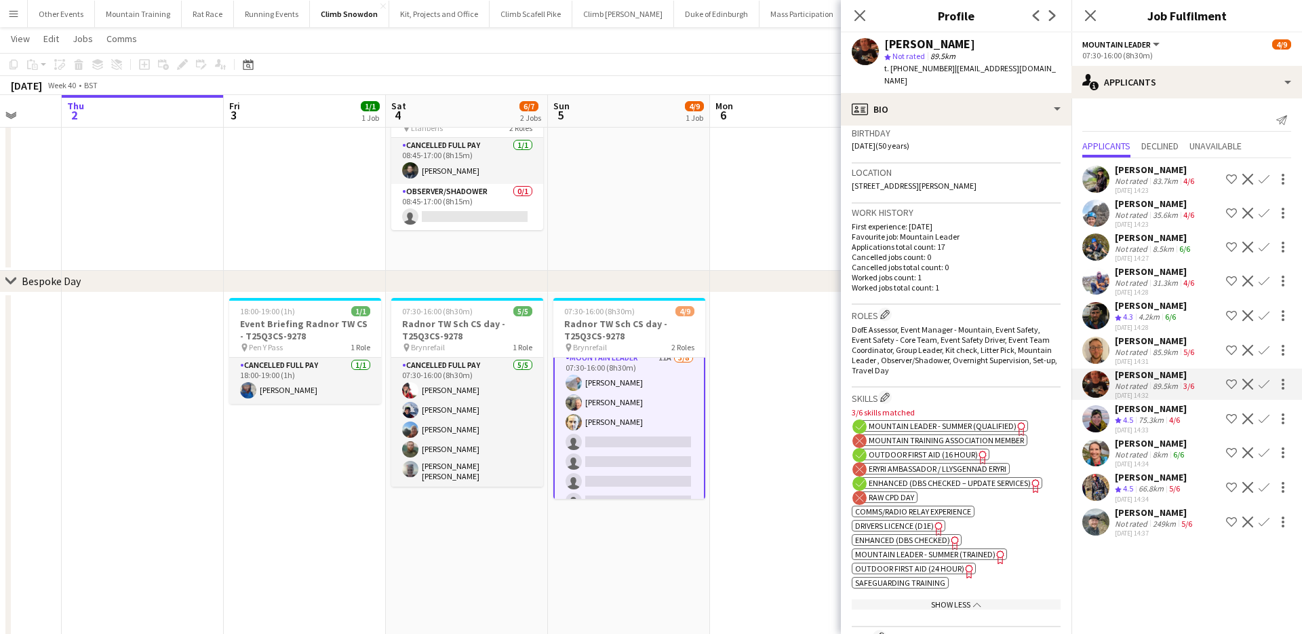
click at [891, 542] on span "Enhanced (DBS Checked)" at bounding box center [902, 540] width 95 height 10
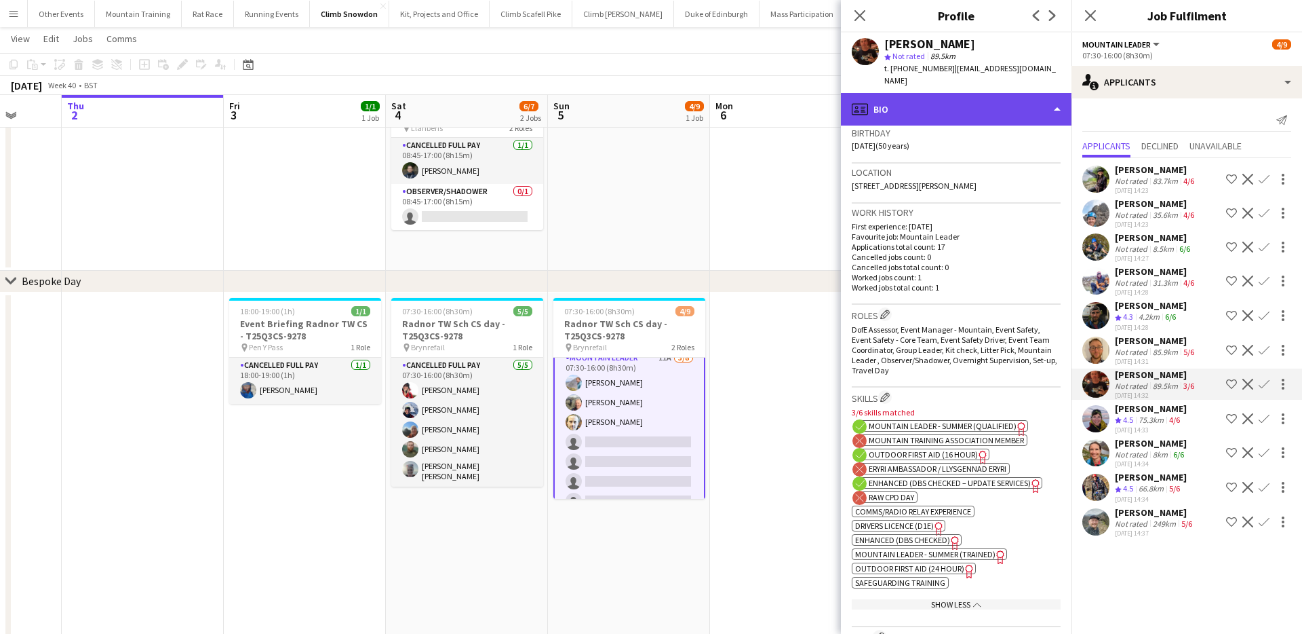
click at [940, 113] on div "profile Bio" at bounding box center [956, 109] width 231 height 33
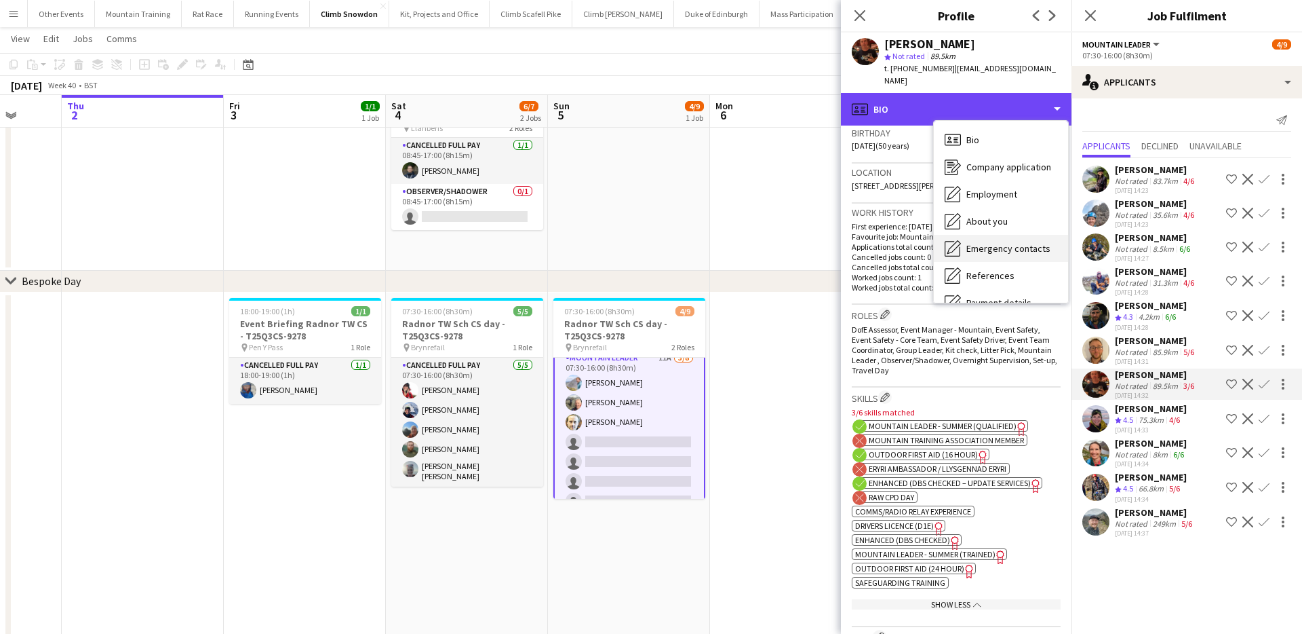
scroll to position [155, 0]
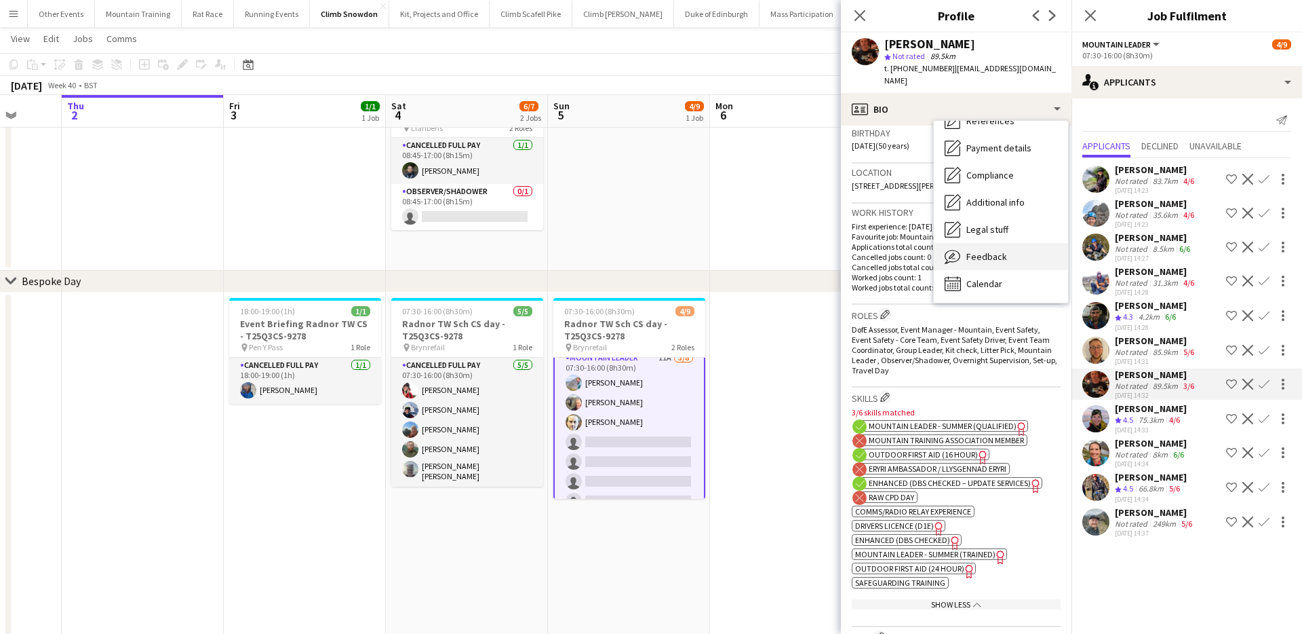
click at [989, 263] on div "Feedback Feedback" at bounding box center [1001, 256] width 134 height 27
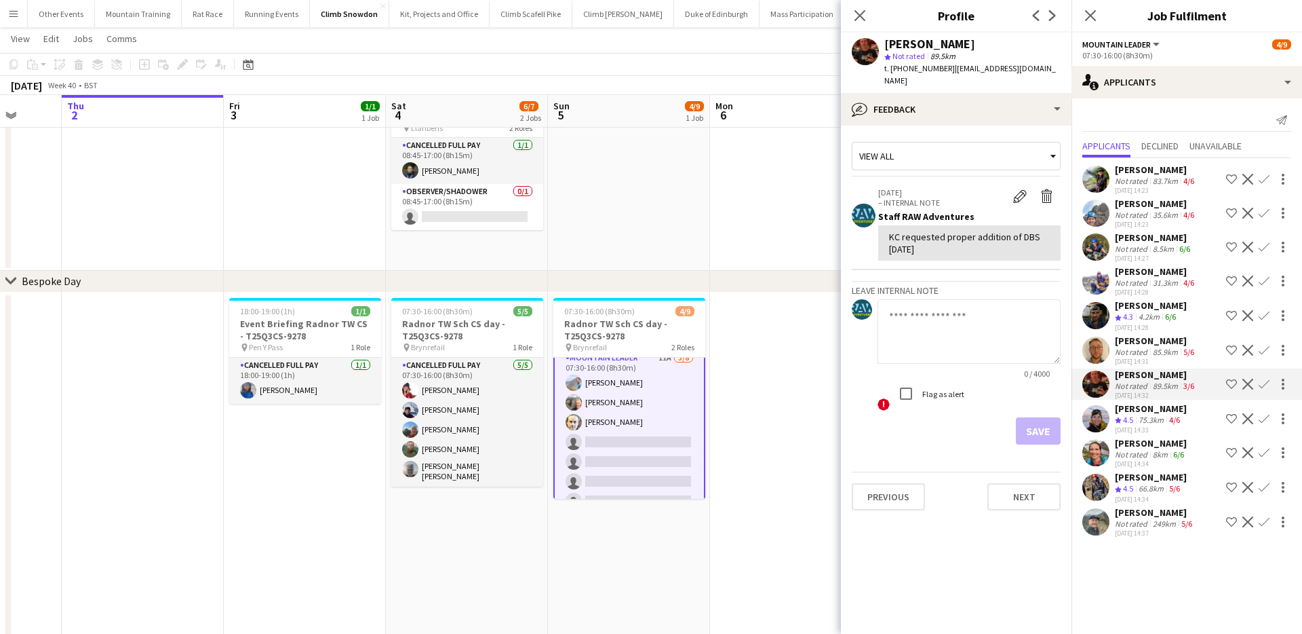
click at [963, 315] on textarea at bounding box center [969, 331] width 183 height 64
type textarea "**********"
click at [951, 394] on label "Flag as alert" at bounding box center [942, 394] width 45 height 10
click at [1045, 441] on button "Save" at bounding box center [1038, 430] width 45 height 27
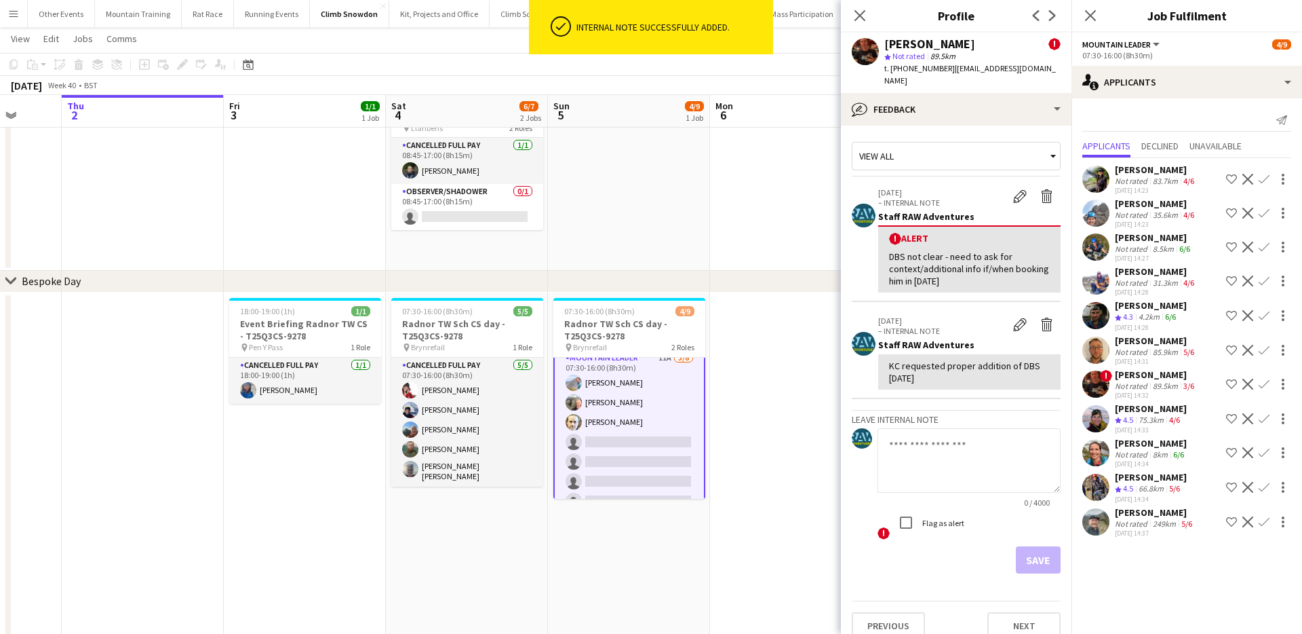
click at [1163, 343] on div "[PERSON_NAME]" at bounding box center [1156, 340] width 82 height 12
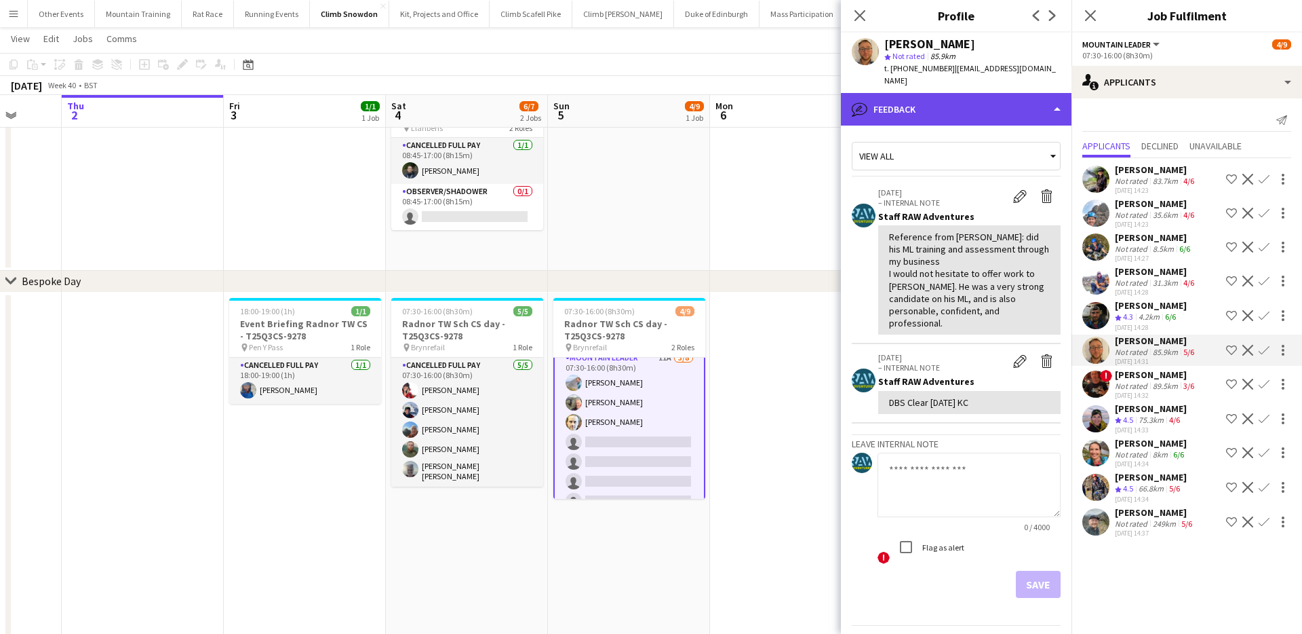
click at [994, 106] on div "bubble-pencil Feedback" at bounding box center [956, 109] width 231 height 33
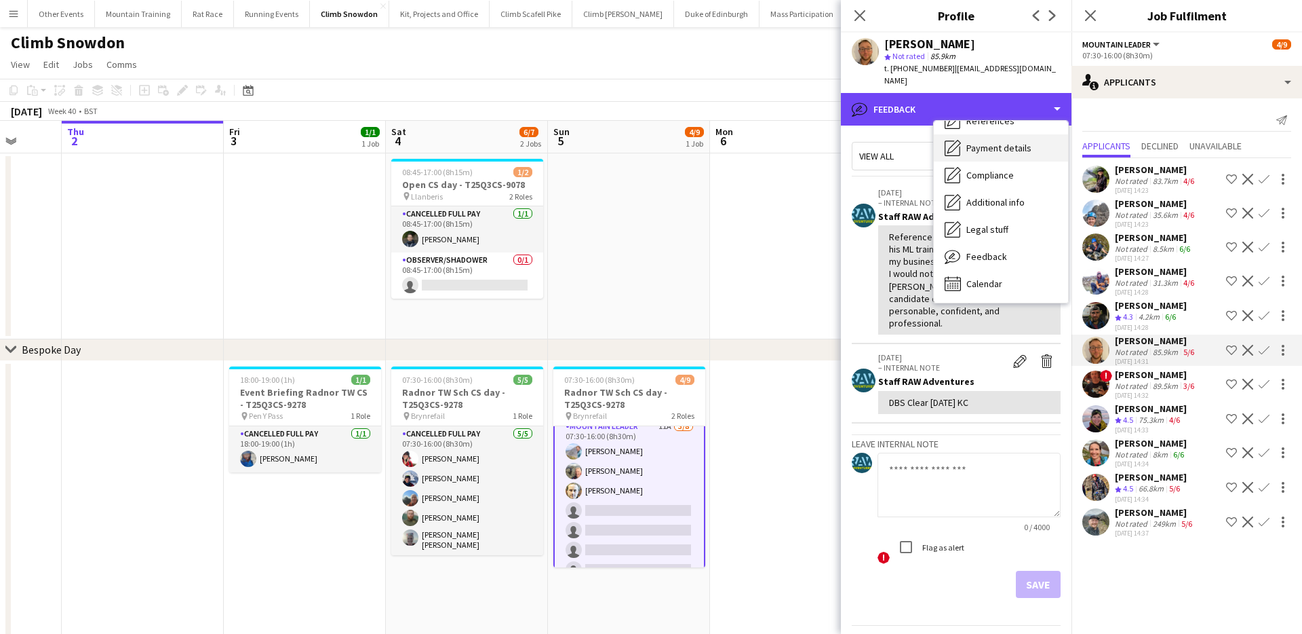
scroll to position [0, 0]
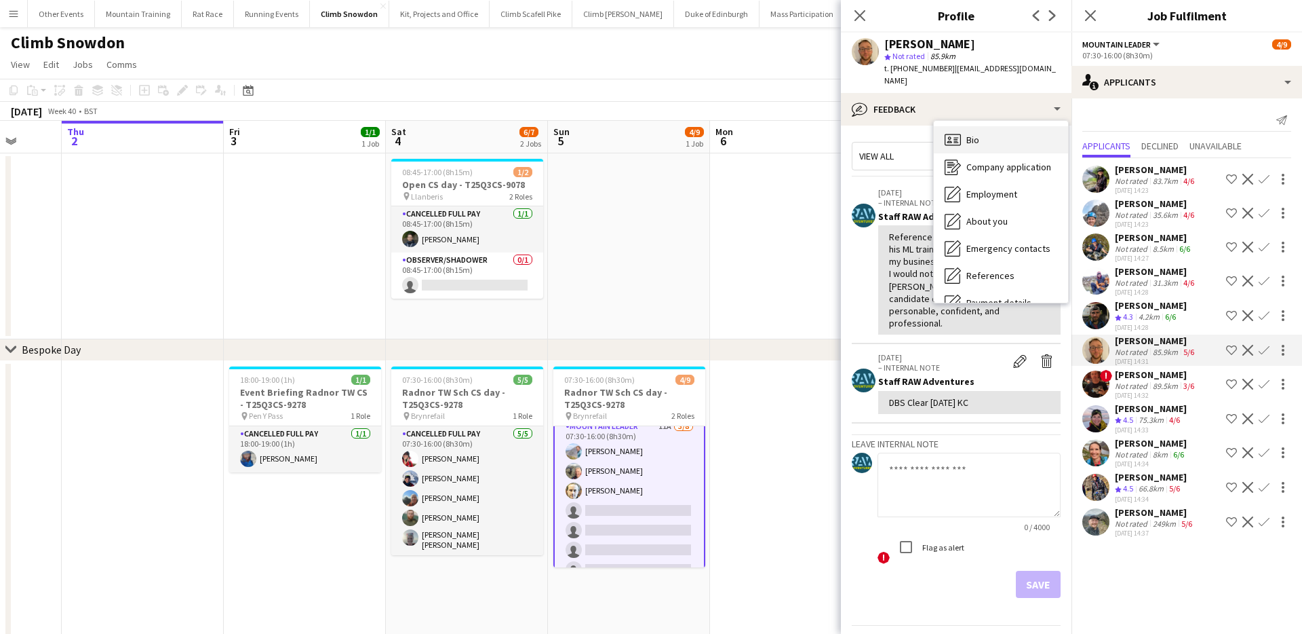
click at [1003, 133] on div "Bio Bio" at bounding box center [1001, 139] width 134 height 27
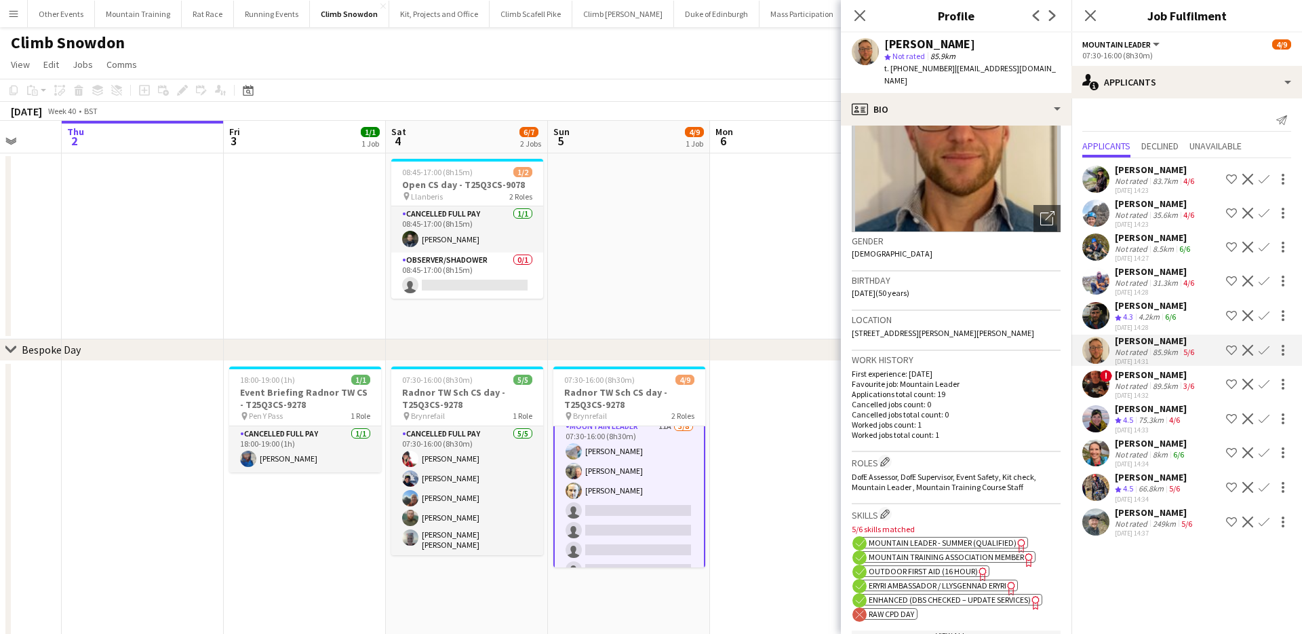
scroll to position [177, 0]
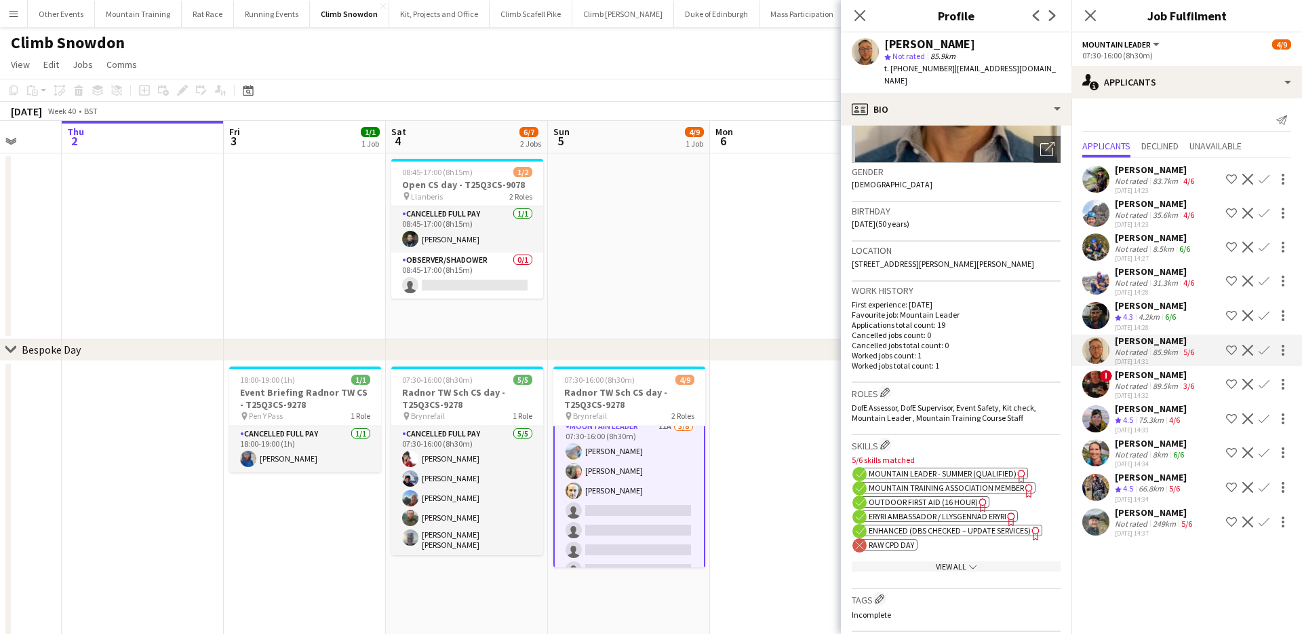
click at [916, 530] on span "Enhanced (DBS Checked – Update Services)" at bounding box center [950, 530] width 162 height 10
click at [953, 567] on div "View All chevron-down" at bounding box center [956, 566] width 209 height 10
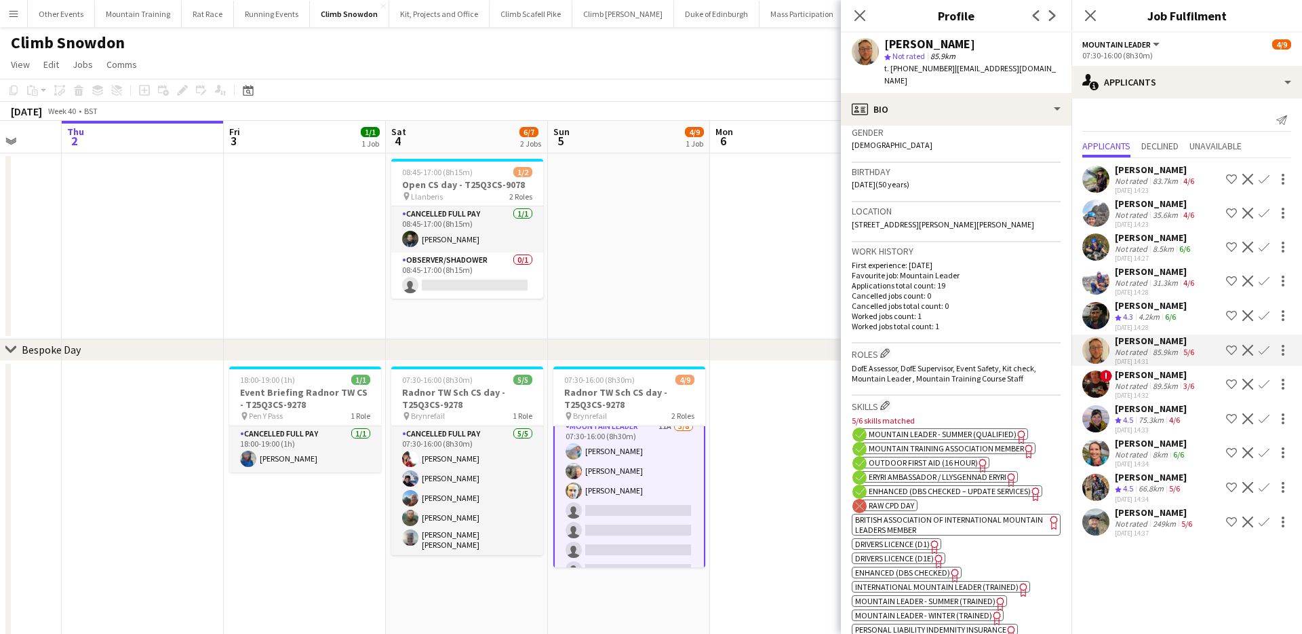
click at [914, 575] on span "Enhanced (DBS Checked)" at bounding box center [902, 572] width 95 height 10
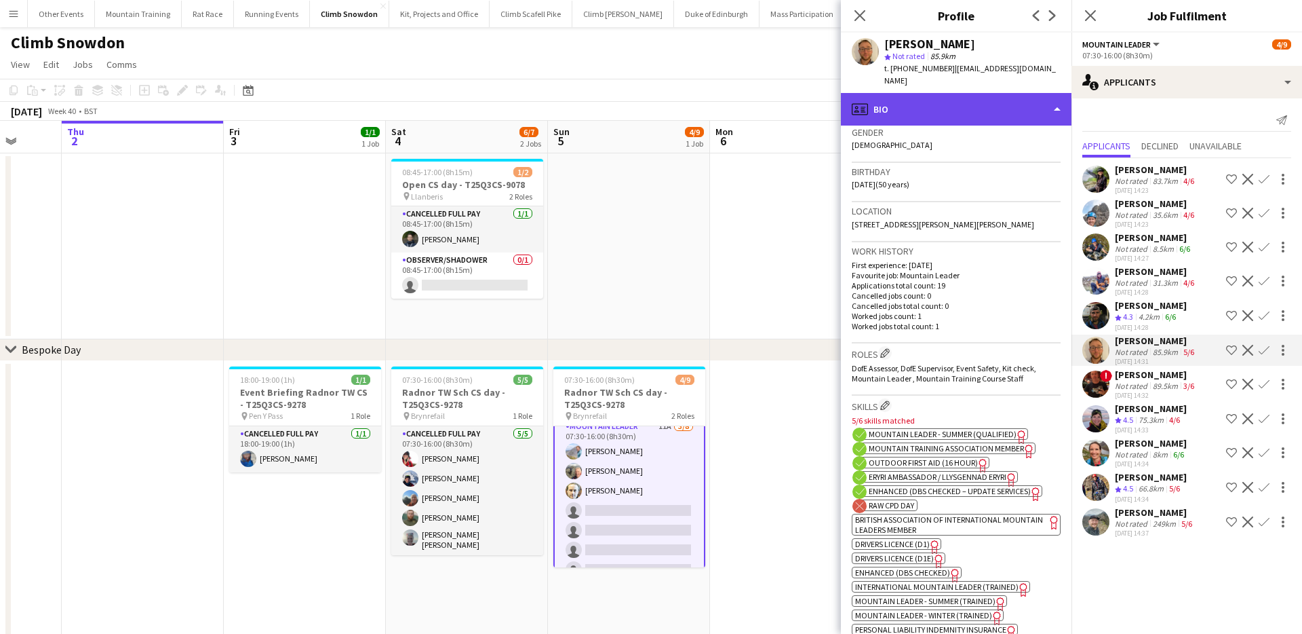
click at [1005, 107] on div "profile Bio" at bounding box center [956, 109] width 231 height 33
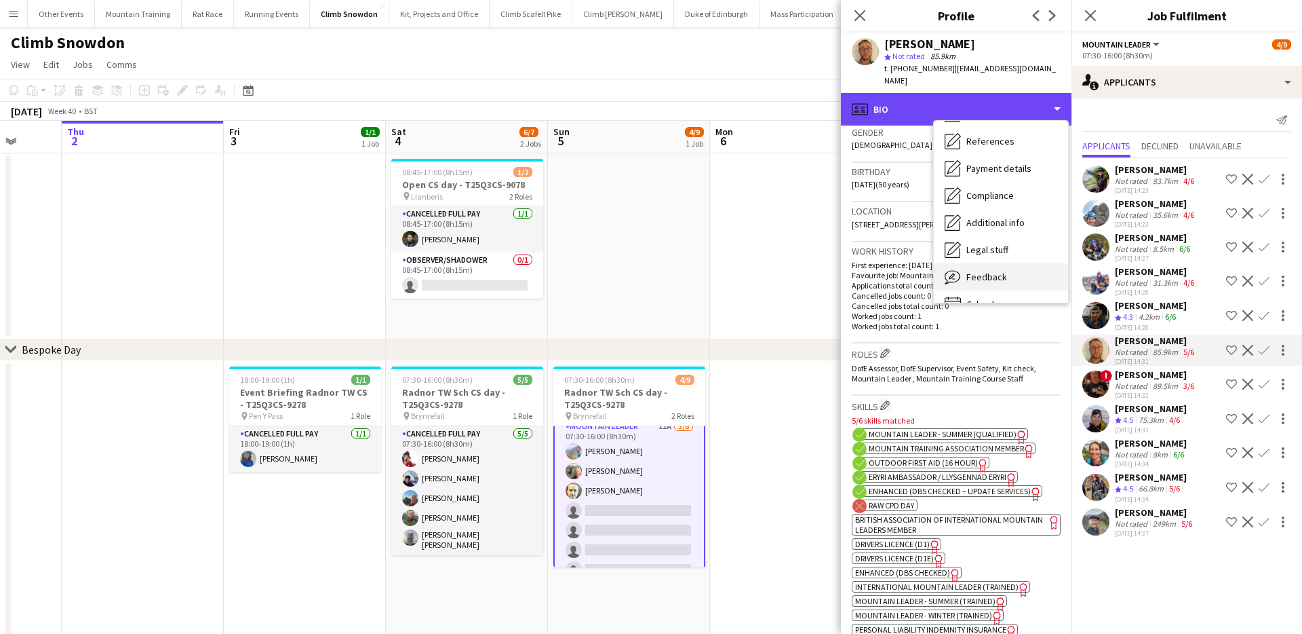
scroll to position [155, 0]
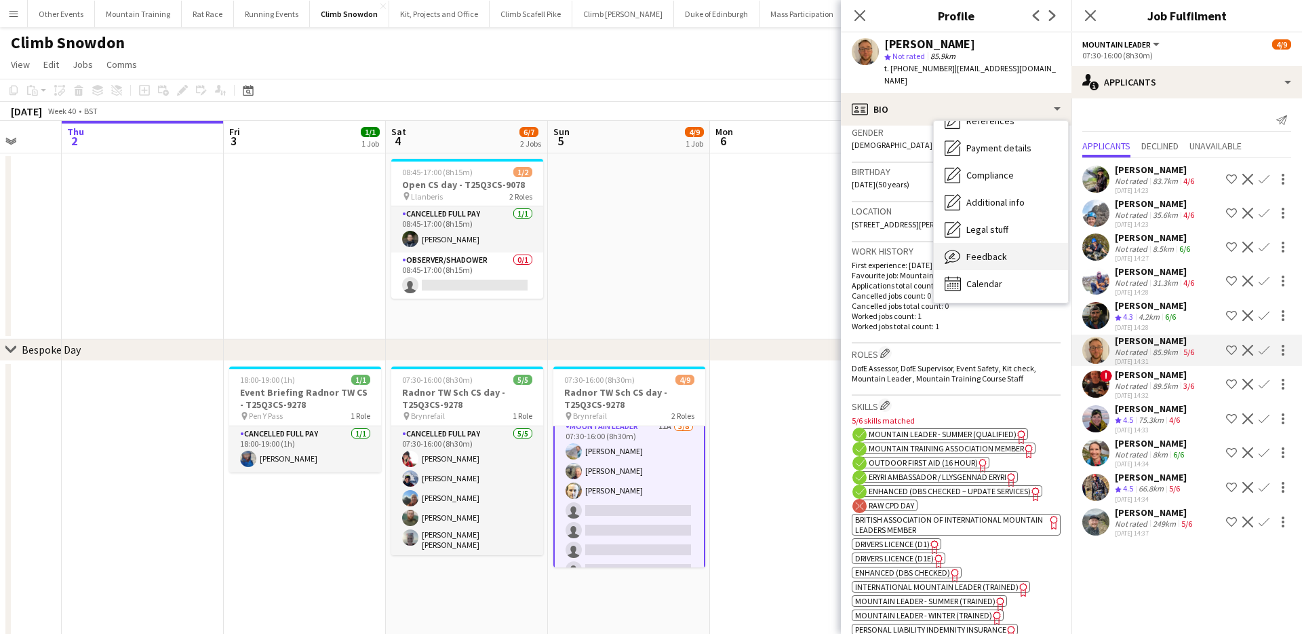
click at [995, 263] on div "Feedback Feedback" at bounding box center [1001, 256] width 134 height 27
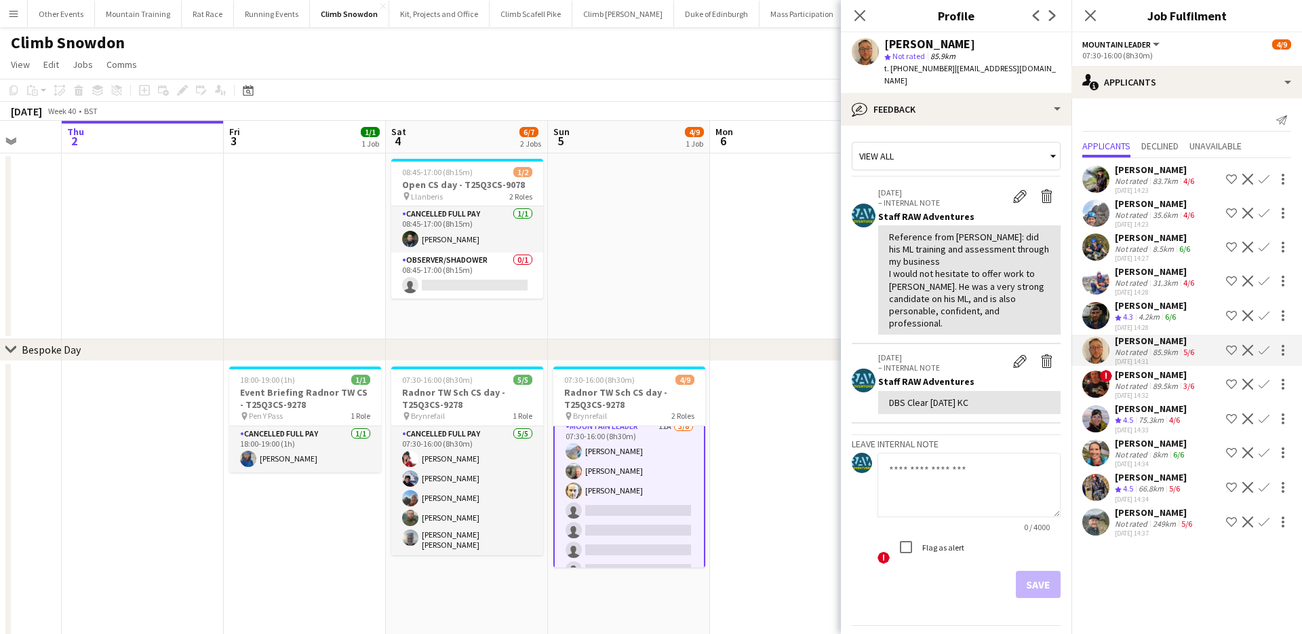
click at [973, 481] on textarea at bounding box center [969, 484] width 183 height 64
paste textarea "**********"
type textarea "**********"
click at [1045, 572] on button "Save" at bounding box center [1038, 583] width 45 height 27
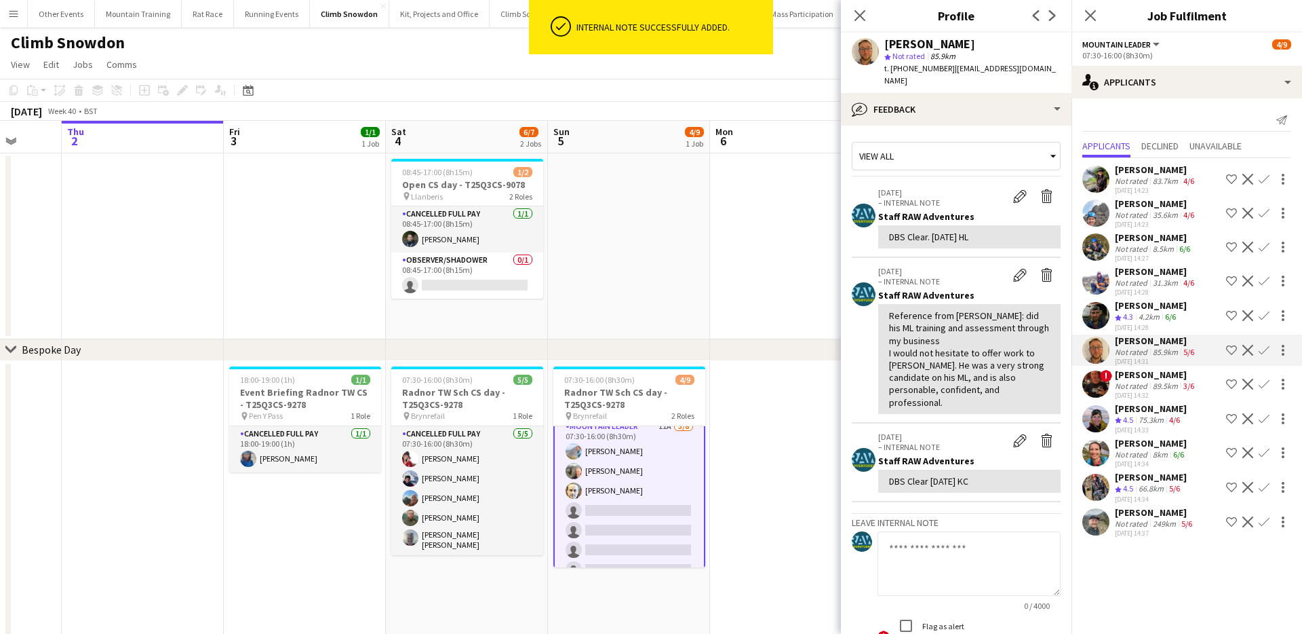
click at [1149, 317] on div "4.2km" at bounding box center [1149, 317] width 26 height 12
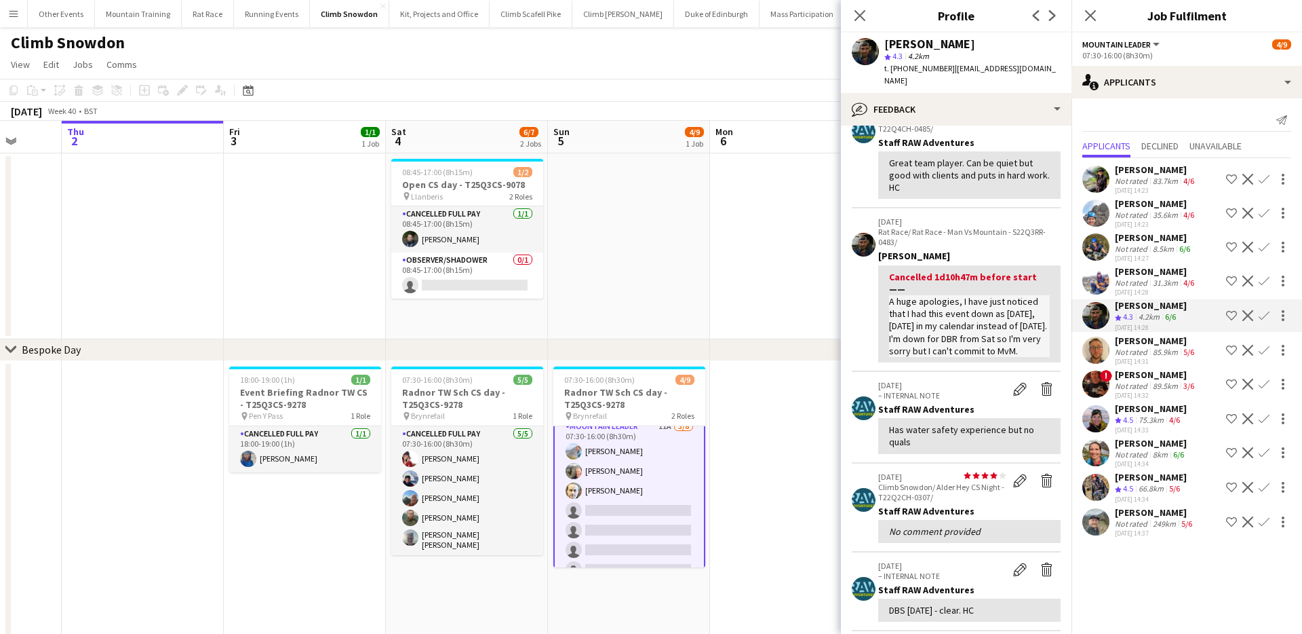
scroll to position [85, 0]
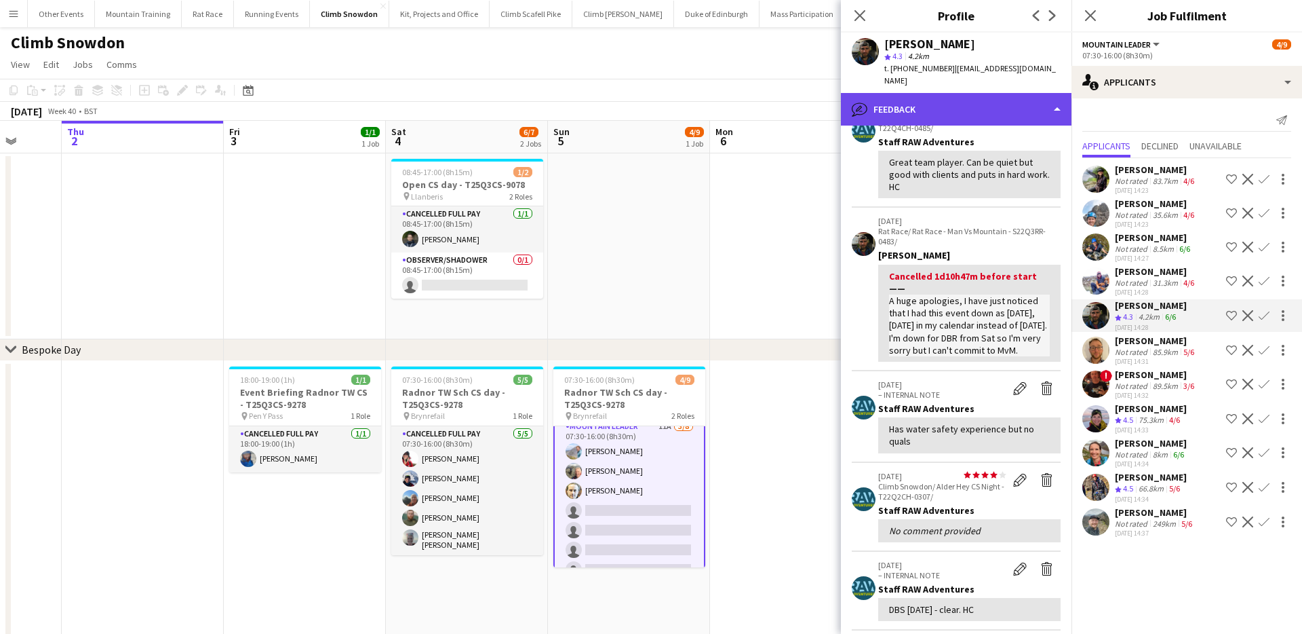
click at [966, 97] on div "bubble-pencil Feedback" at bounding box center [956, 109] width 231 height 33
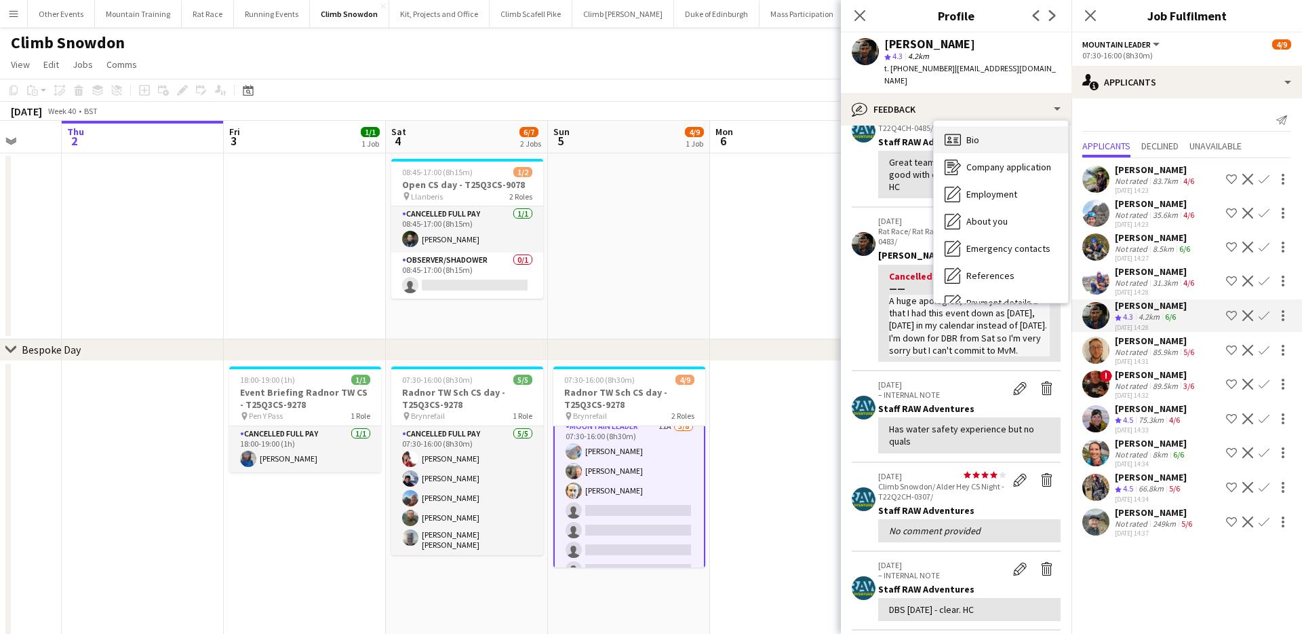
click at [990, 126] on div "Bio Bio" at bounding box center [1001, 139] width 134 height 27
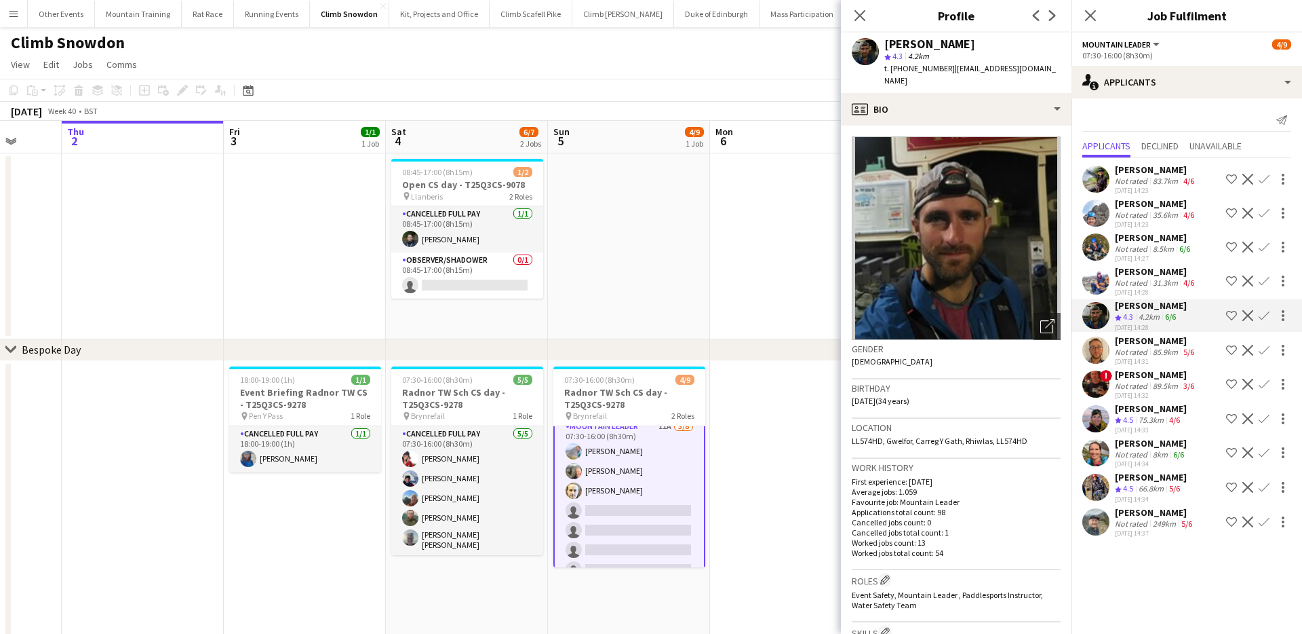
scroll to position [278, 0]
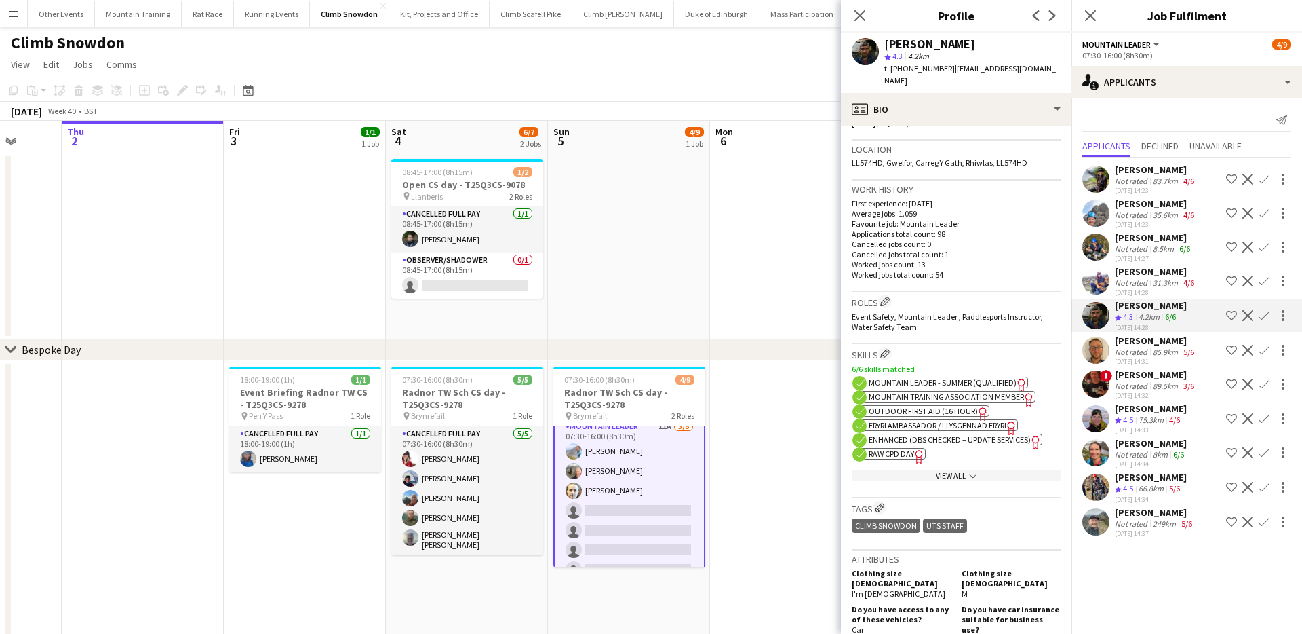
click at [907, 434] on span "Enhanced (DBS Checked – Update Services)" at bounding box center [950, 439] width 162 height 10
click at [946, 470] on div "View All chevron-down" at bounding box center [956, 475] width 209 height 10
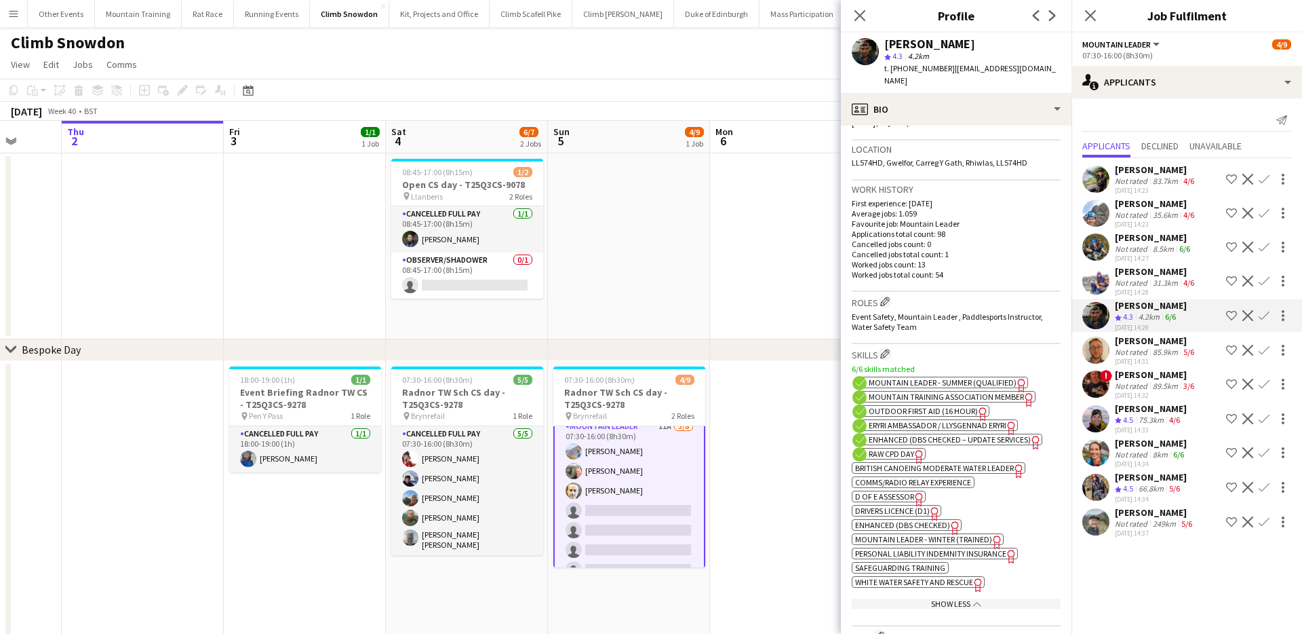
click at [891, 520] on span "Enhanced (DBS Checked)" at bounding box center [902, 525] width 95 height 10
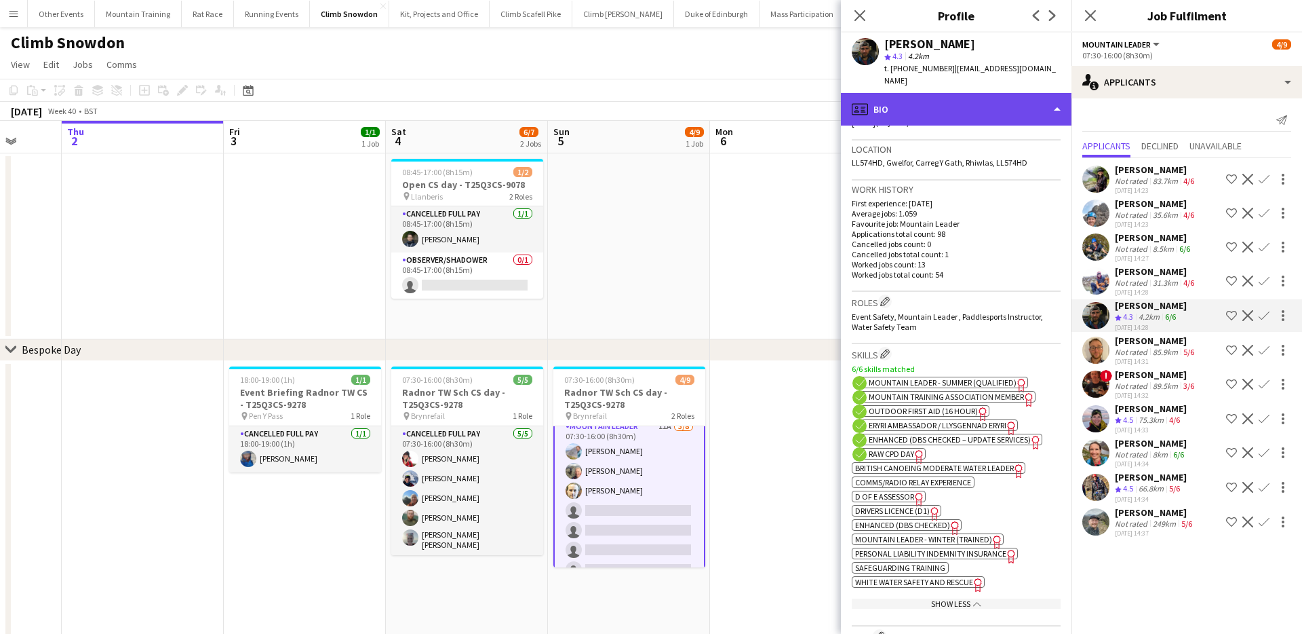
click at [942, 93] on div "profile Bio" at bounding box center [956, 109] width 231 height 33
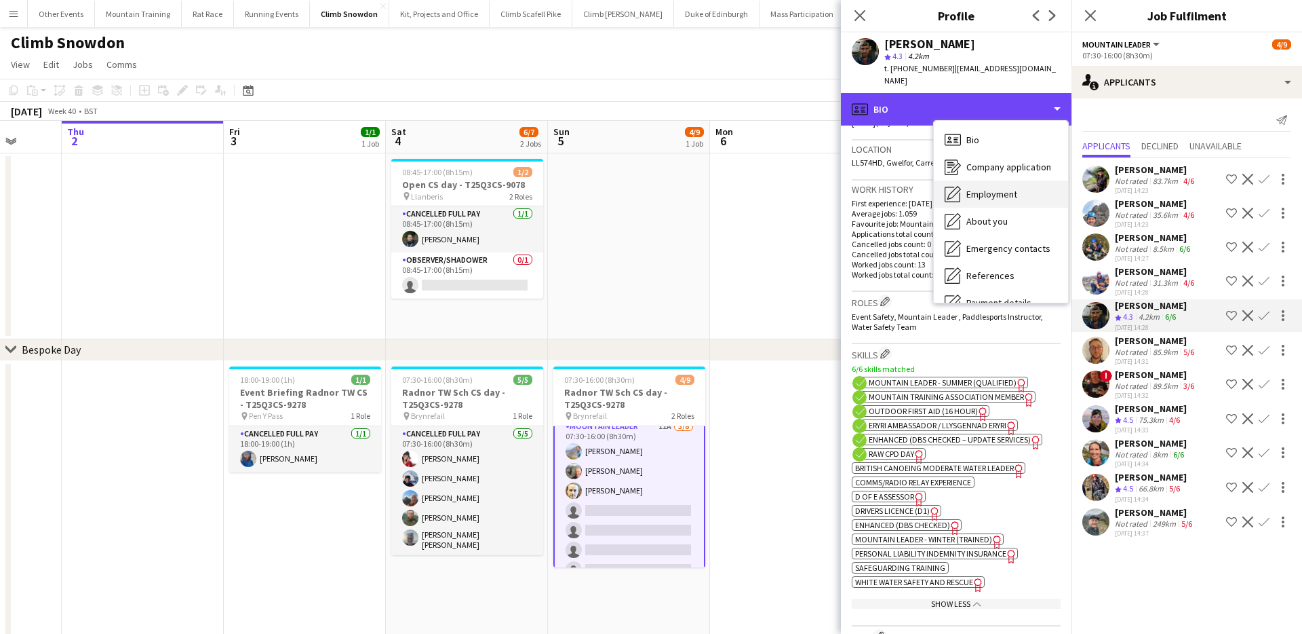
scroll to position [155, 0]
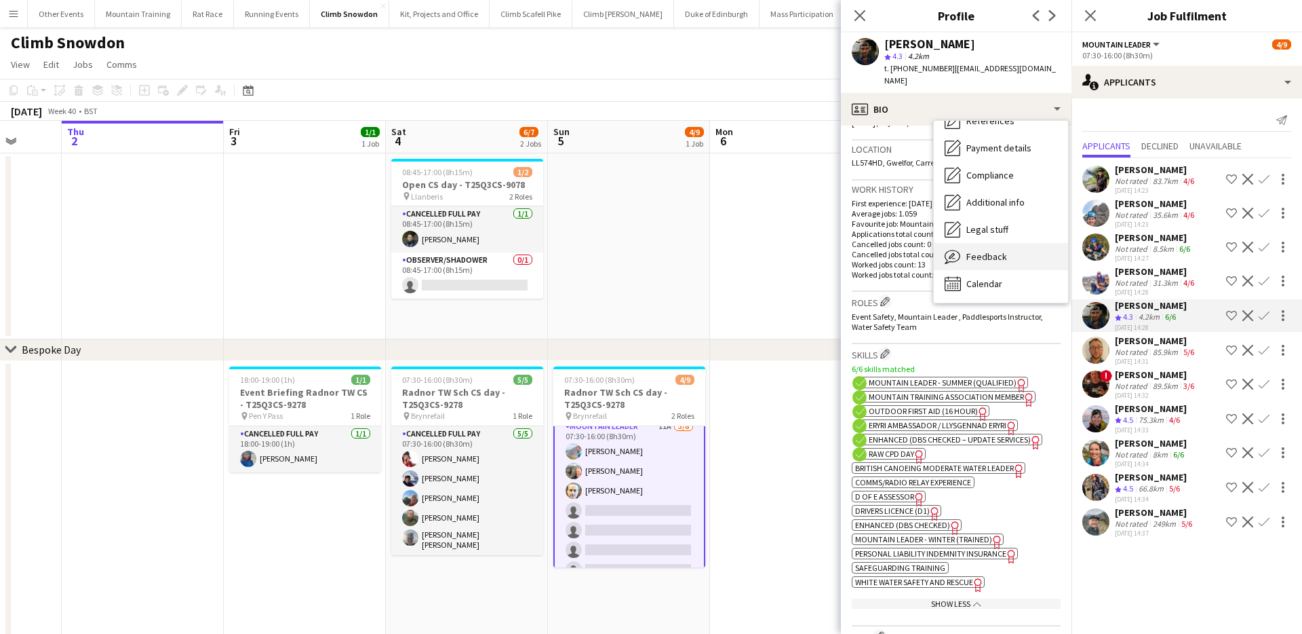
click at [1002, 243] on div "Feedback Feedback" at bounding box center [1001, 256] width 134 height 27
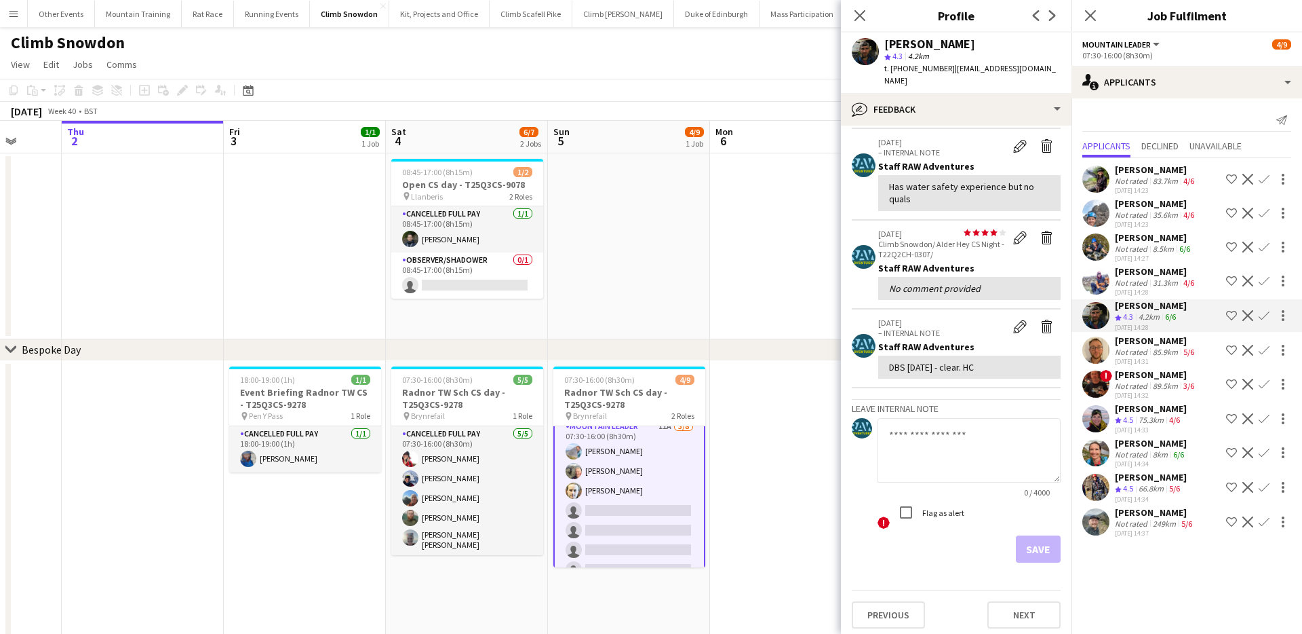
scroll to position [332, 0]
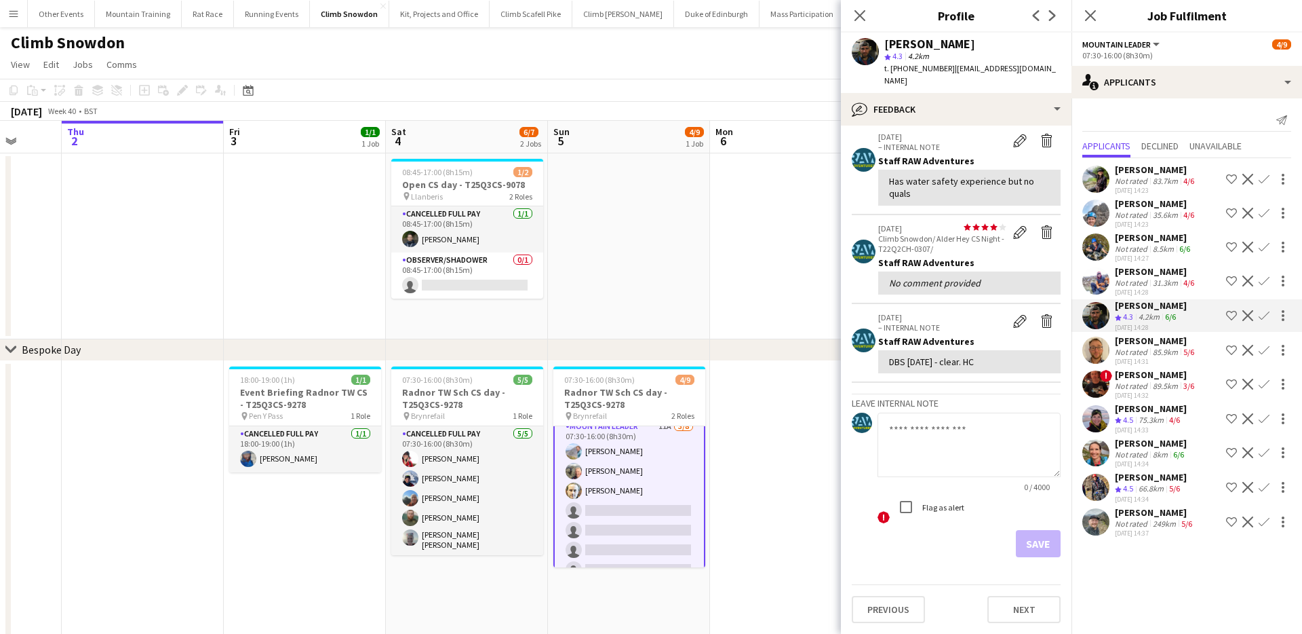
click at [982, 441] on textarea at bounding box center [969, 444] width 183 height 64
paste textarea "**********"
type textarea "**********"
click at [1037, 546] on button "Save" at bounding box center [1038, 543] width 45 height 27
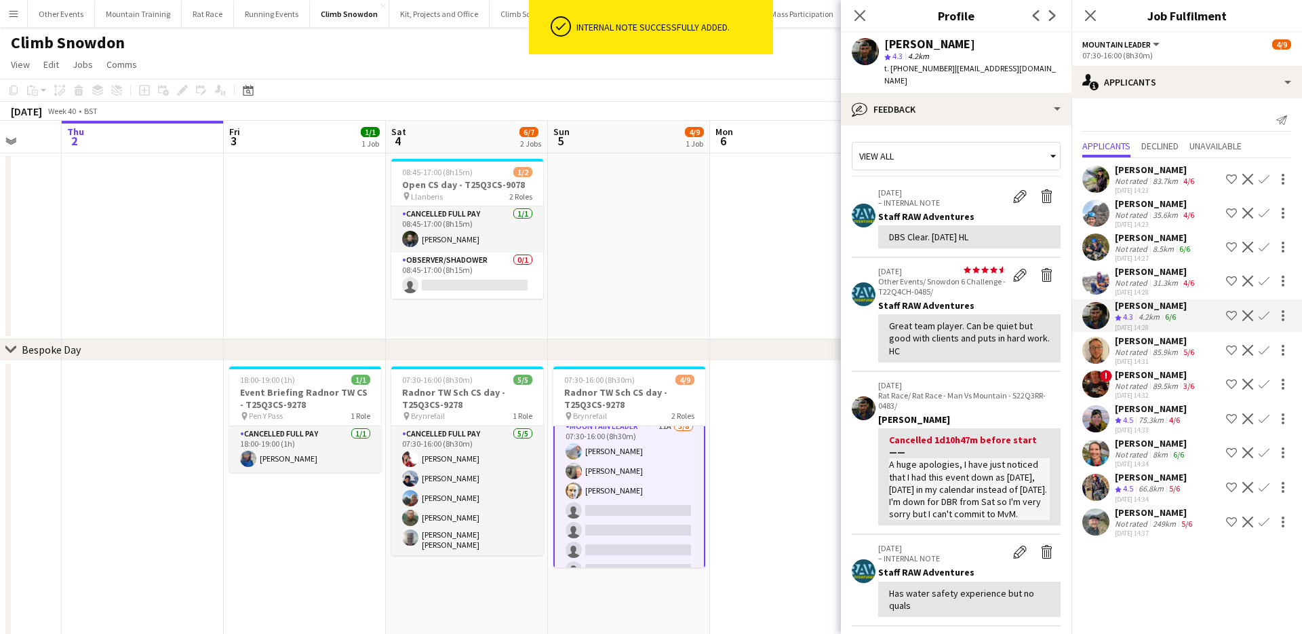
click at [1167, 280] on div "31.3km" at bounding box center [1165, 282] width 31 height 10
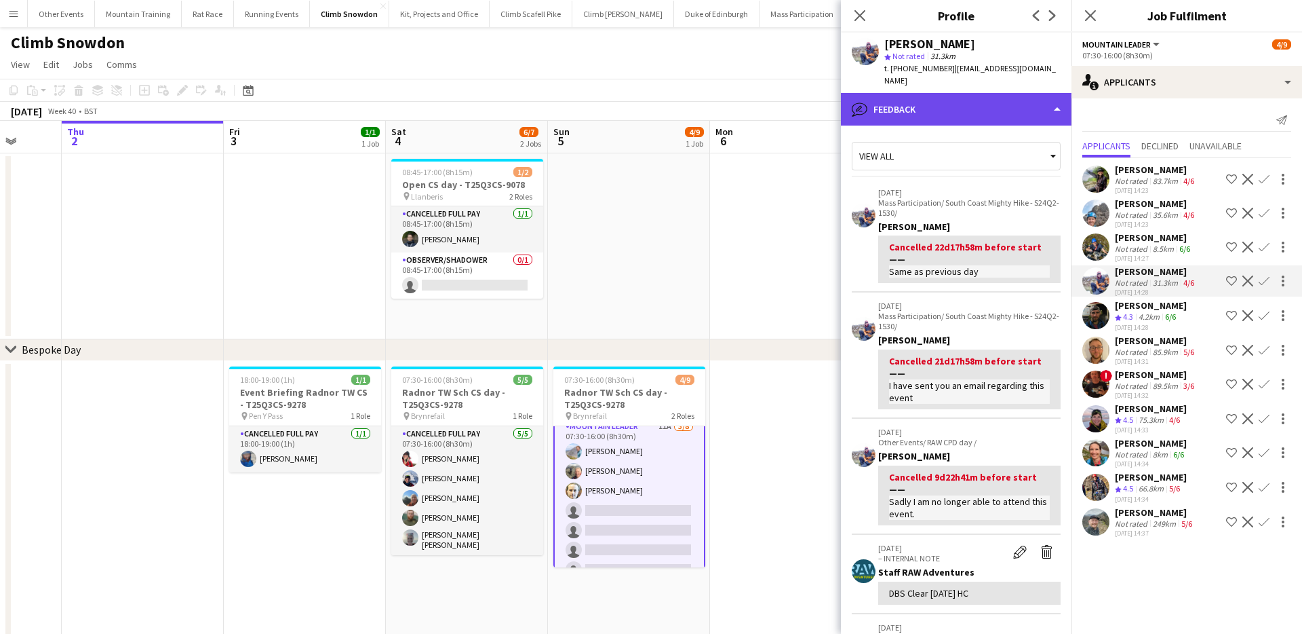
click at [978, 93] on div "bubble-pencil Feedback" at bounding box center [956, 109] width 231 height 33
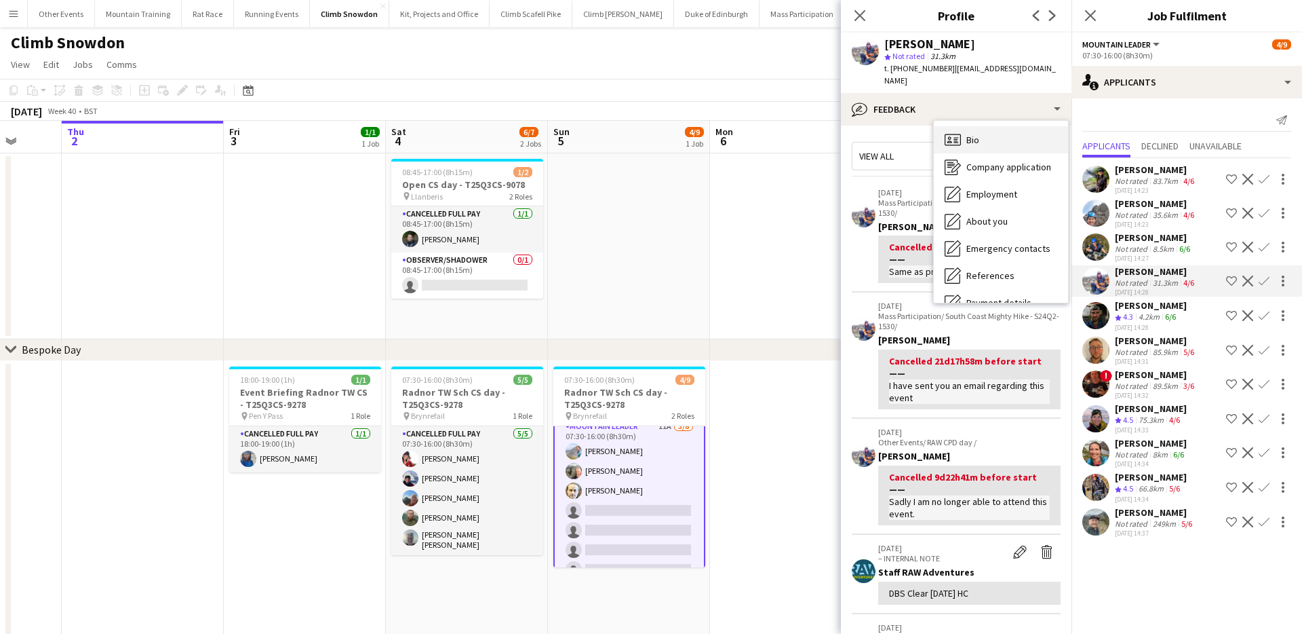
click at [997, 126] on div "Bio Bio" at bounding box center [1001, 139] width 134 height 27
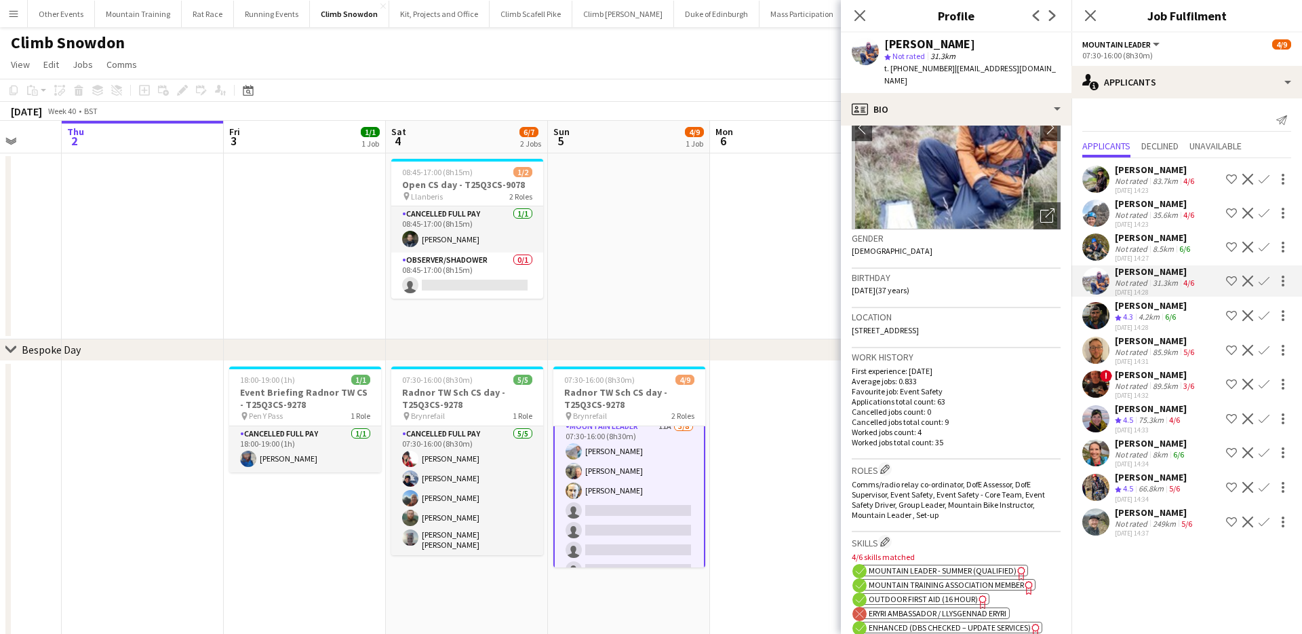
scroll to position [250, 0]
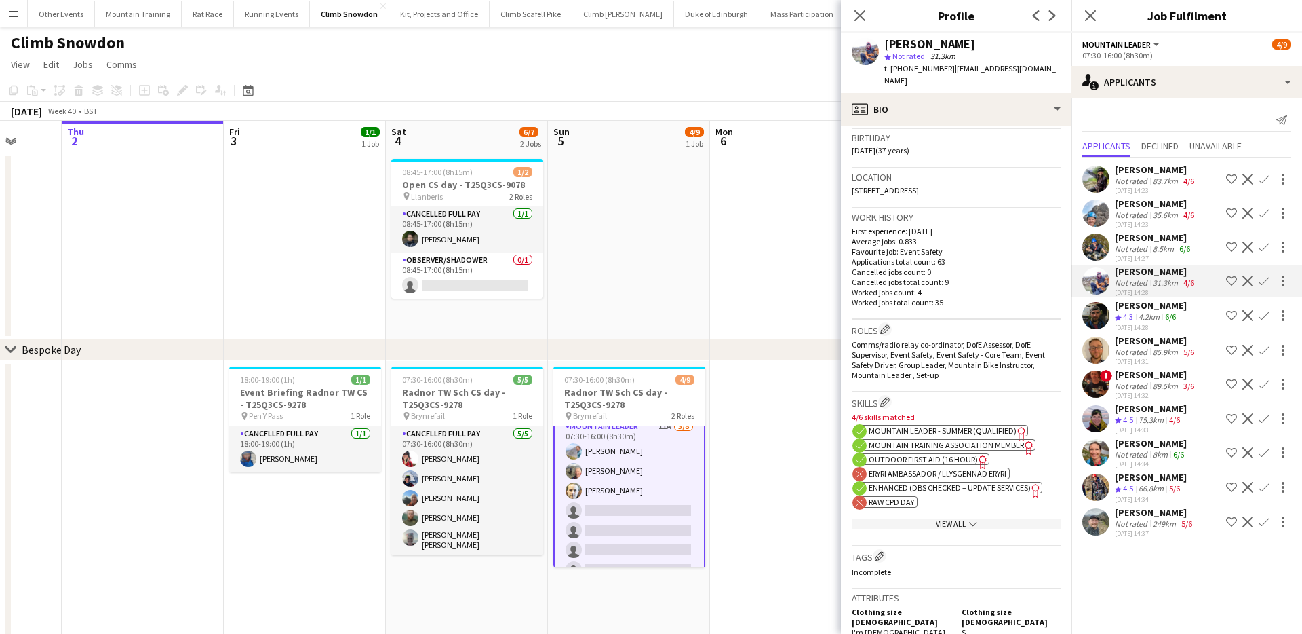
click at [905, 482] on span "Enhanced (DBS Checked – Update Services)" at bounding box center [950, 487] width 162 height 10
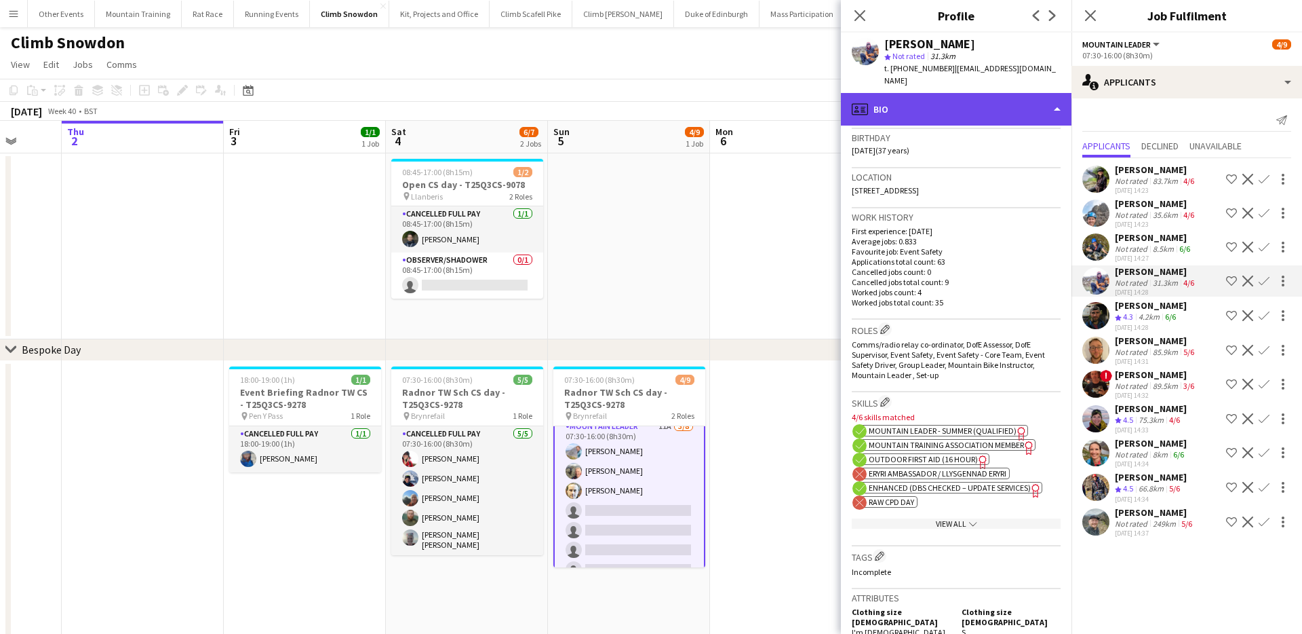
click at [963, 93] on div "profile Bio" at bounding box center [956, 109] width 231 height 33
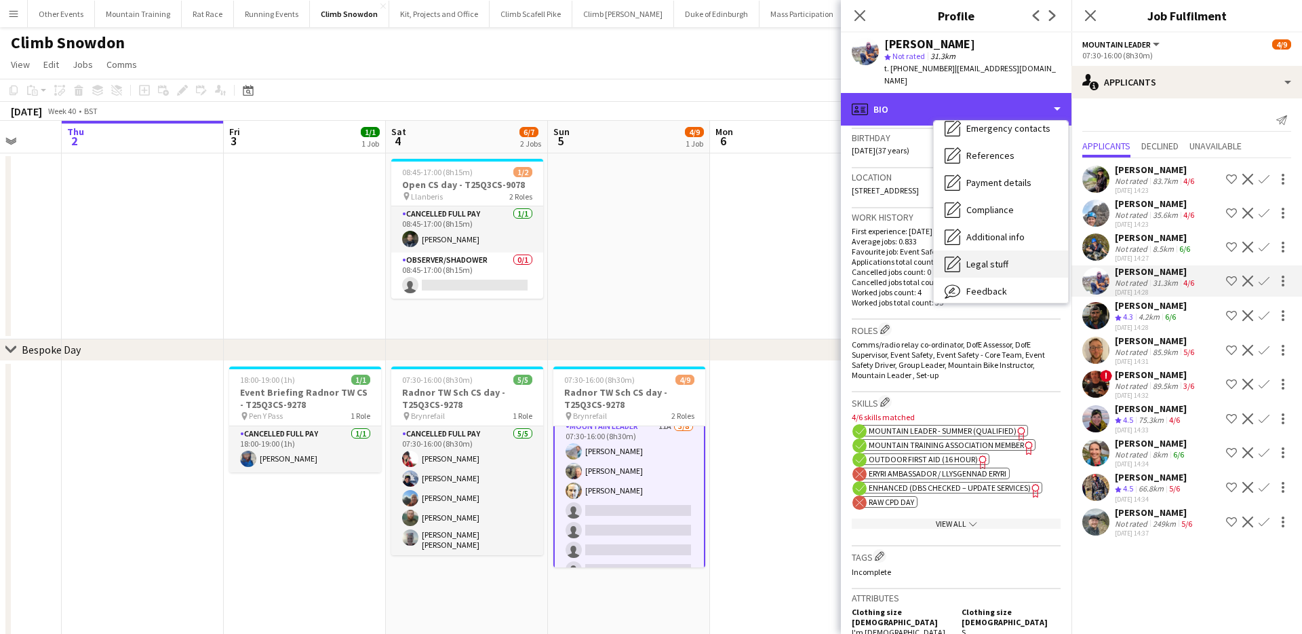
scroll to position [155, 0]
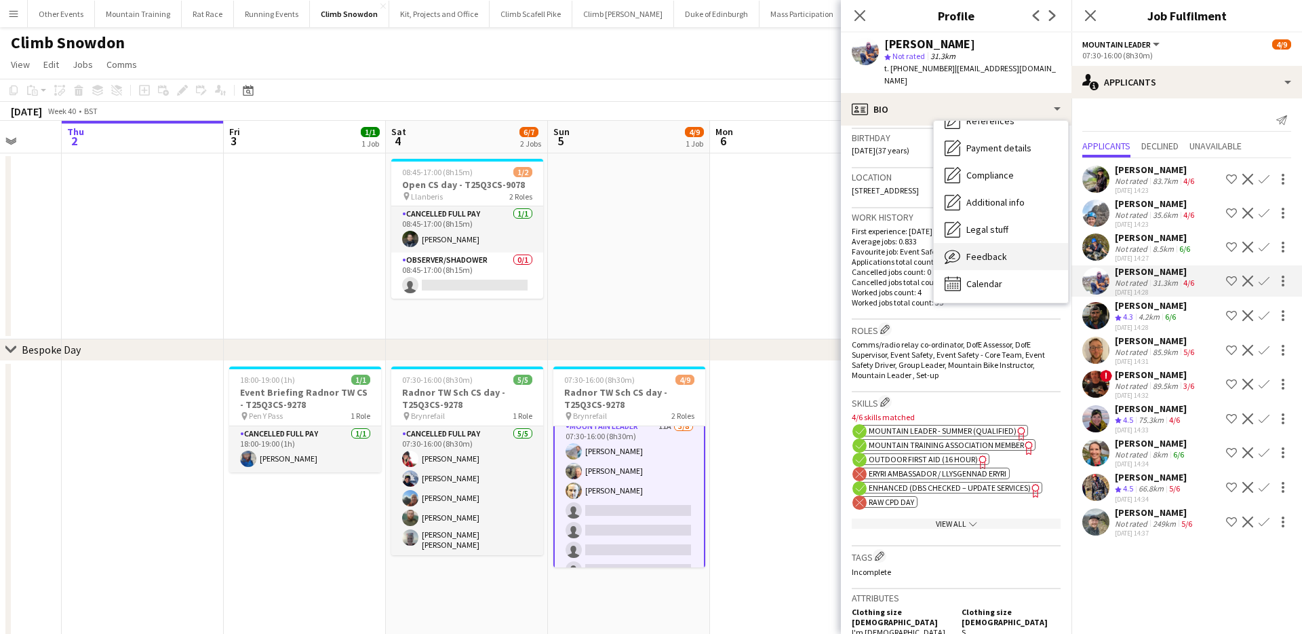
click at [996, 250] on span "Feedback" at bounding box center [987, 256] width 41 height 12
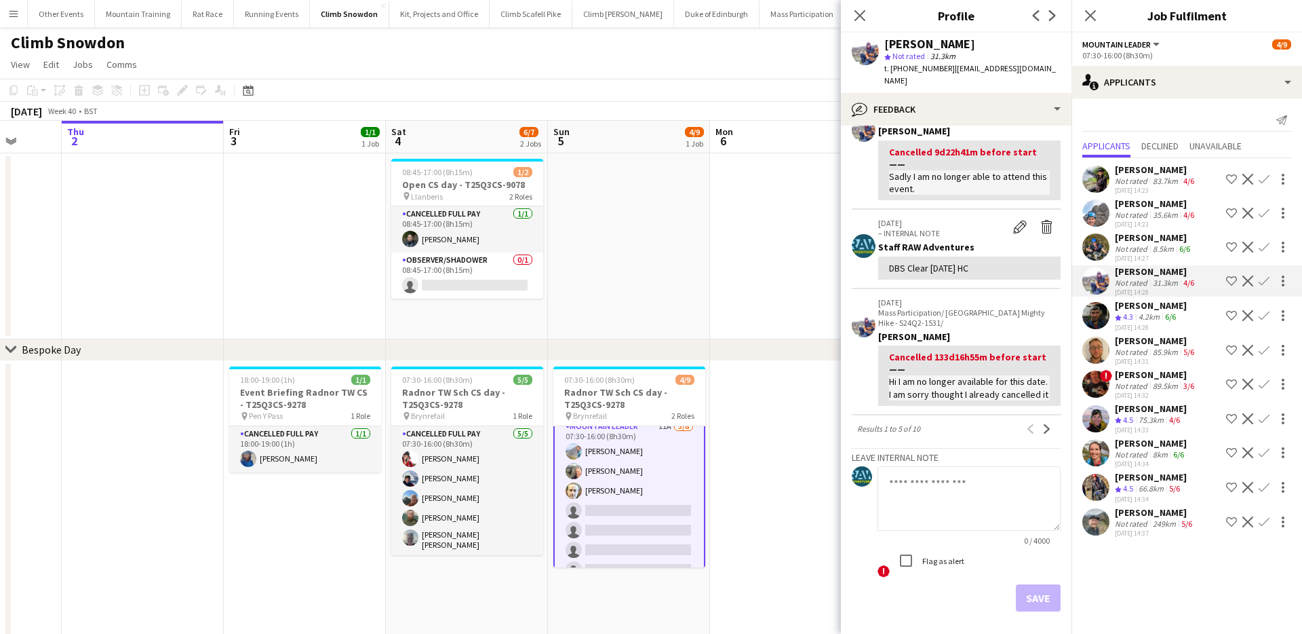
scroll to position [366, 0]
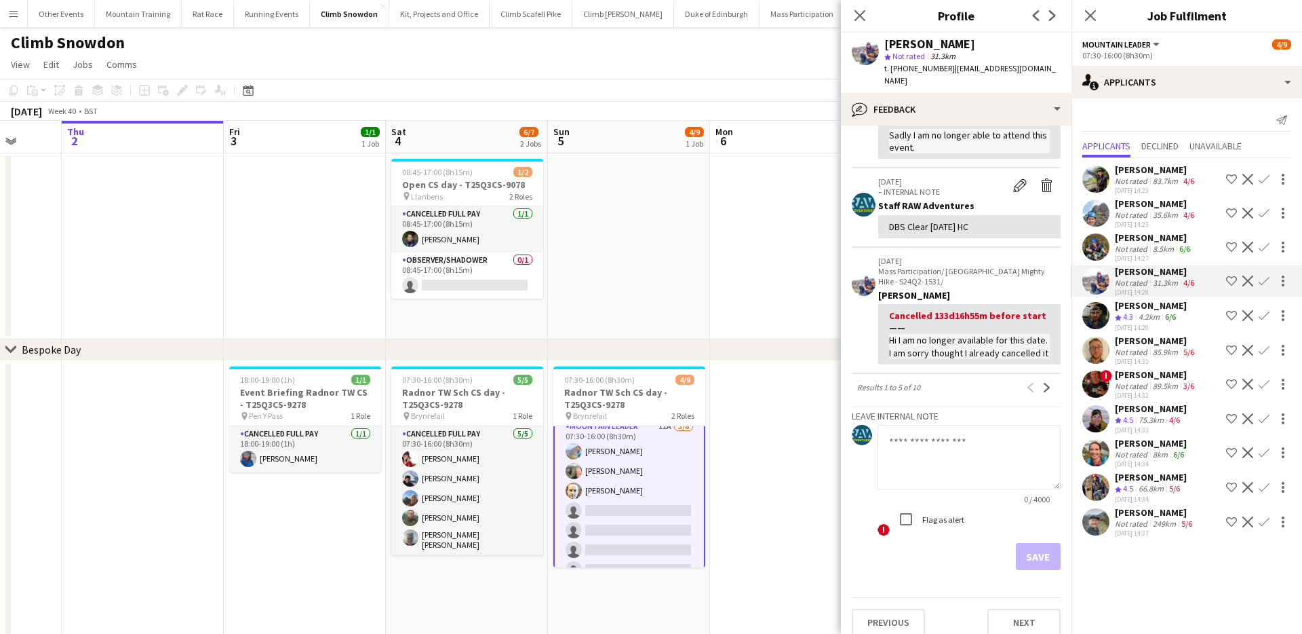
click at [979, 450] on textarea at bounding box center [969, 457] width 183 height 64
paste textarea "**********"
type textarea "**********"
click at [1041, 552] on button "Save" at bounding box center [1038, 556] width 45 height 27
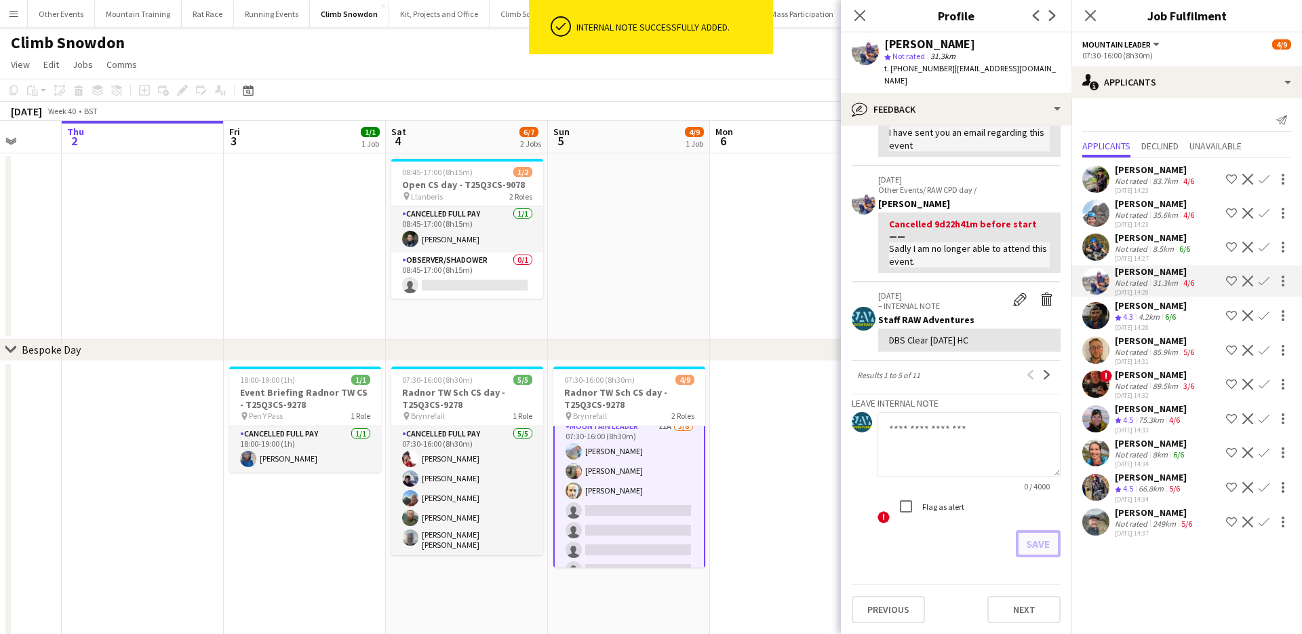
scroll to position [0, 0]
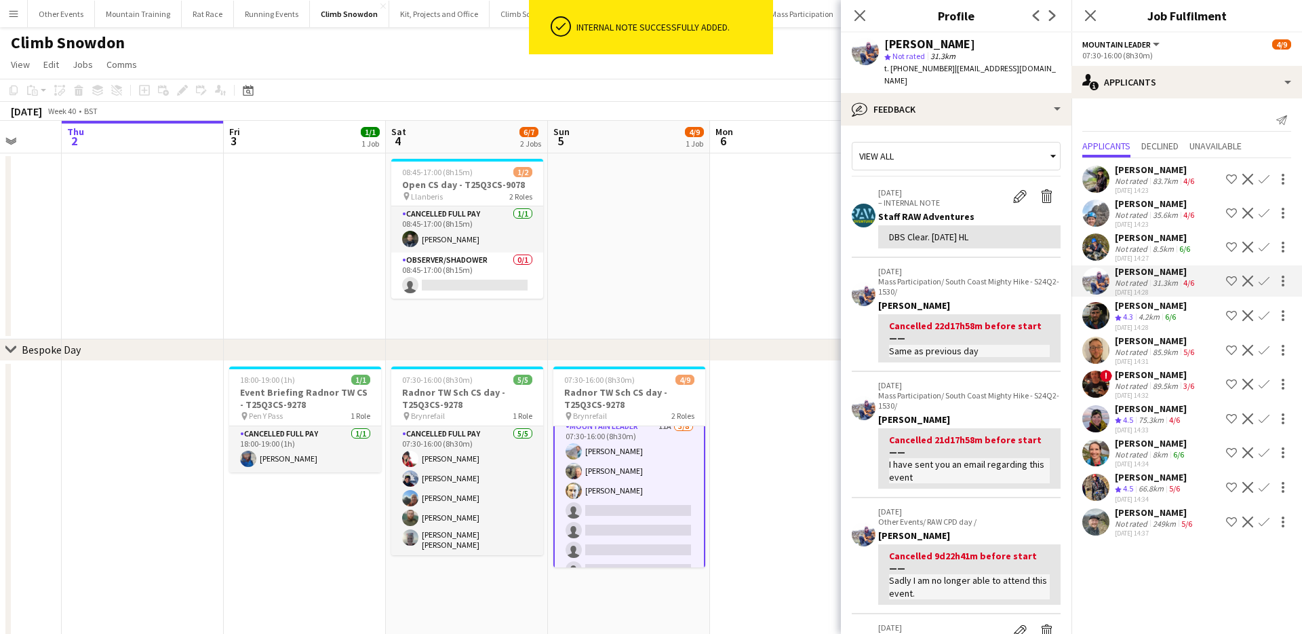
click at [1156, 236] on div "[PERSON_NAME]" at bounding box center [1154, 237] width 78 height 12
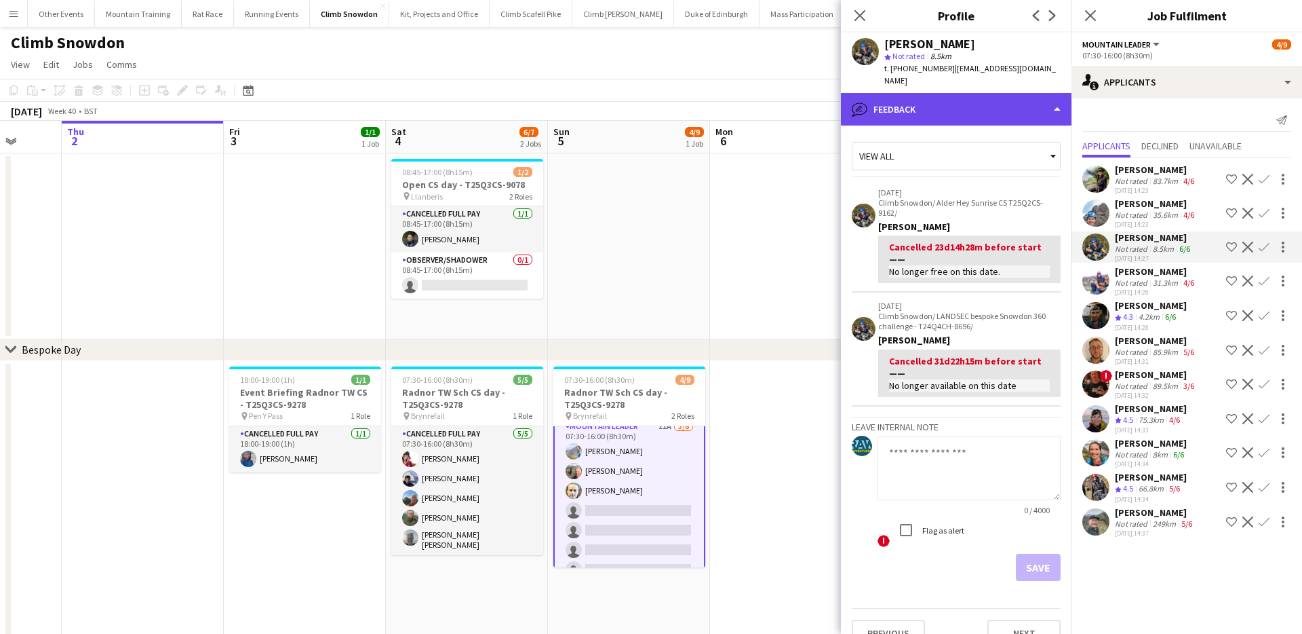
click at [978, 98] on div "bubble-pencil Feedback" at bounding box center [956, 109] width 231 height 33
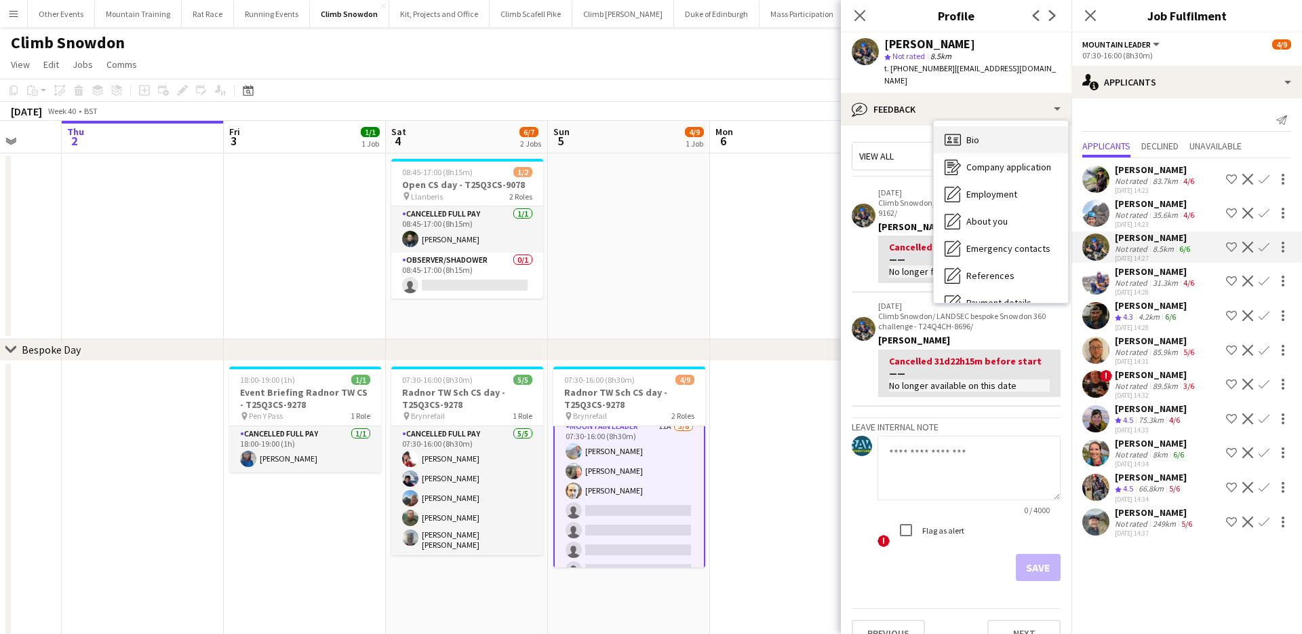
click at [997, 126] on div "Bio Bio" at bounding box center [1001, 139] width 134 height 27
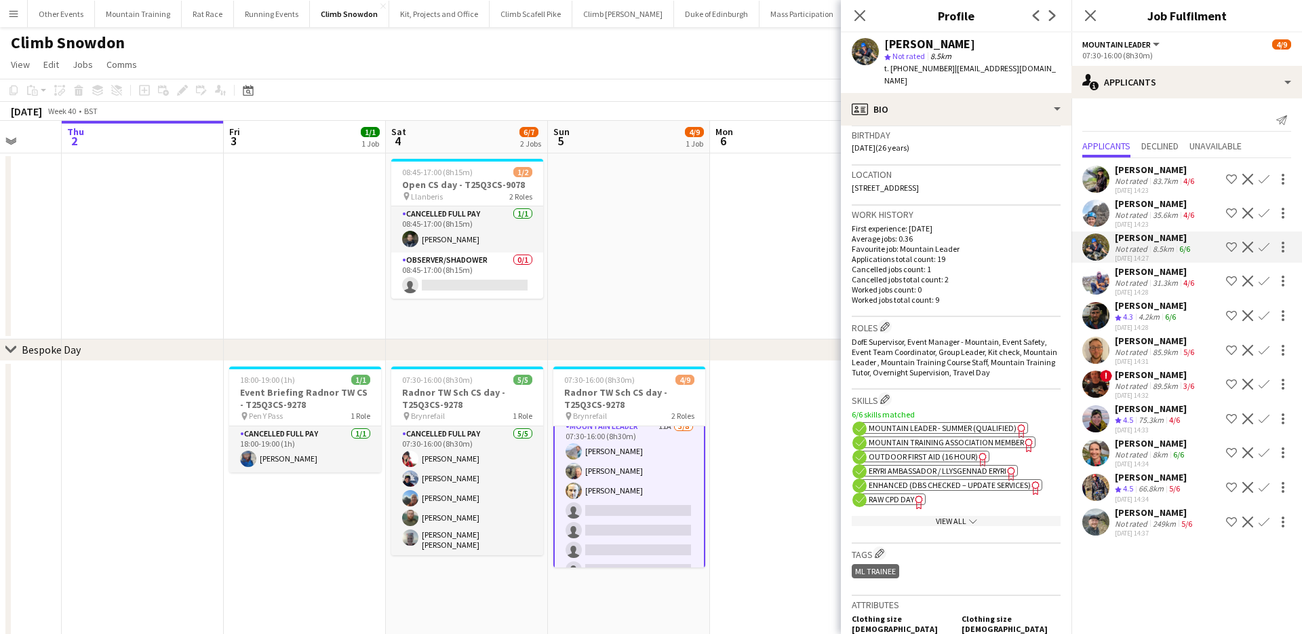
scroll to position [269, 0]
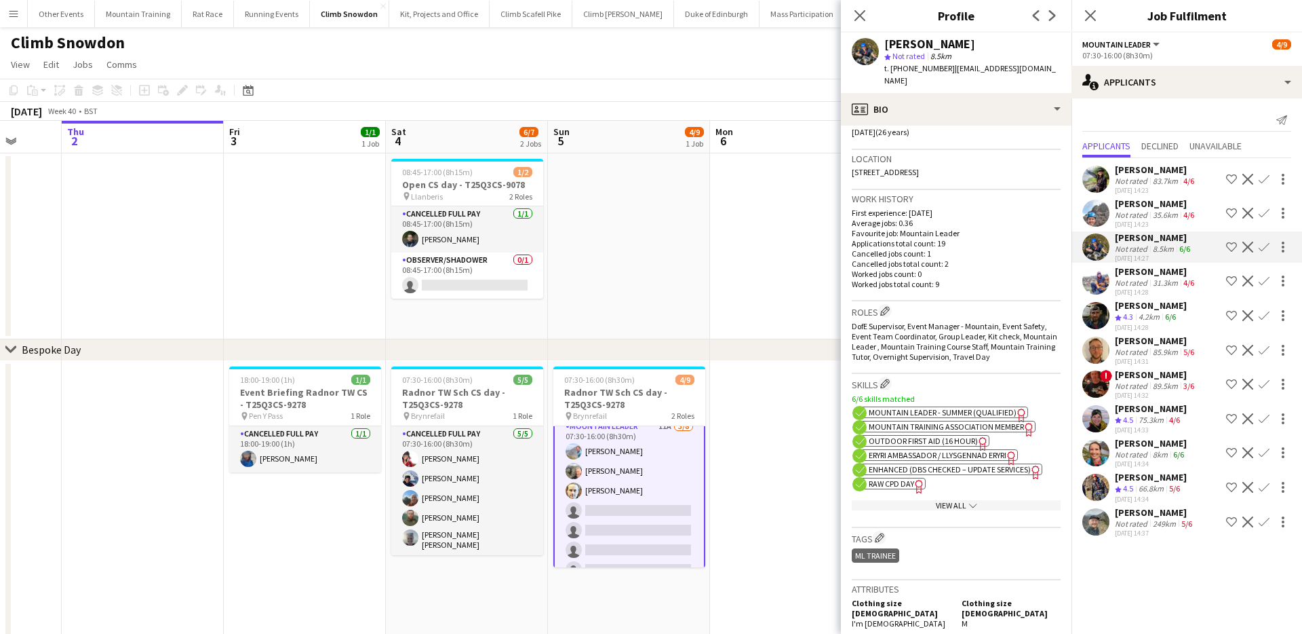
click at [949, 464] on span "Enhanced (DBS Checked – Update Services)" at bounding box center [950, 469] width 162 height 10
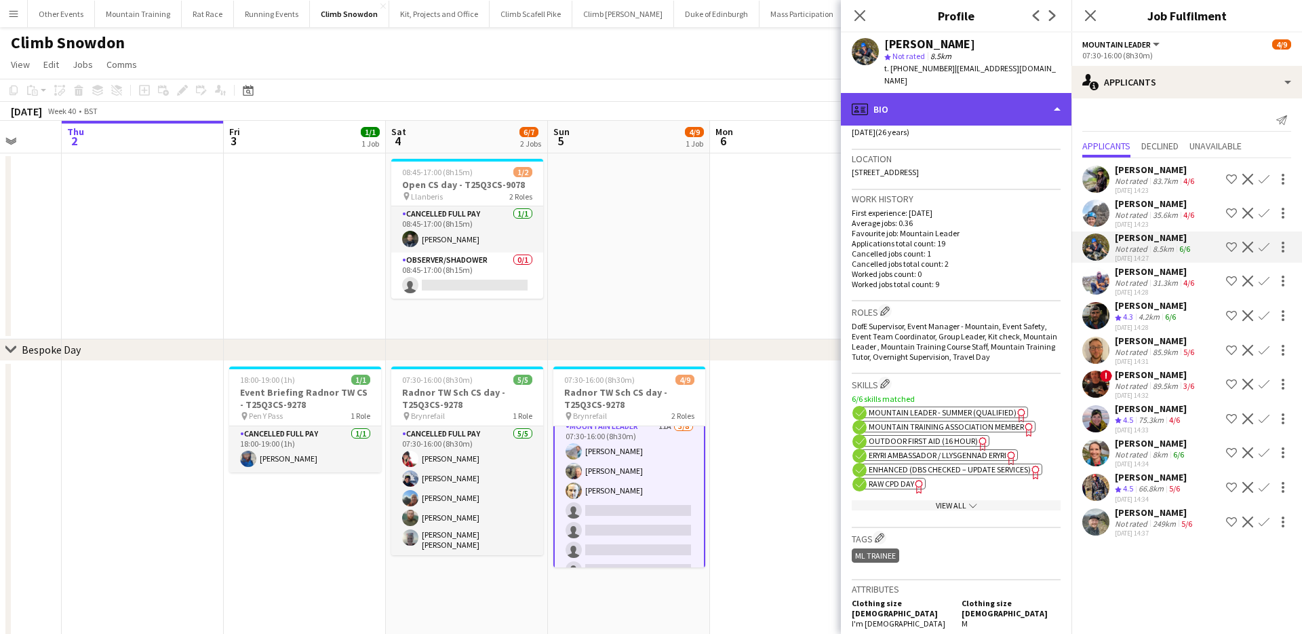
click at [912, 94] on div "profile Bio" at bounding box center [956, 109] width 231 height 33
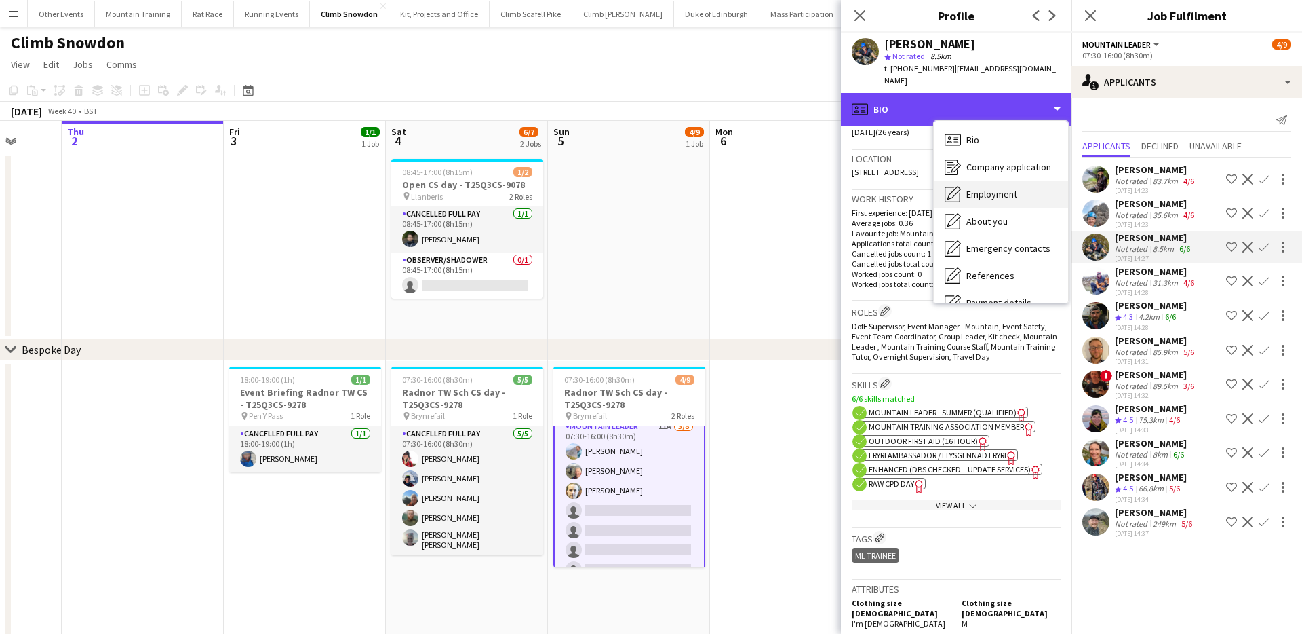
scroll to position [155, 0]
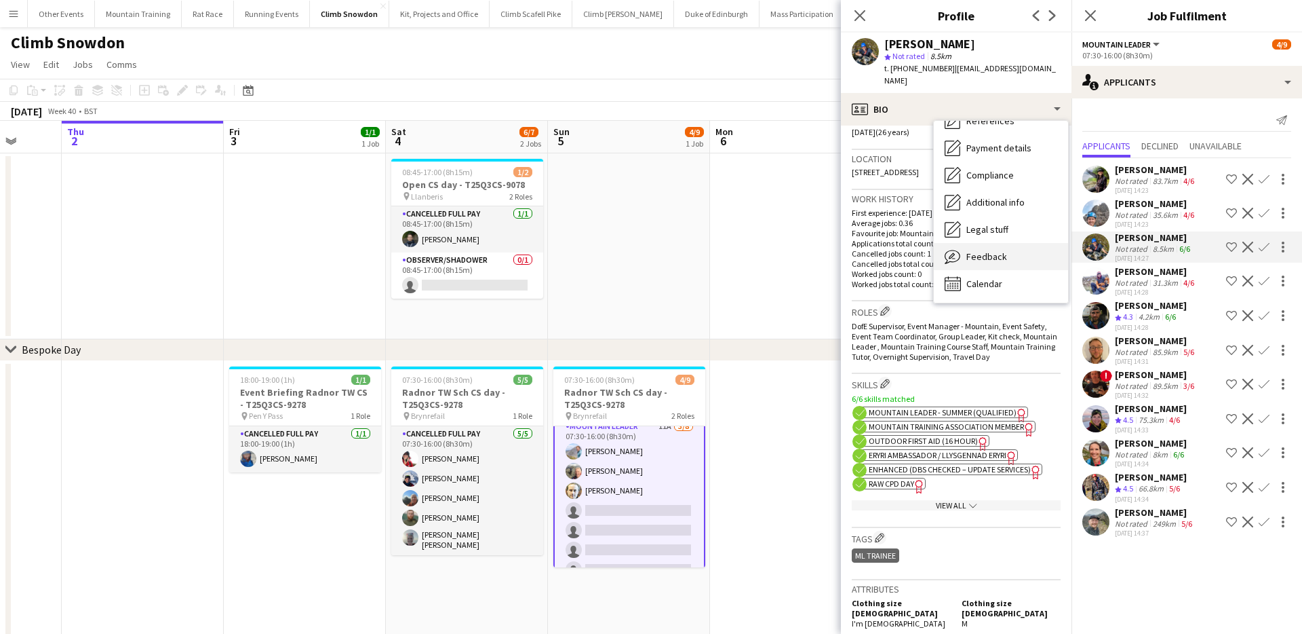
click at [1007, 243] on div "Feedback Feedback" at bounding box center [1001, 256] width 134 height 27
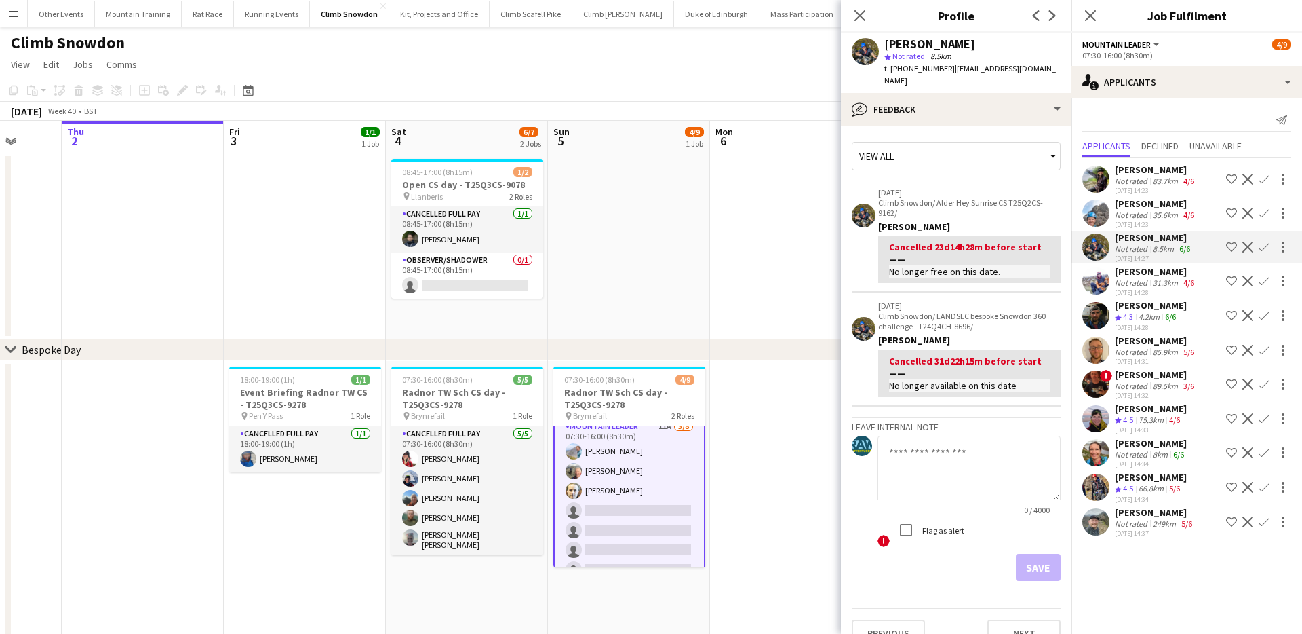
click at [925, 448] on textarea at bounding box center [969, 468] width 183 height 64
paste textarea "**********"
type textarea "**********"
click at [1041, 555] on button "Save" at bounding box center [1038, 567] width 45 height 27
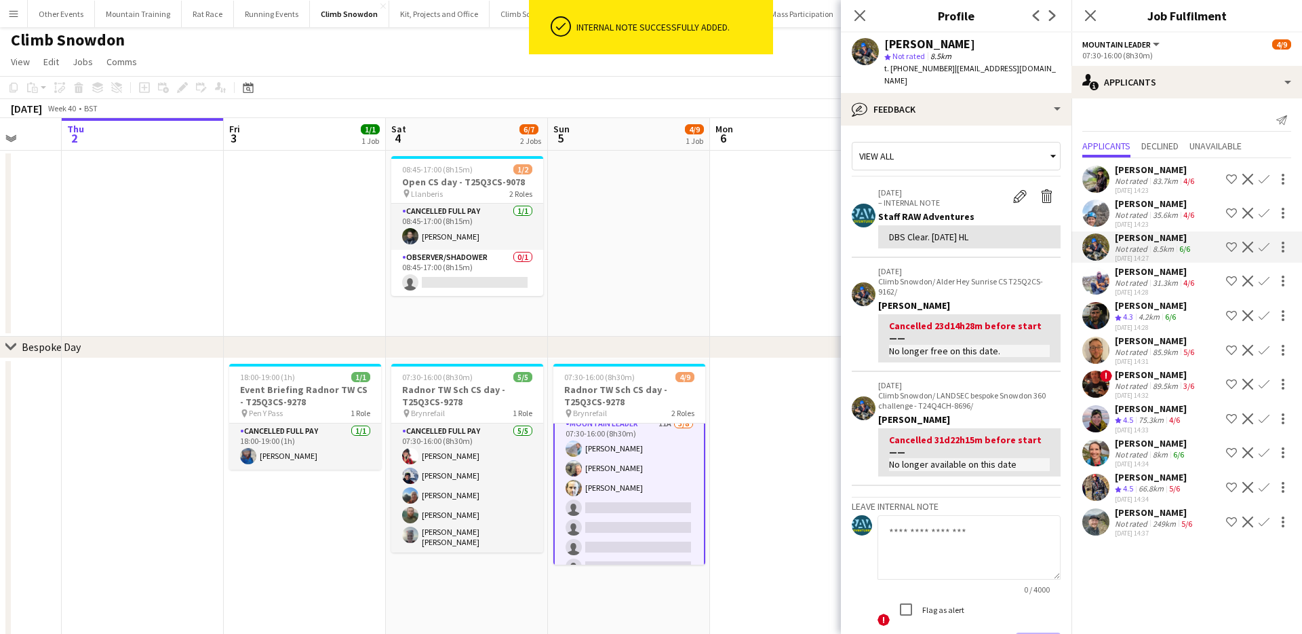
click at [1138, 200] on div "[PERSON_NAME]" at bounding box center [1156, 203] width 82 height 12
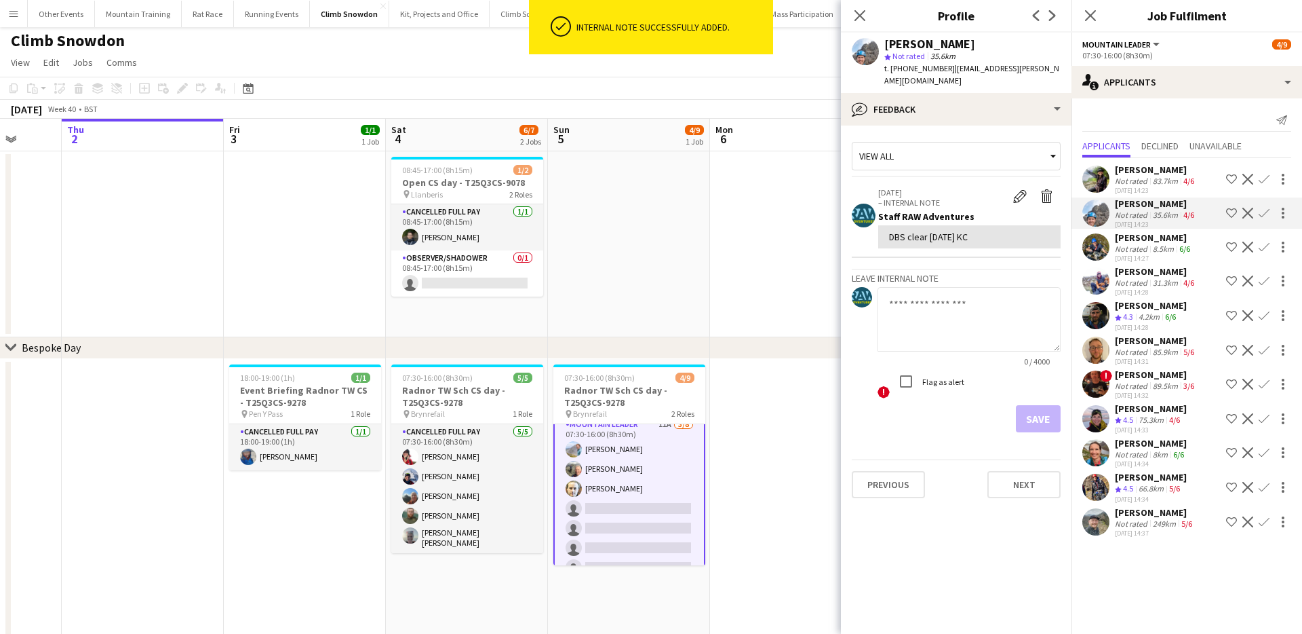
scroll to position [7, 0]
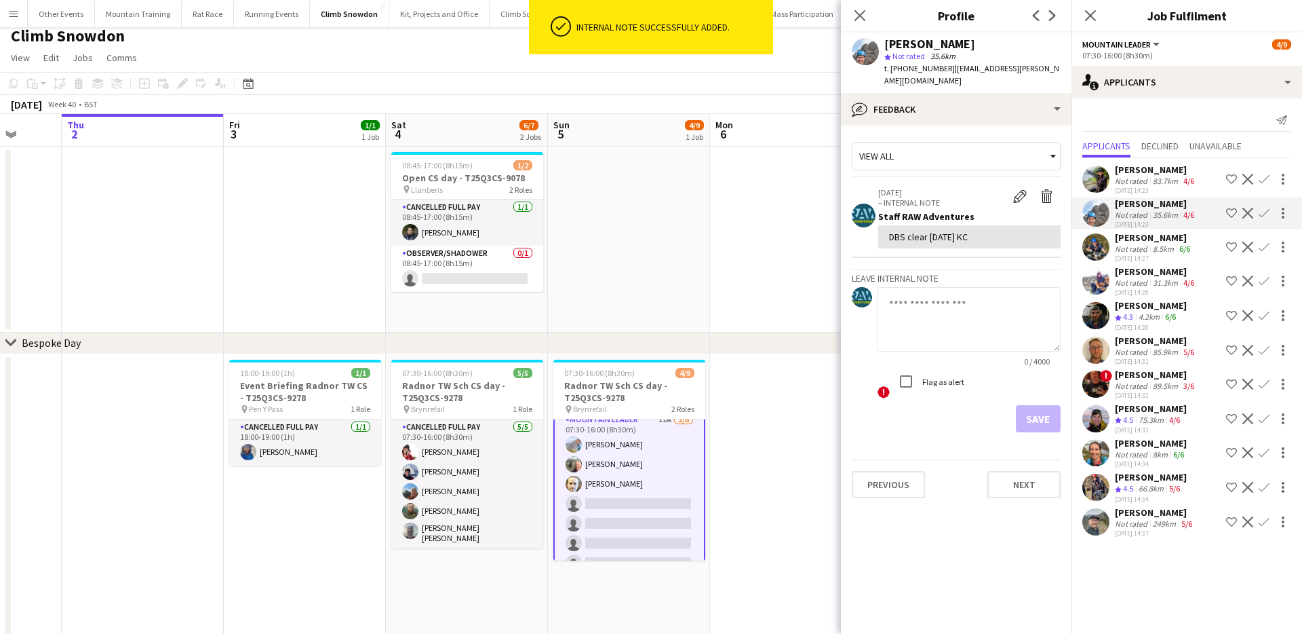
click at [1170, 169] on div "[PERSON_NAME]" at bounding box center [1156, 169] width 82 height 12
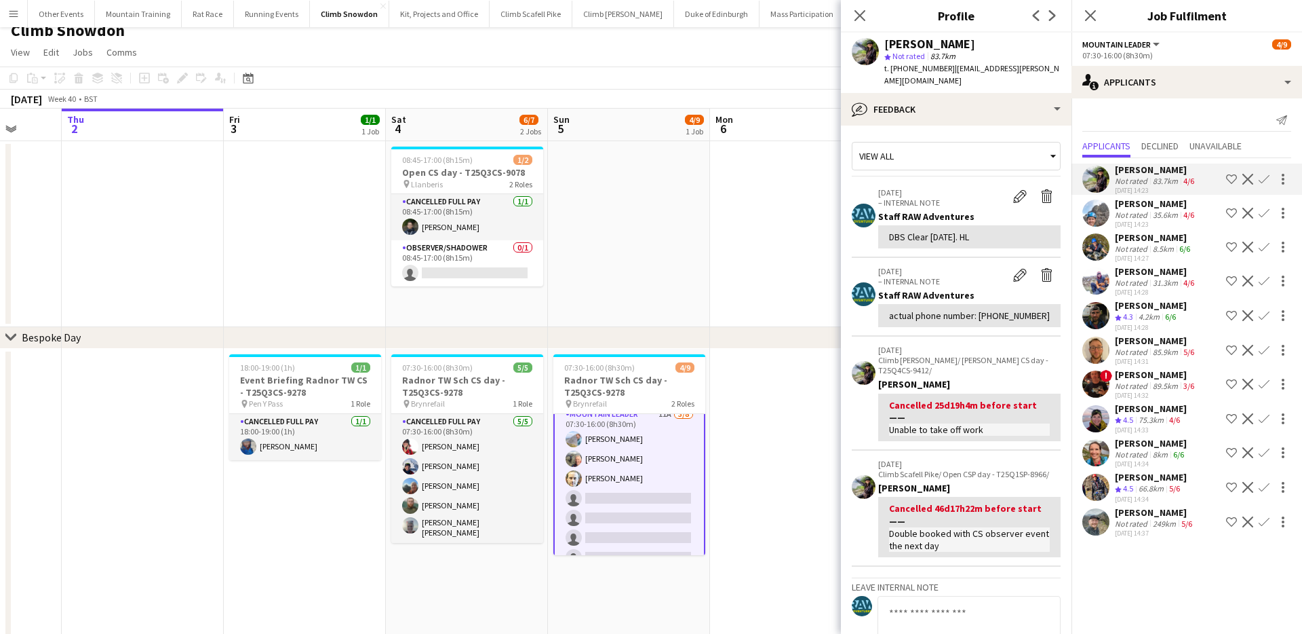
scroll to position [16, 0]
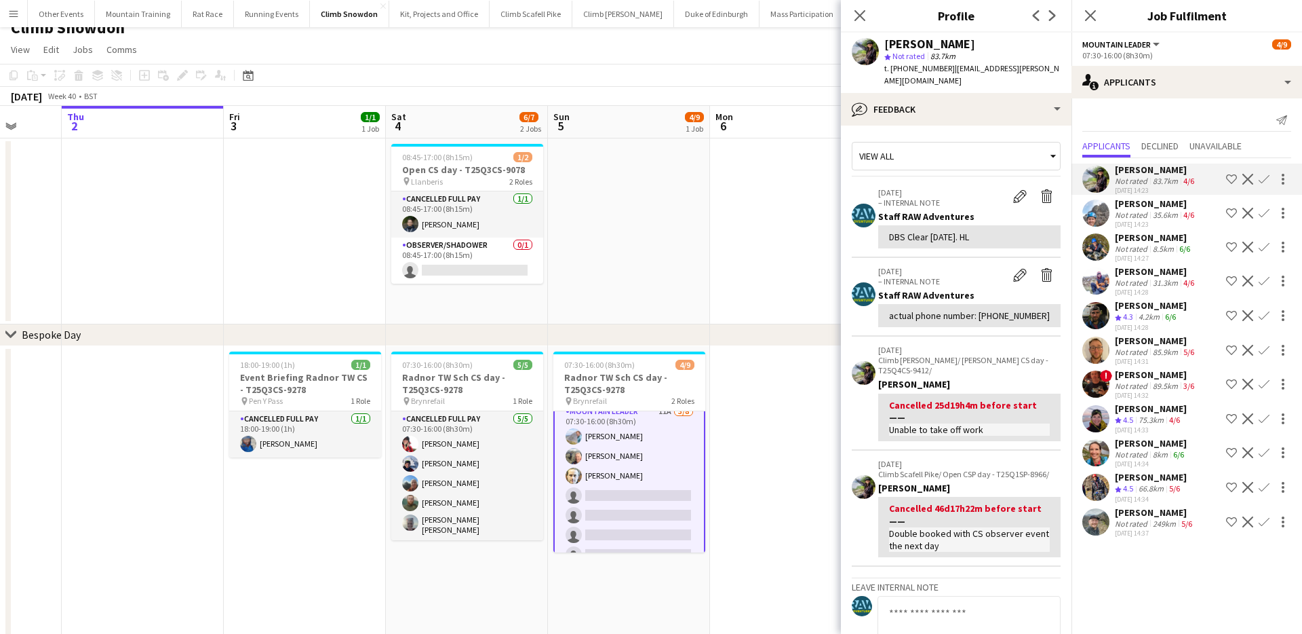
click at [1153, 210] on div "35.6km" at bounding box center [1165, 215] width 31 height 10
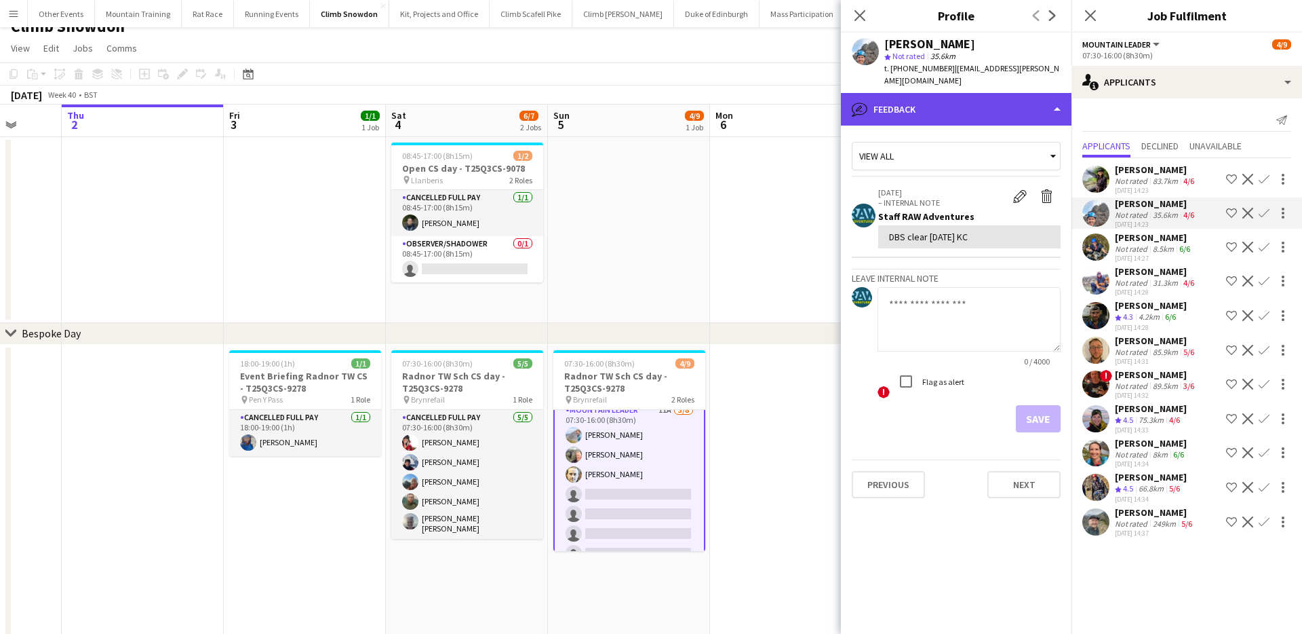
drag, startPoint x: 990, startPoint y: 89, endPoint x: 990, endPoint y: 96, distance: 7.5
click at [990, 93] on div "bubble-pencil Feedback" at bounding box center [956, 109] width 231 height 33
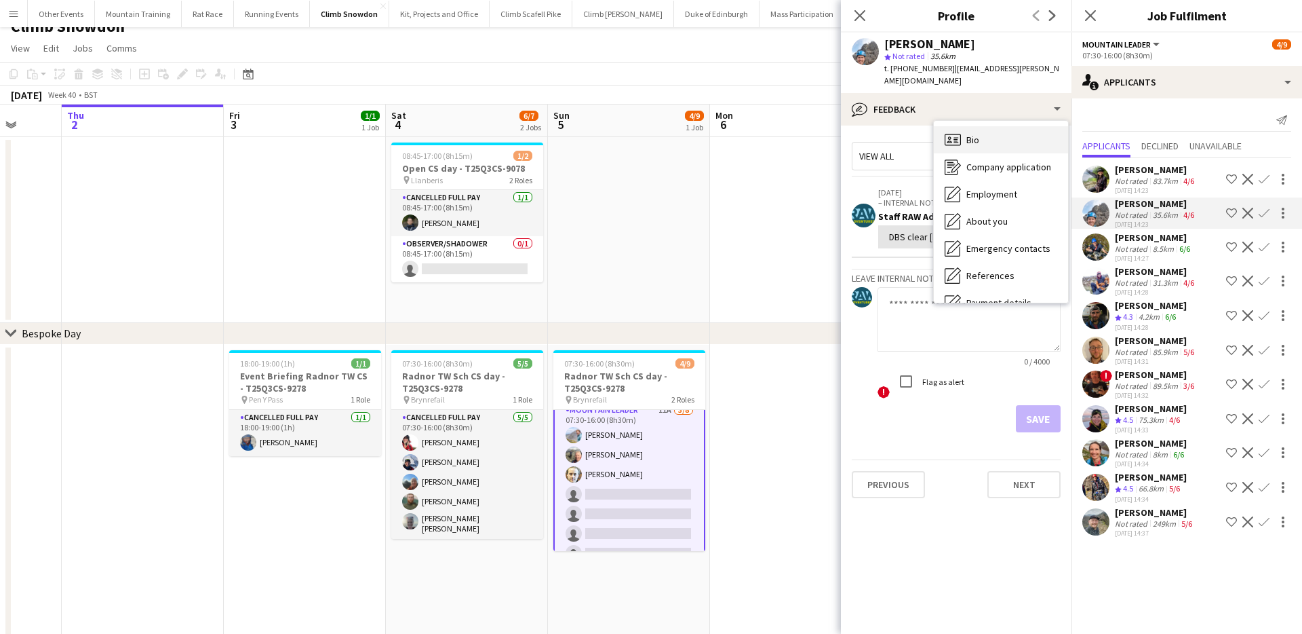
click at [982, 126] on div "Bio Bio" at bounding box center [1001, 139] width 134 height 27
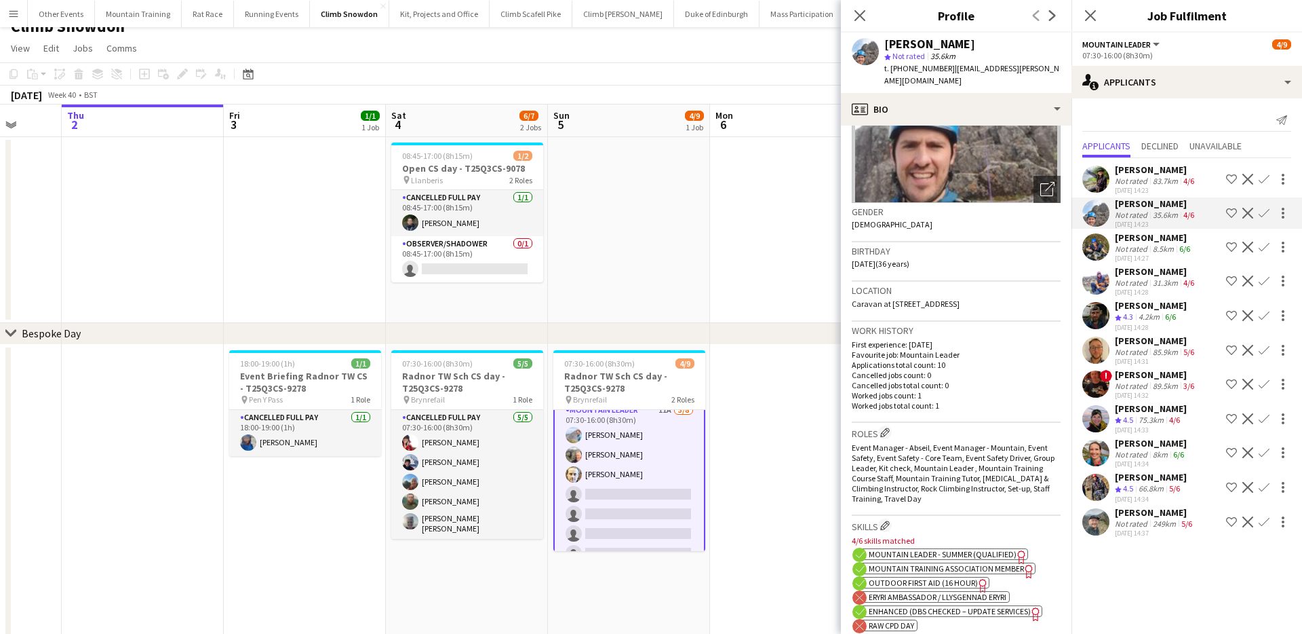
scroll to position [218, 0]
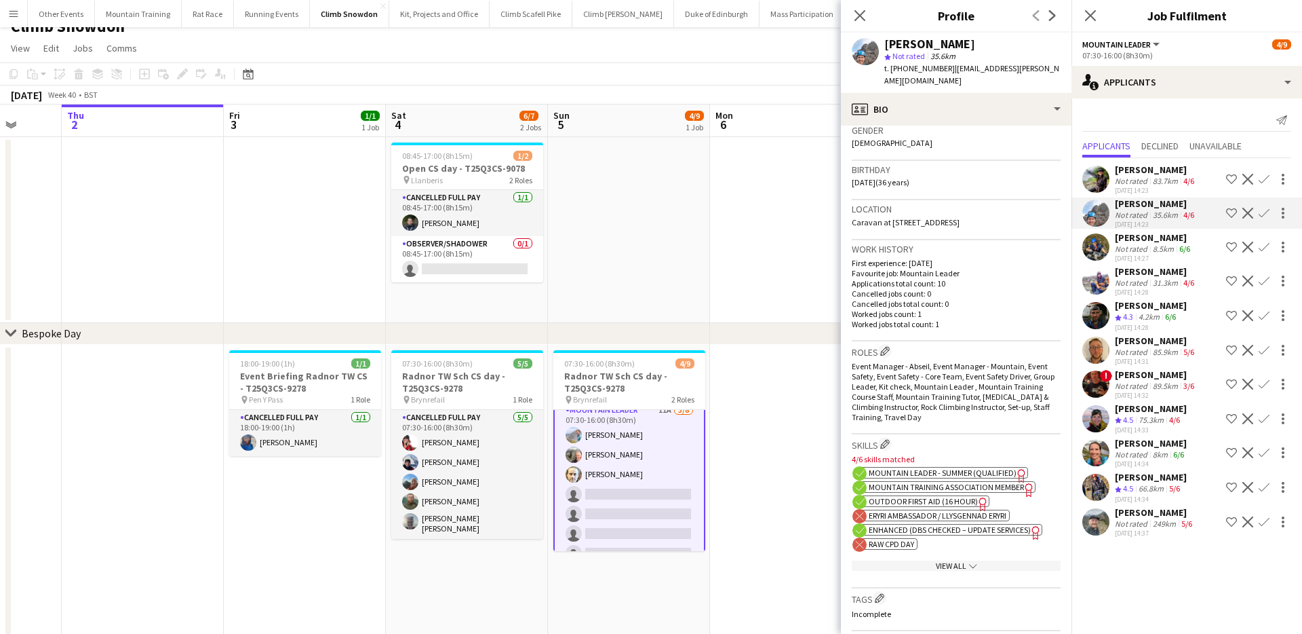
click at [917, 531] on span "Enhanced (DBS Checked – Update Services)" at bounding box center [950, 529] width 162 height 10
click at [1063, 125] on app-crew-profile-bio "Open photos pop-in Gender Male Birthday 27-06-1989 (36 years) Location Caravan …" at bounding box center [956, 379] width 231 height 508
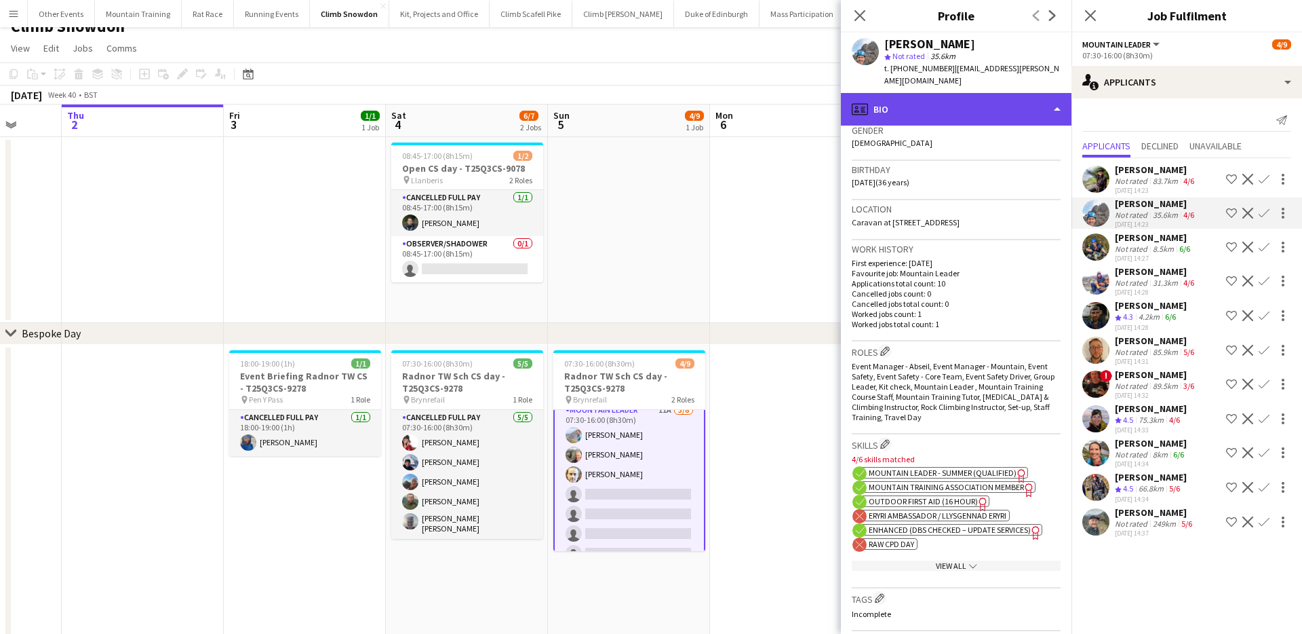
click at [1049, 98] on div "profile Bio" at bounding box center [956, 109] width 231 height 33
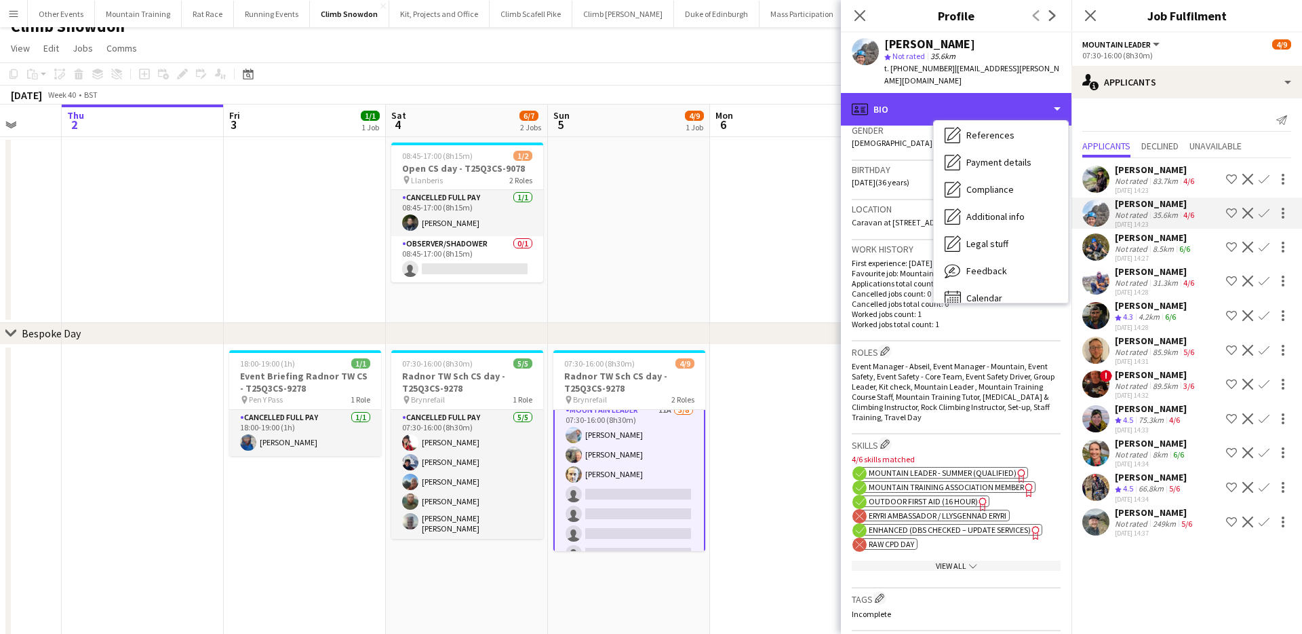
scroll to position [155, 0]
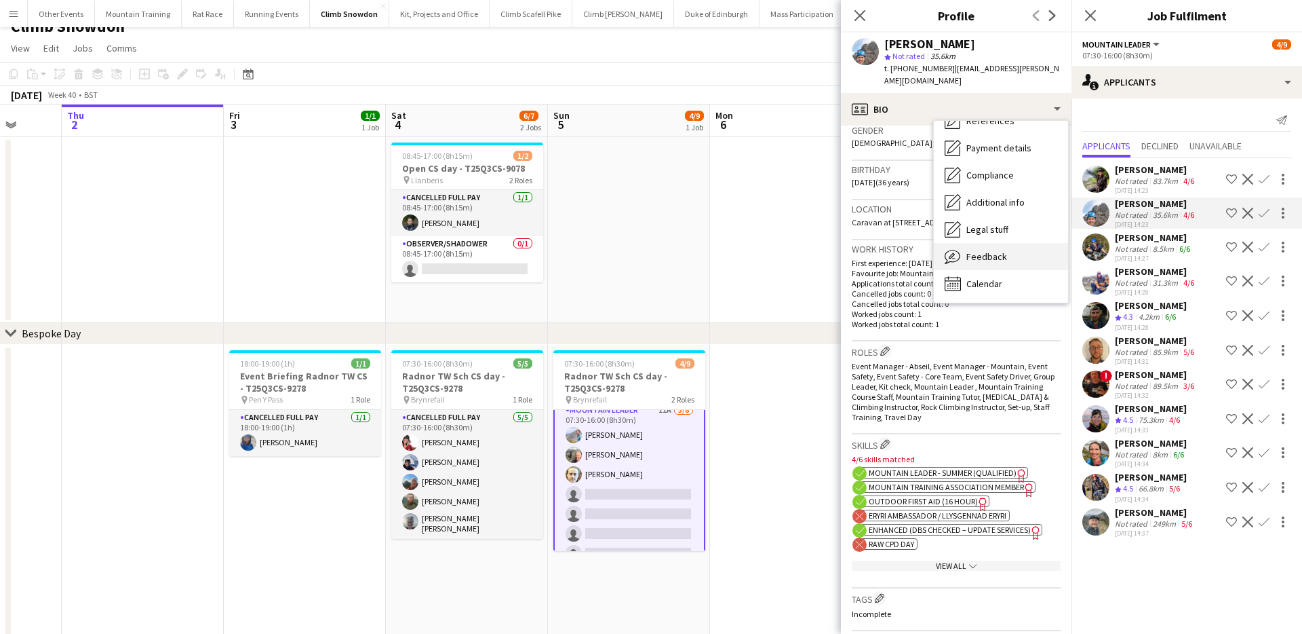
click at [991, 250] on span "Feedback" at bounding box center [987, 256] width 41 height 12
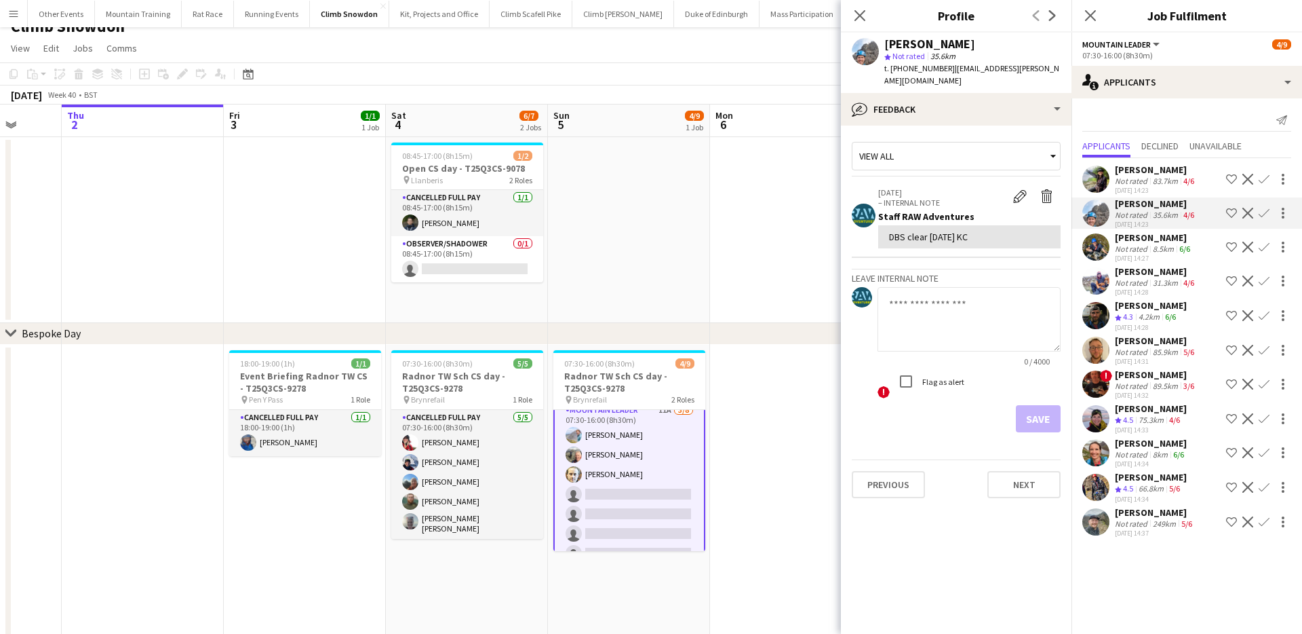
click at [971, 331] on textarea at bounding box center [969, 319] width 183 height 64
paste textarea "**********"
type textarea "**********"
click at [946, 376] on label "Flag as alert" at bounding box center [942, 381] width 45 height 10
click at [951, 376] on label "Flag as alert" at bounding box center [942, 381] width 45 height 10
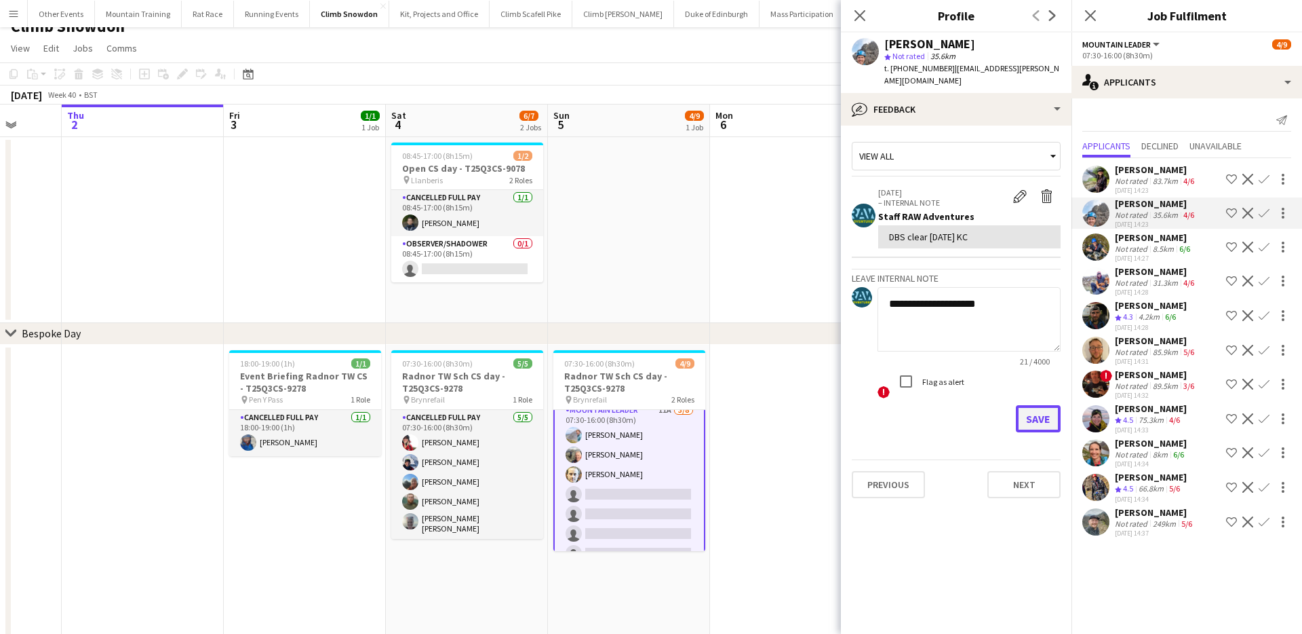
click at [1045, 405] on button "Save" at bounding box center [1038, 418] width 45 height 27
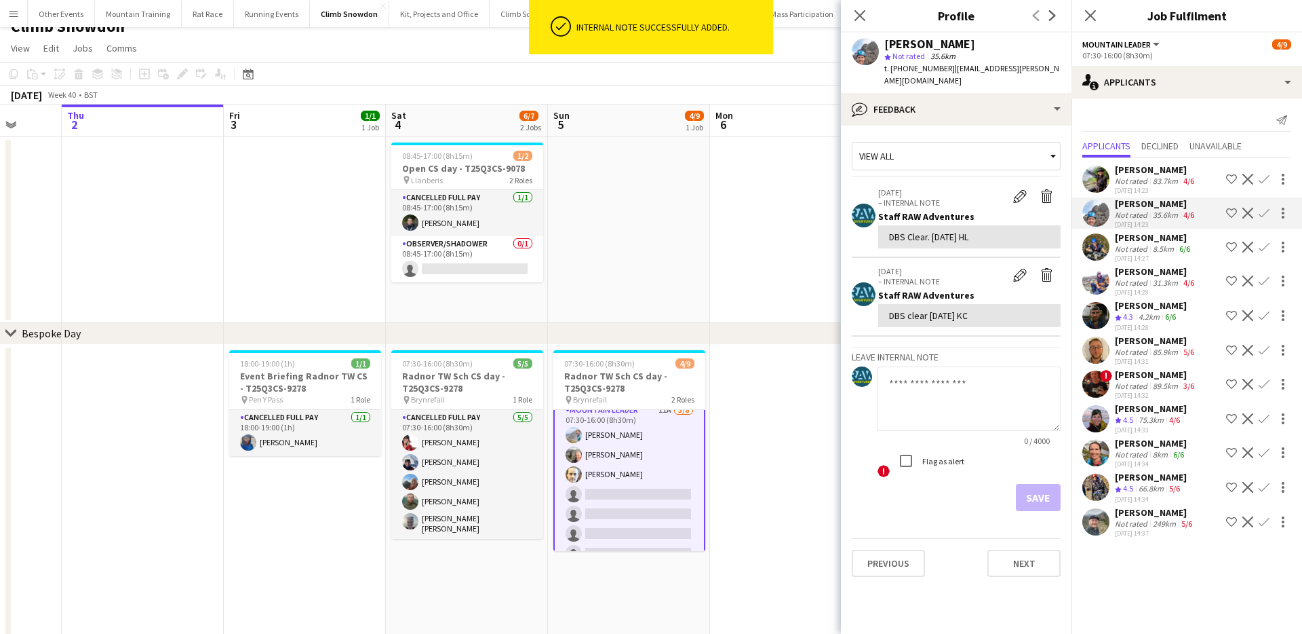
click at [1157, 176] on div "83.7km" at bounding box center [1165, 181] width 31 height 10
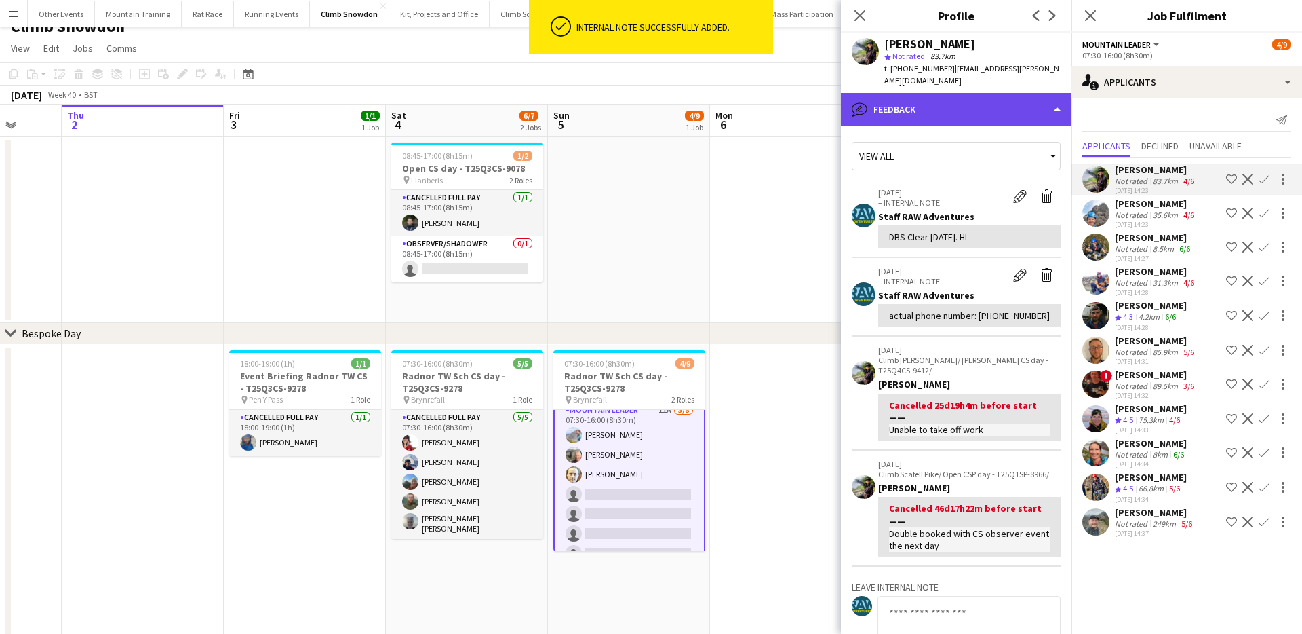
click at [1012, 95] on div "bubble-pencil Feedback" at bounding box center [956, 109] width 231 height 33
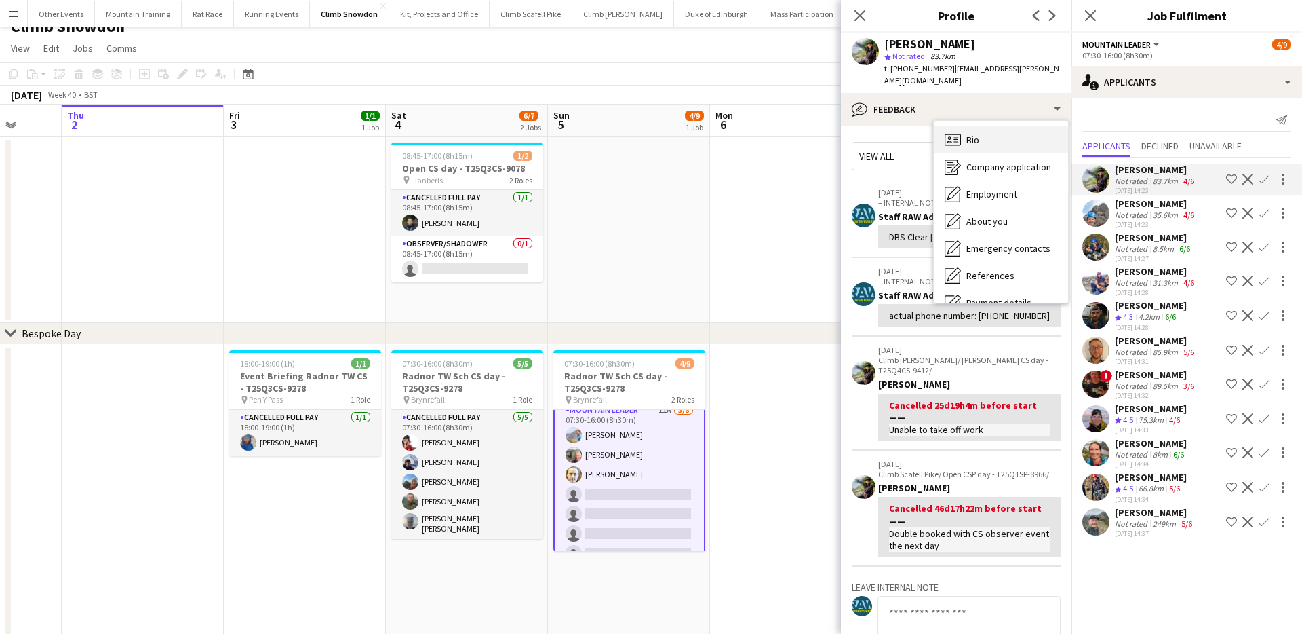
click at [1006, 126] on div "Bio Bio" at bounding box center [1001, 139] width 134 height 27
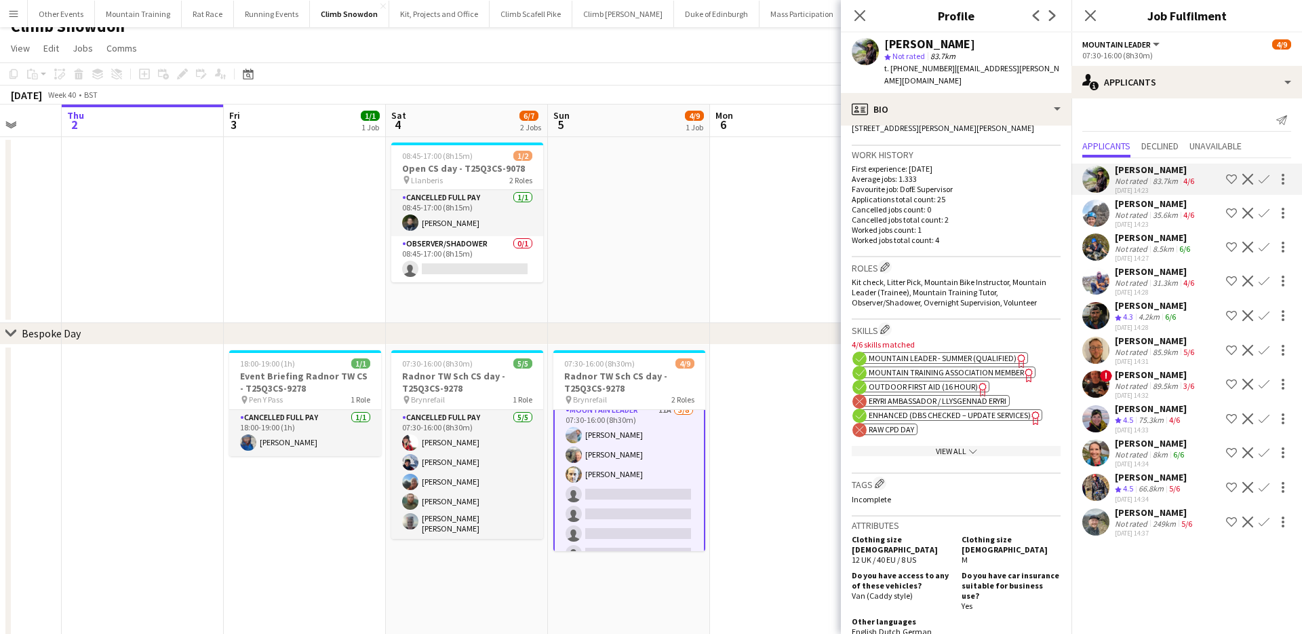
scroll to position [333, 0]
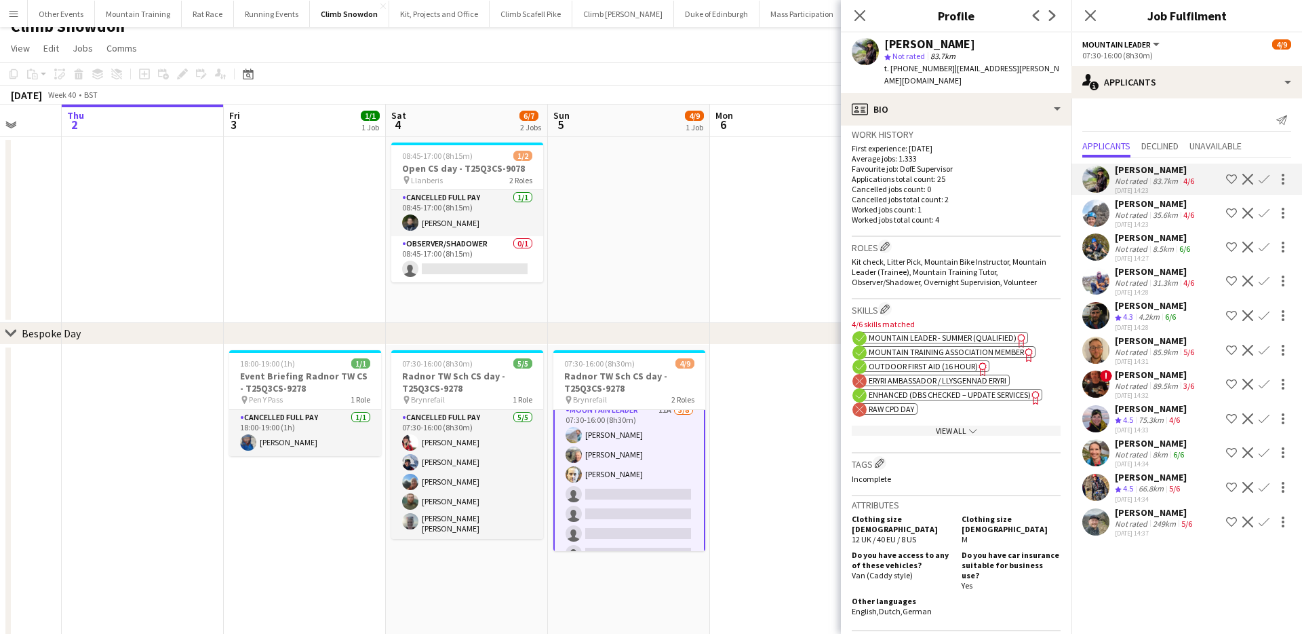
click at [959, 425] on div "View All chevron-down" at bounding box center [956, 430] width 209 height 10
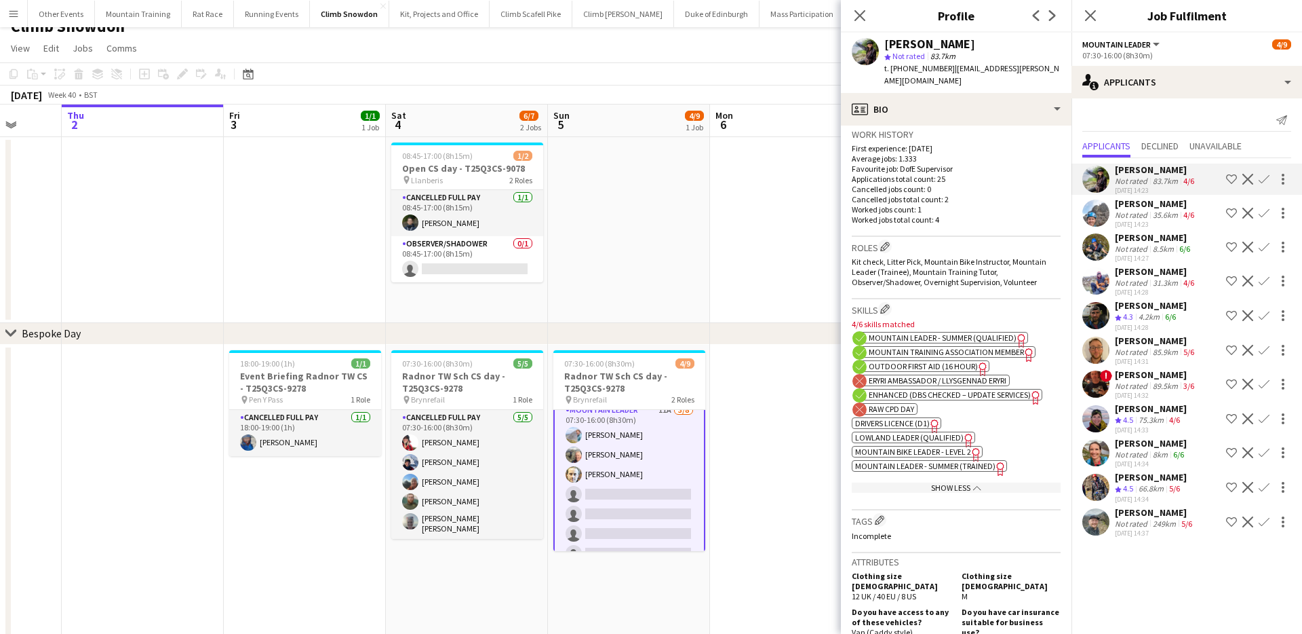
click at [944, 389] on span "Enhanced (DBS Checked – Update Services)" at bounding box center [950, 394] width 162 height 10
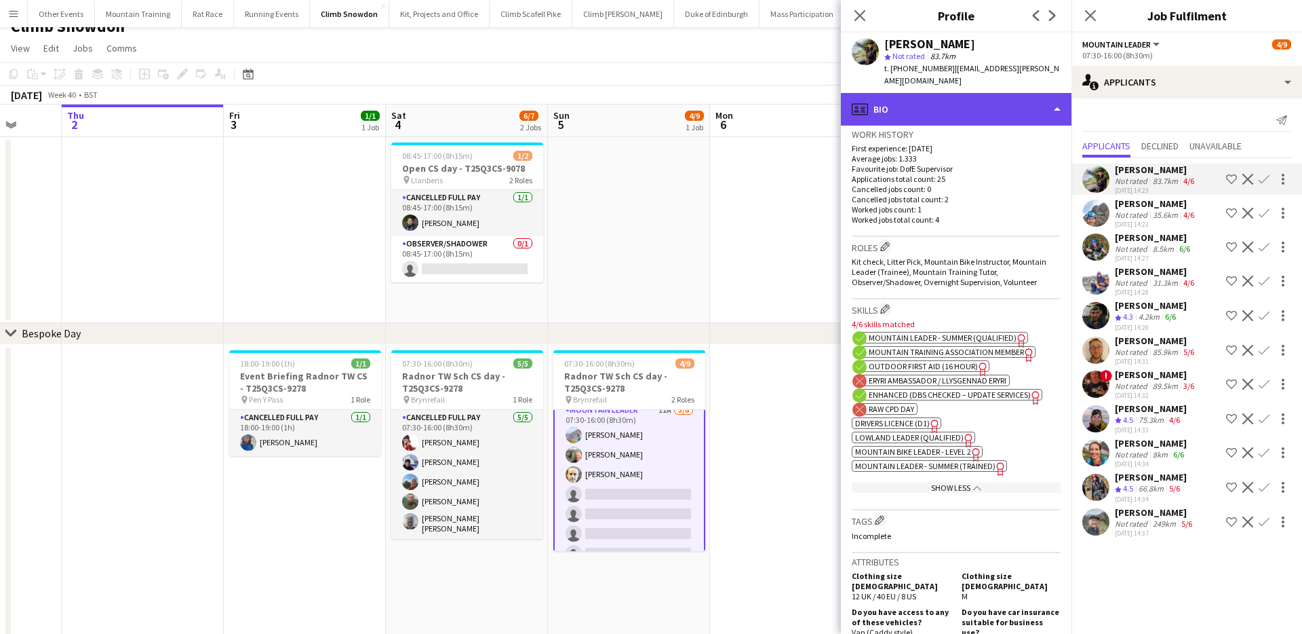
click at [959, 94] on div "profile Bio" at bounding box center [956, 109] width 231 height 33
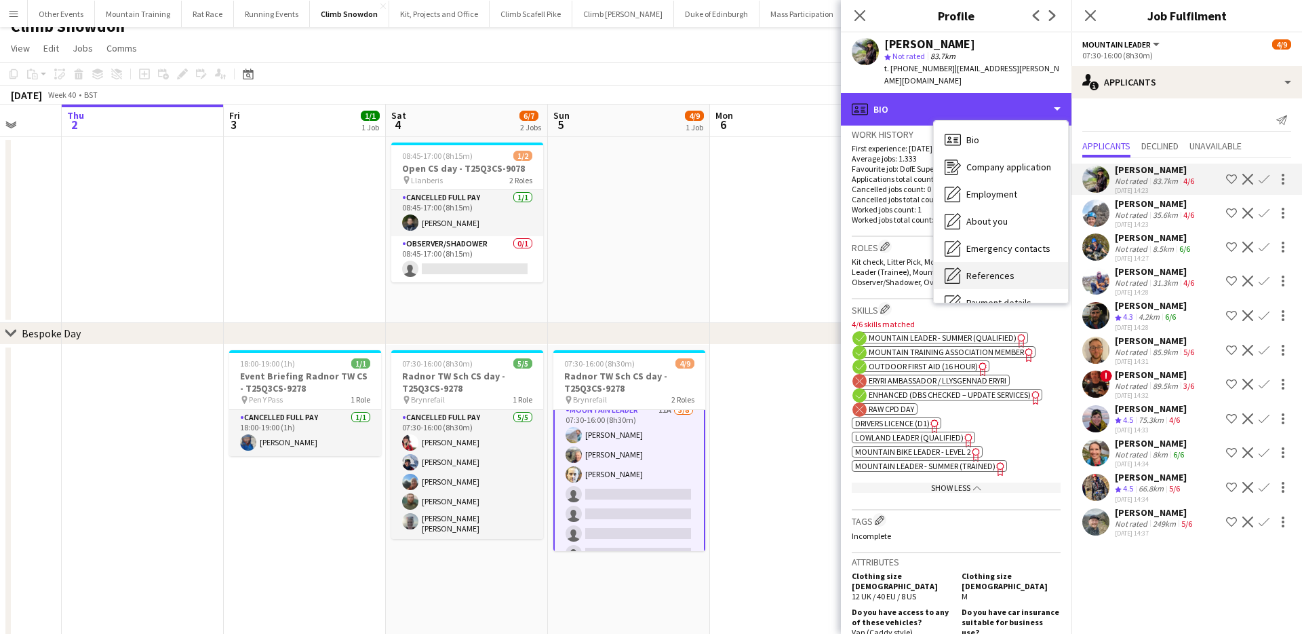
scroll to position [155, 0]
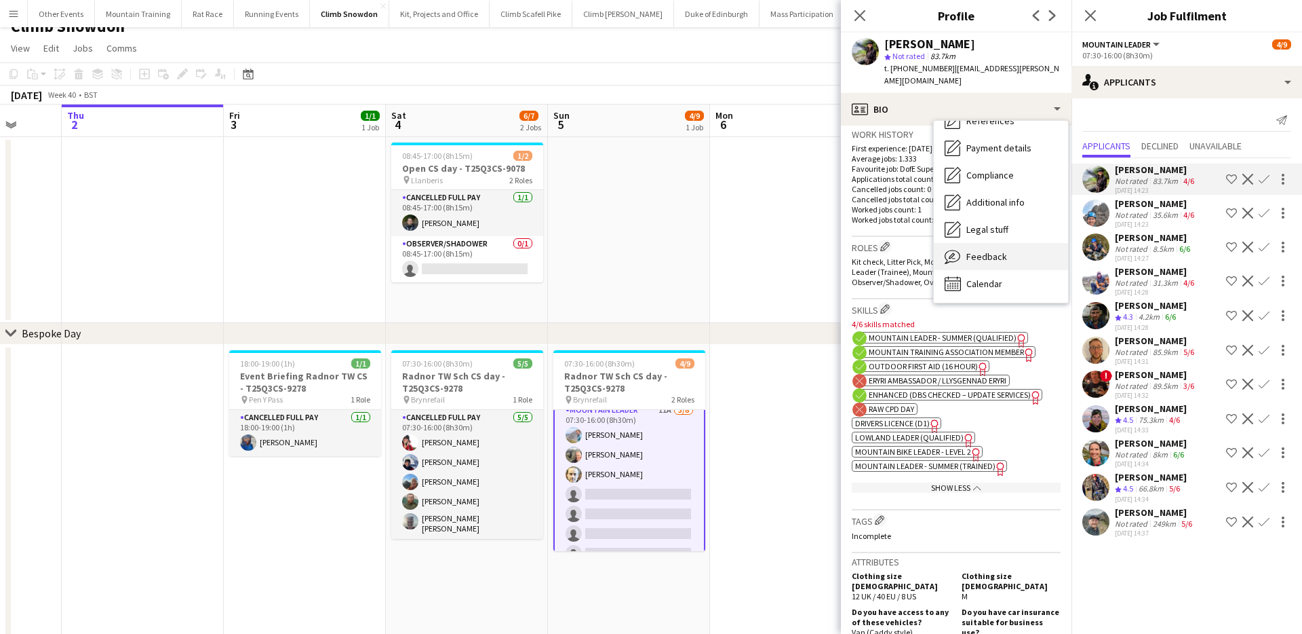
click at [991, 250] on span "Feedback" at bounding box center [987, 256] width 41 height 12
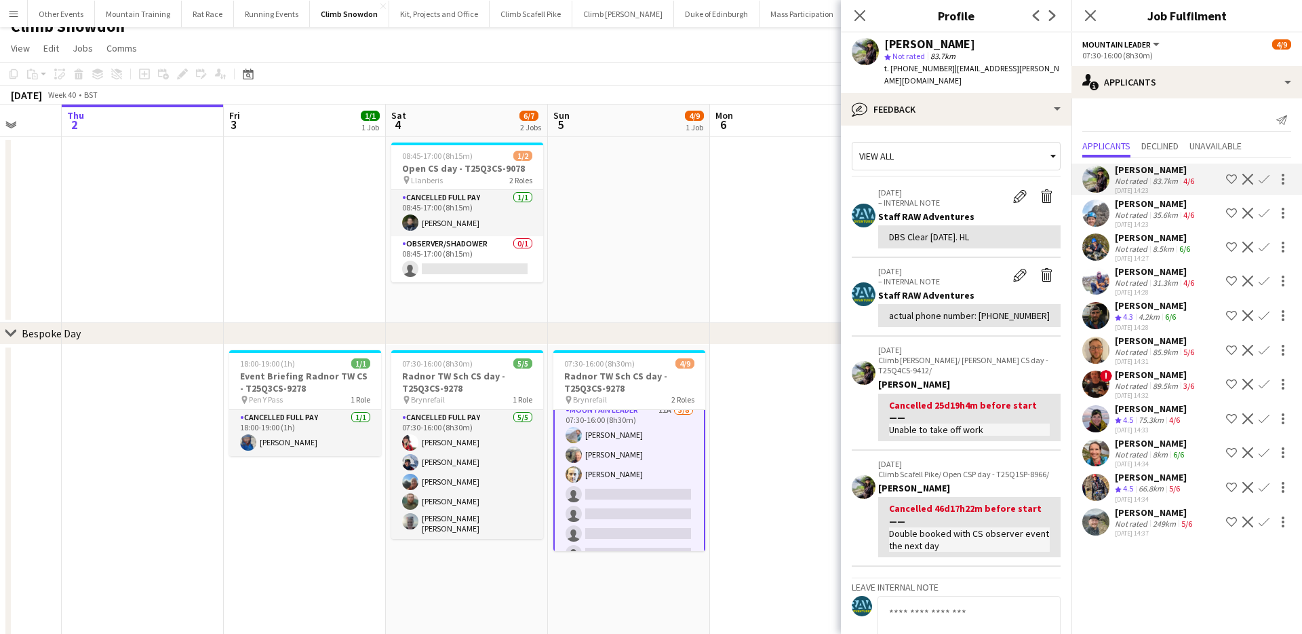
click at [947, 315] on app-crew-profile-feedback-item "18-04-2025 – INTERNAL NOTE Edit internal note Delete internal note Staff RAW Ad…" at bounding box center [956, 297] width 209 height 79
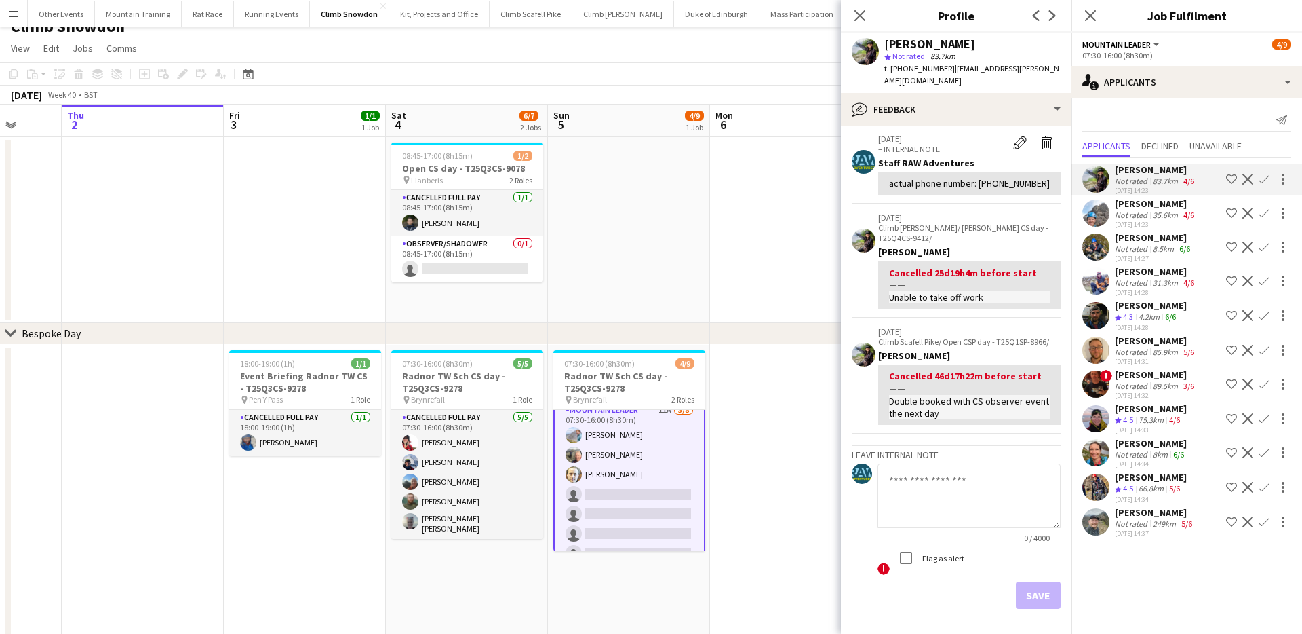
scroll to position [171, 0]
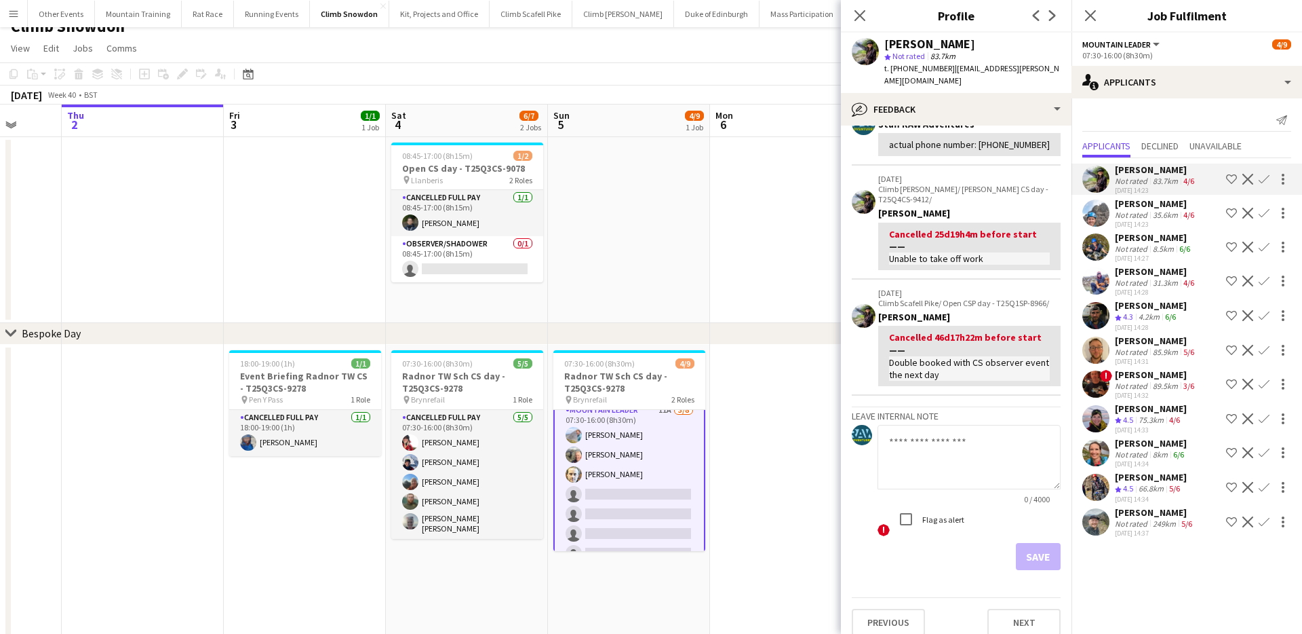
click at [968, 436] on textarea at bounding box center [969, 457] width 183 height 64
paste textarea "**********"
type textarea "**********"
click at [1045, 545] on button "Save" at bounding box center [1038, 556] width 45 height 27
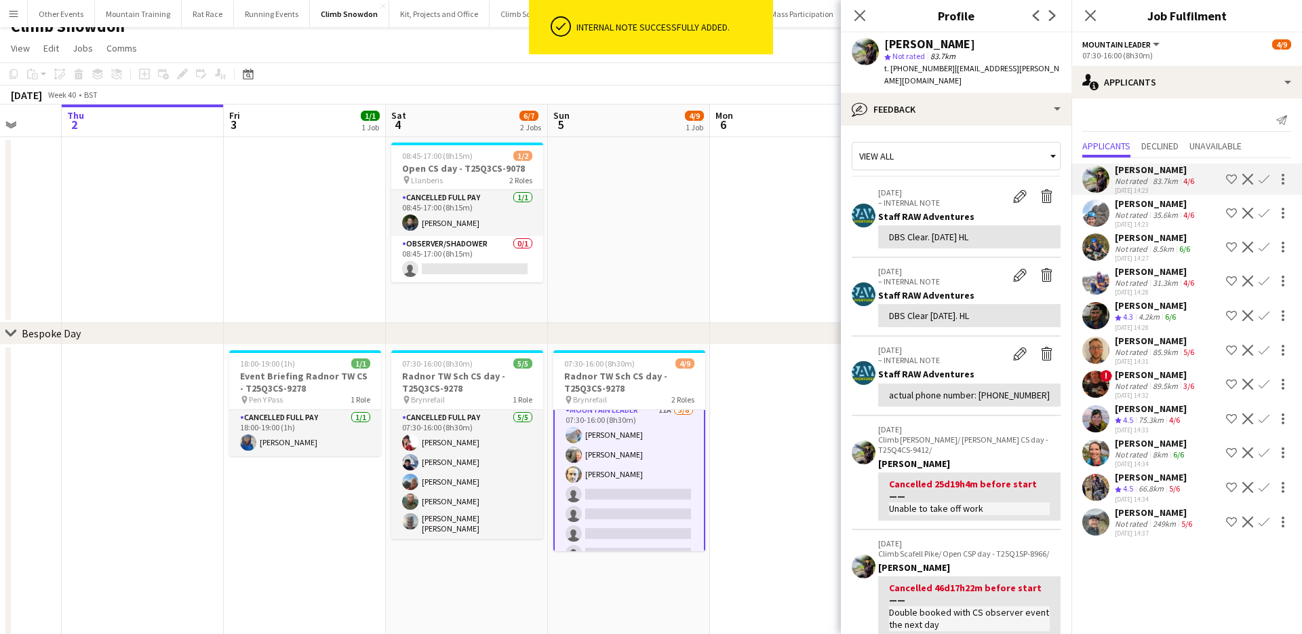
click at [452, 61] on app-page-menu "View Day view expanded Day view collapsed Month view Date picker Jump to today …" at bounding box center [651, 50] width 1302 height 26
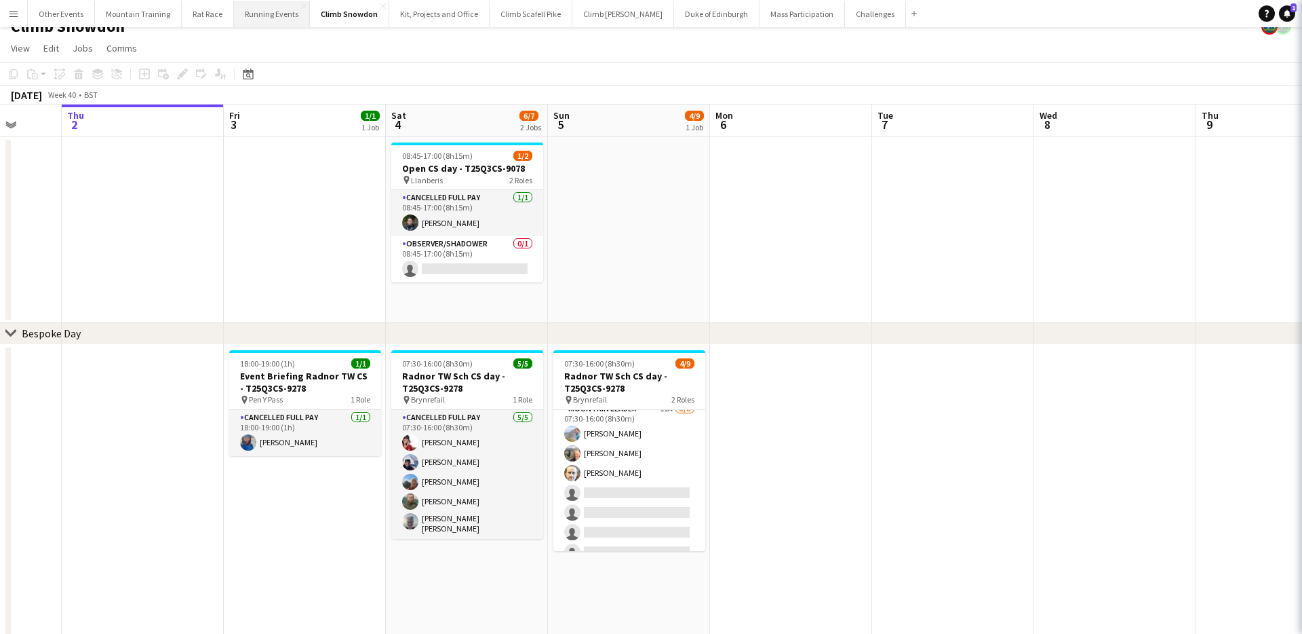
scroll to position [54, 0]
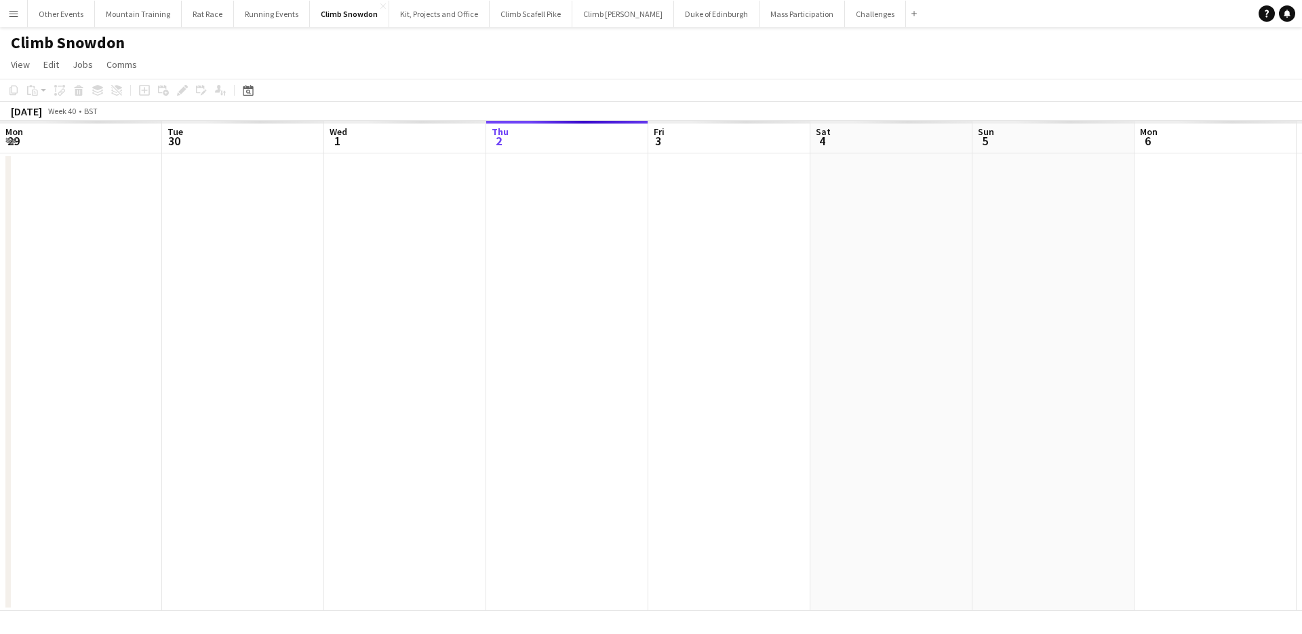
scroll to position [0, 324]
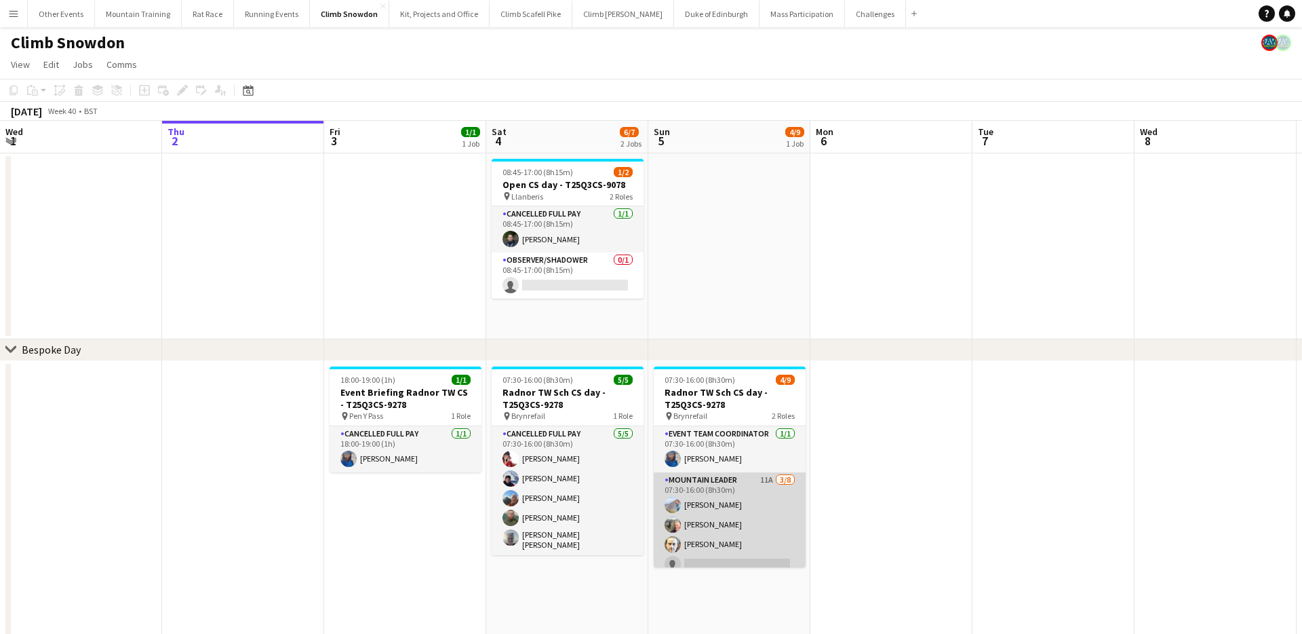
click at [750, 535] on app-card-role "Mountain Leader 11A [DATE] 07:30-16:00 (8h30m) [PERSON_NAME] [PERSON_NAME] [PER…" at bounding box center [730, 564] width 152 height 184
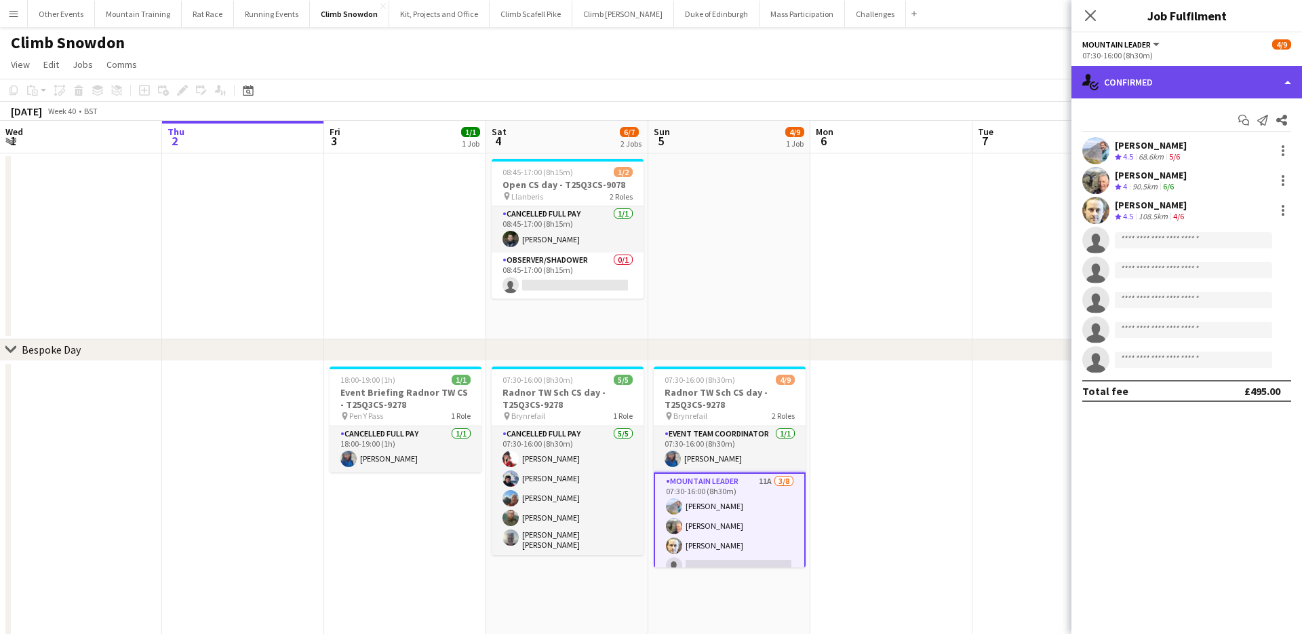
click at [1190, 90] on div "single-neutral-actions-check-2 Confirmed" at bounding box center [1187, 82] width 231 height 33
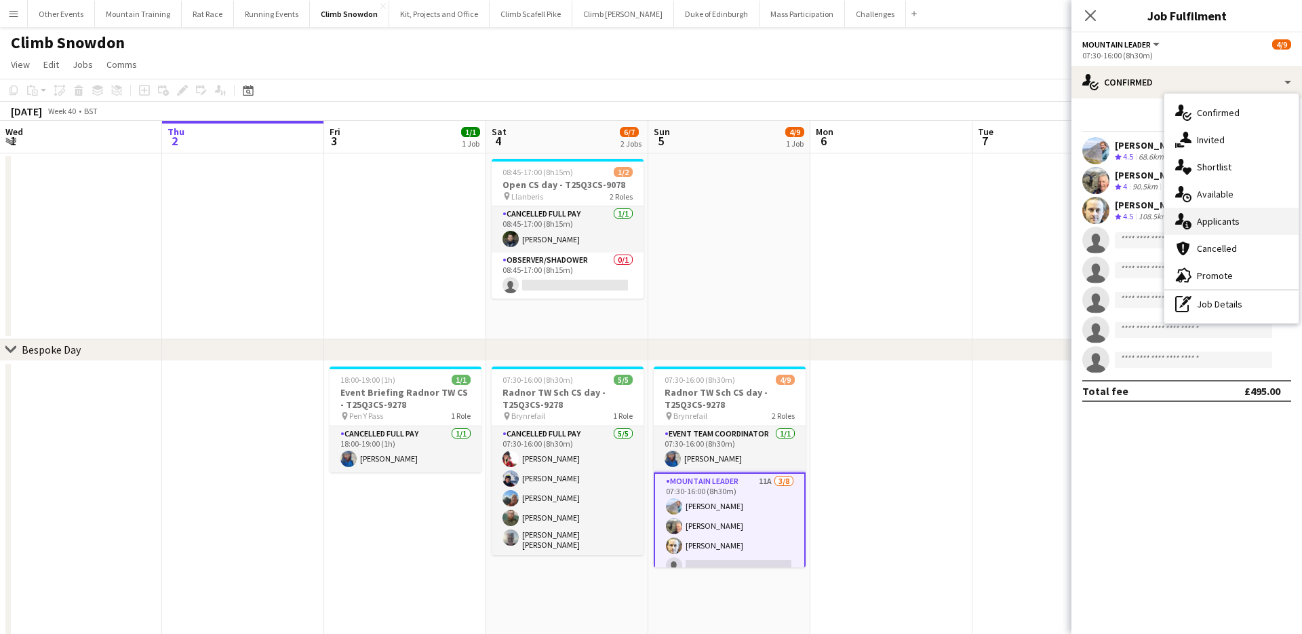
click at [1252, 231] on div "single-neutral-actions-information Applicants" at bounding box center [1232, 221] width 134 height 27
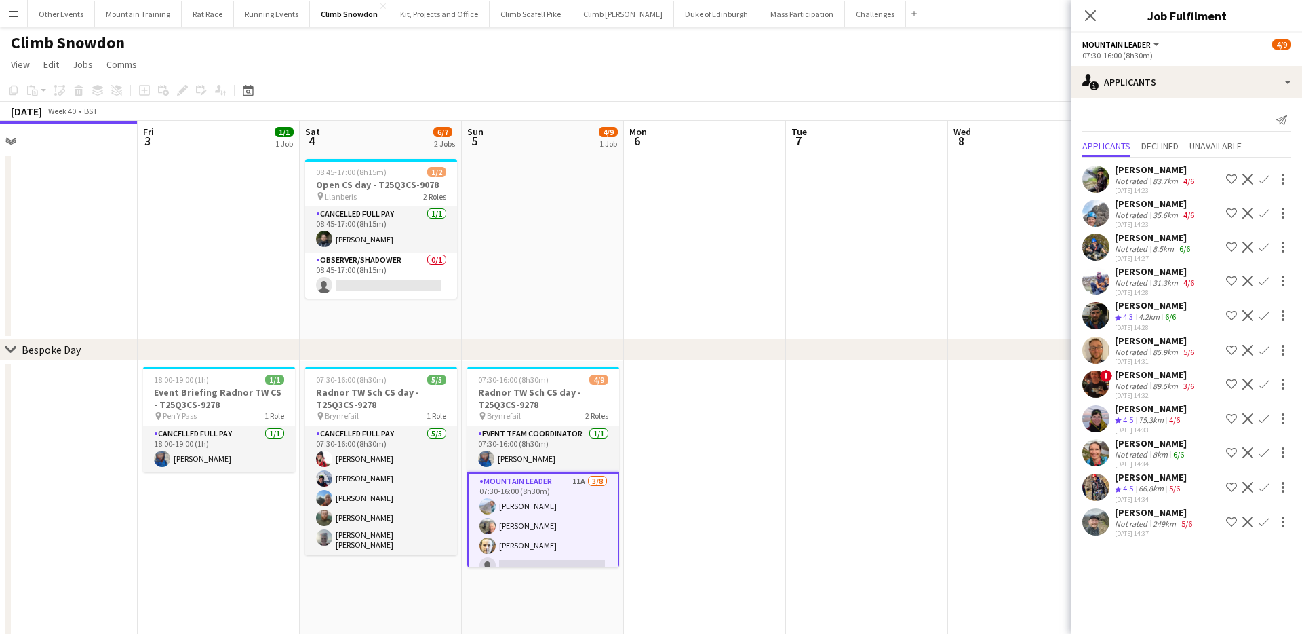
scroll to position [0, 524]
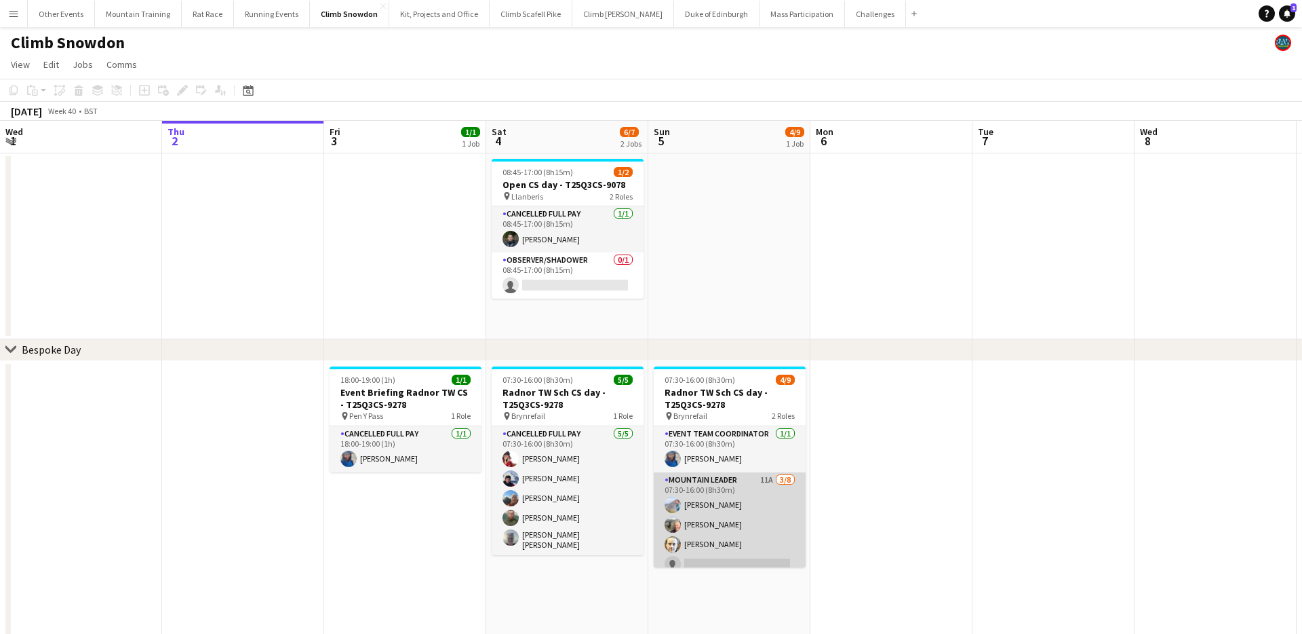
click at [743, 507] on app-card-role "Mountain Leader 11A [DATE] 07:30-16:00 (8h30m) [PERSON_NAME] [PERSON_NAME] [PER…" at bounding box center [730, 564] width 152 height 184
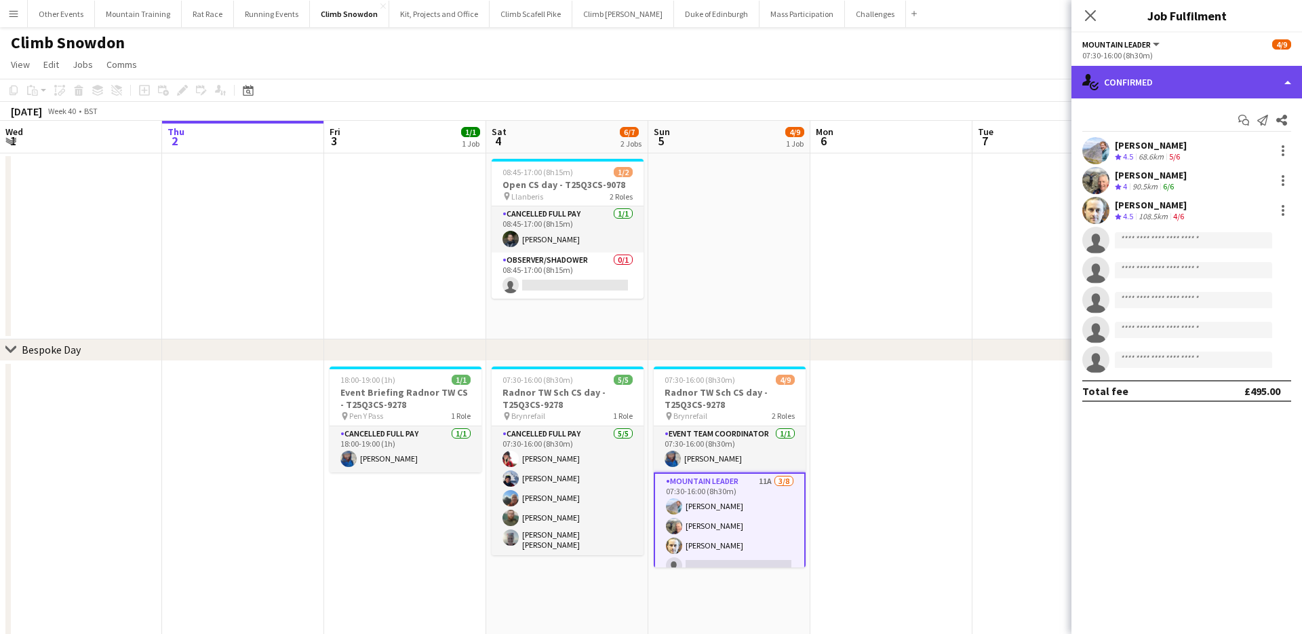
click at [1165, 75] on div "single-neutral-actions-check-2 Confirmed" at bounding box center [1187, 82] width 231 height 33
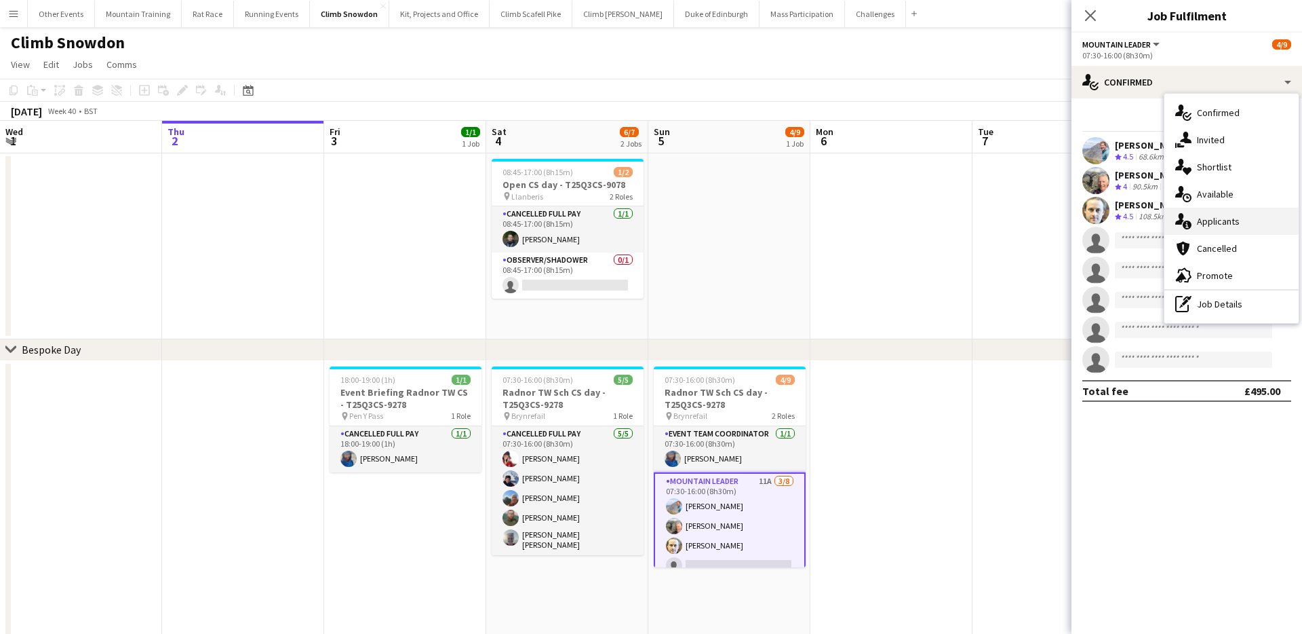
click at [1258, 220] on div "single-neutral-actions-information Applicants" at bounding box center [1232, 221] width 134 height 27
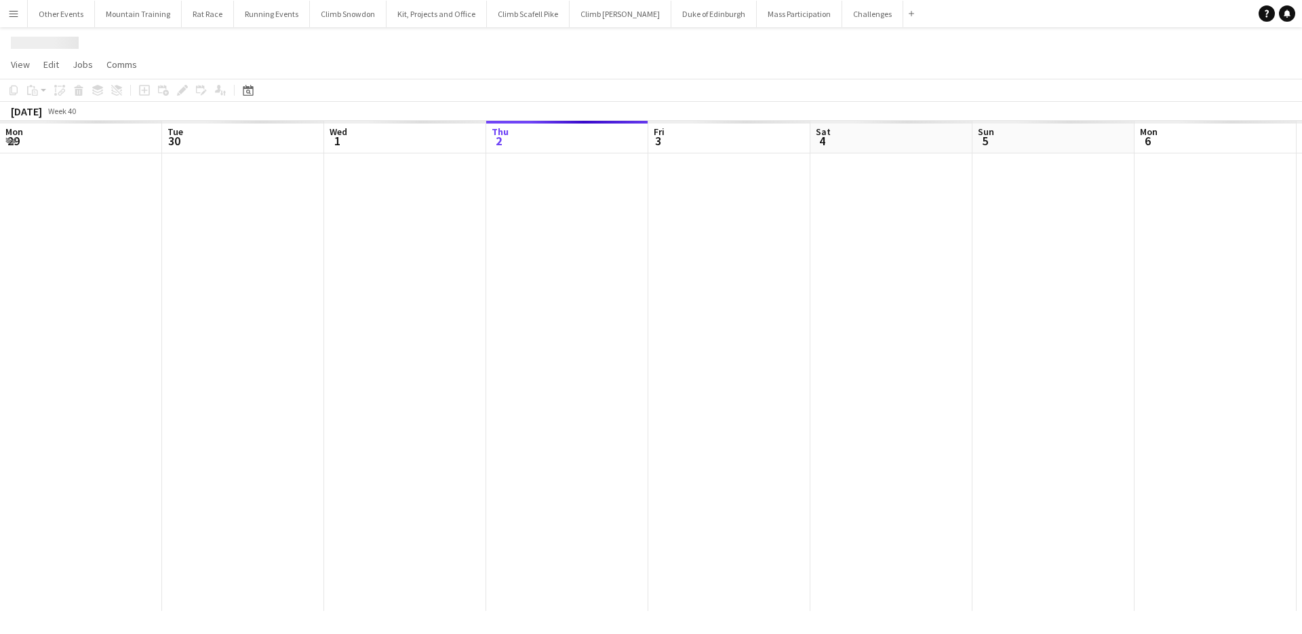
scroll to position [0, 324]
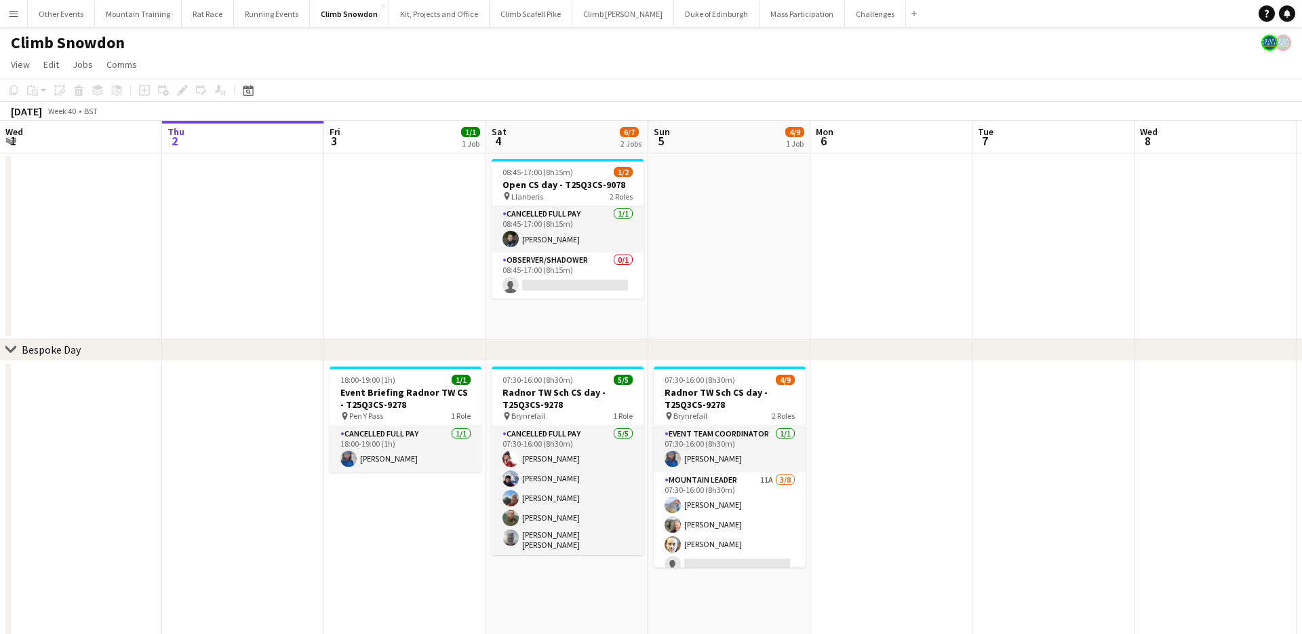
click at [20, 12] on button "Menu" at bounding box center [13, 13] width 27 height 27
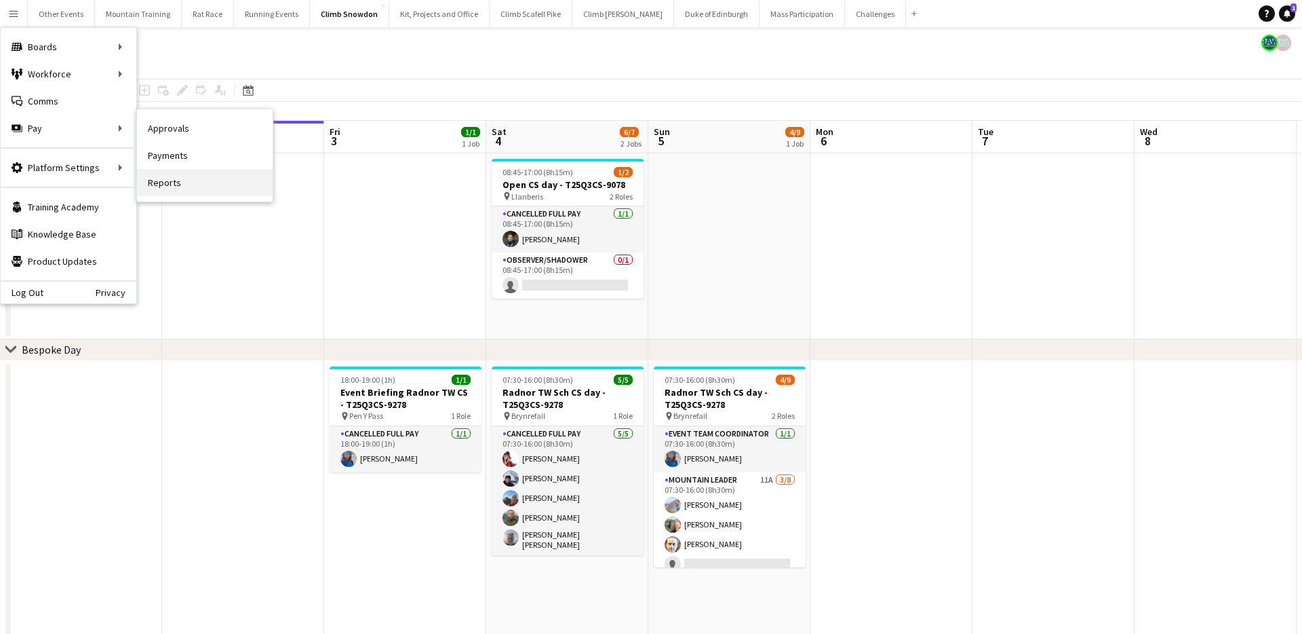
click at [154, 174] on link "Reports" at bounding box center [205, 182] width 136 height 27
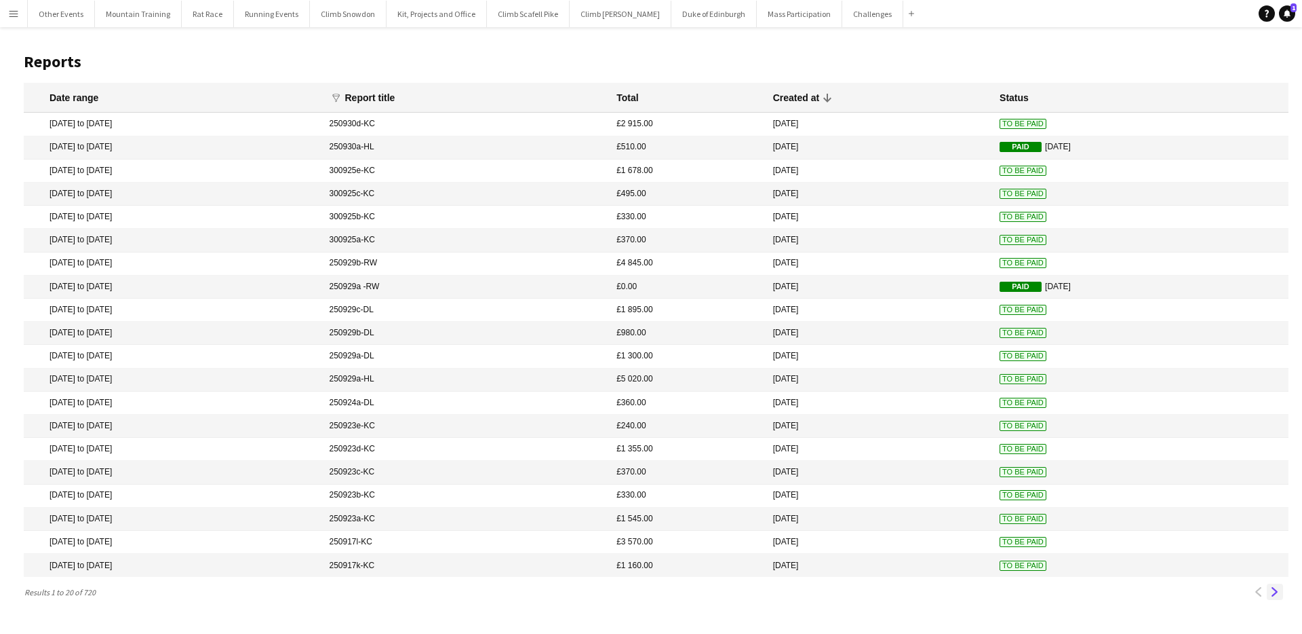
click at [1279, 589] on app-icon "Next" at bounding box center [1275, 591] width 9 height 9
click at [147, 213] on mat-cell "6 Sep 2025 to 6 Sep 2025" at bounding box center [173, 217] width 299 height 23
